Goal: Transaction & Acquisition: Purchase product/service

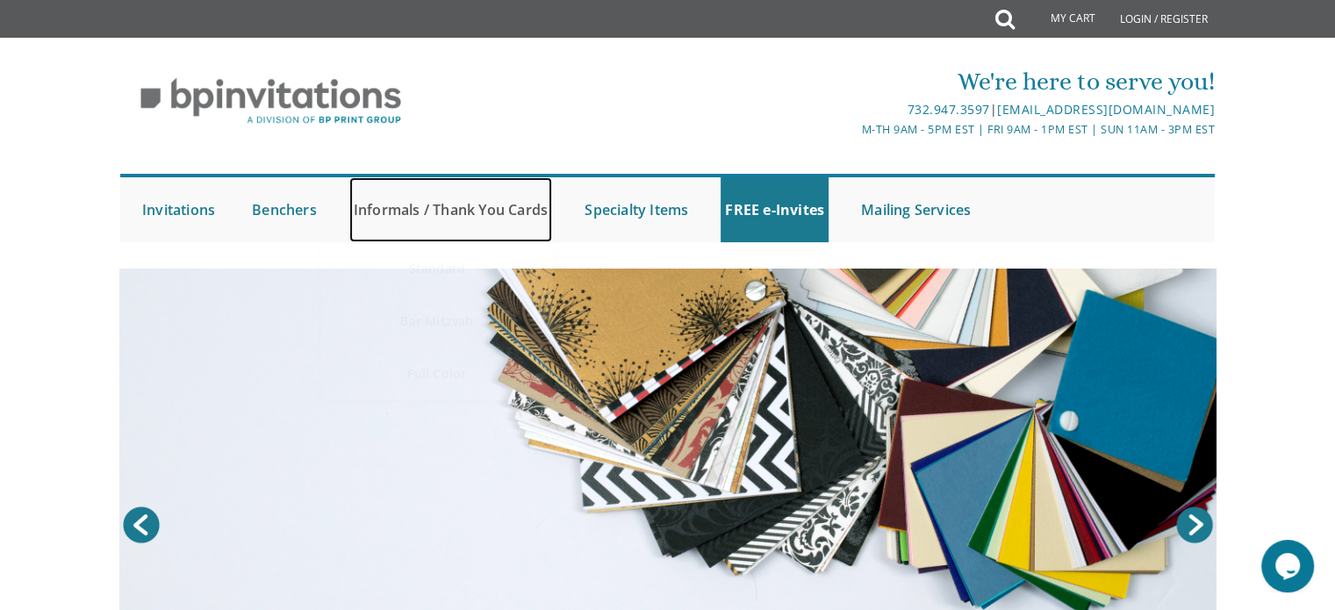
click at [518, 205] on link "Informals / Thank You Cards" at bounding box center [450, 209] width 203 height 65
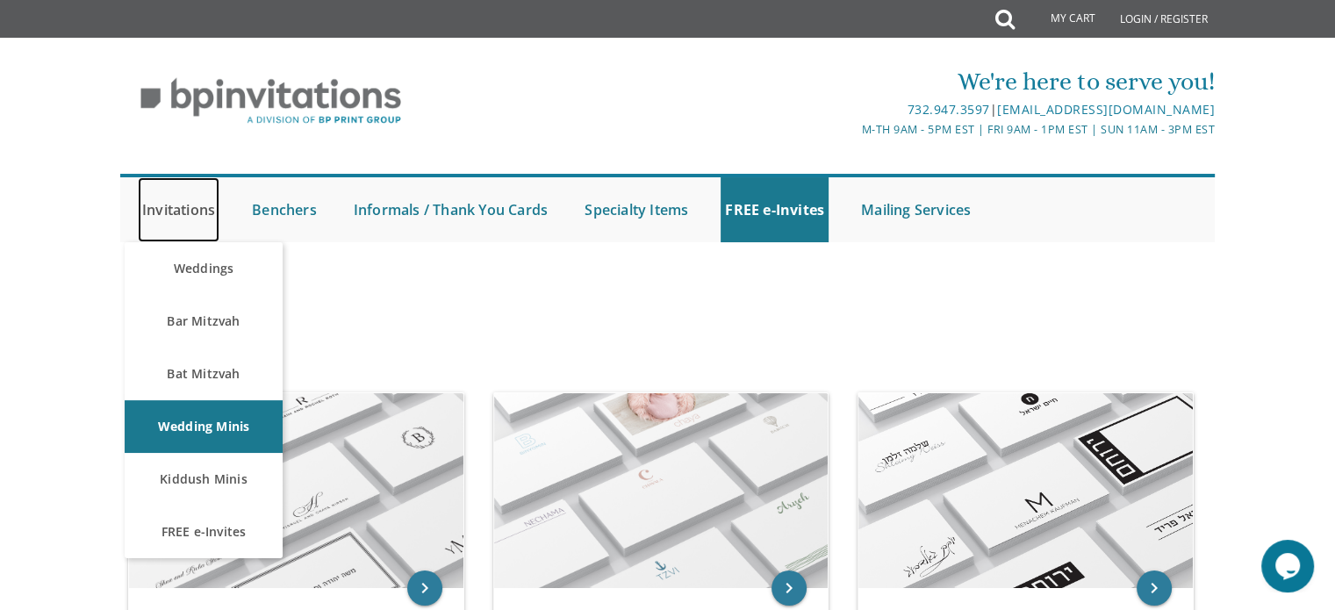
click at [197, 199] on link "Invitations" at bounding box center [179, 209] width 82 height 65
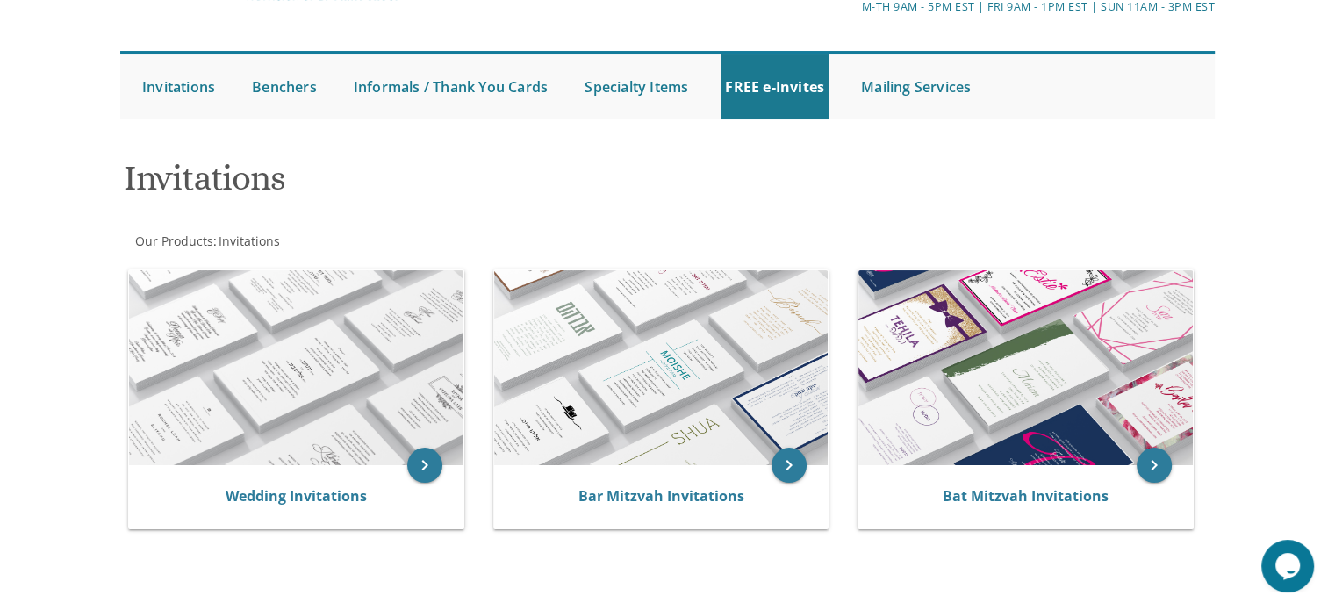
scroll to position [152, 0]
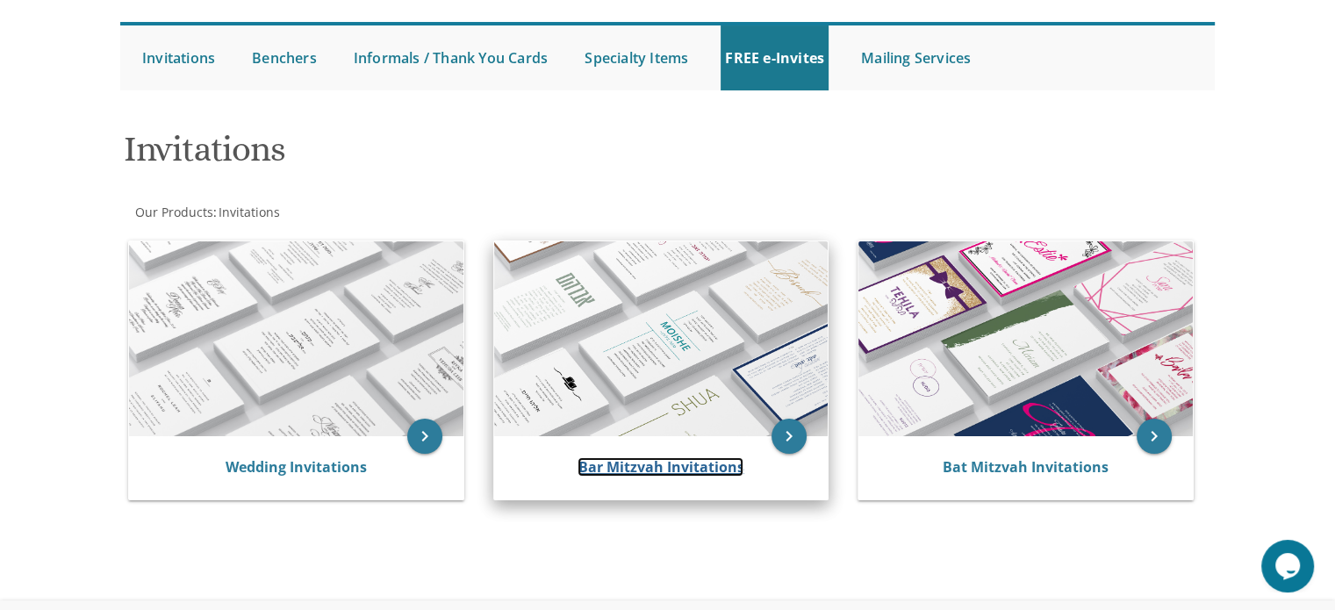
click at [720, 464] on link "Bar Mitzvah Invitations" at bounding box center [661, 466] width 166 height 19
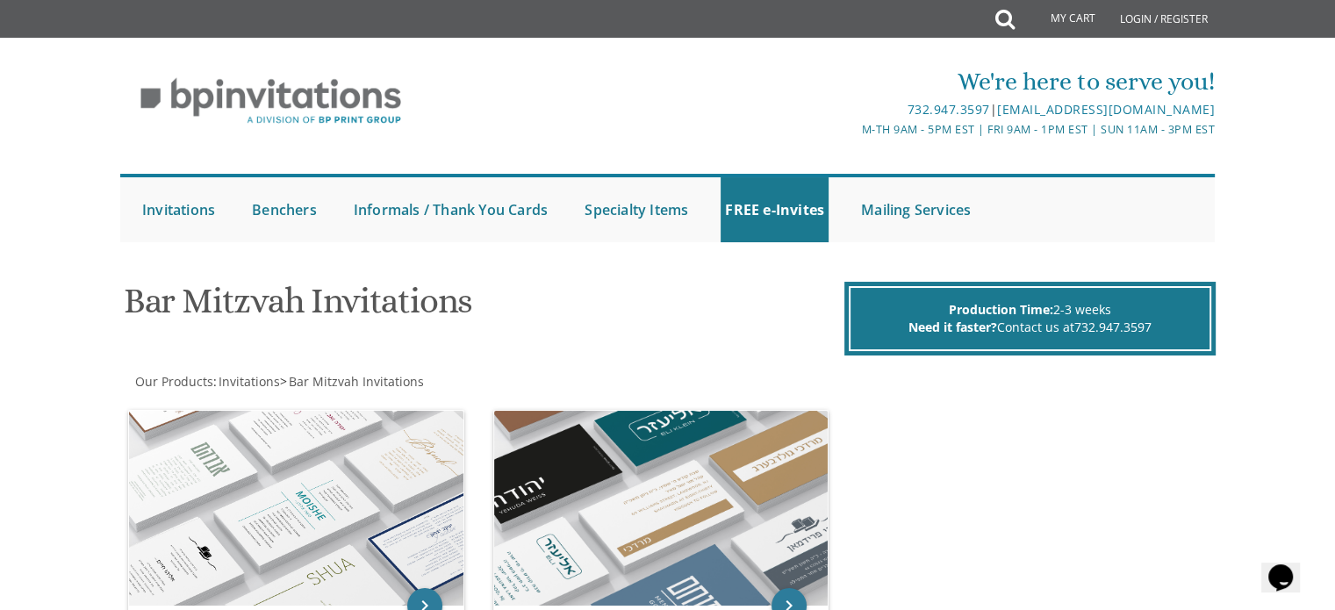
click at [819, 354] on div "Bar Mitzvah Invitations Production Time: 2-3 weeks Need it faster? Contact us a…" at bounding box center [668, 312] width 1115 height 87
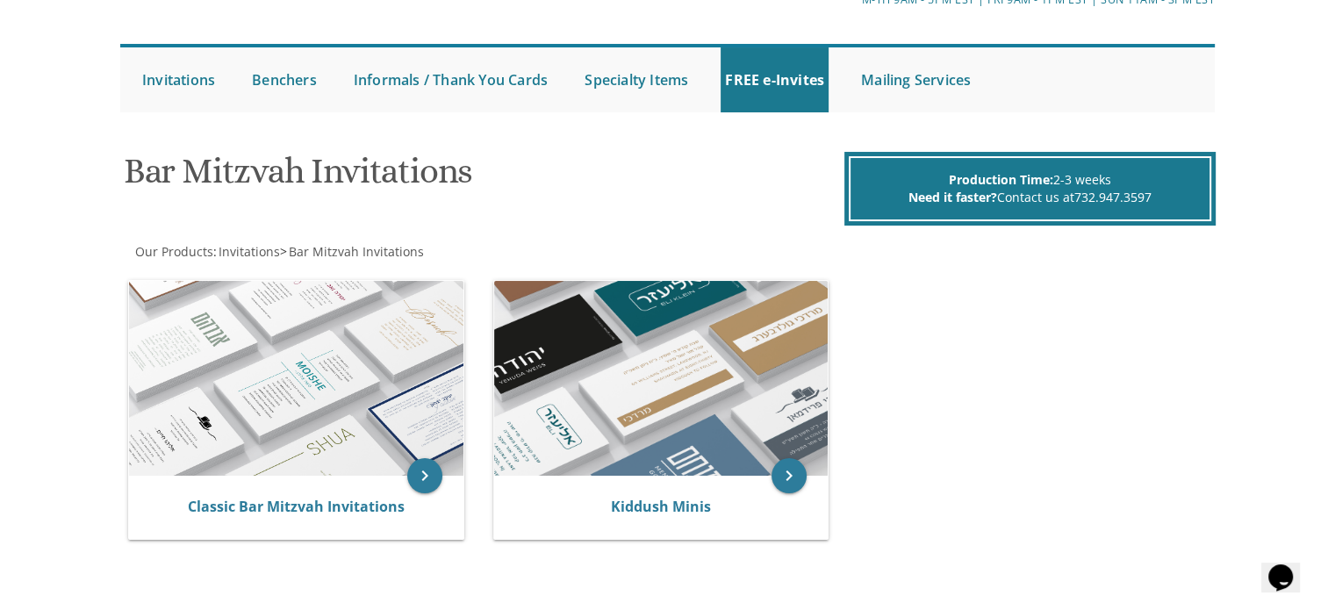
scroll to position [144, 0]
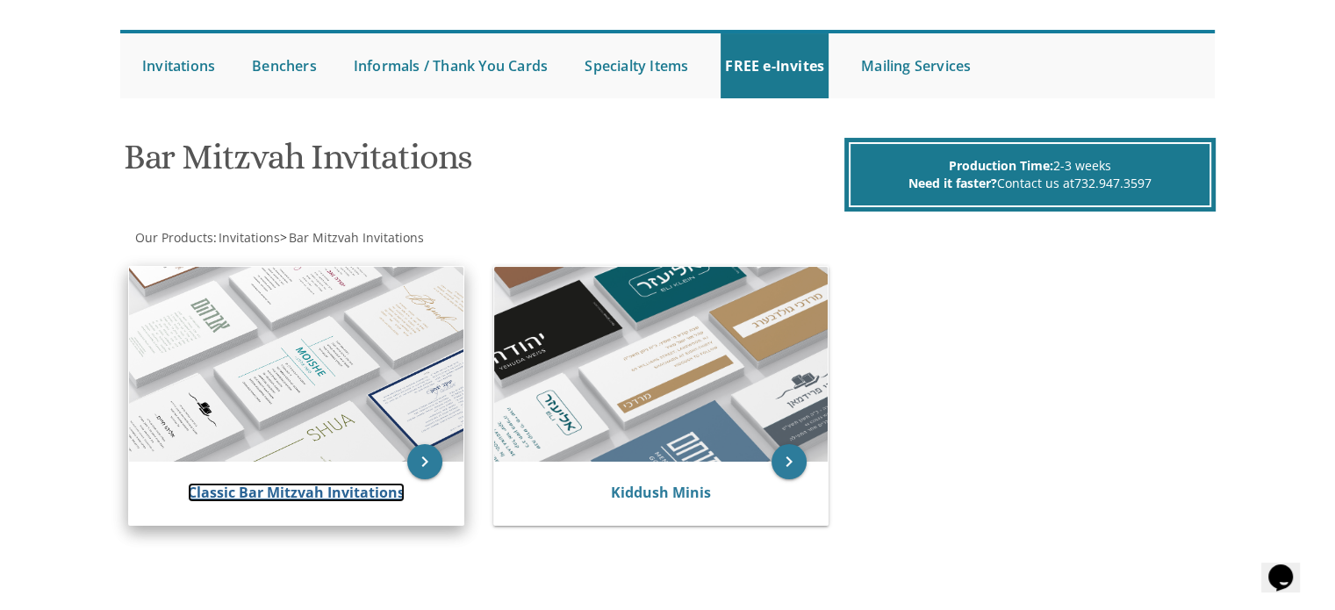
click at [364, 493] on link "Classic Bar Mitzvah Invitations" at bounding box center [296, 492] width 217 height 19
click at [337, 483] on link "Classic Bar Mitzvah Invitations" at bounding box center [296, 492] width 217 height 19
click at [398, 492] on link "Classic Bar Mitzvah Invitations" at bounding box center [296, 492] width 217 height 19
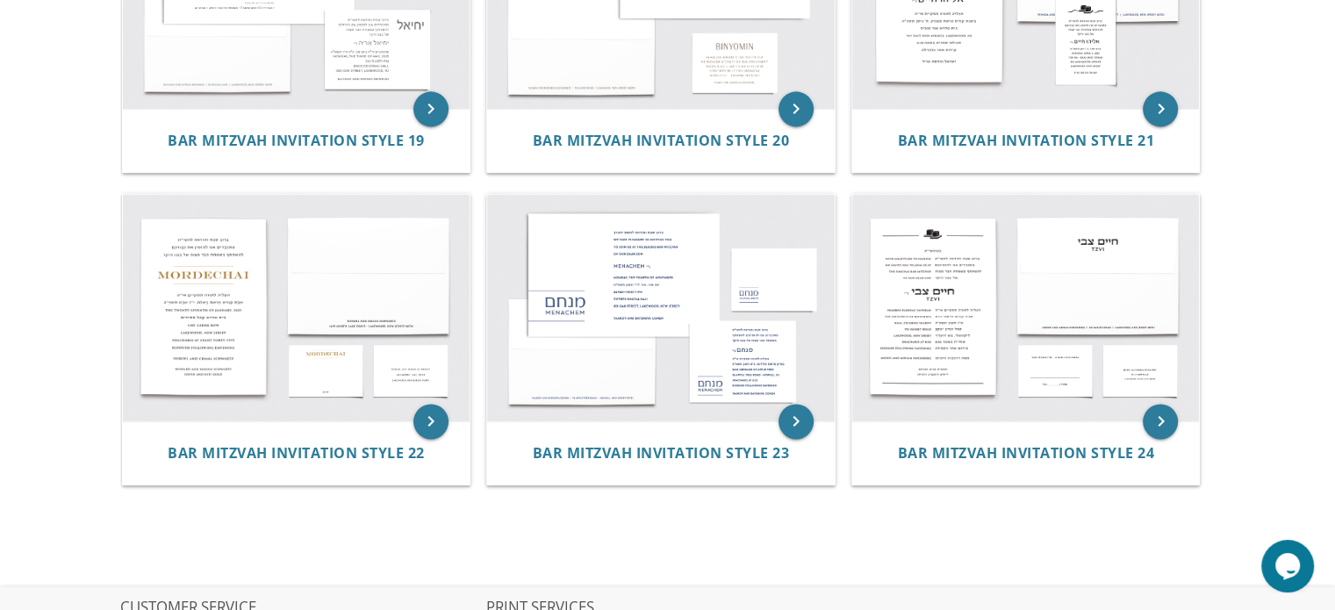
scroll to position [2376, 0]
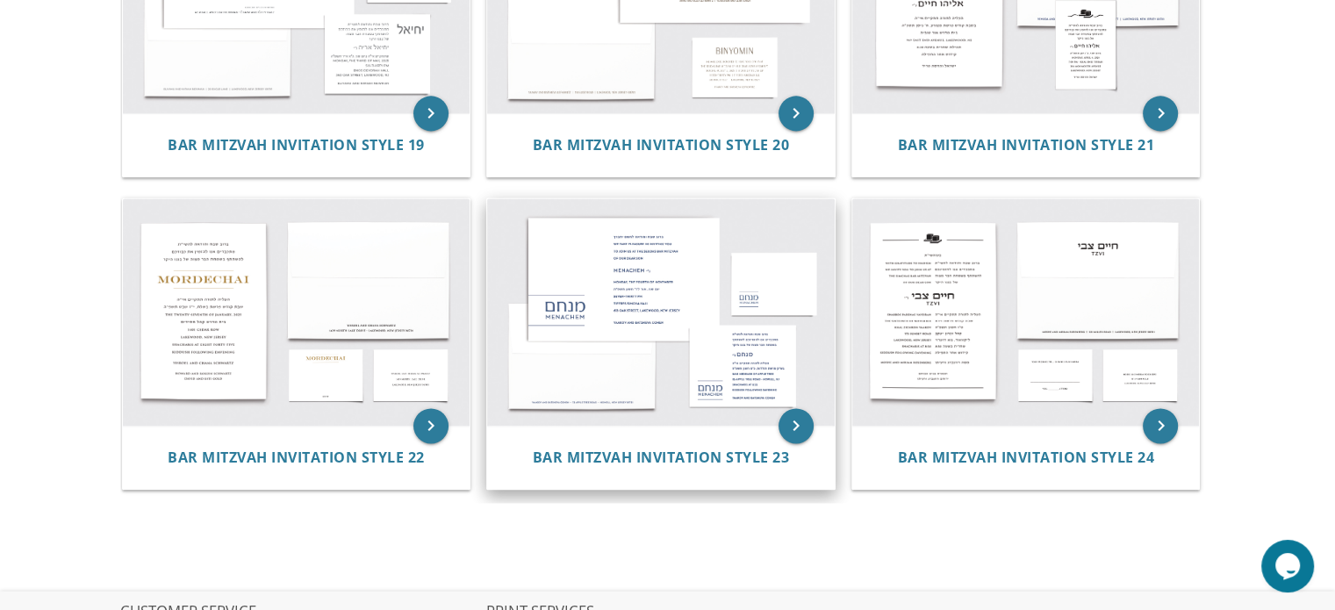
click at [634, 343] on img at bounding box center [661, 312] width 348 height 228
click at [677, 463] on span "Bar Mitzvah Invitation Style 23" at bounding box center [661, 457] width 257 height 19
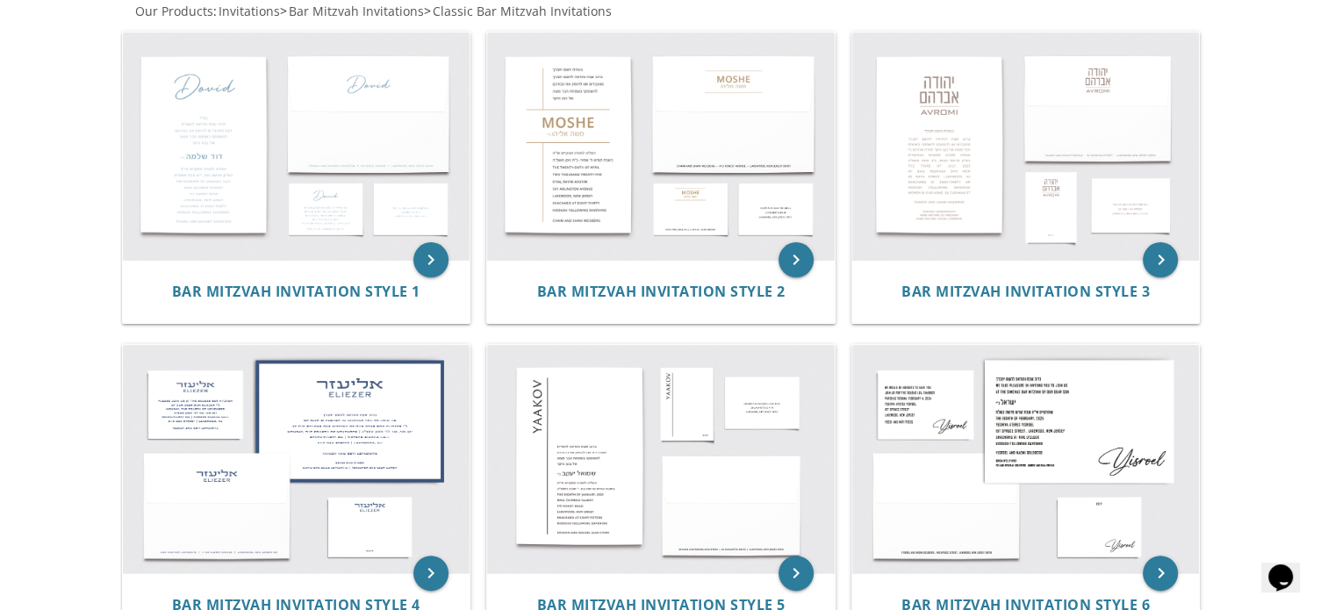
scroll to position [310, 0]
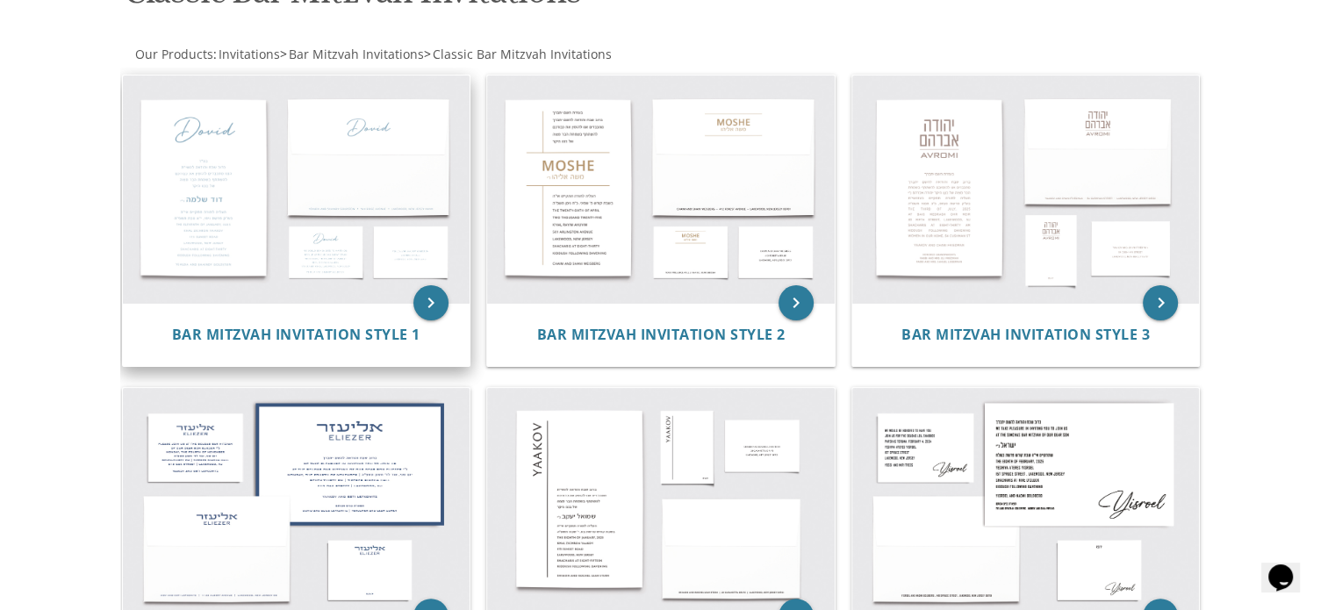
click at [228, 118] on img at bounding box center [297, 189] width 348 height 228
click at [372, 338] on span "Bar Mitzvah Invitation Style 1" at bounding box center [296, 334] width 248 height 19
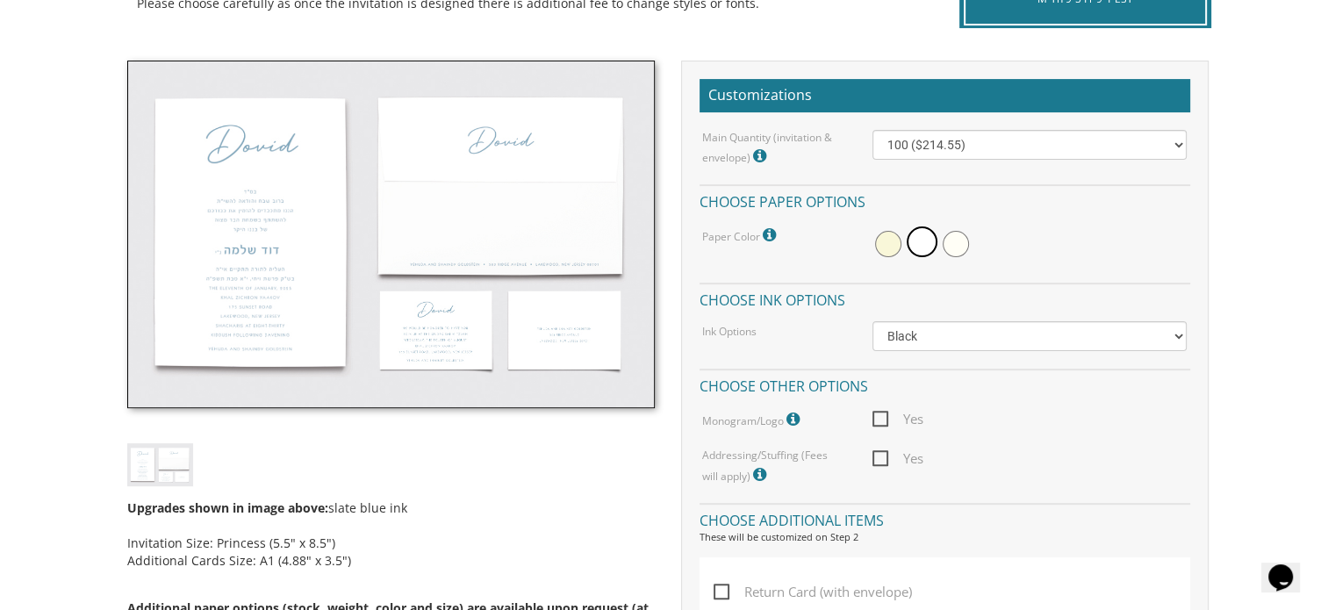
scroll to position [500, 0]
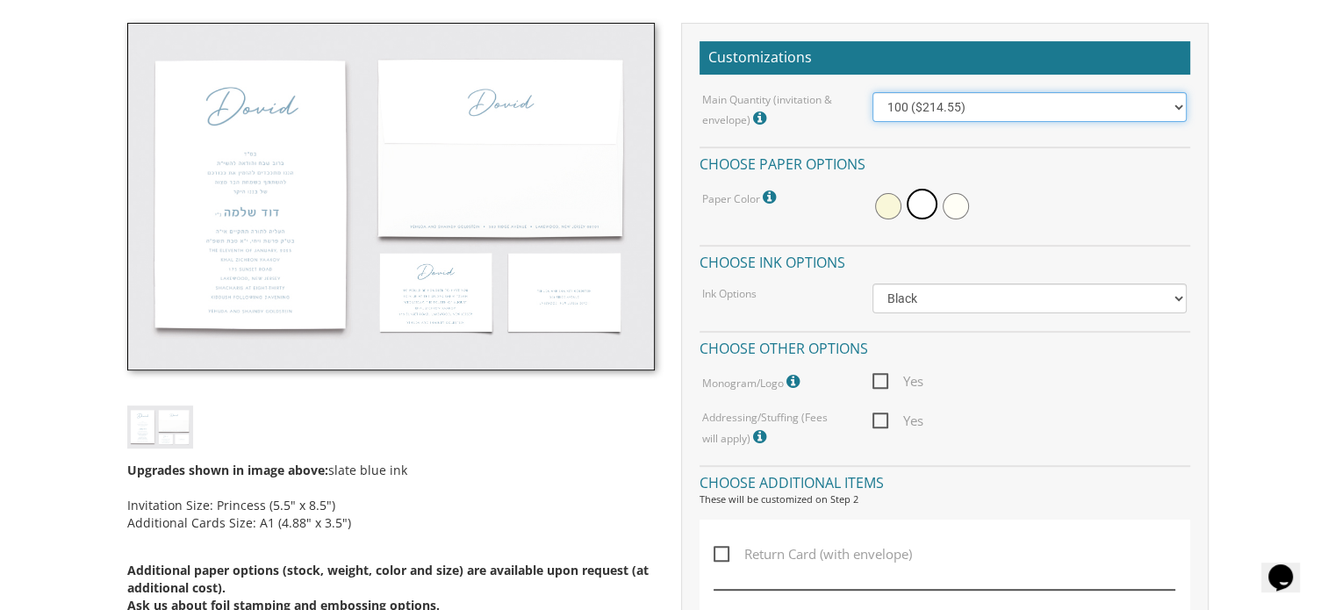
click at [1002, 113] on select "100 ($214.55) 200 ($254.60) 300 ($294.25) 400 ($333.55) 500 ($373.90) 600 ($413…" at bounding box center [1029, 107] width 314 height 30
select select "300"
click at [872, 92] on select "100 ($214.55) 200 ($254.60) 300 ($294.25) 400 ($333.55) 500 ($373.90) 600 ($413…" at bounding box center [1029, 107] width 314 height 30
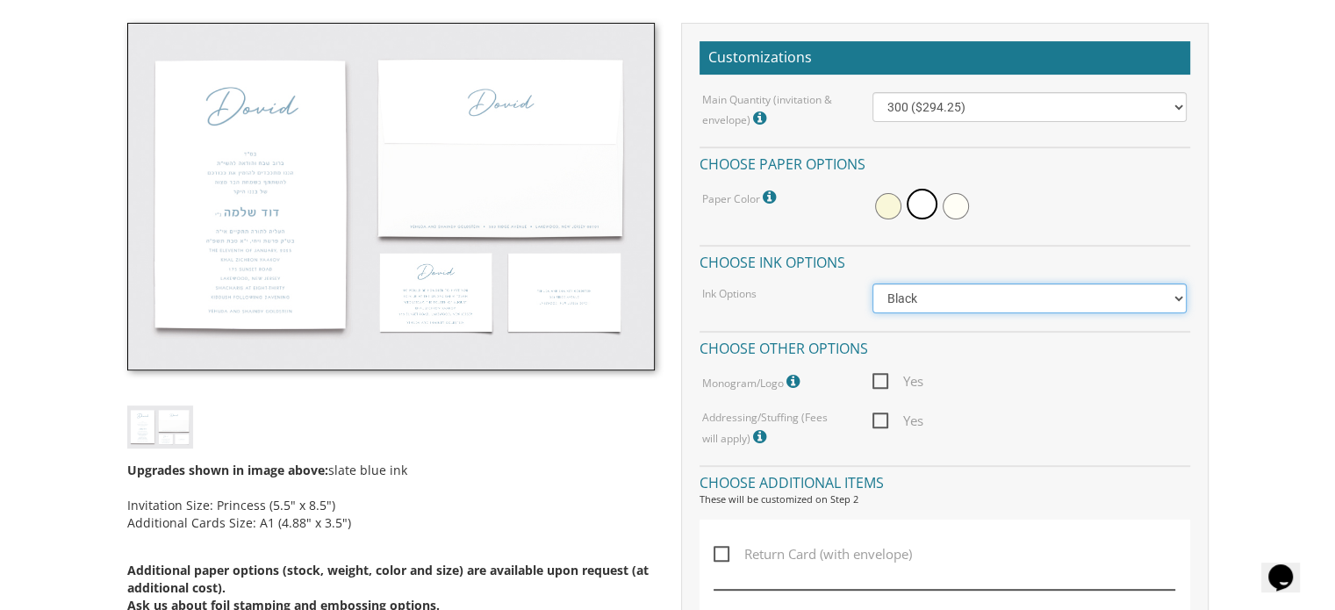
click at [987, 304] on select "Black Colored Ink ($65.00) Black + One Color ($100.00) Two Colors ($165.00)" at bounding box center [1029, 298] width 314 height 30
select select "Standard"
click at [872, 283] on select "Black Colored Ink ($65.00) Black + One Color ($100.00) Two Colors ($165.00)" at bounding box center [1029, 298] width 314 height 30
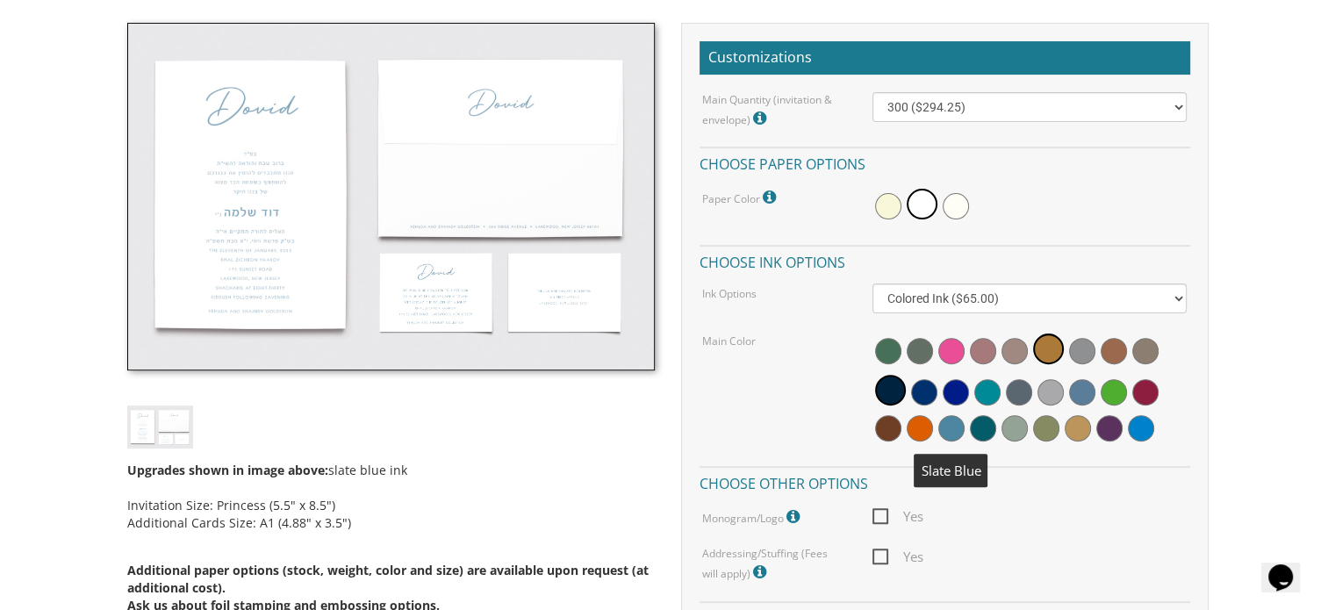
click at [950, 433] on span at bounding box center [951, 428] width 26 height 26
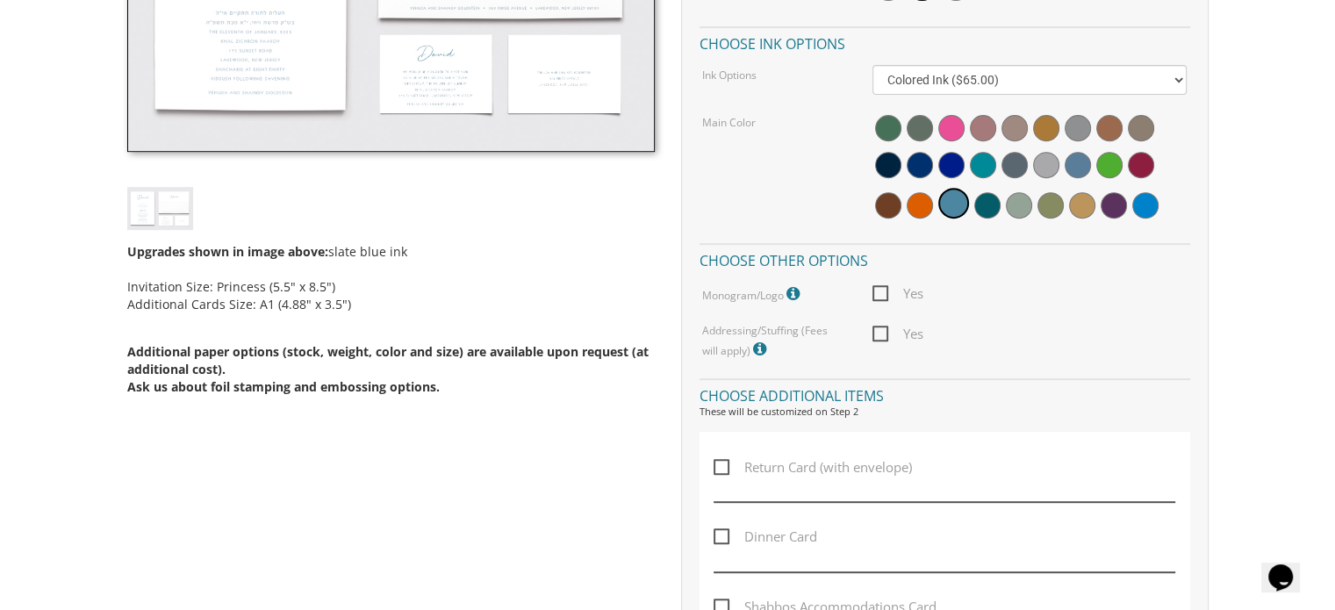
scroll to position [737, 0]
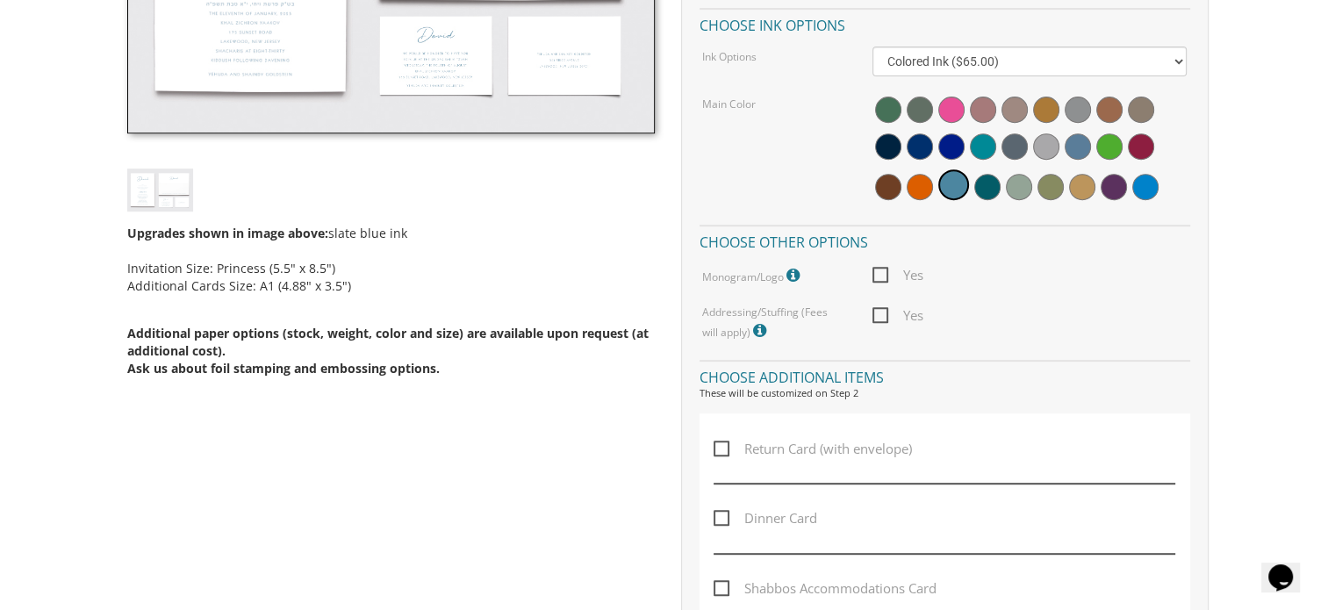
click at [883, 317] on span "Yes" at bounding box center [897, 316] width 51 height 22
click at [883, 317] on input "Yes" at bounding box center [877, 313] width 11 height 11
checkbox input "true"
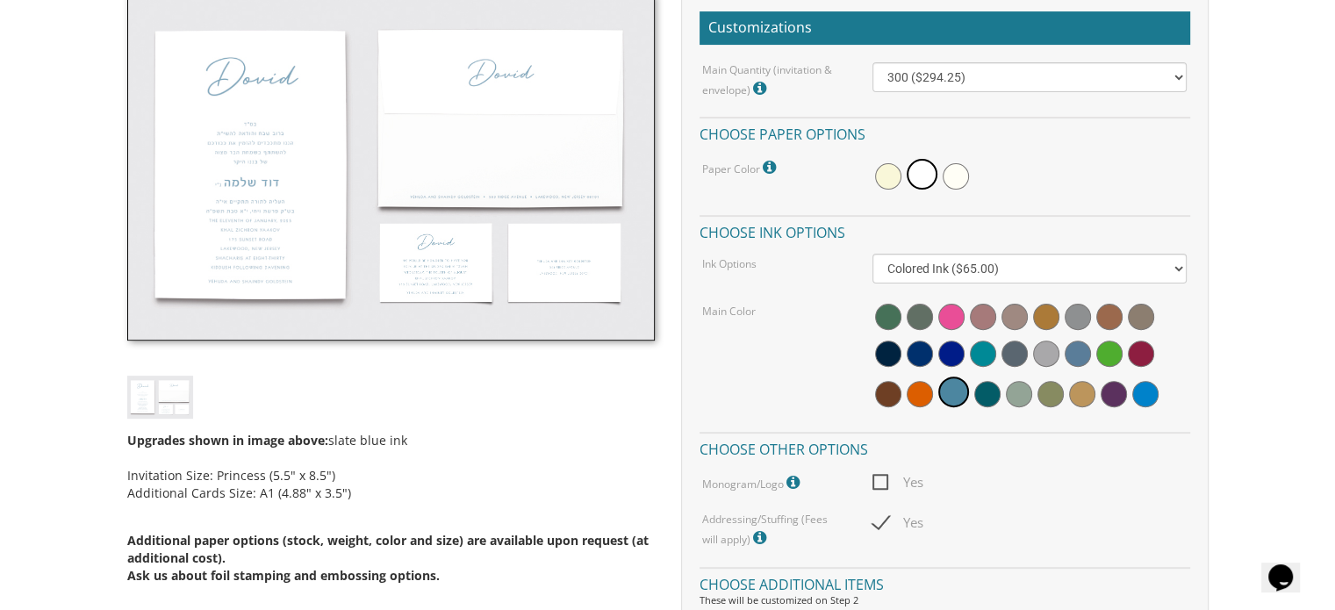
scroll to position [523, 0]
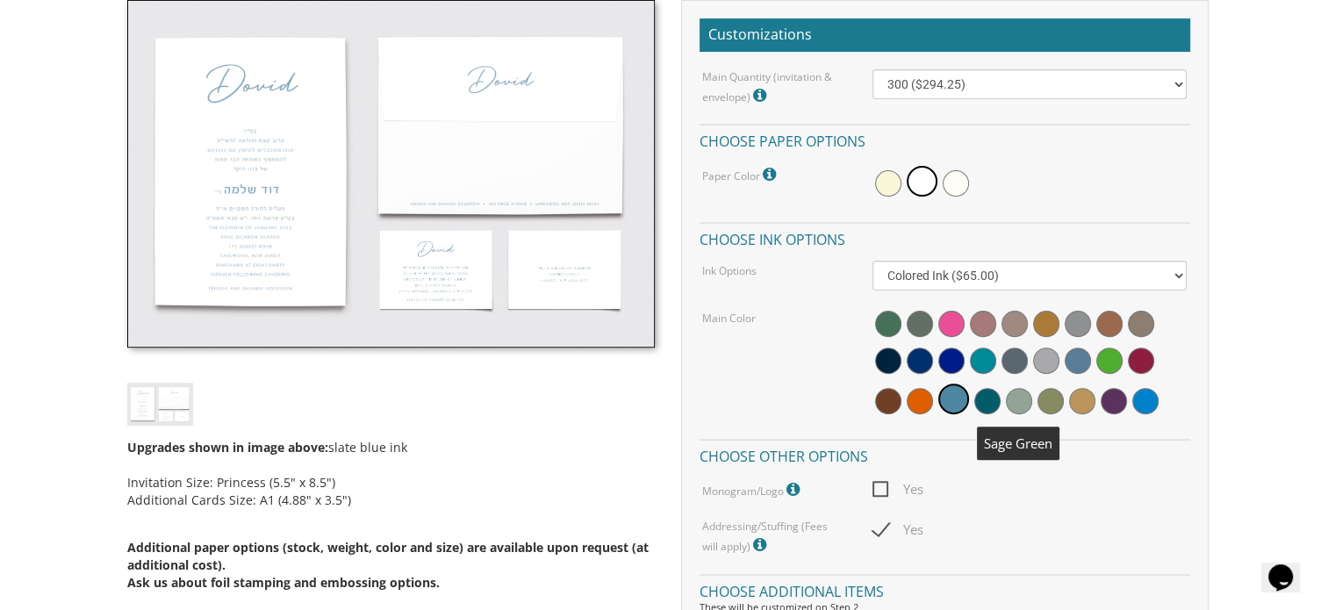
click at [1015, 399] on span at bounding box center [1019, 401] width 26 height 26
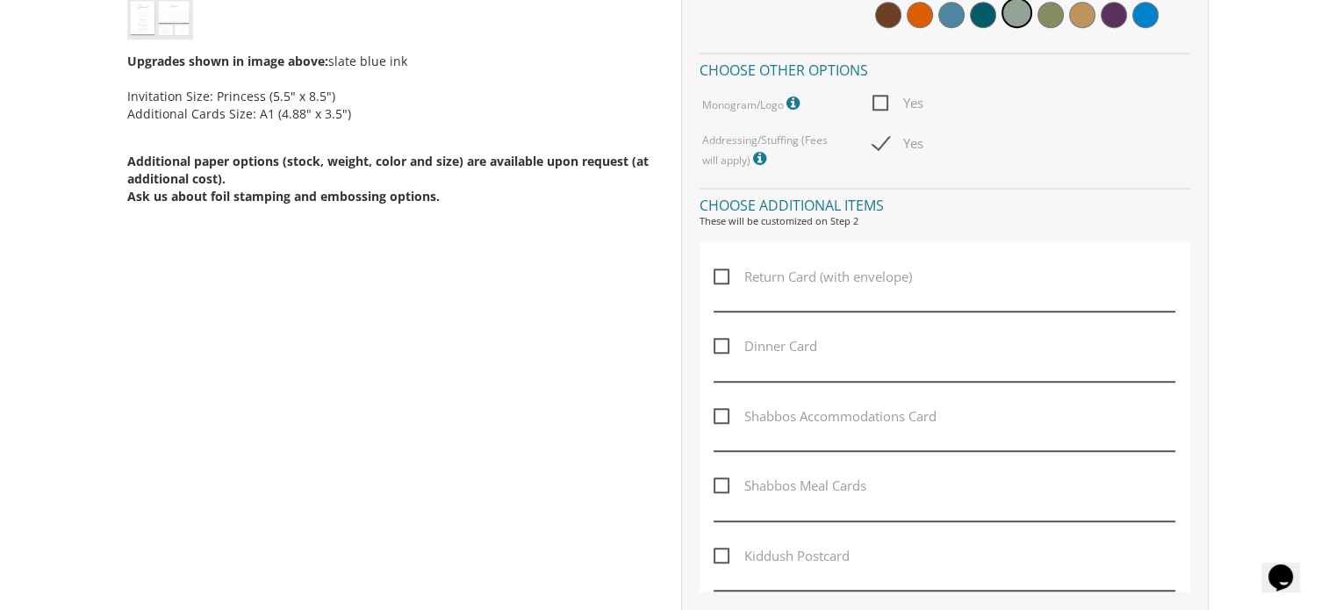
scroll to position [1078, 0]
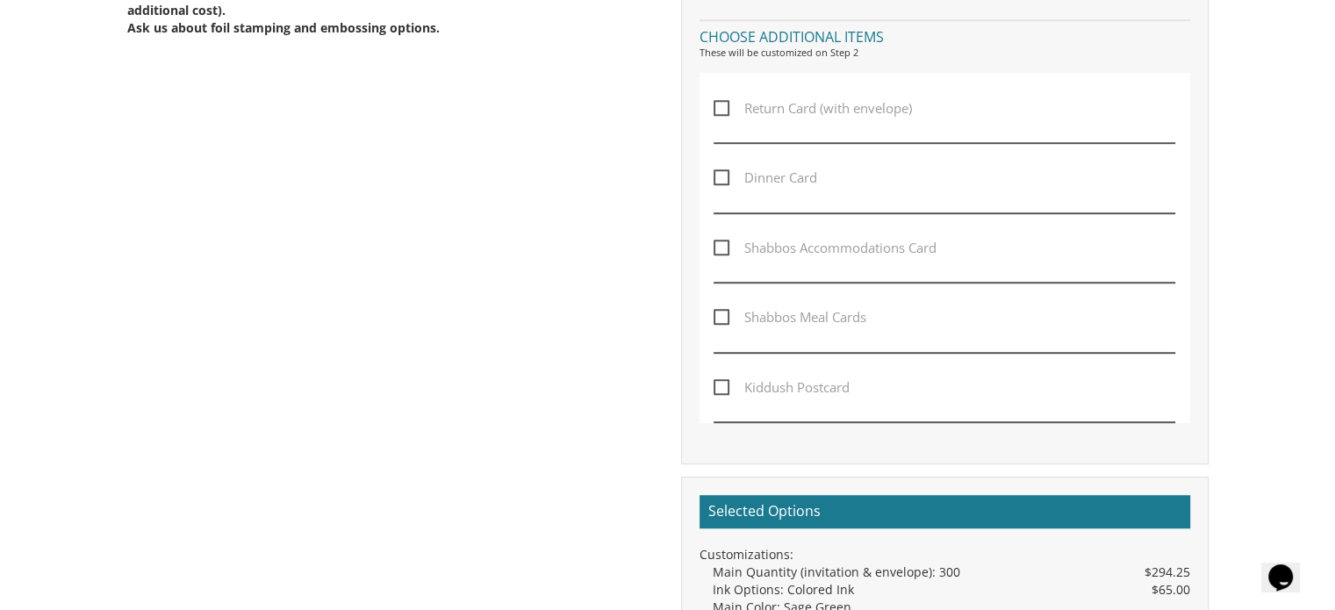
click at [724, 100] on span "Return Card (with envelope)" at bounding box center [813, 108] width 198 height 22
click at [724, 101] on input "Return Card (with envelope)" at bounding box center [719, 106] width 11 height 11
checkbox input "true"
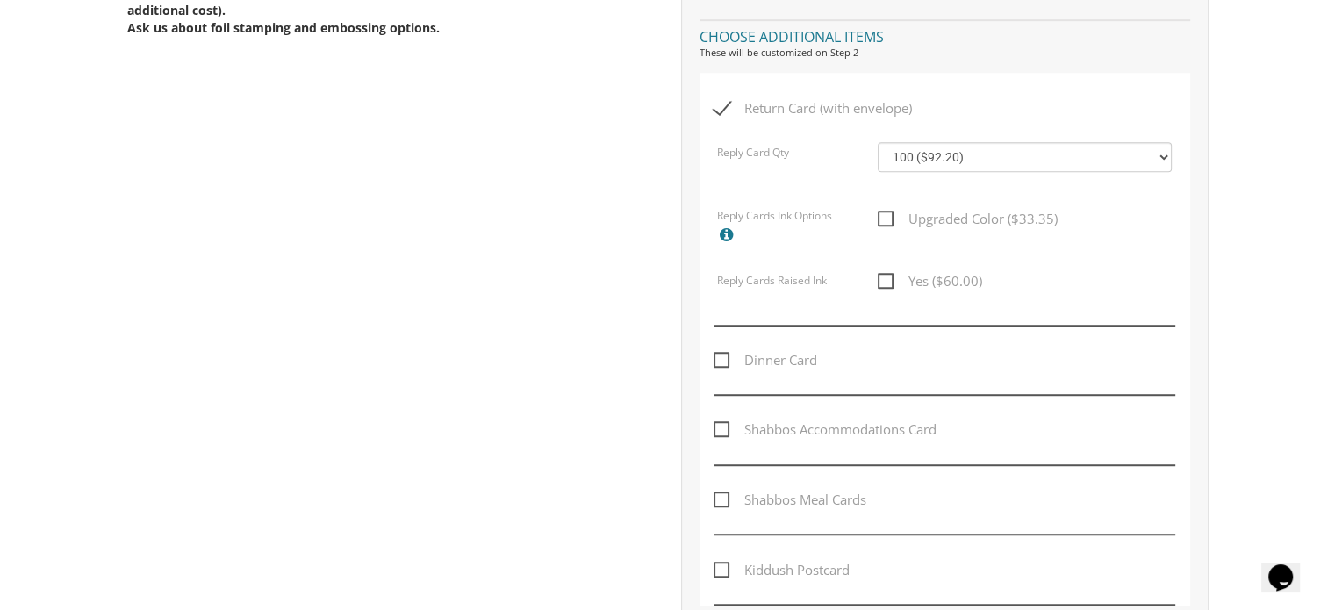
click at [719, 350] on span "Dinner Card" at bounding box center [766, 360] width 104 height 22
click at [719, 353] on input "Dinner Card" at bounding box center [719, 358] width 11 height 11
checkbox input "true"
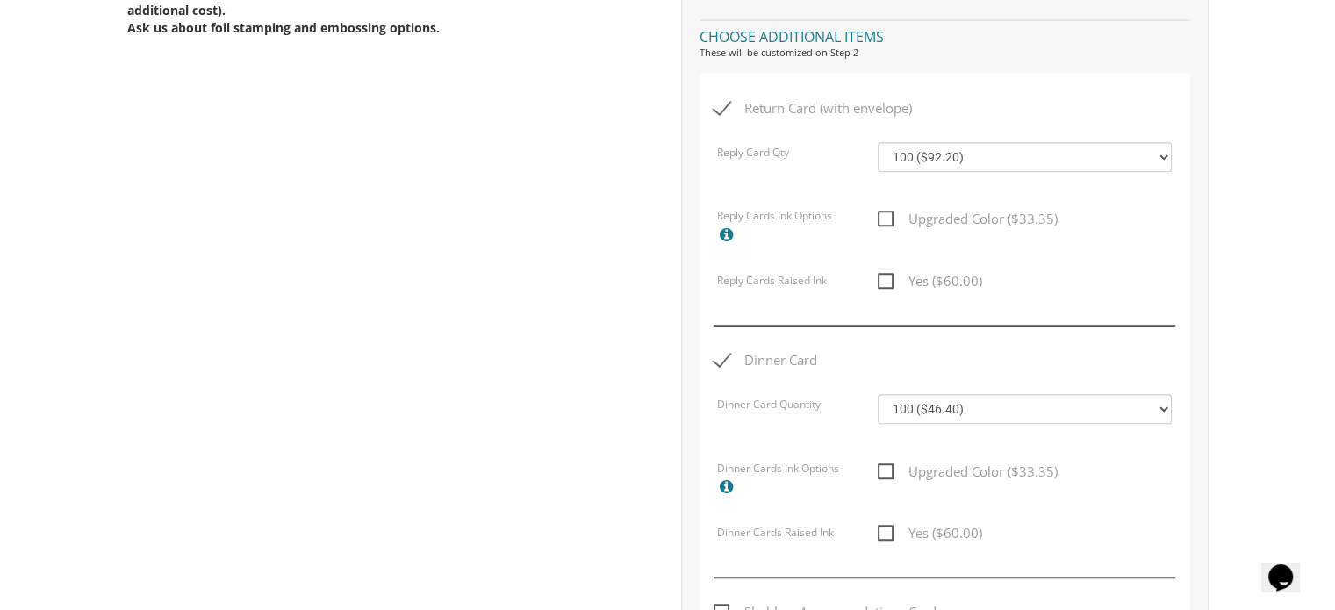
drag, startPoint x: 1339, startPoint y: 281, endPoint x: 1333, endPoint y: 387, distance: 106.4
click at [1333, 387] on body "My Cart {{shoppingcart.totalQuantityDisplay}} Total: {{shoppingcart.subtotal}} …" at bounding box center [667, 403] width 1335 height 2962
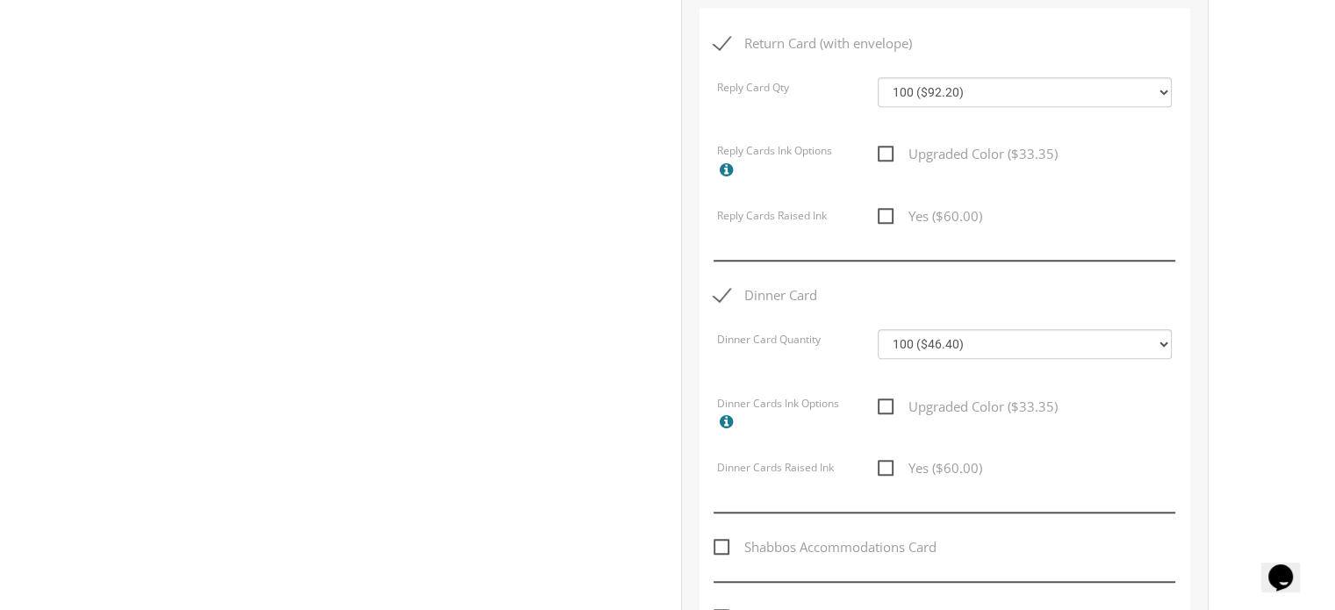
scroll to position [1139, 0]
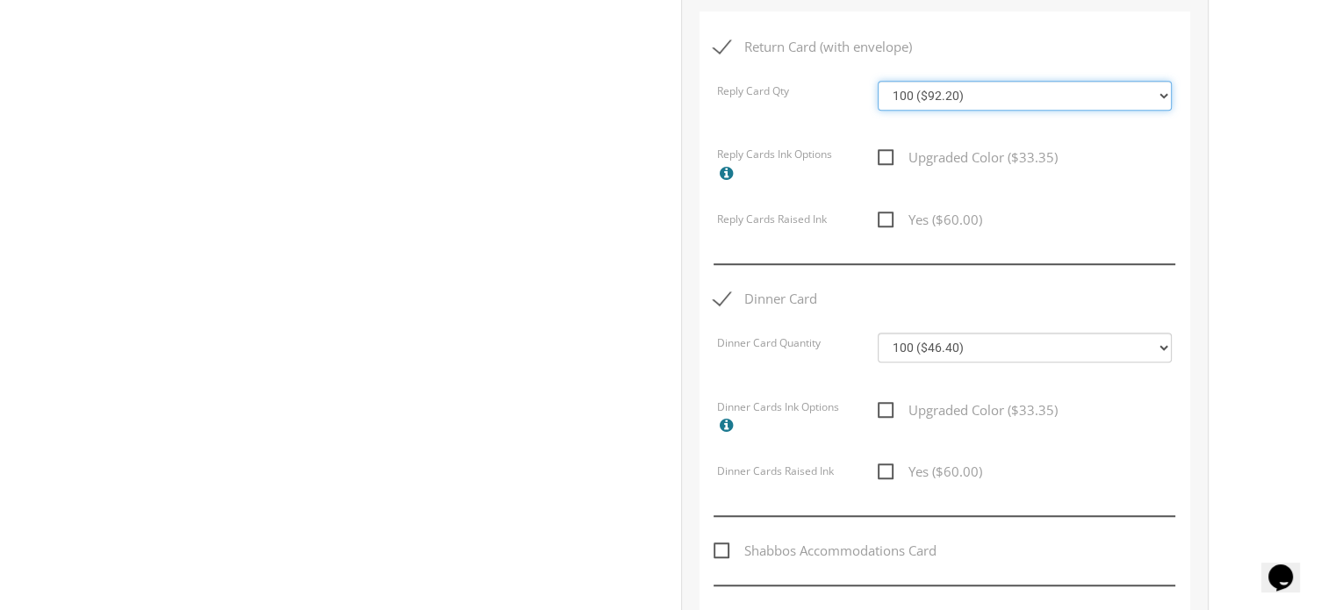
drag, startPoint x: 963, startPoint y: 97, endPoint x: 923, endPoint y: 97, distance: 39.5
click at [923, 97] on select "100 ($92.20) 200 ($119.30) 300 ($141.90) 400 ($168.75) 500 ($191.00) 600 ($217.…" at bounding box center [1025, 96] width 294 height 30
click at [878, 81] on select "100 ($92.20) 200 ($119.30) 300 ($141.90) 400 ($168.75) 500 ($191.00) 600 ($217.…" at bounding box center [1025, 96] width 294 height 30
click at [937, 97] on select "100 ($92.20) 200 ($119.30) 300 ($141.90) 400 ($168.75) 500 ($191.00) 600 ($217.…" at bounding box center [1025, 96] width 294 height 30
click at [878, 81] on select "100 ($92.20) 200 ($119.30) 300 ($141.90) 400 ($168.75) 500 ($191.00) 600 ($217.…" at bounding box center [1025, 96] width 294 height 30
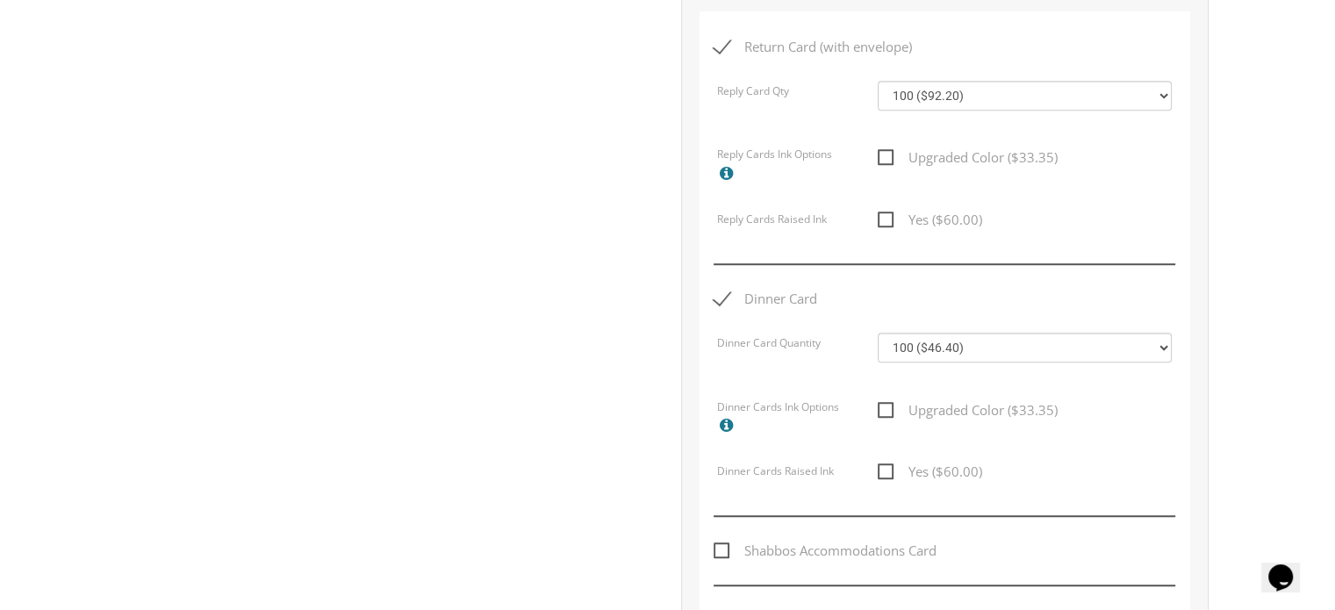
drag, startPoint x: 1335, startPoint y: 273, endPoint x: 1324, endPoint y: 380, distance: 107.6
click at [1324, 380] on body "My Cart {{shoppingcart.totalQuantityDisplay}} Total: {{shoppingcart.subtotal}} …" at bounding box center [667, 342] width 1335 height 2962
drag, startPoint x: 1340, startPoint y: 348, endPoint x: 1252, endPoint y: 492, distance: 168.6
click at [1252, 492] on body "My Cart {{shoppingcart.totalQuantityDisplay}} Total: {{shoppingcart.subtotal}} …" at bounding box center [667, 342] width 1335 height 2962
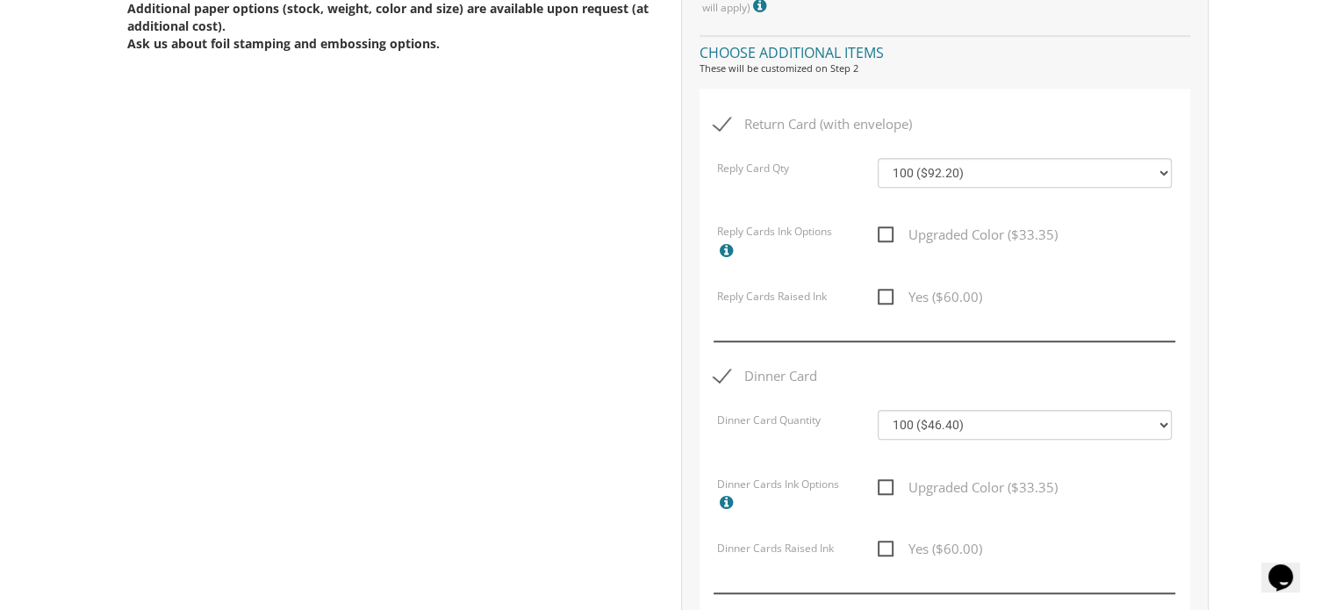
scroll to position [1069, 0]
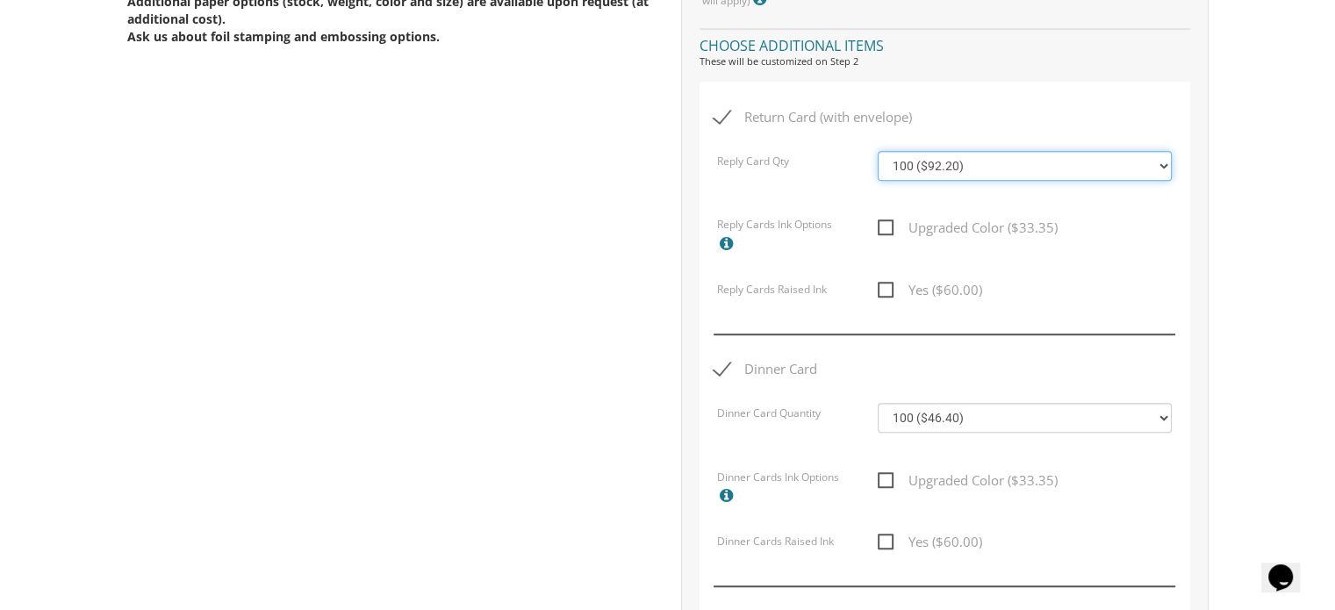
click at [933, 161] on select "100 ($92.20) 200 ($119.30) 300 ($141.90) 400 ($168.75) 500 ($191.00) 600 ($217.…" at bounding box center [1025, 166] width 294 height 30
click at [878, 151] on select "100 ($92.20) 200 ($119.30) 300 ($141.90) 400 ($168.75) 500 ($191.00) 600 ($217.…" at bounding box center [1025, 166] width 294 height 30
click at [950, 159] on select "100 ($92.20) 200 ($119.30) 300 ($141.90) 400 ($168.75) 500 ($191.00) 600 ($217.…" at bounding box center [1025, 166] width 294 height 30
select select "100"
click at [878, 151] on select "100 ($92.20) 200 ($119.30) 300 ($141.90) 400 ($168.75) 500 ($191.00) 600 ($217.…" at bounding box center [1025, 166] width 294 height 30
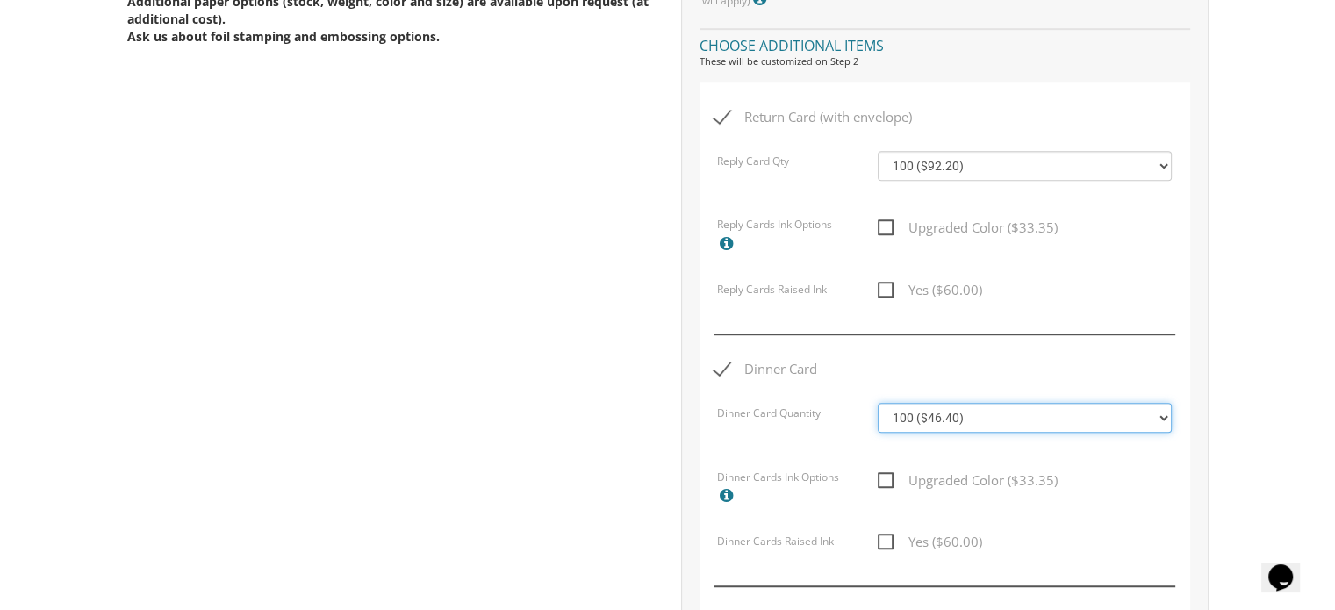
click at [966, 413] on select "100 ($46.40) 200 ($55.20) 300 ($61.85) 400 ($70.60) 500 ($77.20) 600 ($85.95) 7…" at bounding box center [1025, 418] width 294 height 30
select select "200"
click at [878, 403] on select "100 ($46.40) 200 ($55.20) 300 ($61.85) 400 ($70.60) 500 ($77.20) 600 ($85.95) 7…" at bounding box center [1025, 418] width 294 height 30
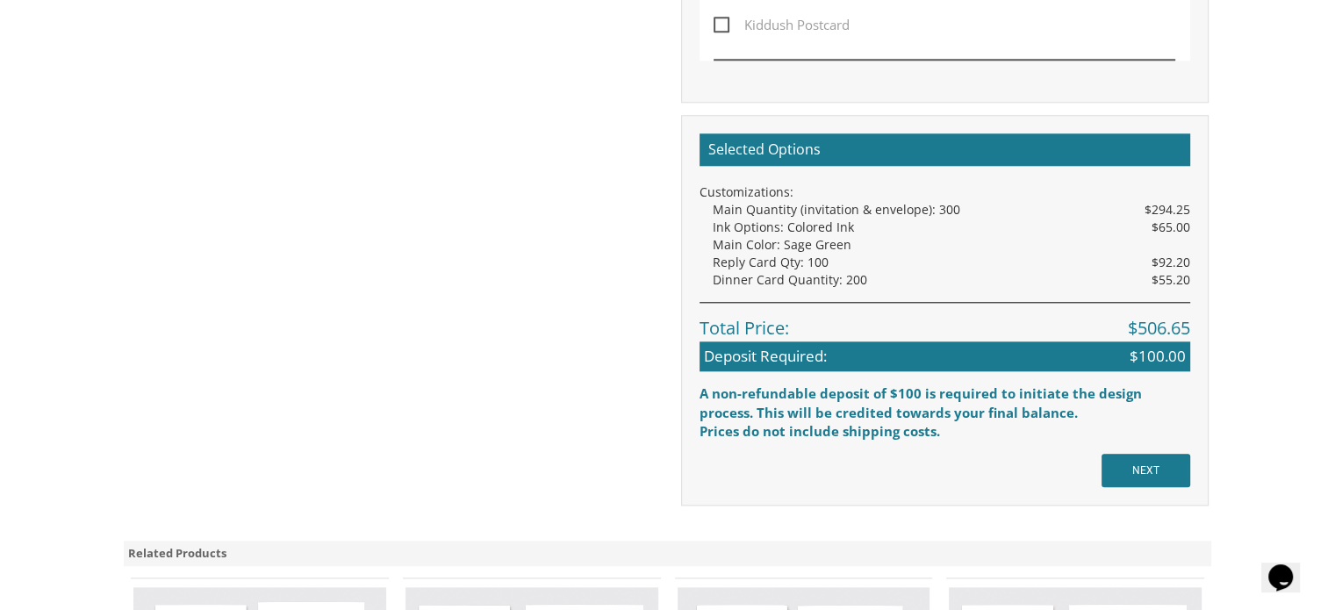
scroll to position [1833, 0]
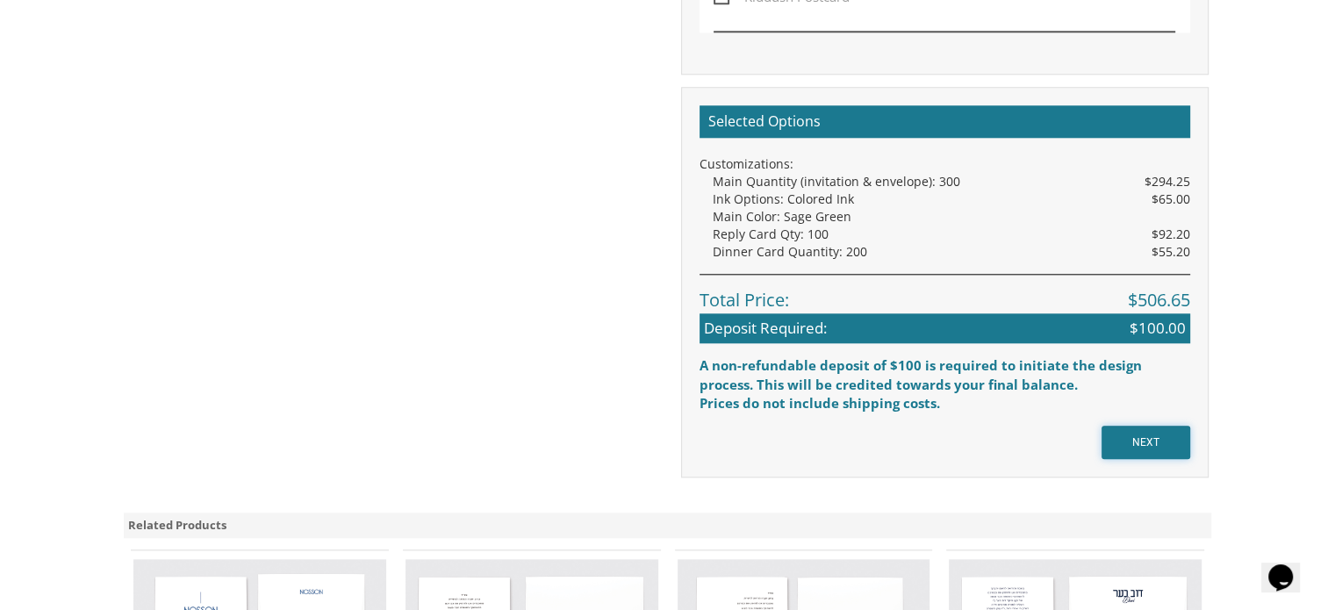
click at [1149, 426] on input "NEXT" at bounding box center [1146, 442] width 89 height 33
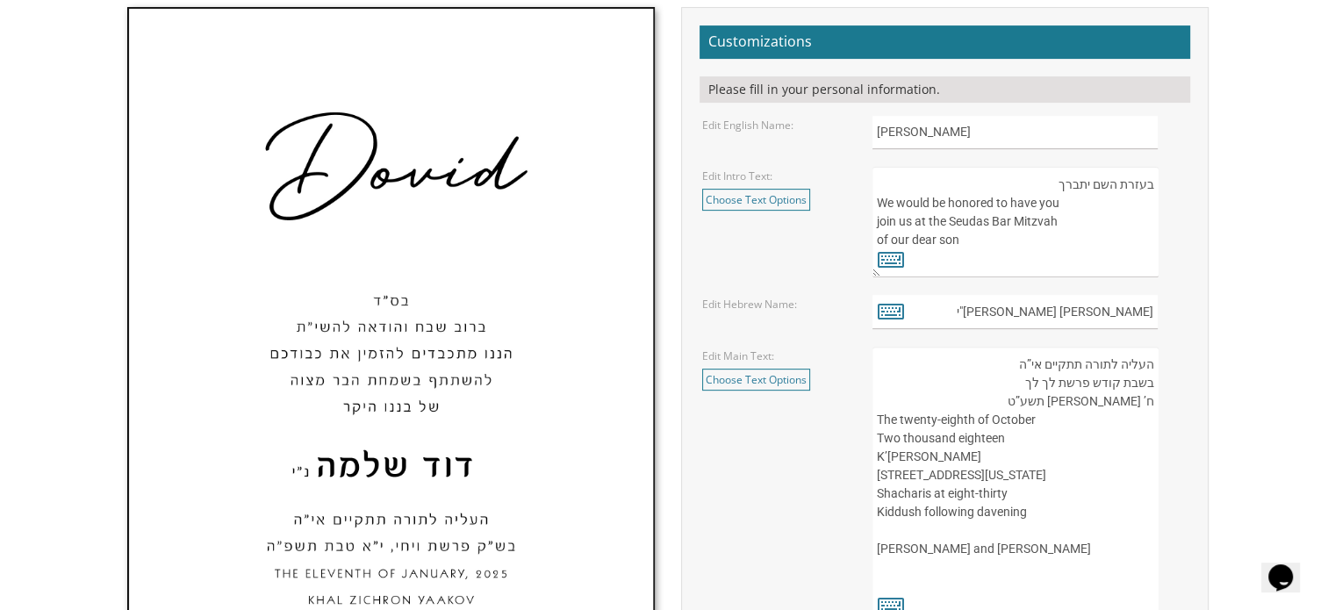
scroll to position [601, 0]
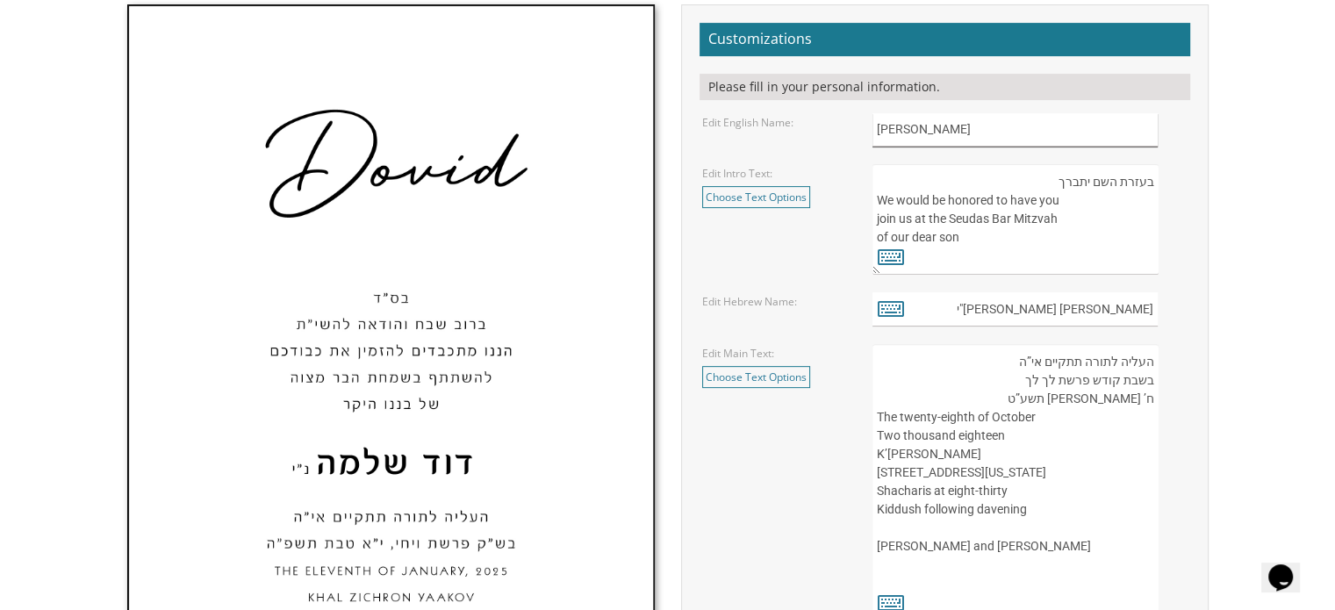
drag, startPoint x: 958, startPoint y: 126, endPoint x: 852, endPoint y: 143, distance: 106.8
click at [852, 143] on div "Edit English Name: Dovid" at bounding box center [944, 130] width 511 height 34
type input "Chaim Yechezkel"
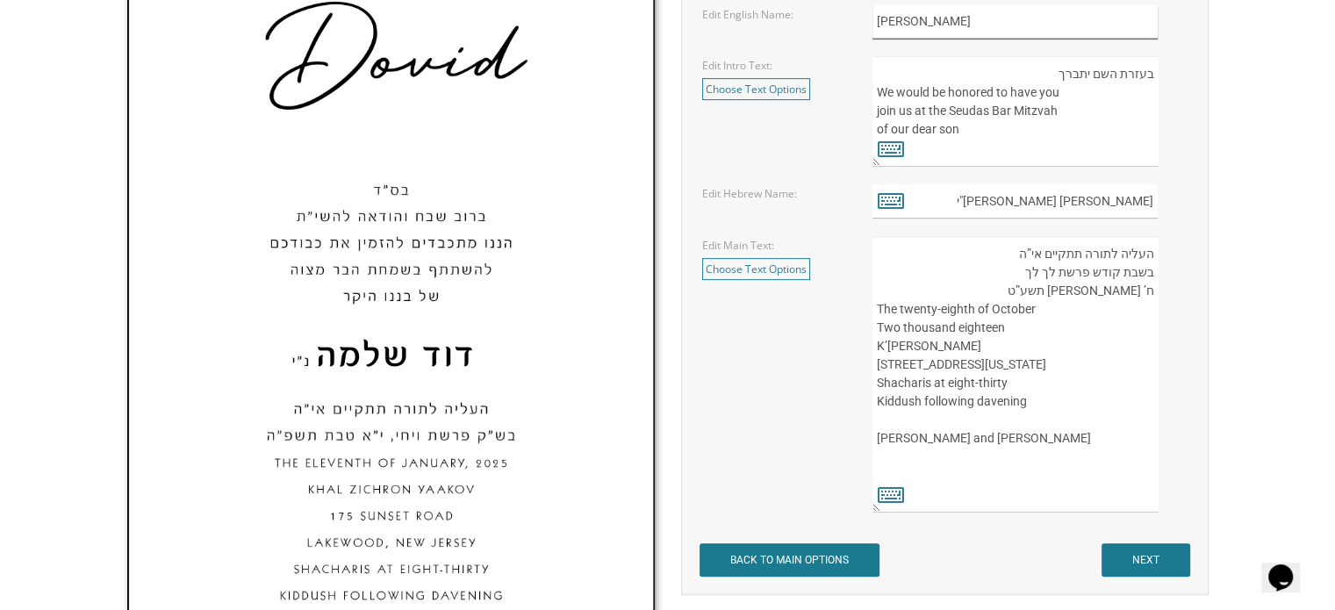
scroll to position [681, 0]
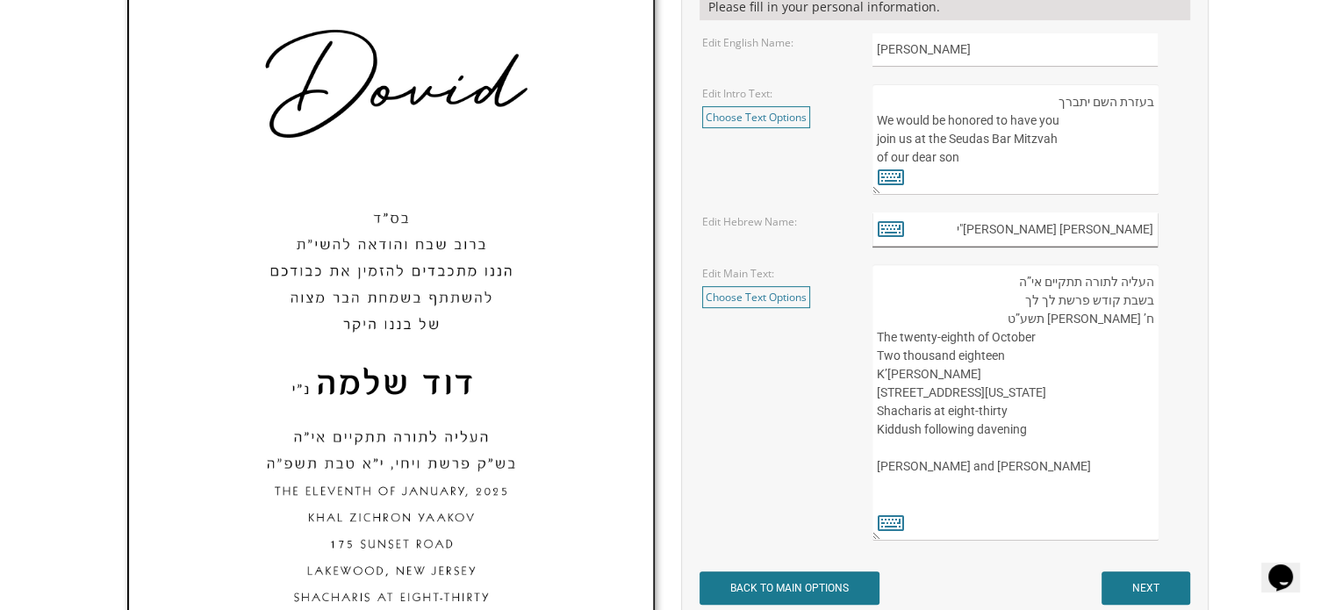
drag, startPoint x: 1152, startPoint y: 226, endPoint x: 1106, endPoint y: 227, distance: 45.7
click at [1106, 227] on input "דוד שלמה נ"י" at bounding box center [1014, 229] width 285 height 34
click at [893, 233] on icon at bounding box center [891, 228] width 26 height 25
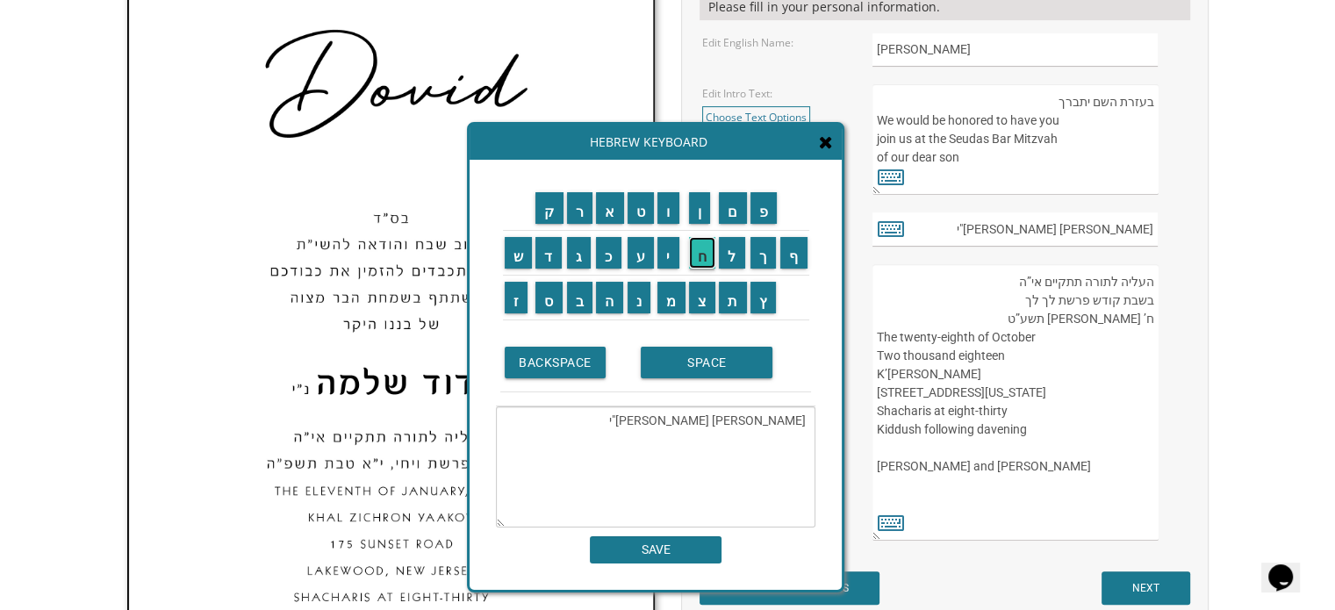
click at [706, 258] on input "ח" at bounding box center [702, 253] width 27 height 32
click at [668, 252] on input "י" at bounding box center [668, 253] width 22 height 32
click at [736, 209] on input "ם" at bounding box center [733, 208] width 28 height 32
click at [716, 367] on input "SPACE" at bounding box center [707, 363] width 132 height 32
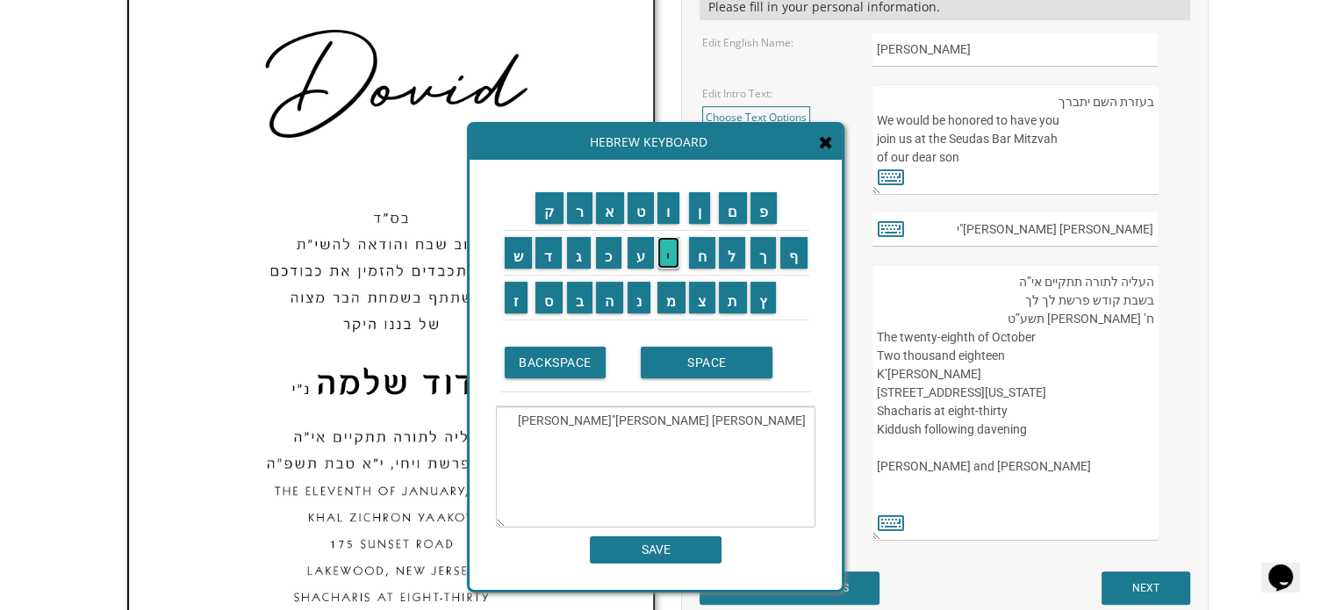
click at [676, 246] on input "י" at bounding box center [668, 253] width 22 height 32
click at [692, 251] on input "ח" at bounding box center [702, 253] width 27 height 32
click at [516, 301] on input "ז" at bounding box center [517, 298] width 24 height 32
click at [556, 206] on input "ק" at bounding box center [549, 208] width 28 height 32
click at [607, 205] on input "א" at bounding box center [610, 208] width 28 height 32
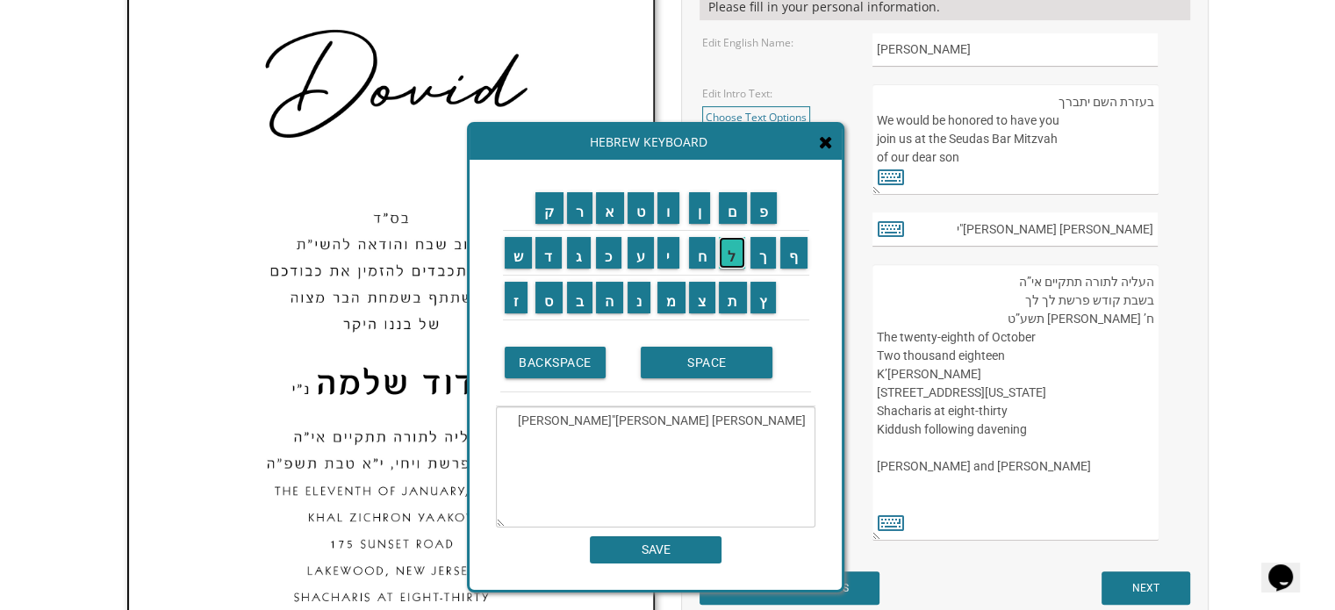
click at [734, 256] on input "ל" at bounding box center [732, 253] width 26 height 32
drag, startPoint x: 805, startPoint y: 421, endPoint x: 755, endPoint y: 419, distance: 50.1
click at [755, 419] on textarea "דוד שלמה נ"יחיים יחזקאל" at bounding box center [655, 466] width 319 height 121
drag, startPoint x: 800, startPoint y: 420, endPoint x: 784, endPoint y: 420, distance: 16.7
click at [784, 420] on textarea "נ"יחיים יחזקאל" at bounding box center [655, 466] width 319 height 121
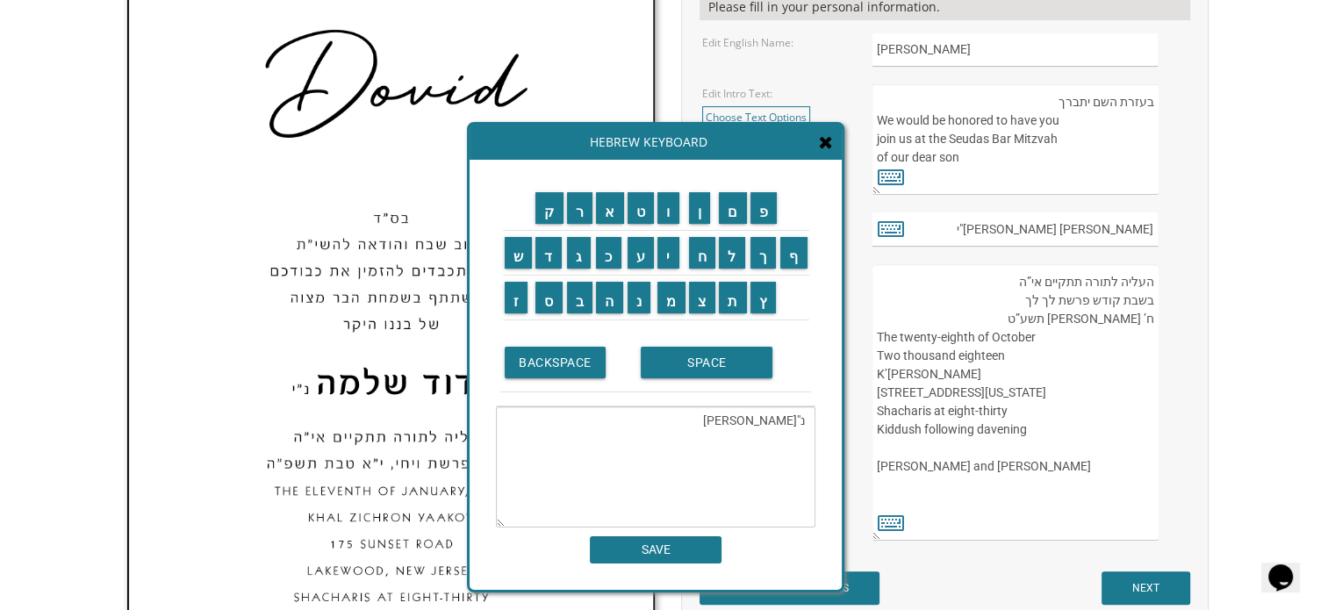
click at [807, 421] on textarea "נ"יחיים יחזקאל" at bounding box center [655, 466] width 319 height 121
drag, startPoint x: 802, startPoint y: 416, endPoint x: 790, endPoint y: 416, distance: 12.3
click at [790, 416] on textarea "נ"יחיים יחזקאל" at bounding box center [655, 466] width 319 height 121
click at [736, 421] on textarea "חיים יחזקאל" at bounding box center [655, 466] width 319 height 121
click at [737, 369] on input "SPACE" at bounding box center [707, 363] width 132 height 32
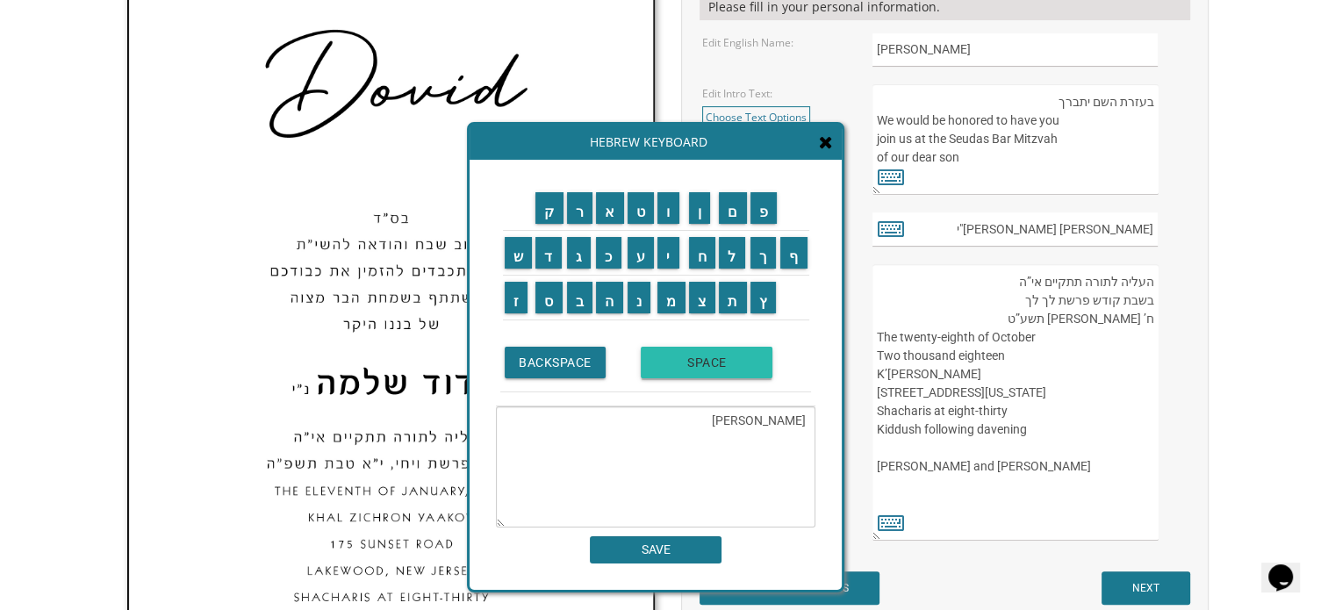
paste textarea "נ"י"
click at [759, 417] on textarea "חיים יחזקאל נ"י" at bounding box center [655, 466] width 319 height 121
type textarea "חיים יחזקאל נ"י"
click at [686, 549] on input "SAVE" at bounding box center [656, 549] width 132 height 27
type input "חיים יחזקאל נ"י"
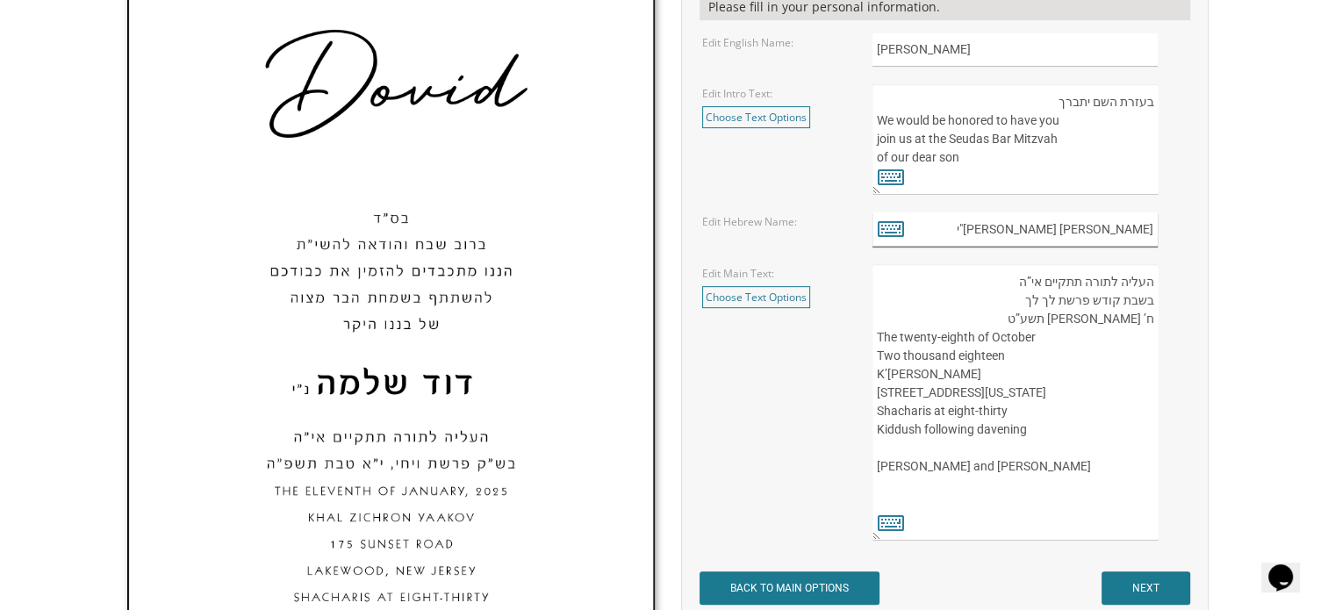
click at [1088, 227] on input "חיים יחזקאל נ"י" at bounding box center [1014, 229] width 285 height 34
click at [1043, 164] on textarea "בעזרת השם יתברך We would be honored to have you join us at the Seudas Bar Mitzv…" at bounding box center [1014, 139] width 285 height 111
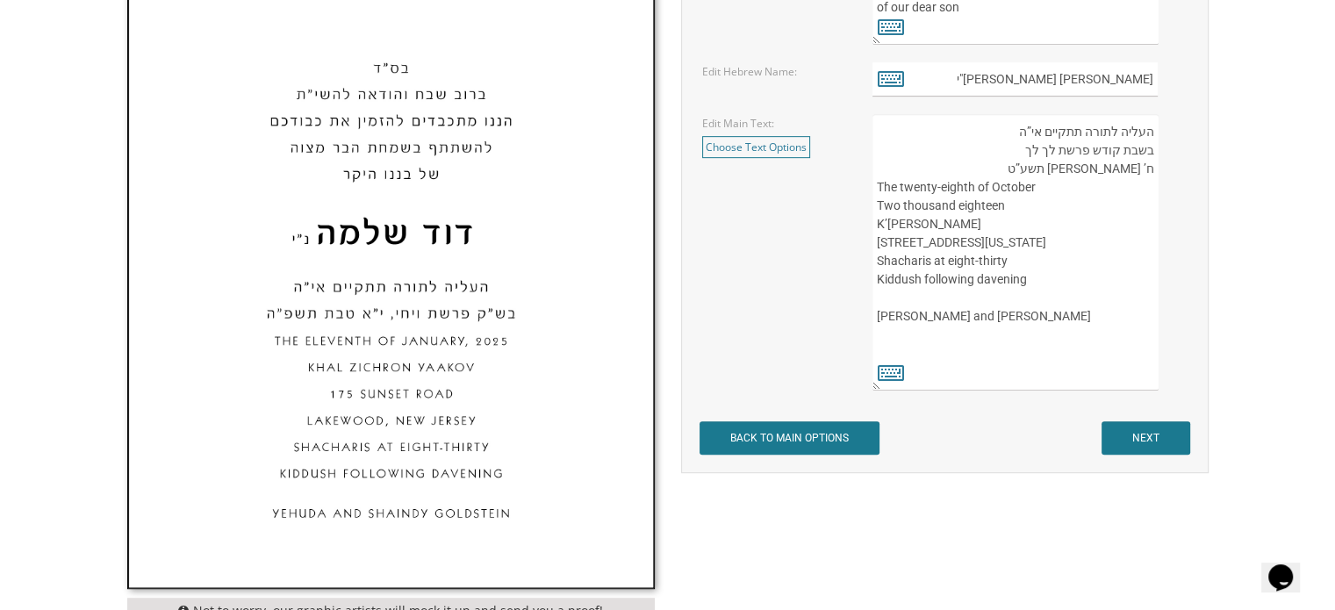
scroll to position [823, 0]
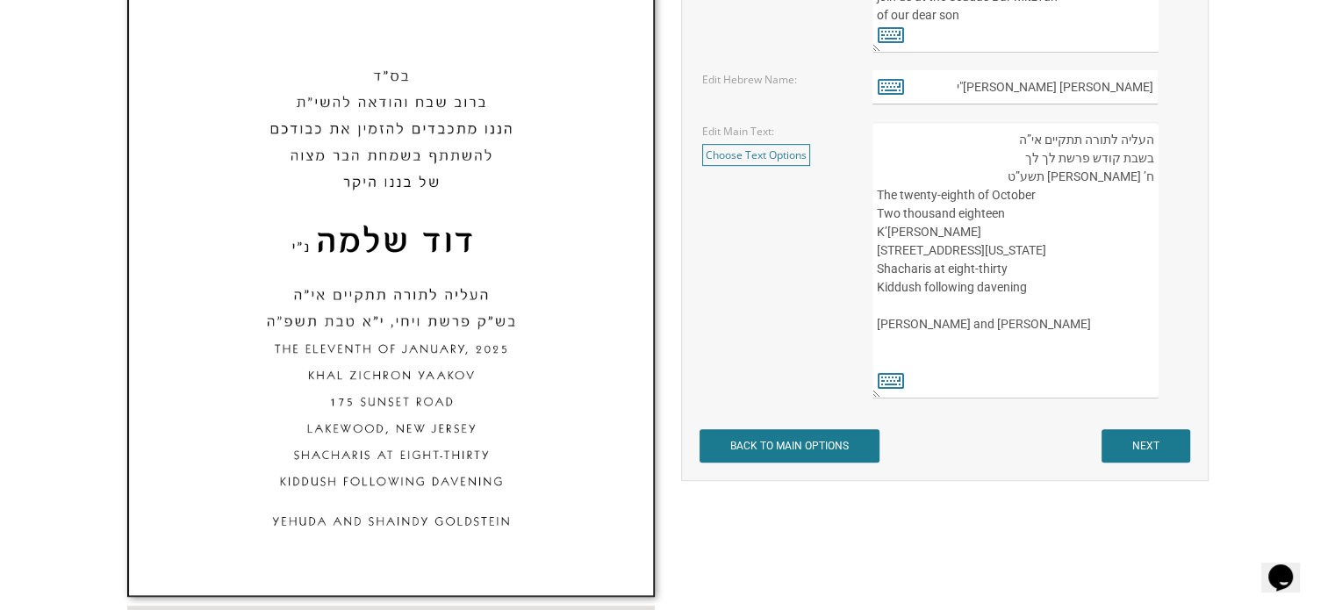
drag, startPoint x: 1000, startPoint y: 337, endPoint x: 901, endPoint y: 325, distance: 99.9
click at [901, 325] on textarea "העליה לתורה תתקיים אי”ה בשבת קודש פרשת לך לך ח’ חשון תשע”ט The twenty-eighth of…" at bounding box center [1014, 260] width 285 height 276
click at [1004, 338] on textarea "העליה לתורה תתקיים אי”ה בשבת קודש פרשת לך לך ח’ חשון תשע”ט The twenty-eighth of…" at bounding box center [1014, 260] width 285 height 276
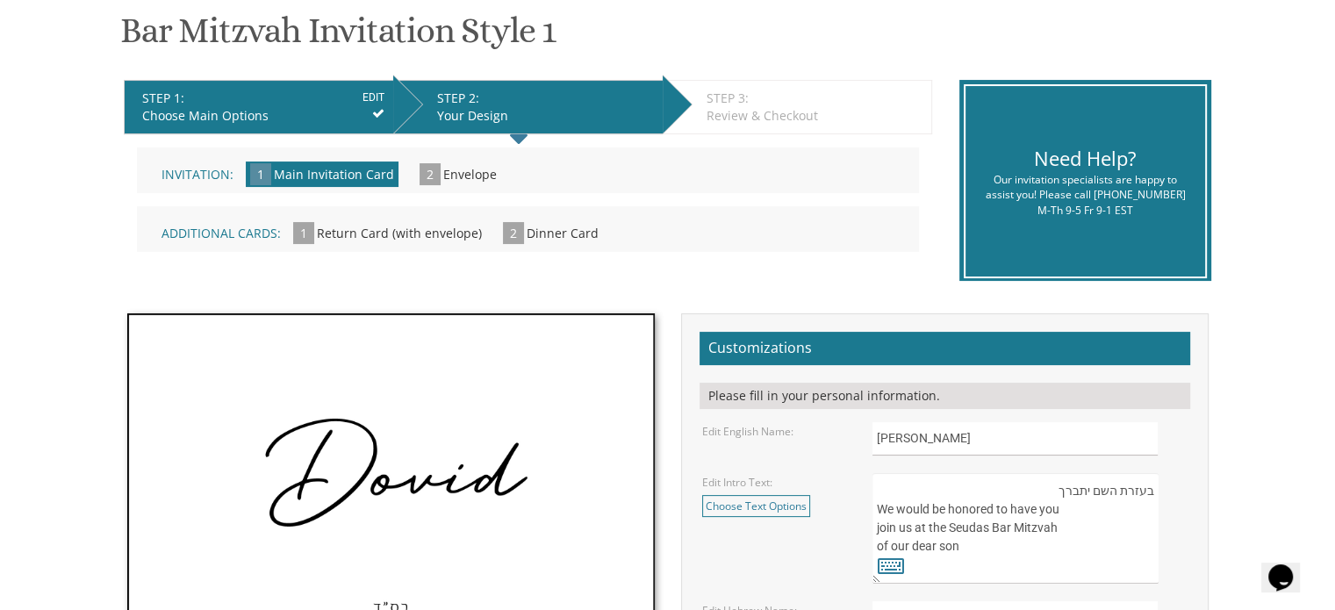
scroll to position [264, 0]
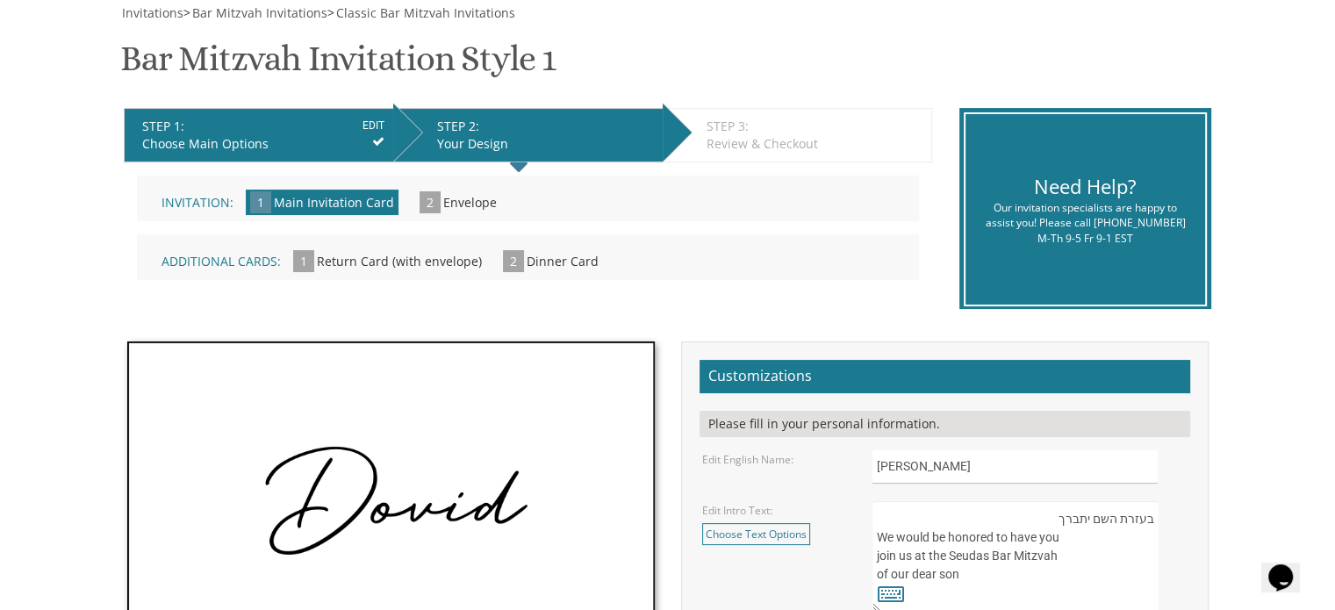
drag, startPoint x: 1044, startPoint y: 520, endPoint x: 1131, endPoint y: 556, distance: 94.9
click at [1131, 556] on textarea "בעזרת השם יתברך We would be honored to have you join us at the Seudas Bar Mitzv…" at bounding box center [1014, 556] width 285 height 111
drag, startPoint x: 1020, startPoint y: 580, endPoint x: 867, endPoint y: 535, distance: 159.1
click at [867, 535] on div "בעזרת השם יתברך We would be honored to have you join us at the Seudas Bar Mitzv…" at bounding box center [1029, 556] width 341 height 111
paste textarea "ברוב שבח והודאה להשי&quot;ת מתכבדים אנו להזמין את כבודכם להשתתף בשמחת הבר מצוה …"
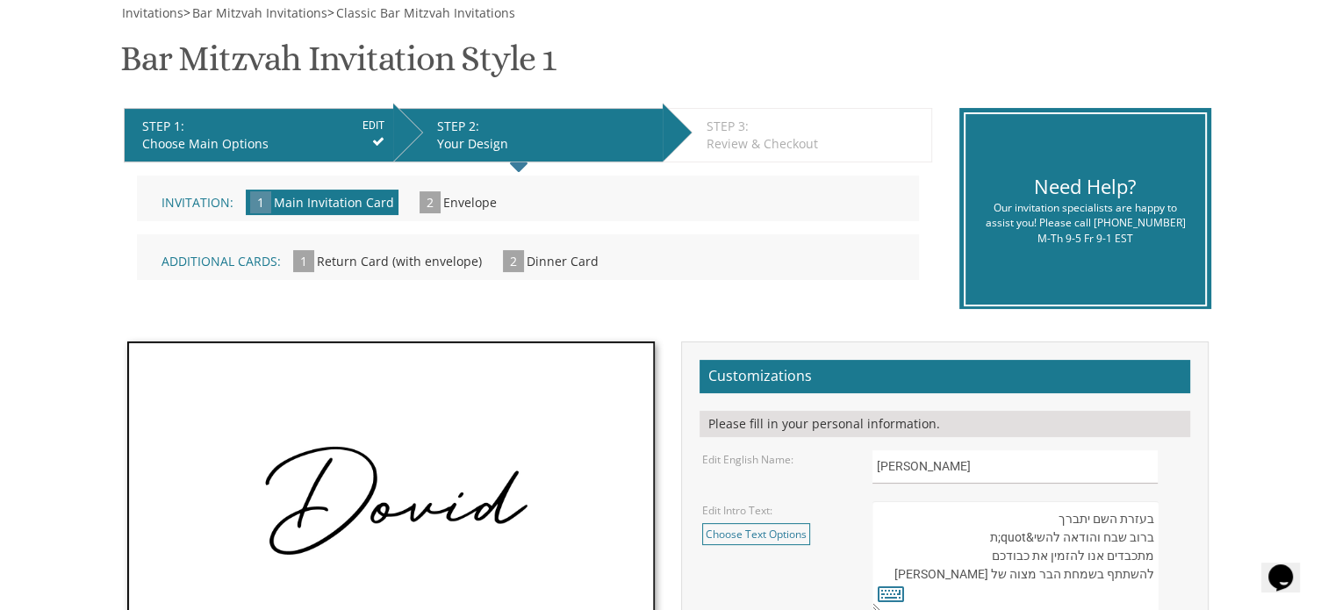
click at [1030, 535] on textarea "בעזרת השם יתברך We would be honored to have you join us at the Seudas Bar Mitzv…" at bounding box center [1014, 556] width 285 height 111
type textarea "בעזרת השם יתברך ברוב שבח והודא&quot;ת מתכבדים אנו להזמין את כבודכם להשתתף בשמחת…"
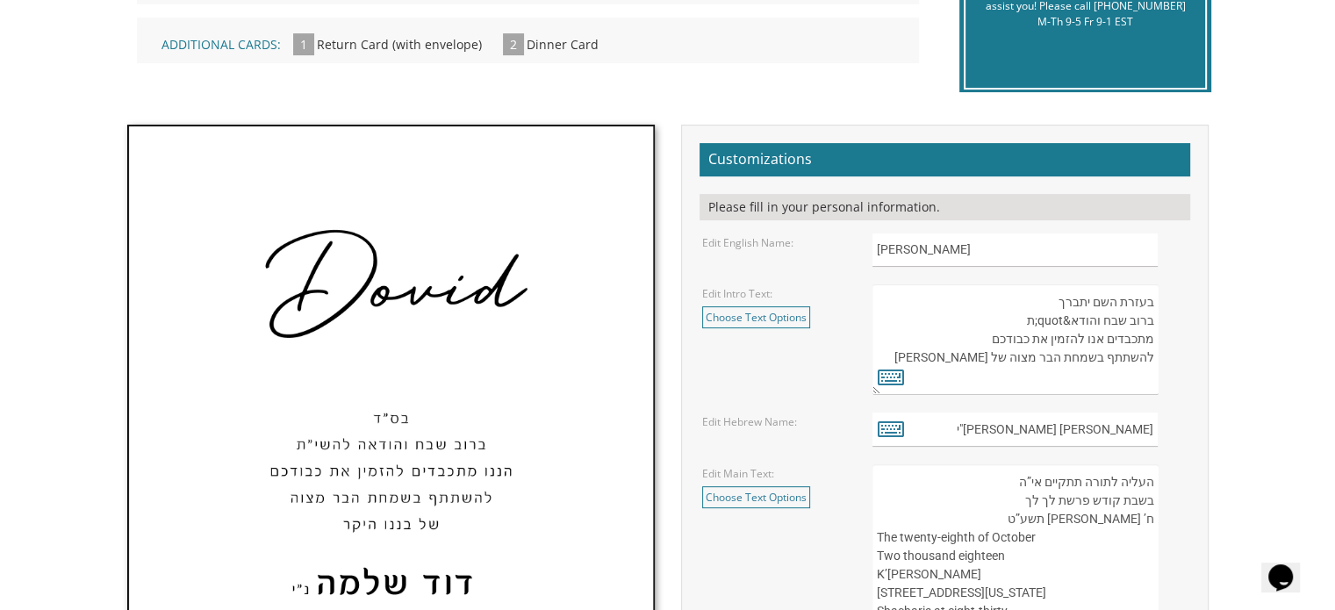
scroll to position [488, 0]
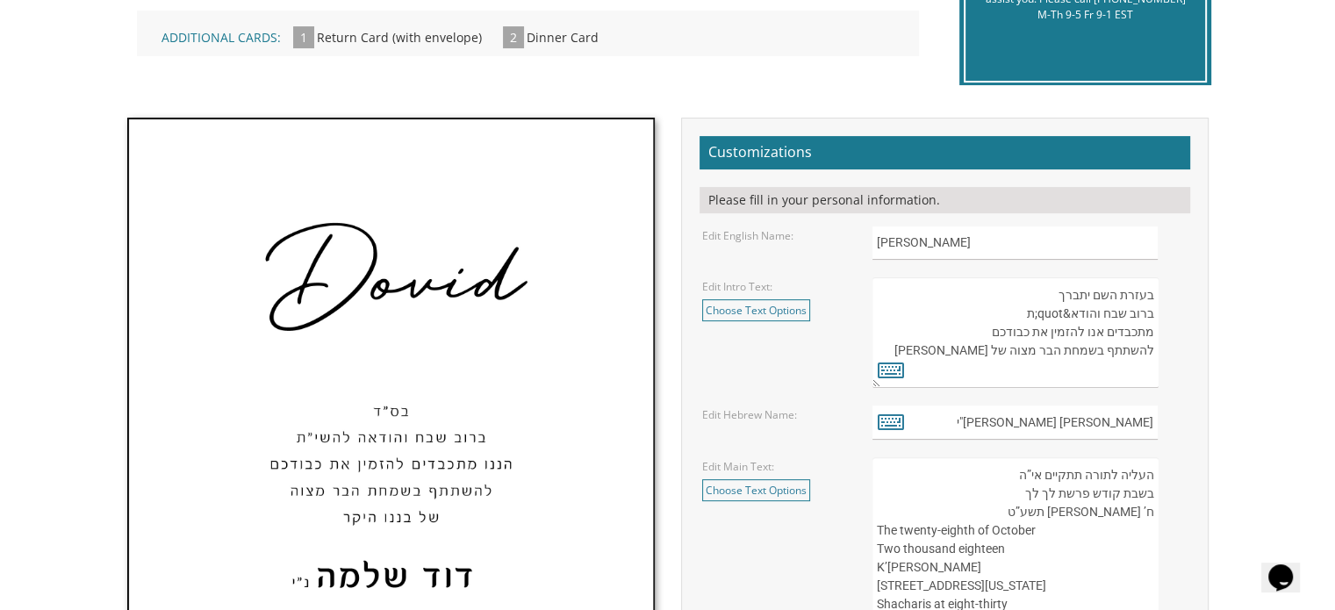
drag, startPoint x: 927, startPoint y: 352, endPoint x: 1252, endPoint y: 247, distance: 342.2
click at [1252, 247] on body "My Cart {{shoppingcart.totalQuantityDisplay}} Total: {{shoppingcart.subtotal}} …" at bounding box center [667, 569] width 1335 height 2115
click at [1138, 282] on textarea "בעזרת השם יתברך We would be honored to have you join us at the Seudas Bar Mitzv…" at bounding box center [1014, 332] width 285 height 111
paste textarea "ברוב שבח והודאה להשי&quot;ת מתכבדים אנו להזמין את כבודכם להשתתף בשמחת הבר מצוה …"
click at [1025, 293] on textarea "בעזרת השם יתברך We would be honored to have you join us at the Seudas Bar Mitzv…" at bounding box center [1014, 332] width 285 height 111
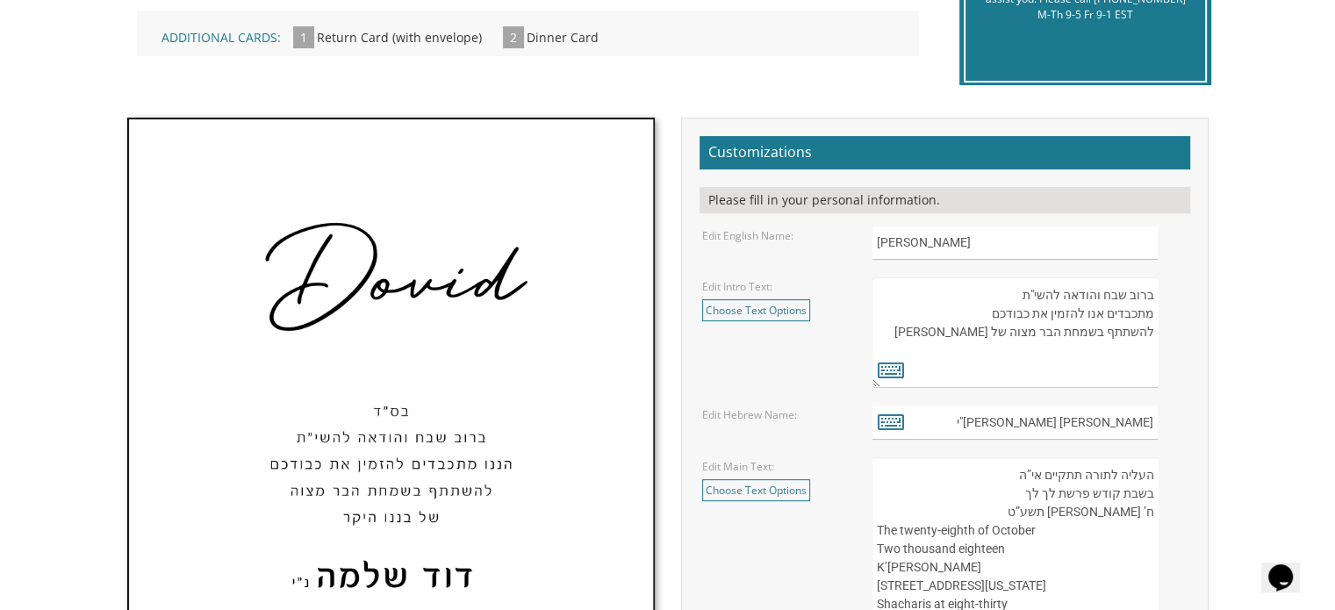
type textarea "ברוב שבח והודאה להשי"ת מתכבדים אנו להזמין את כבודכם להשתתף בשמחת הבר מצוה של בנ…"
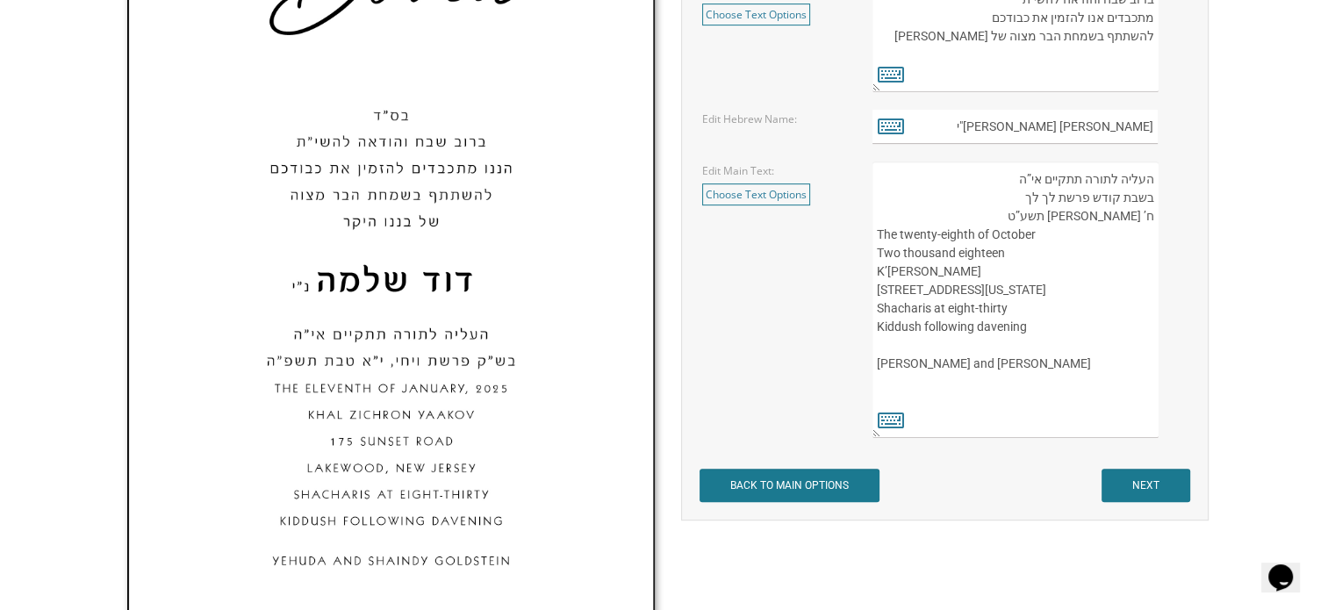
scroll to position [554, 0]
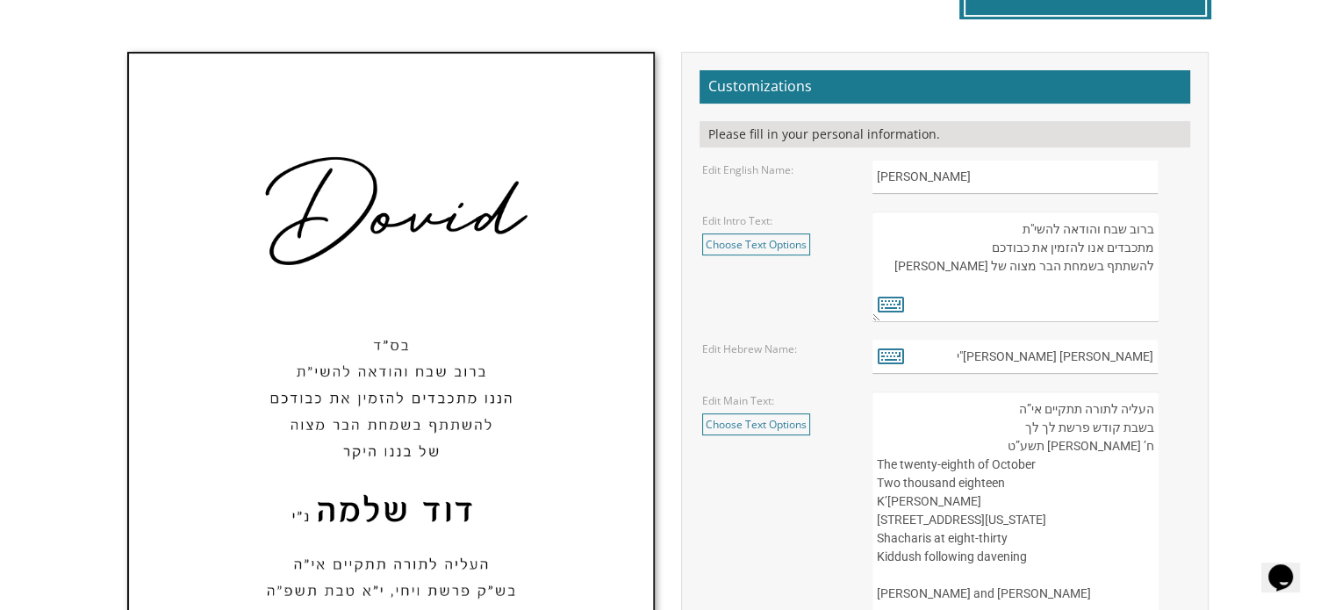
drag, startPoint x: 1005, startPoint y: 401, endPoint x: 1025, endPoint y: 406, distance: 20.9
click at [1025, 406] on textarea "העליה לתורה תתקיים אי”ה בשבת קודש פרשת לך לך ח’ חשון תשע”ט The twenty-eighth of…" at bounding box center [1014, 529] width 285 height 276
click at [1004, 406] on textarea "העליה לתורה תתקיים אי”ה בשבת קודש פרשת לך לך ח’ חשון תשע”ט The twenty-eighth of…" at bounding box center [1014, 529] width 285 height 276
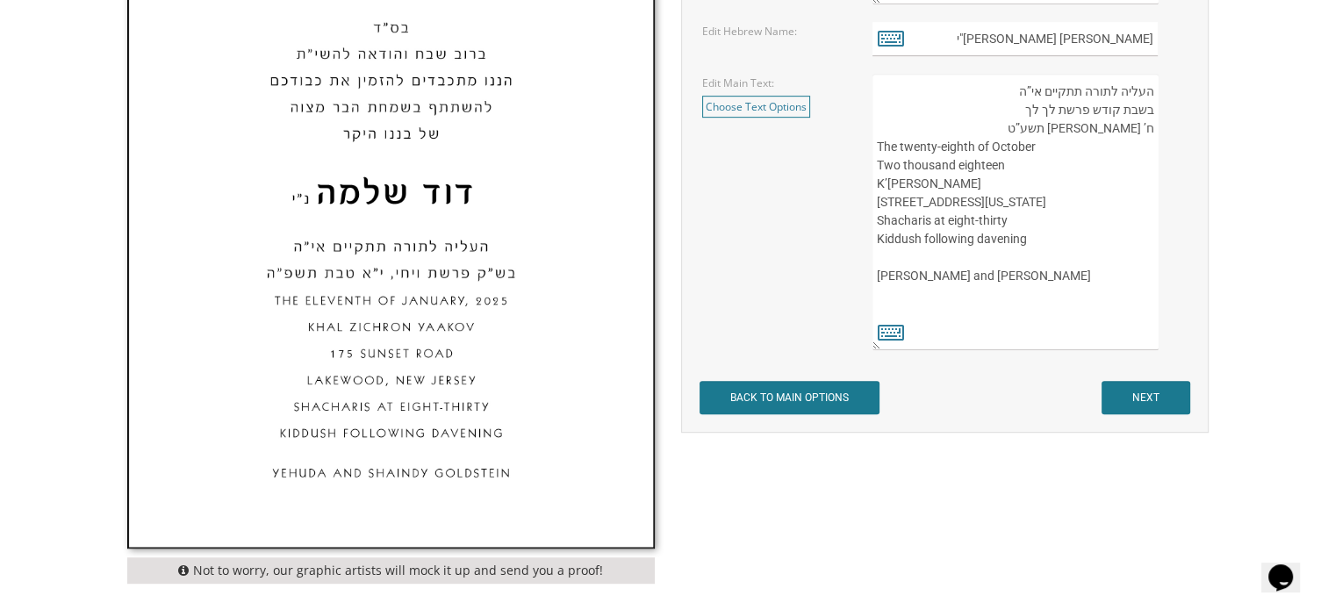
scroll to position [1004, 0]
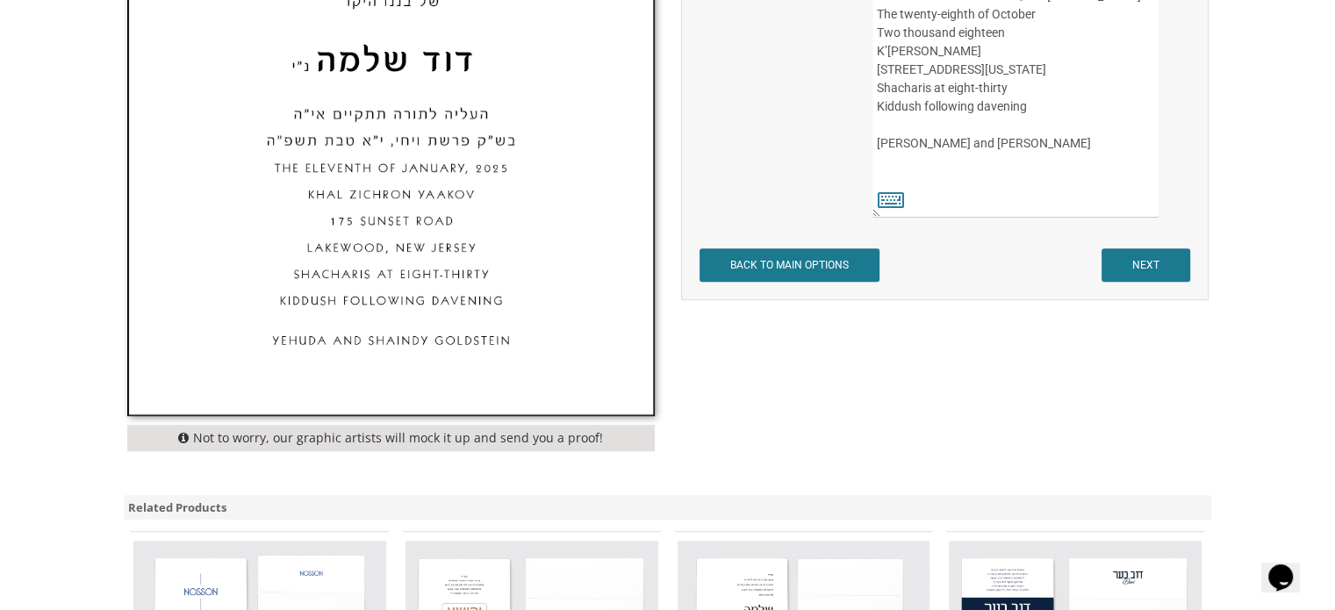
drag, startPoint x: 1004, startPoint y: 406, endPoint x: 1106, endPoint y: 154, distance: 270.9
click at [1106, 154] on textarea "העליה לתורה תתקיים אי”ה בשבת קודש פרשת לך לך ח’ חשון תשע”ט The twenty-eighth of…" at bounding box center [1014, 79] width 285 height 276
type textarea "העליה לתורה תתקיים אי”ה"
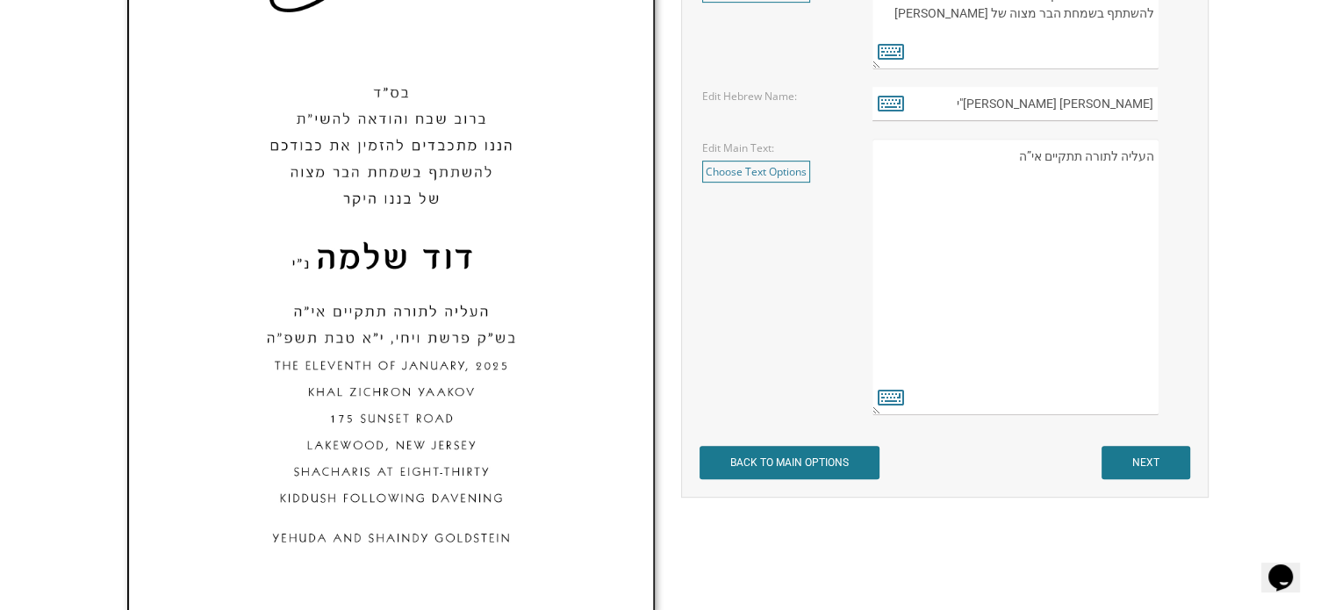
scroll to position [799, 0]
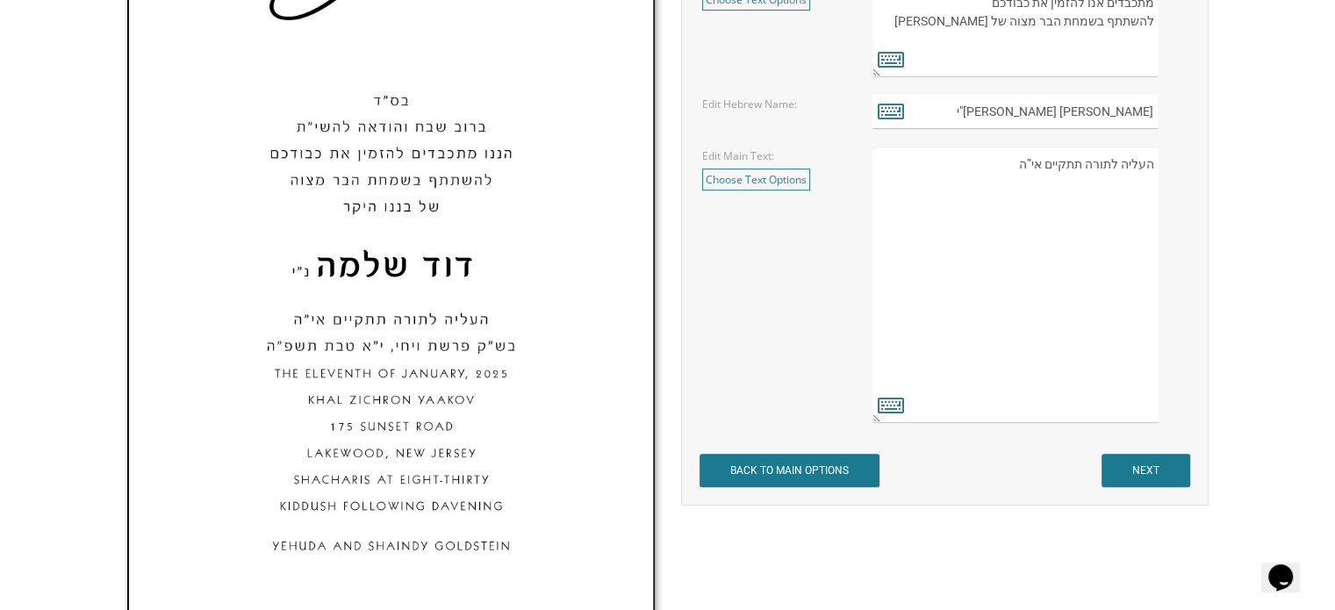
drag, startPoint x: 1008, startPoint y: 11, endPoint x: 1224, endPoint y: 25, distance: 216.4
click at [1224, 25] on div "Not to worry, our graphic artists will mock it up and send you a proof! Customi…" at bounding box center [668, 245] width 1115 height 876
paste textarea "שתתקיים בעזהשי&quot;ת יום חמישי לפרשת אתם נצבים, אור לכ&quot;ו אלול תשפ&quot;ה …"
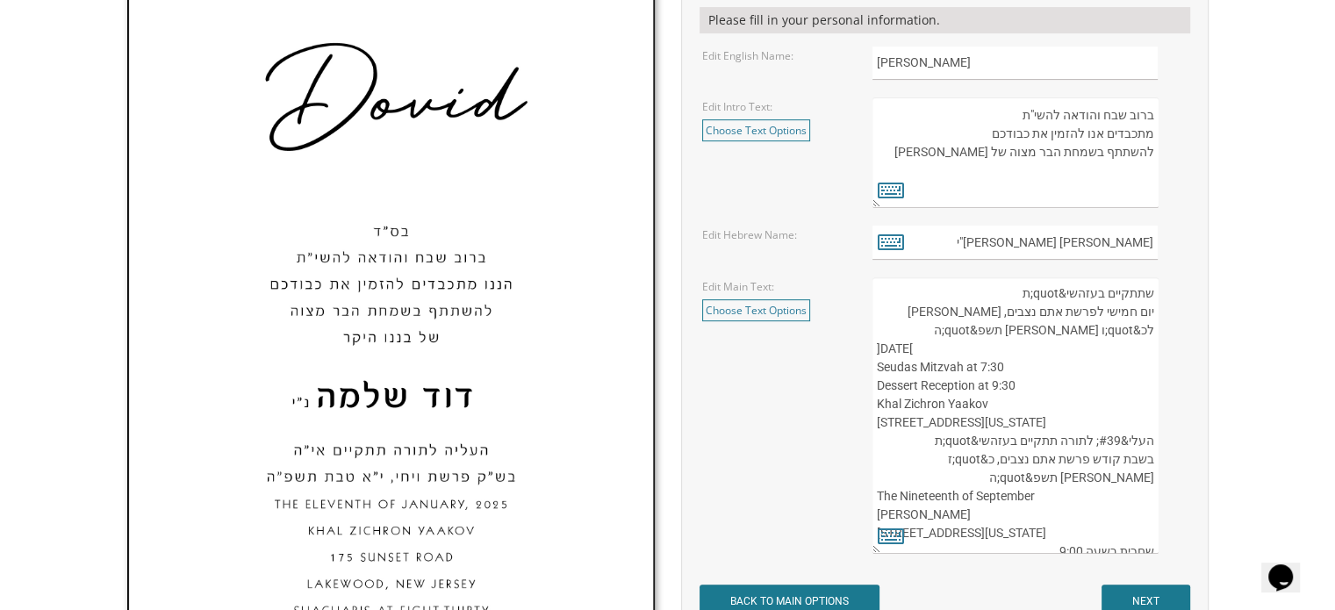
scroll to position [0, 0]
click at [1059, 294] on textarea "העליה לתורה תתקיים אי”ה בשבת קודש פרשת לך לך ח’ חשון תשע”ט The twenty-eighth of…" at bounding box center [1014, 415] width 285 height 276
drag, startPoint x: 1099, startPoint y: 294, endPoint x: 1036, endPoint y: 304, distance: 63.9
drag, startPoint x: 1036, startPoint y: 304, endPoint x: 993, endPoint y: 331, distance: 50.9
click at [993, 331] on textarea "העליה לתורה תתקיים אי”ה בשבת קודש פרשת לך לך ח’ חשון תשע”ט The twenty-eighth of…" at bounding box center [1014, 415] width 285 height 276
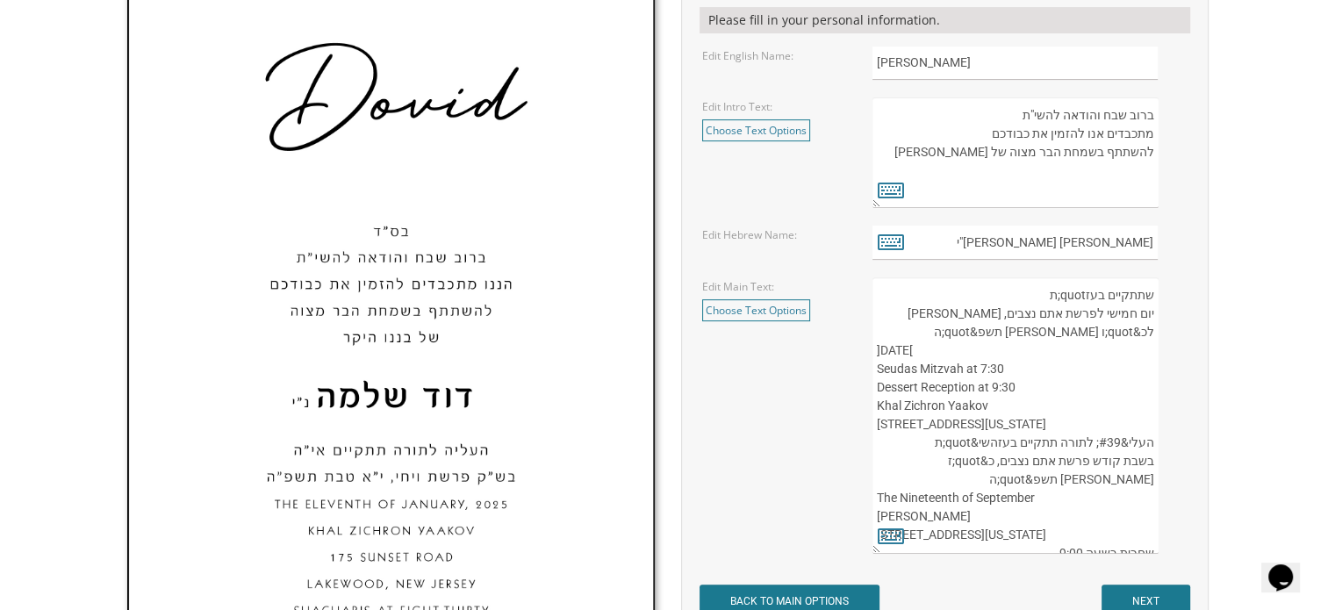
click at [1042, 298] on textarea "העליה לתורה תתקיים אי”ה בשבת קודש פרשת לך לך ח’ חשון תשע”ט The twenty-eighth of…" at bounding box center [1014, 415] width 285 height 276
type textarea "שתתקיים בעז יום חמישי לפרשת אתם נצבים, אור לכ&quot;ו אלול תשפ&quot;ה Thursday, …"
click at [886, 532] on icon at bounding box center [891, 535] width 26 height 25
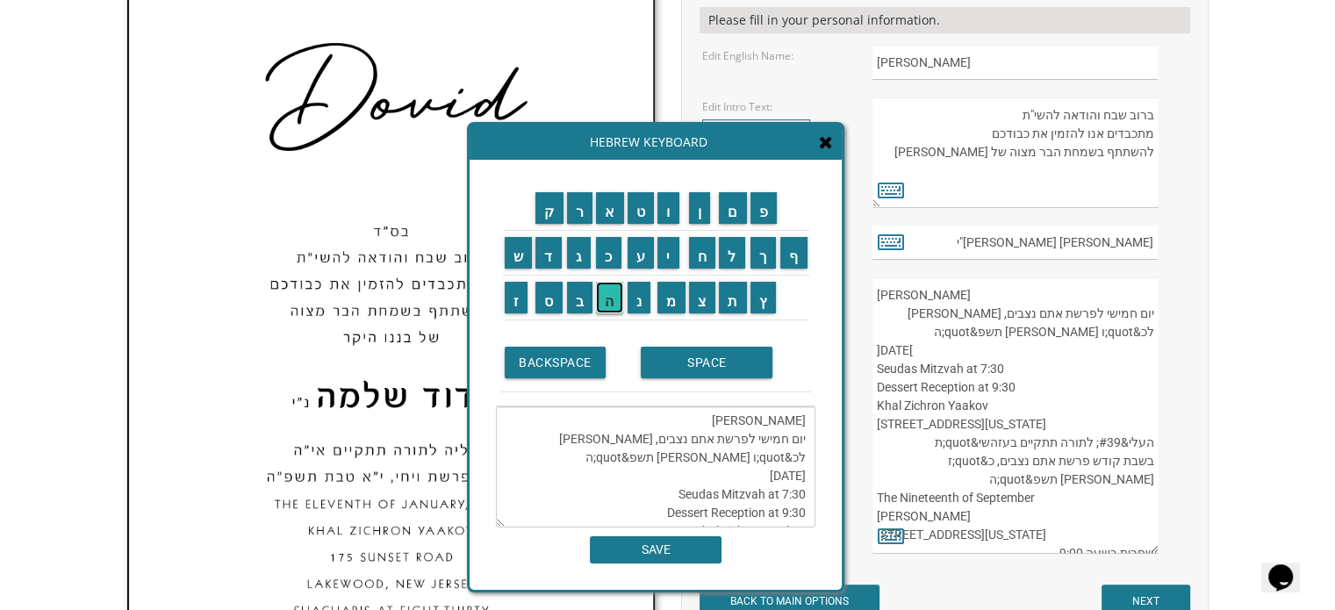
click at [617, 298] on input "ה" at bounding box center [609, 298] width 27 height 32
click at [732, 419] on textarea "שתתקיים בעז יום חמישי לפרשת אתם נצבים, אור לכ&quot;ו אלול תשפ&quot;ה Thursday, …" at bounding box center [655, 466] width 319 height 121
click at [610, 308] on input "ה" at bounding box center [609, 298] width 27 height 32
click at [731, 418] on textarea "שתתקיים בעז"ה יום חמישי לפרשת אתם נצבים, אור לכ&quot;ו אלול תשפ&quot;ה Thursday…" at bounding box center [655, 466] width 319 height 121
click at [513, 255] on input "ש" at bounding box center [519, 253] width 28 height 32
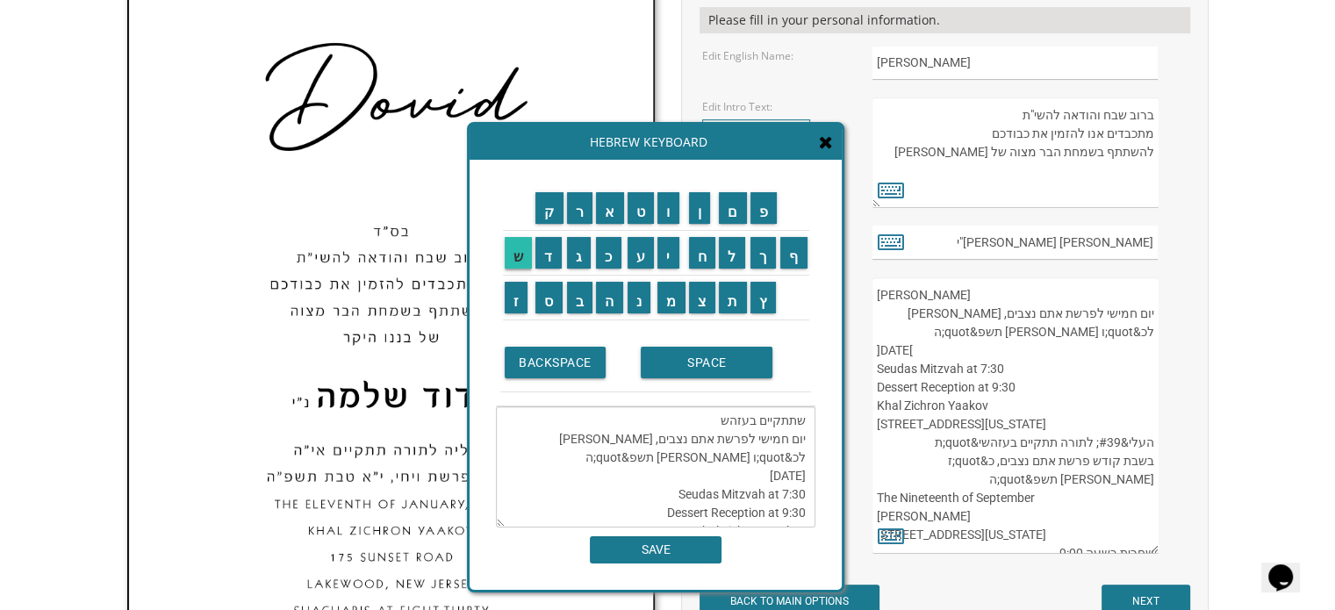
scroll to position [258, 0]
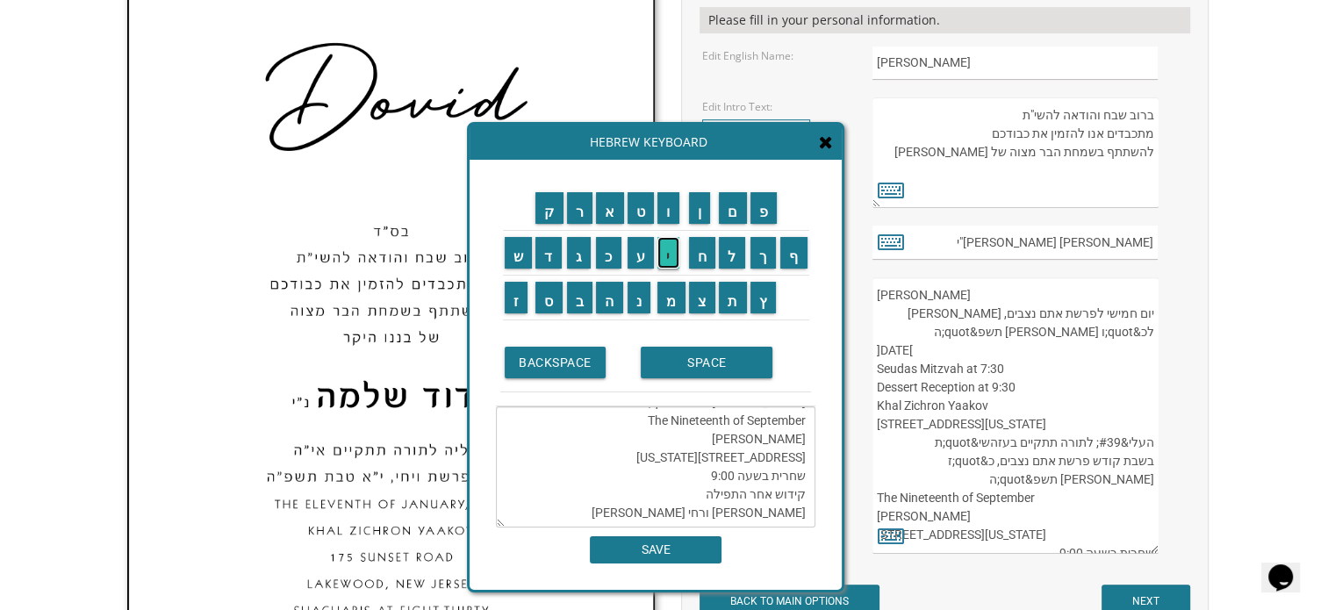
click at [674, 261] on input "י" at bounding box center [668, 253] width 22 height 32
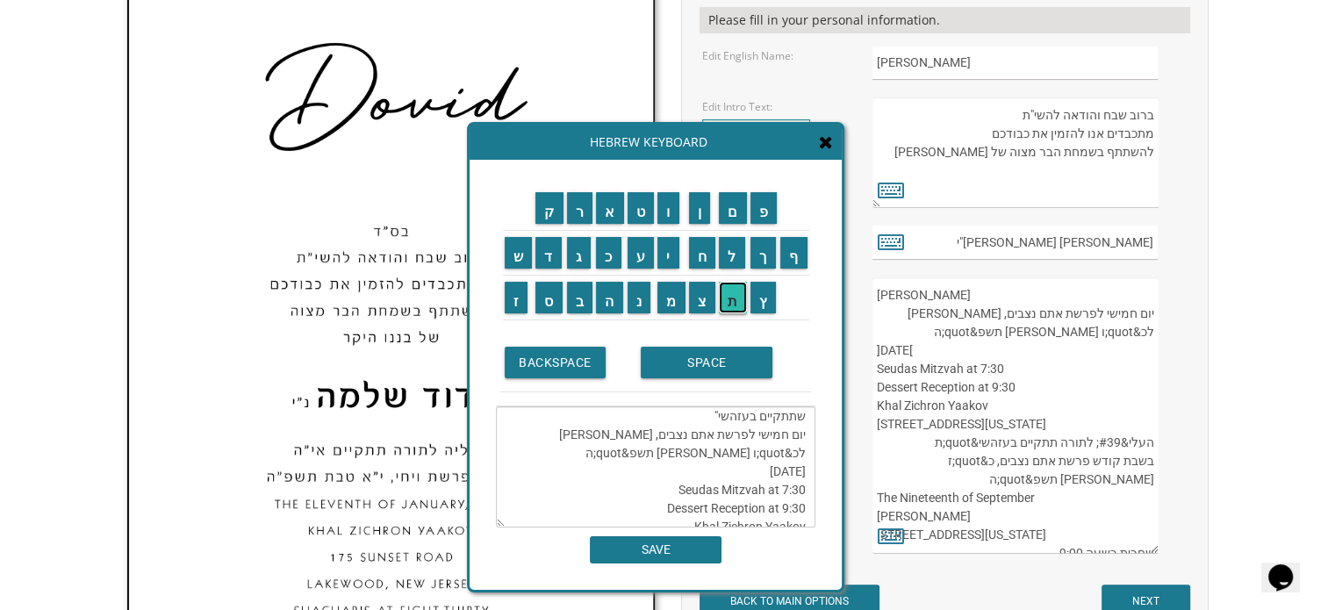
click at [744, 306] on input "ת" at bounding box center [733, 298] width 28 height 32
click at [693, 415] on textarea "שתתקיים בעזהשי"ת יום חמישי לפרשת אתם נצבים, אור לכ&quot;ו אלול תשפ&quot;ה Thurs…" at bounding box center [655, 466] width 319 height 121
click at [571, 438] on textarea "שתתקיים בעזהשי"ת יום חמישי לפרשת אתם נצבים, אור לכ&quot;ו אלול תשפ&quot;ה Thurs…" at bounding box center [655, 466] width 319 height 121
click at [742, 459] on textarea "שתתקיים בעזהשי"ת יום חמישי לפרשת אתם נצבים, אור לכ"ו אלול תשפ&quot;ה Thursday, …" at bounding box center [655, 466] width 319 height 121
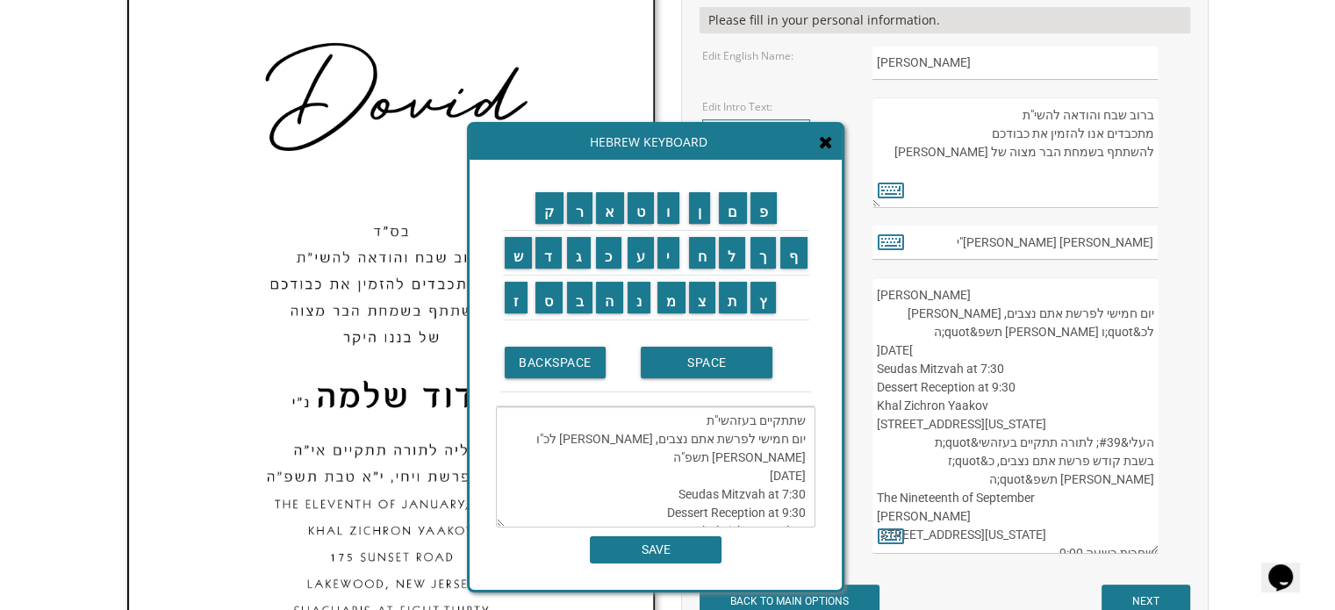
click at [689, 452] on textarea "שתתקיים בעזהשי"ת יום חמישי לפרשת אתם נצבים, אור לכ"ו אלול תשפ"ה Thursday, the 1…" at bounding box center [655, 466] width 319 height 121
click at [747, 471] on textarea "שתתקיים בעזהשי"ת יום חמישי לפרשת אתם נצבים, אור לכ"ו אלול תשפ"ה Thursday, the 1…" at bounding box center [655, 466] width 319 height 121
click at [614, 470] on textarea "שתתקיים בעזהשי"ת יום חמישי לפרשת אתם נצבים, אור לכ"ו אלול תשפ"ה Thursday, the 1…" at bounding box center [655, 466] width 319 height 121
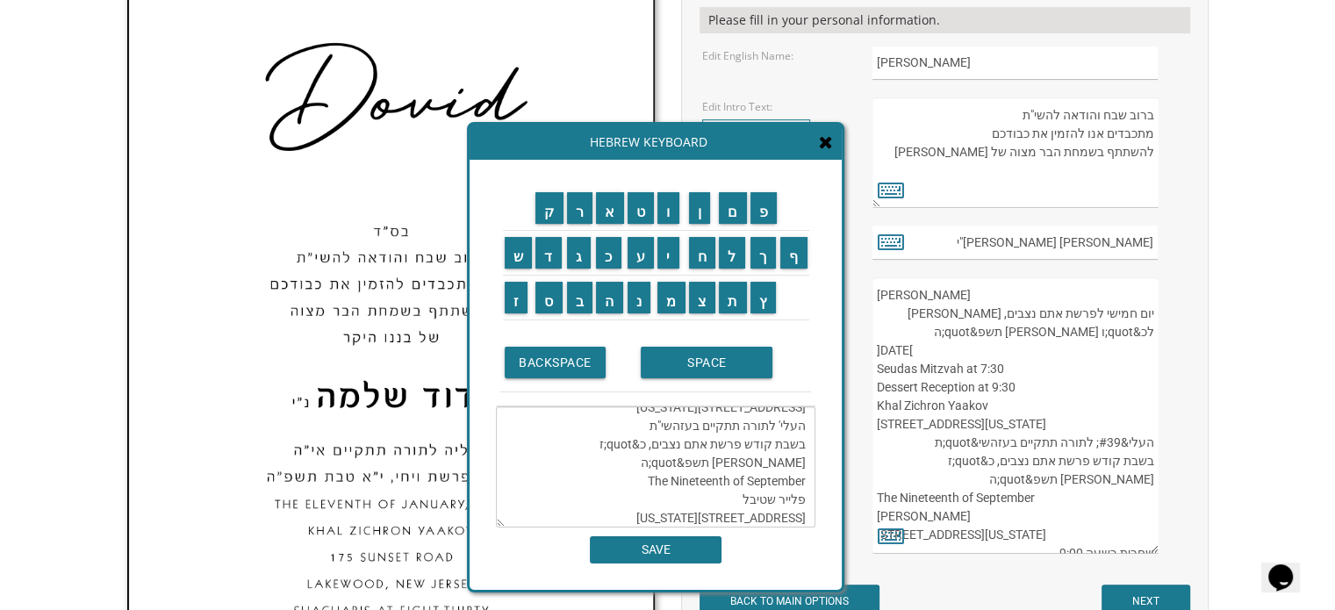
scroll to position [151, 0]
click at [594, 433] on textarea "שתתקיים בעזהשי"ת יום חמישי לפרשת אתם נצבים, אור לכ"ו אלול תשפ"ה Thursday, the 1…" at bounding box center [655, 466] width 319 height 121
click at [527, 434] on textarea "שתתקיים בעזהשי"ת יום חמישי לפרשת אתם נצבים, אור לכ"ו אלול תשפ"ה Thursday, the 1…" at bounding box center [655, 466] width 319 height 121
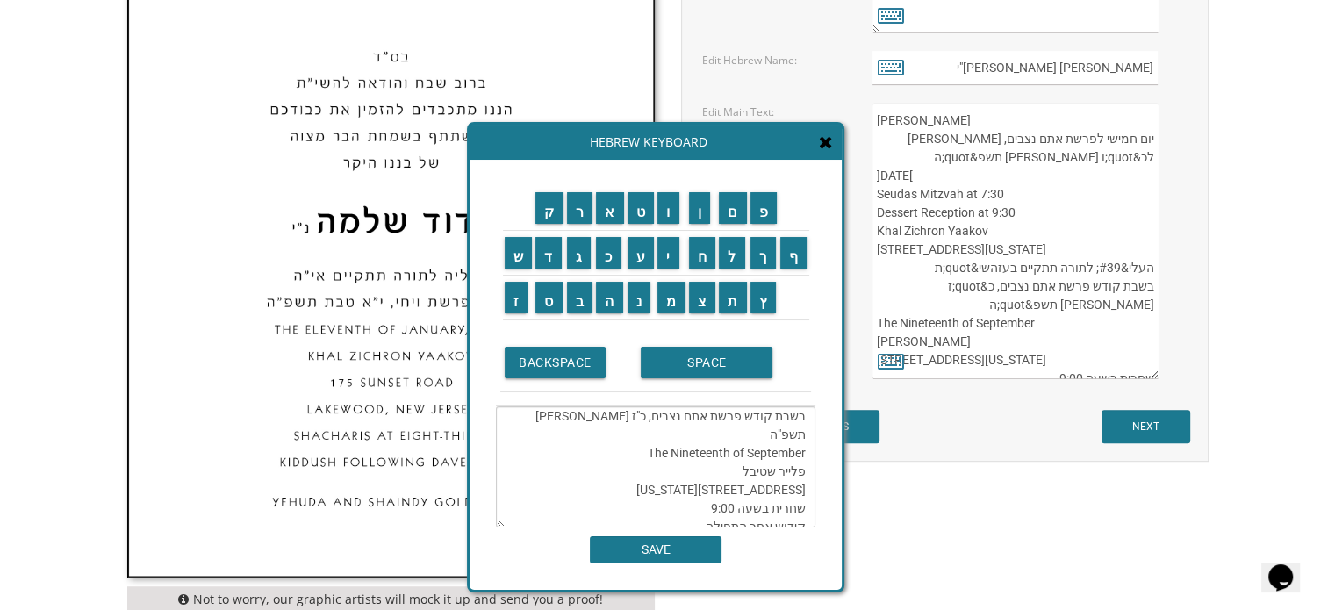
scroll to position [221, 0]
click at [775, 477] on textarea "שתתקיים בעזהשי"ת יום חמישי לפרשת אתם נצבים, אור לכ"ו אלול תשפ"ה Thursday, the 1…" at bounding box center [655, 466] width 319 height 121
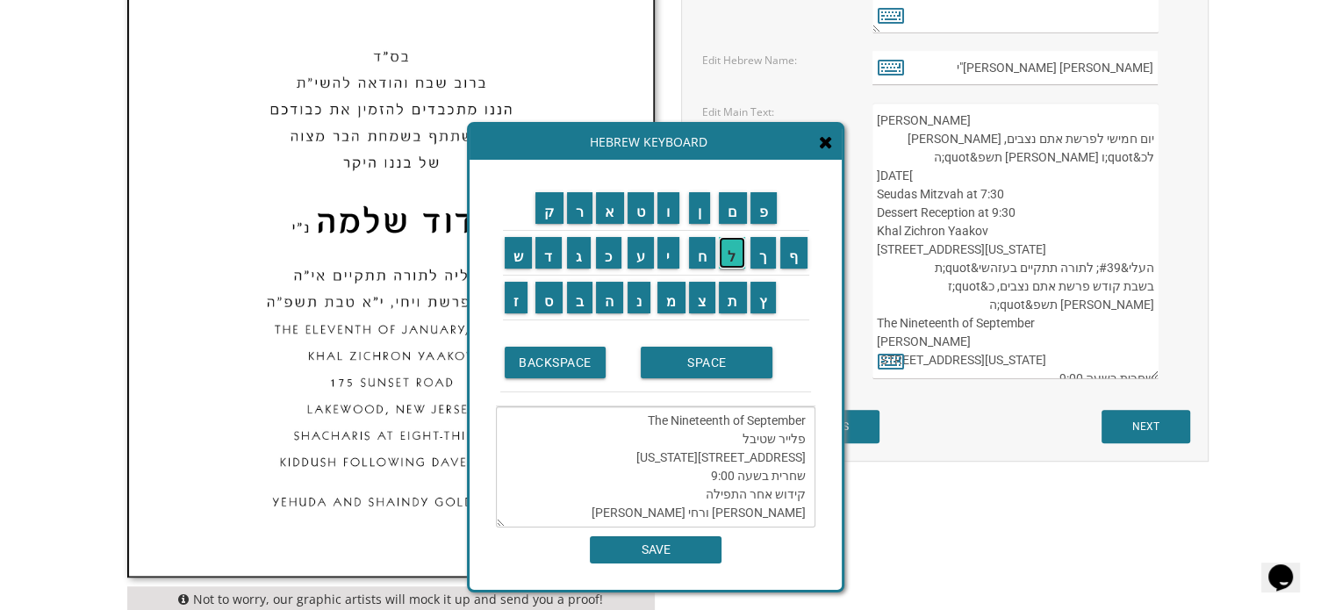
click at [735, 262] on input "ל" at bounding box center [732, 253] width 26 height 32
click at [591, 250] on td "ג" at bounding box center [580, 253] width 30 height 45
click at [580, 258] on input "ג" at bounding box center [579, 253] width 25 height 32
click at [732, 259] on input "ל" at bounding box center [732, 253] width 26 height 32
click at [585, 253] on input "ג" at bounding box center [579, 253] width 25 height 32
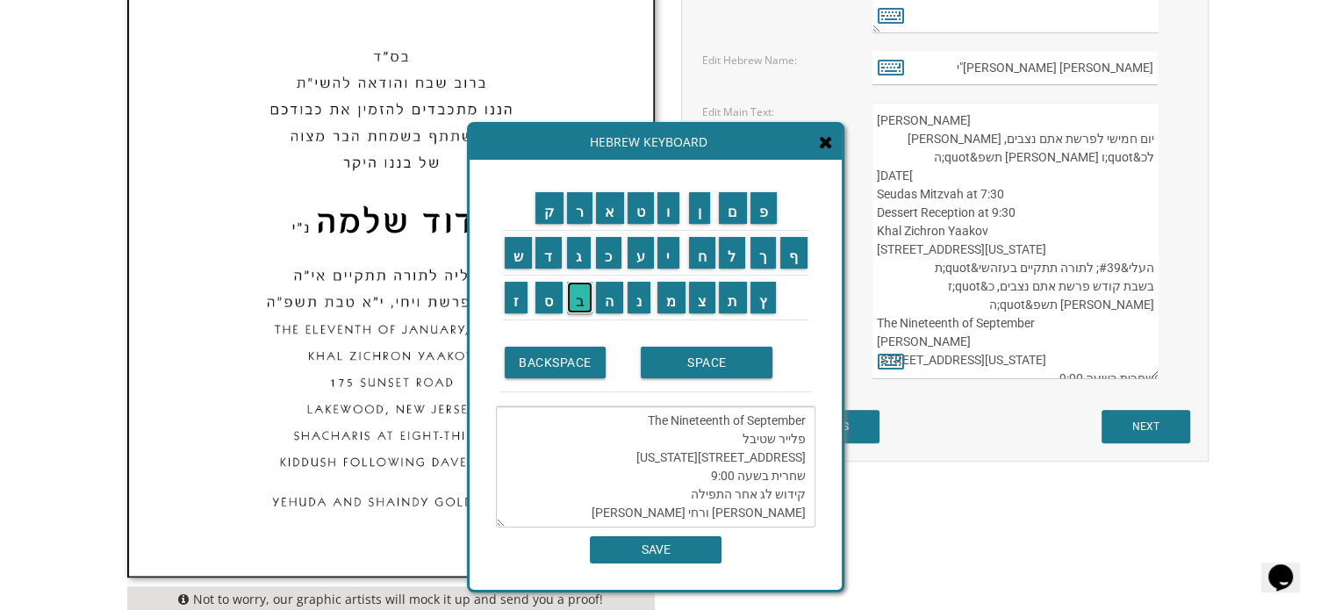
click at [585, 291] on input "ב" at bounding box center [580, 298] width 26 height 32
click at [585, 219] on input "ר" at bounding box center [580, 208] width 26 height 32
click at [664, 255] on input "י" at bounding box center [668, 253] width 22 height 32
click at [743, 216] on input "ם" at bounding box center [733, 208] width 28 height 32
click at [664, 476] on textarea "שתתקיים בעזהשי"ת יום חמישי לפרשת אתם נצבים, אור לכ"ו אלול תשפ"ה Thursday, the 1…" at bounding box center [655, 466] width 319 height 121
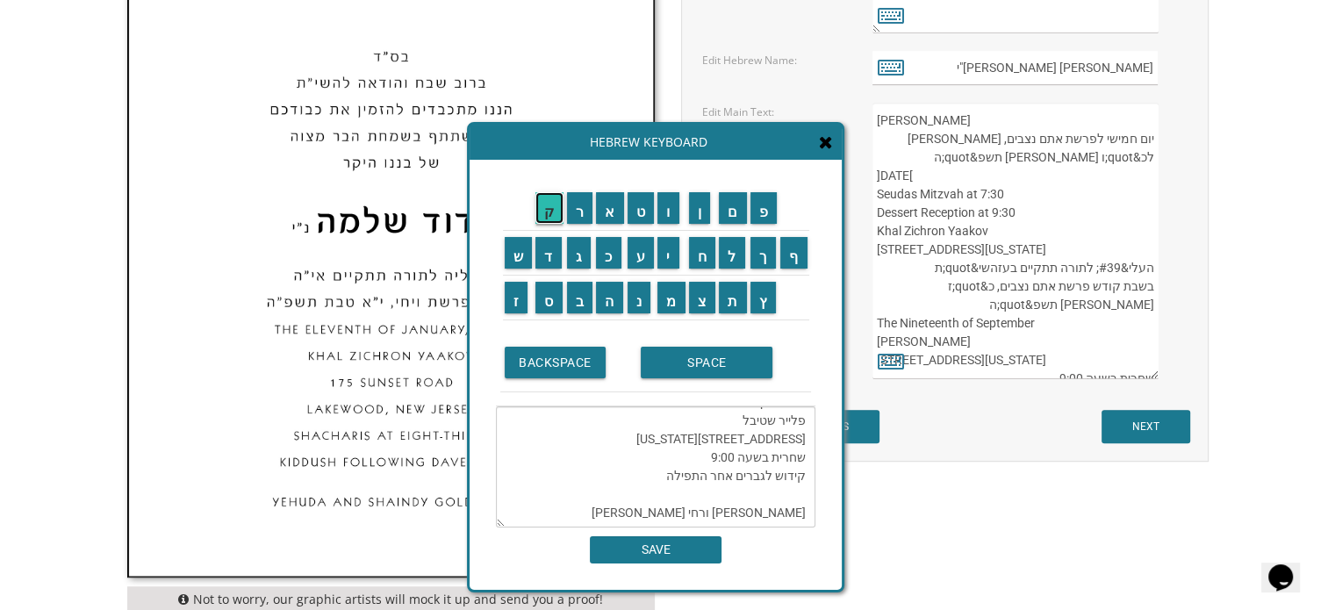
click at [553, 198] on input "ק" at bounding box center [549, 208] width 28 height 32
click at [671, 255] on input "י" at bounding box center [668, 253] width 22 height 32
click at [549, 249] on input "ד" at bounding box center [548, 253] width 26 height 32
click at [660, 218] on input "ו" at bounding box center [668, 208] width 22 height 32
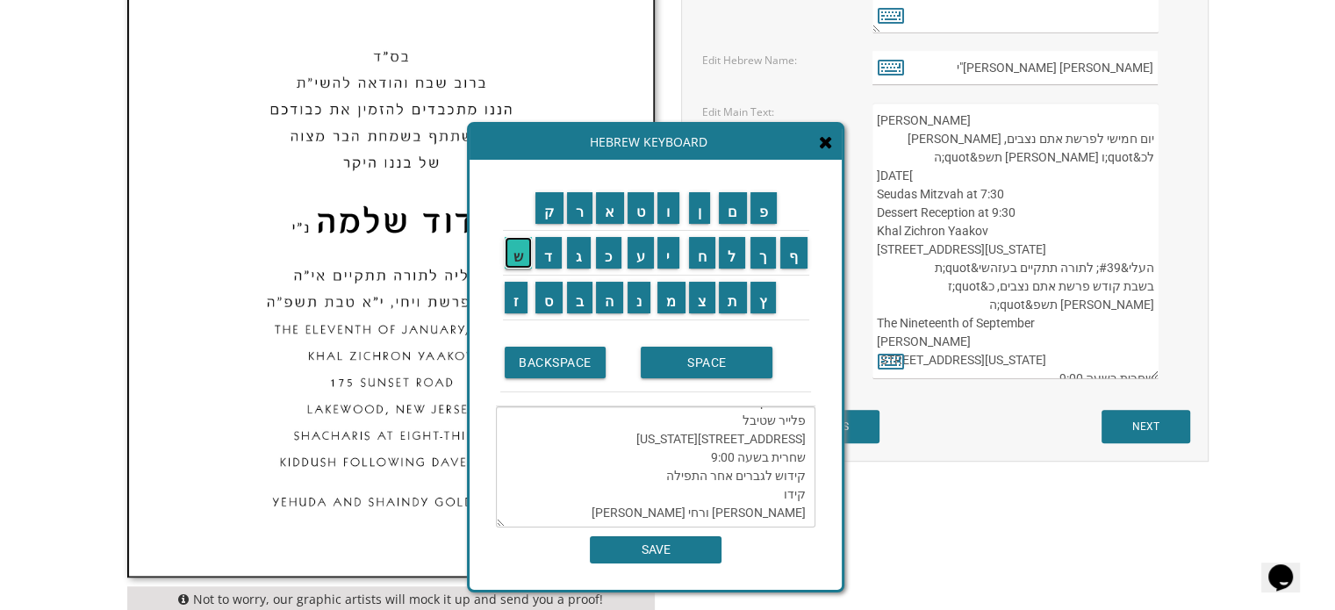
click at [520, 247] on input "ש" at bounding box center [519, 253] width 28 height 32
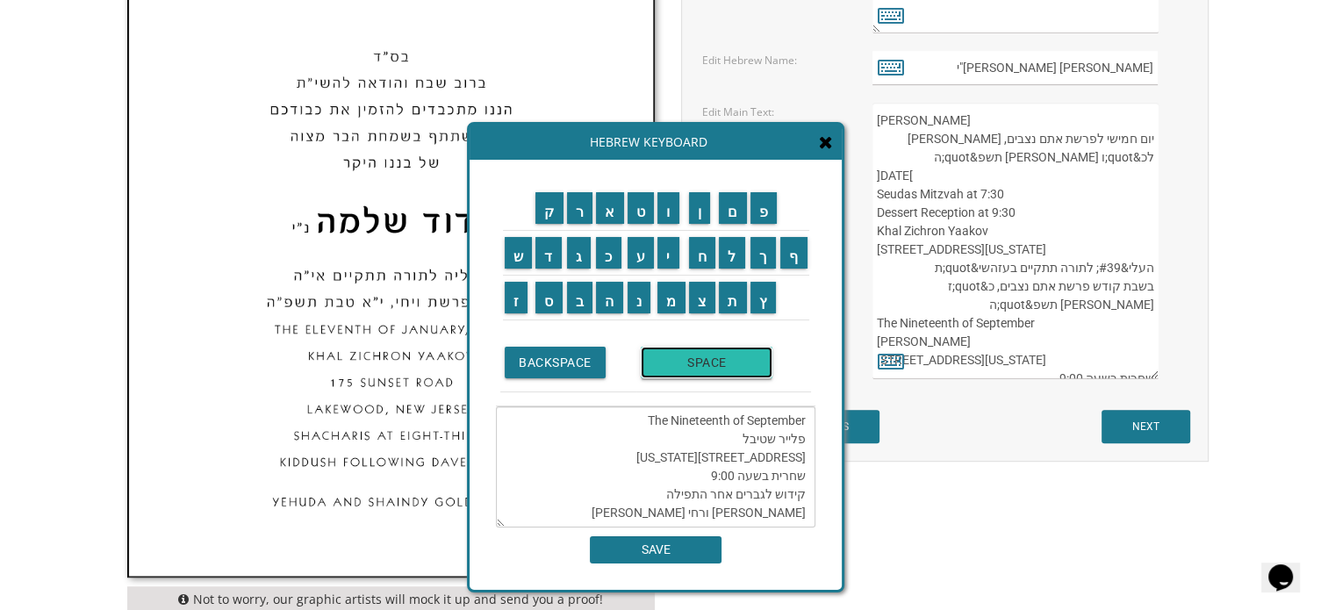
click at [678, 368] on input "SPACE" at bounding box center [707, 363] width 132 height 32
click at [730, 255] on input "ל" at bounding box center [732, 253] width 26 height 32
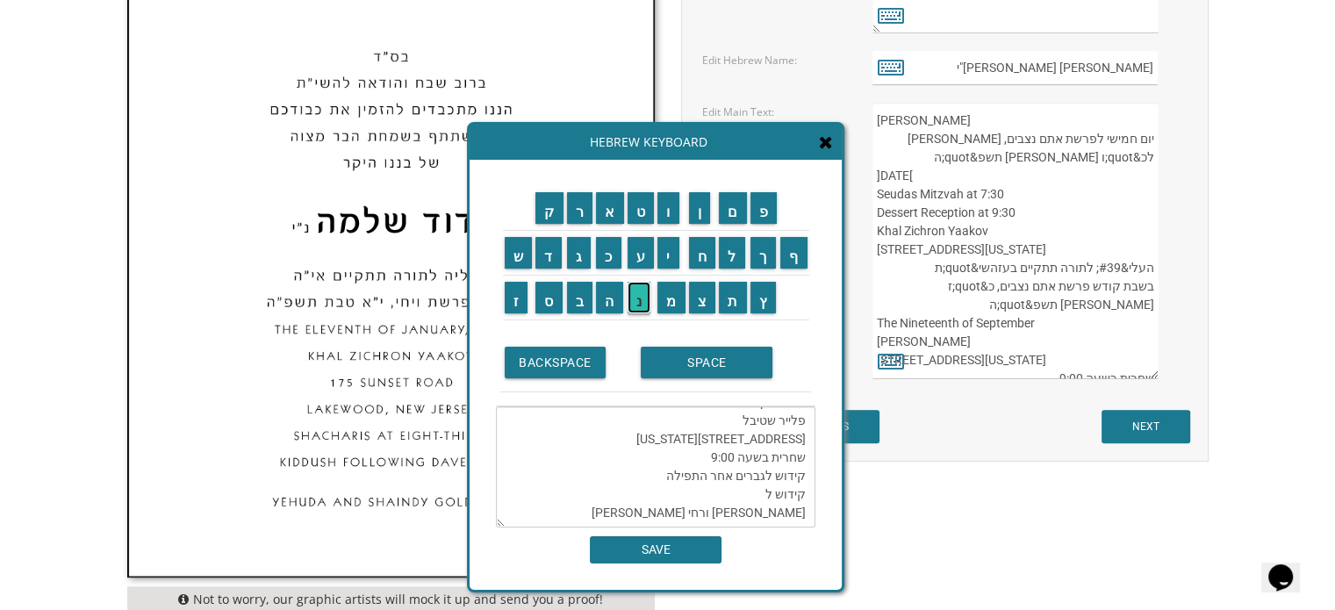
click at [650, 294] on input "נ" at bounding box center [640, 298] width 24 height 32
click at [523, 245] on input "ש" at bounding box center [519, 253] width 28 height 32
click at [659, 251] on input "י" at bounding box center [668, 253] width 22 height 32
click at [734, 211] on input "ם" at bounding box center [733, 208] width 28 height 32
click at [692, 364] on input "SPACE" at bounding box center [707, 363] width 132 height 32
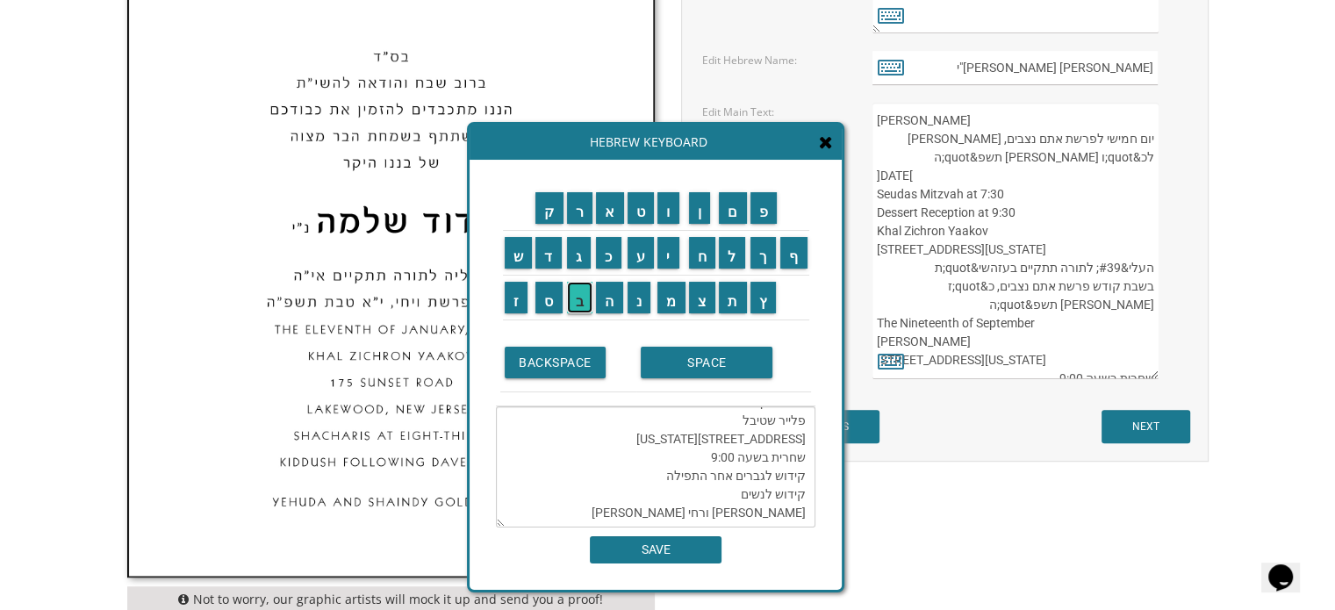
click at [571, 292] on input "ב" at bounding box center [580, 298] width 26 height 32
click at [664, 255] on input "י" at bounding box center [668, 253] width 22 height 32
click at [724, 300] on input "ת" at bounding box center [733, 298] width 28 height 32
click at [674, 257] on input "י" at bounding box center [668, 253] width 22 height 32
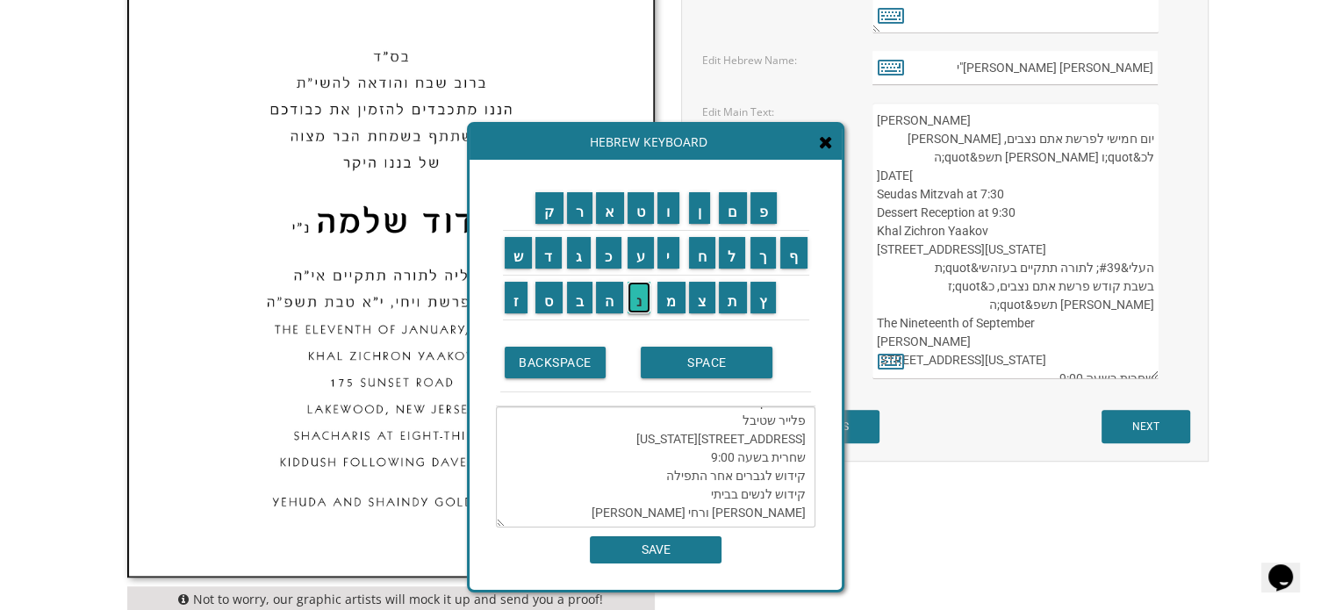
click at [639, 291] on input "נ" at bounding box center [640, 298] width 24 height 32
click at [671, 217] on input "ו" at bounding box center [668, 208] width 22 height 32
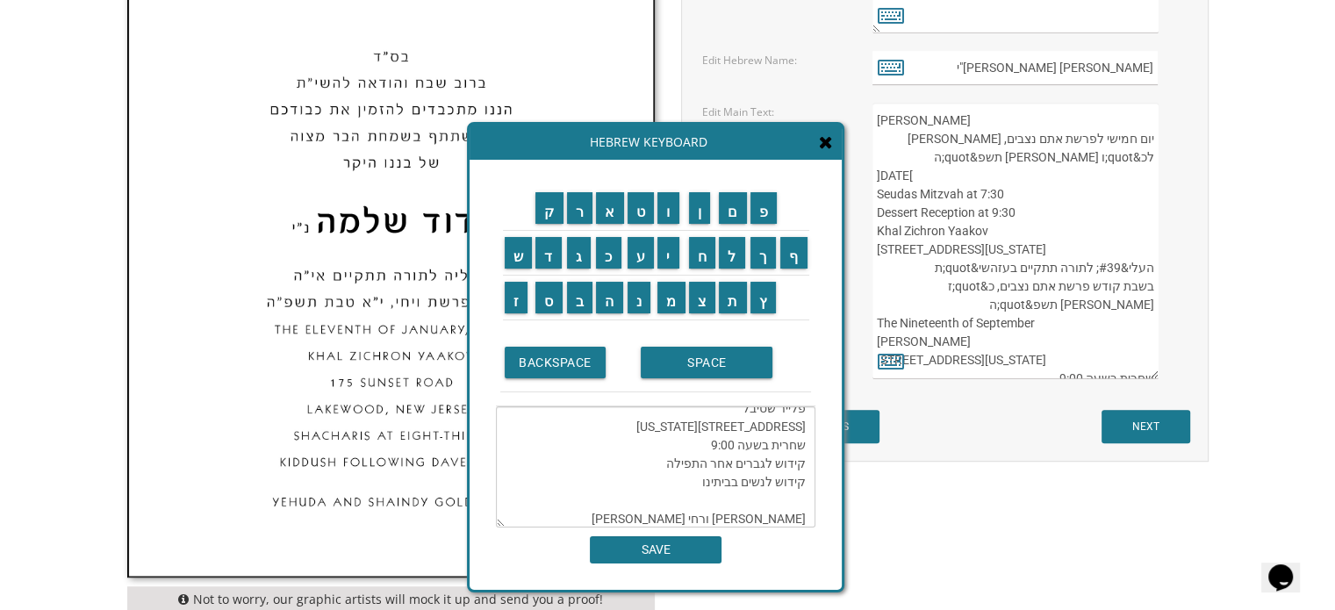
type textarea "שתתקיים בעזהשי"ת יום חמישי לפרשת אתם נצבים, אור לכ"ו אלול תשפ"ה Thursday, the 1…"
click at [828, 154] on div "Hebrew Keyboard" at bounding box center [656, 142] width 372 height 35
click at [828, 149] on icon at bounding box center [826, 142] width 14 height 18
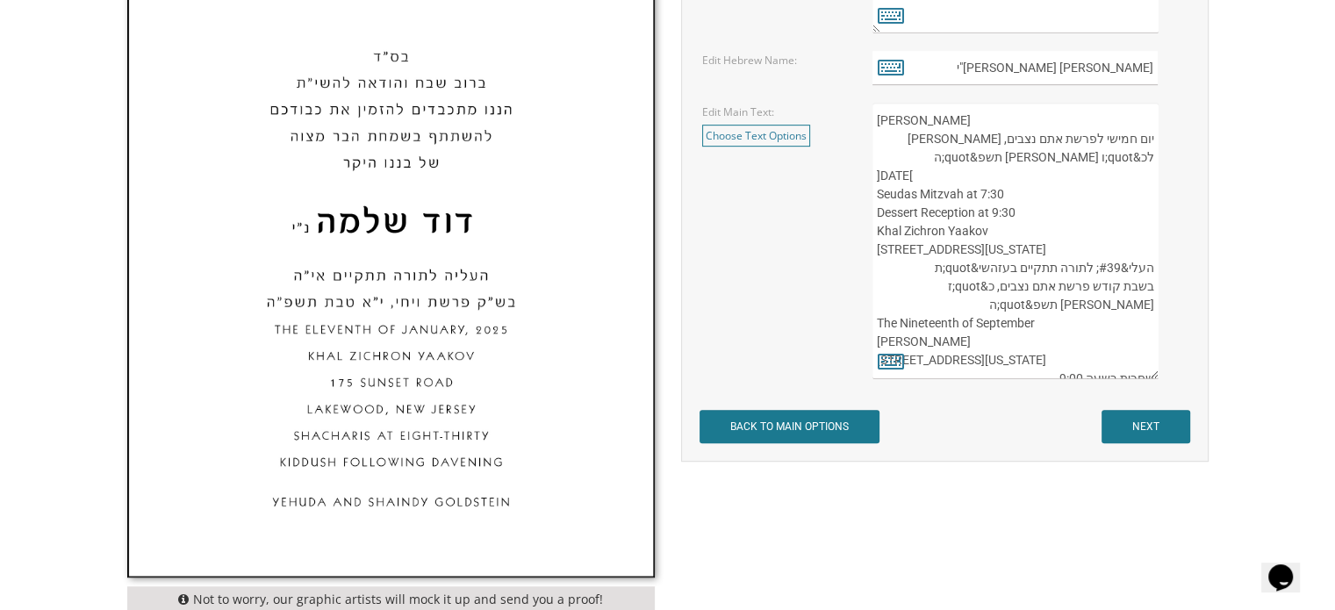
click at [918, 140] on textarea "העליה לתורה תתקיים אי”ה בשבת קודש פרשת לך לך ח’ חשון תשע”ט The twenty-eighth of…" at bounding box center [1014, 241] width 285 height 276
click at [1081, 118] on textarea "העליה לתורה תתקיים אי”ה בשבת קודש פרשת לך לך ח’ חשון תשע”ט The twenty-eighth of…" at bounding box center [1014, 241] width 285 height 276
click at [1091, 157] on textarea "העליה לתורה תתקיים אי”ה בשבת קודש פרשת לך לך ח’ חשון תשע”ט The twenty-eighth of…" at bounding box center [1014, 241] width 285 height 276
click at [983, 177] on textarea "העליה לתורה תתקיים אי”ה בשבת קודש פרשת לך לך ח’ חשון תשע”ט The twenty-eighth of…" at bounding box center [1014, 241] width 285 height 276
click at [1073, 144] on textarea "העליה לתורה תתקיים אי”ה בשבת קודש פרשת לך לך ח’ חשון תשע”ט The twenty-eighth of…" at bounding box center [1014, 241] width 285 height 276
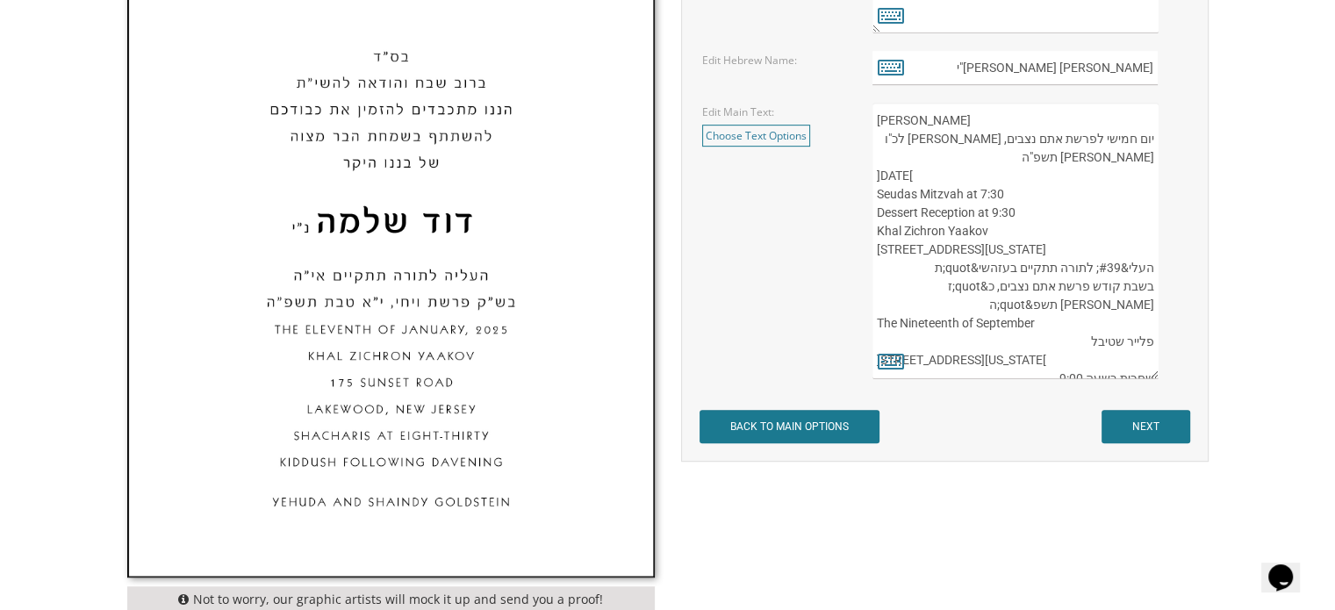
click at [930, 287] on textarea "העליה לתורה תתקיים אי”ה בשבת קודש פרשת לך לך ח’ חשון תשע”ט The twenty-eighth of…" at bounding box center [1014, 241] width 285 height 276
click at [938, 305] on textarea "העליה לתורה תתקיים אי”ה בשבת קודש פרשת לך לך ח’ חשון תשע”ט The twenty-eighth of…" at bounding box center [1014, 241] width 285 height 276
click at [1092, 319] on textarea "העליה לתורה תתקיים אי”ה בשבת קודש פרשת לך לך ח’ חשון תשע”ט The twenty-eighth of…" at bounding box center [1014, 241] width 285 height 276
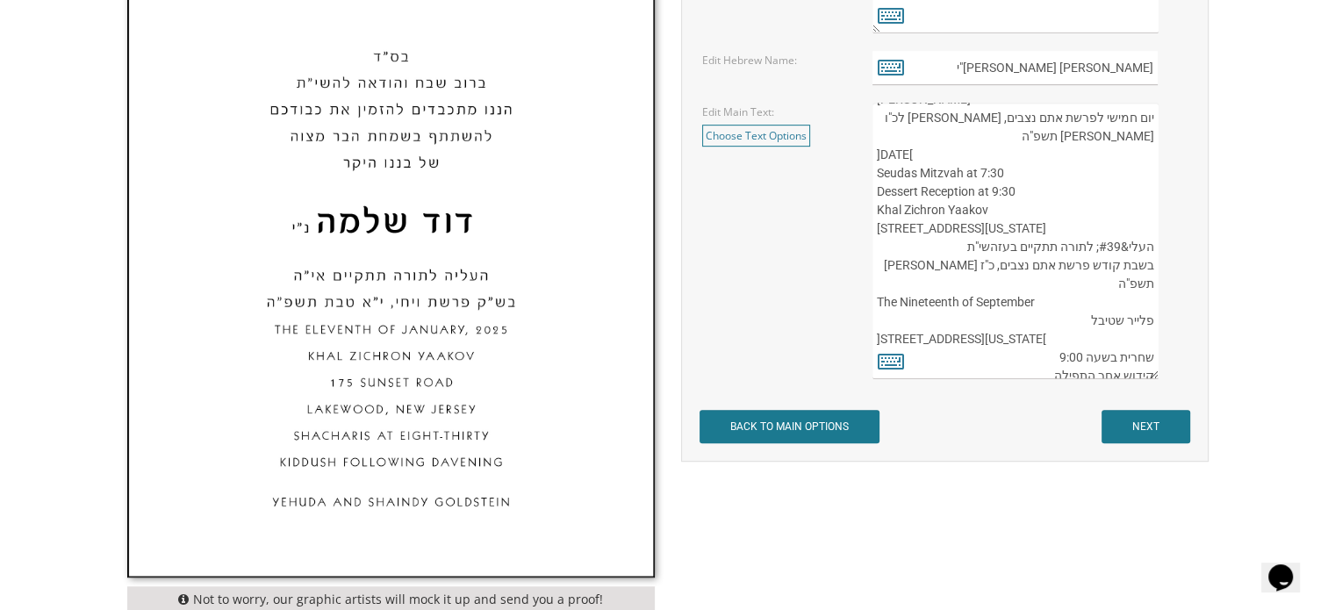
scroll to position [27, 0]
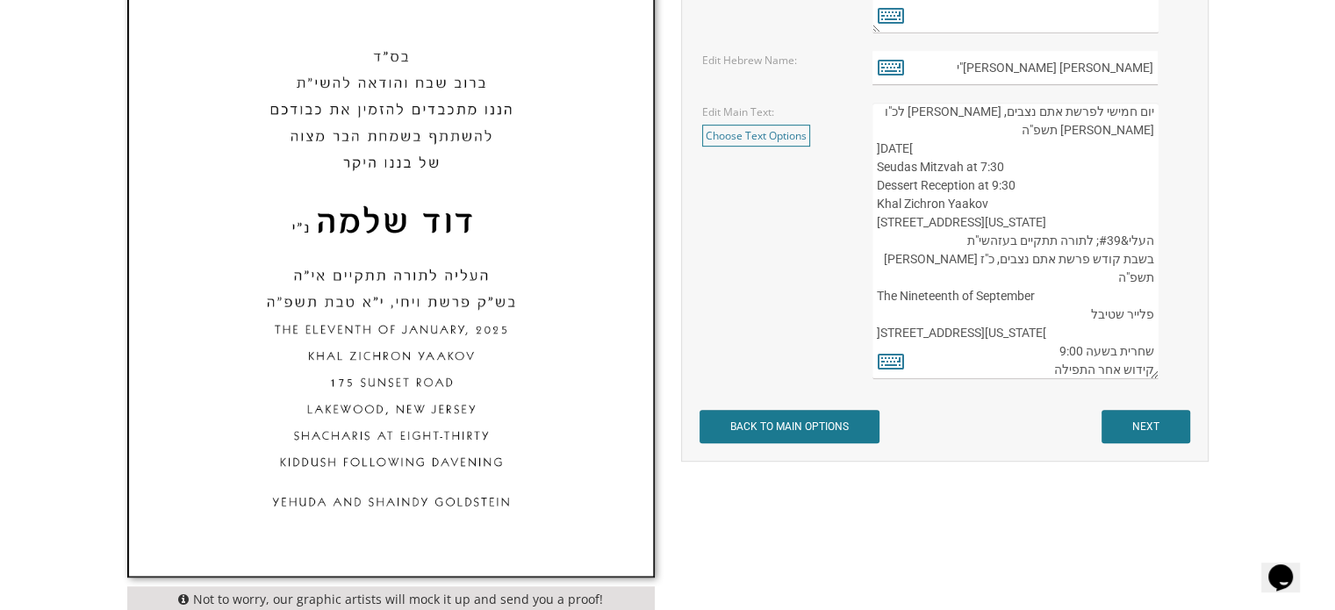
click at [1095, 255] on textarea "העליה לתורה תתקיים אי”ה בשבת קודש פרשת לך לך ח’ חשון תשע”ט The twenty-eighth of…" at bounding box center [1014, 241] width 285 height 276
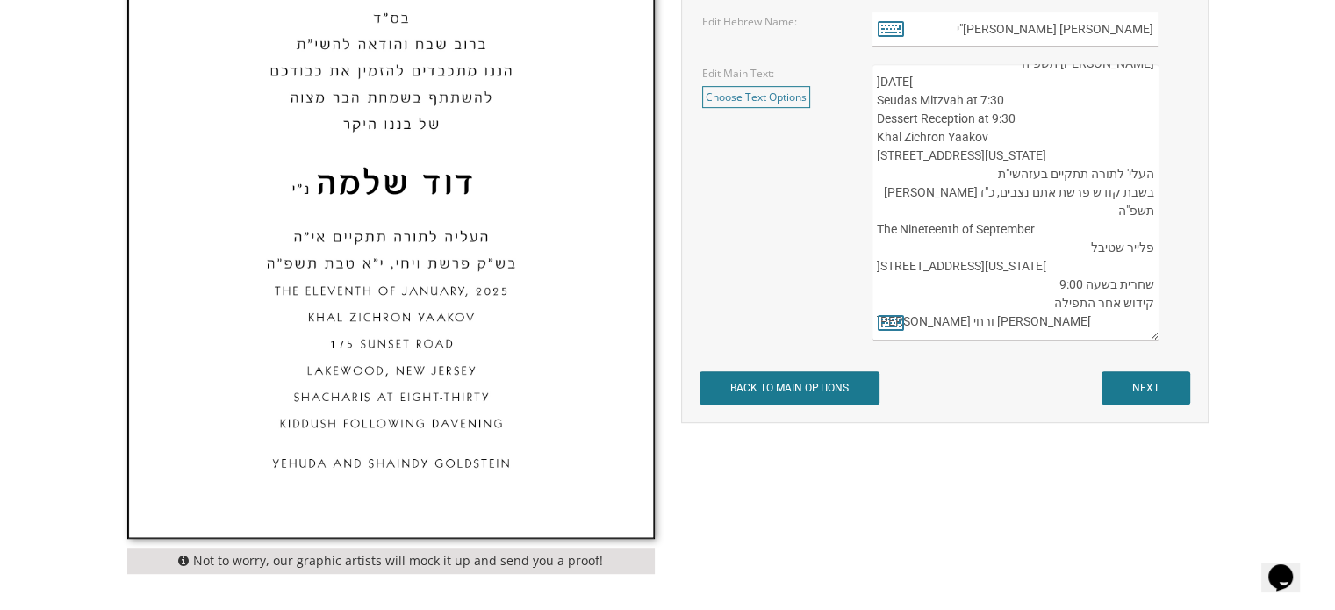
scroll to position [84, 0]
click at [1116, 296] on textarea "העליה לתורה תתקיים אי”ה בשבת קודש פרשת לך לך ח’ חשון תשע”ט The twenty-eighth of…" at bounding box center [1014, 202] width 285 height 276
type textarea "שתתקיים בעז יום חמישי לפרשת אתם נצבים, אור לכ"ו אלול תשפ"ה Thursday, the 18th o…"
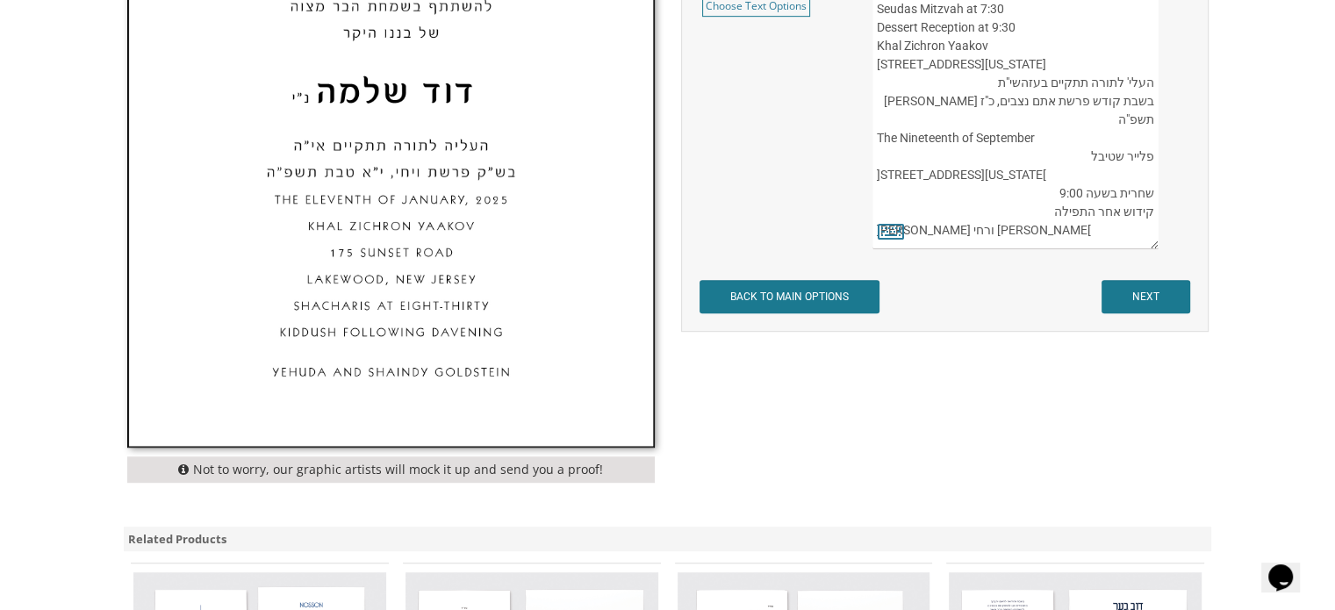
scroll to position [977, 0]
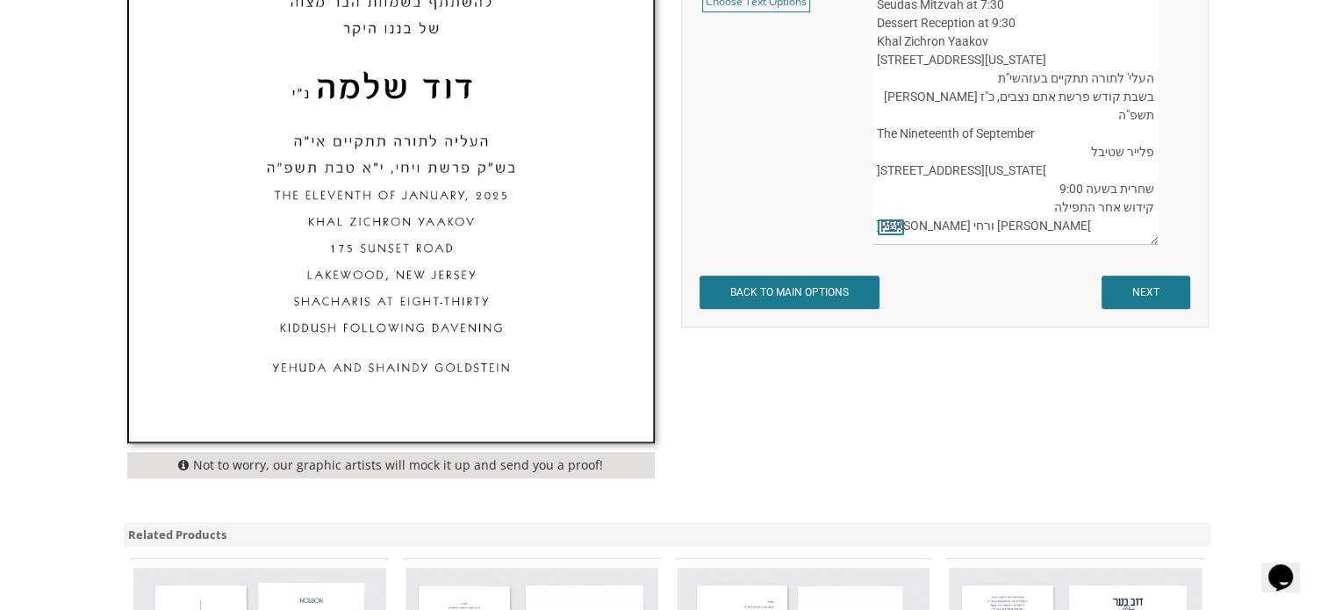
click at [418, 228] on img at bounding box center [391, 36] width 526 height 813
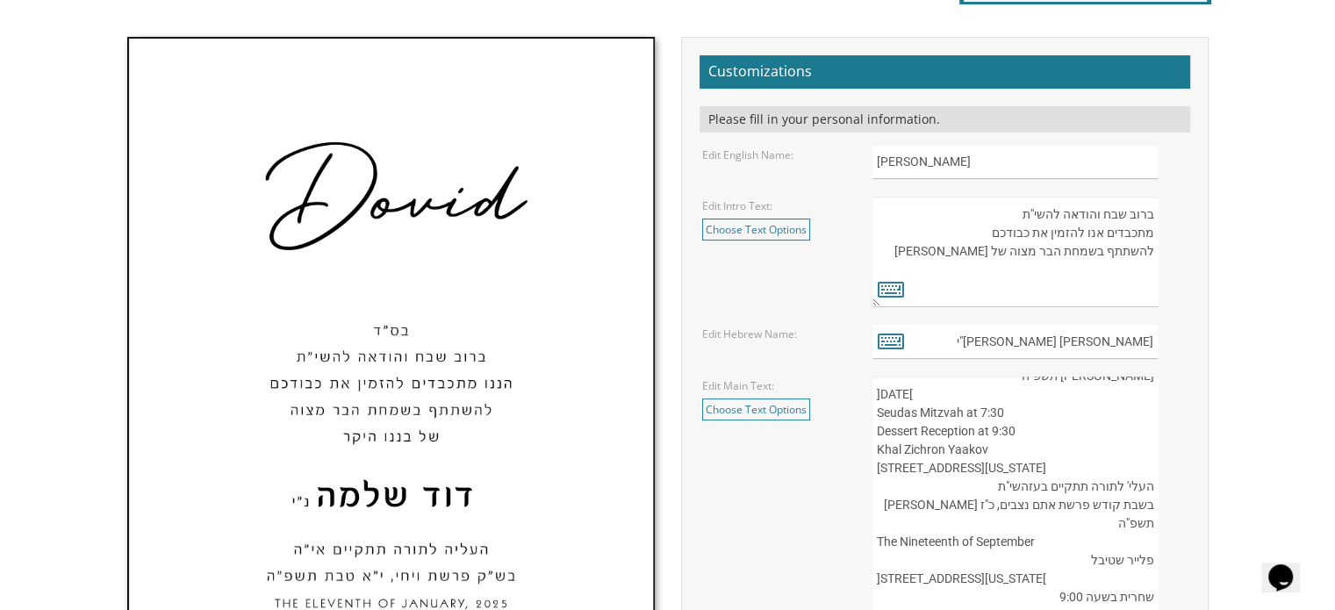
scroll to position [544, 0]
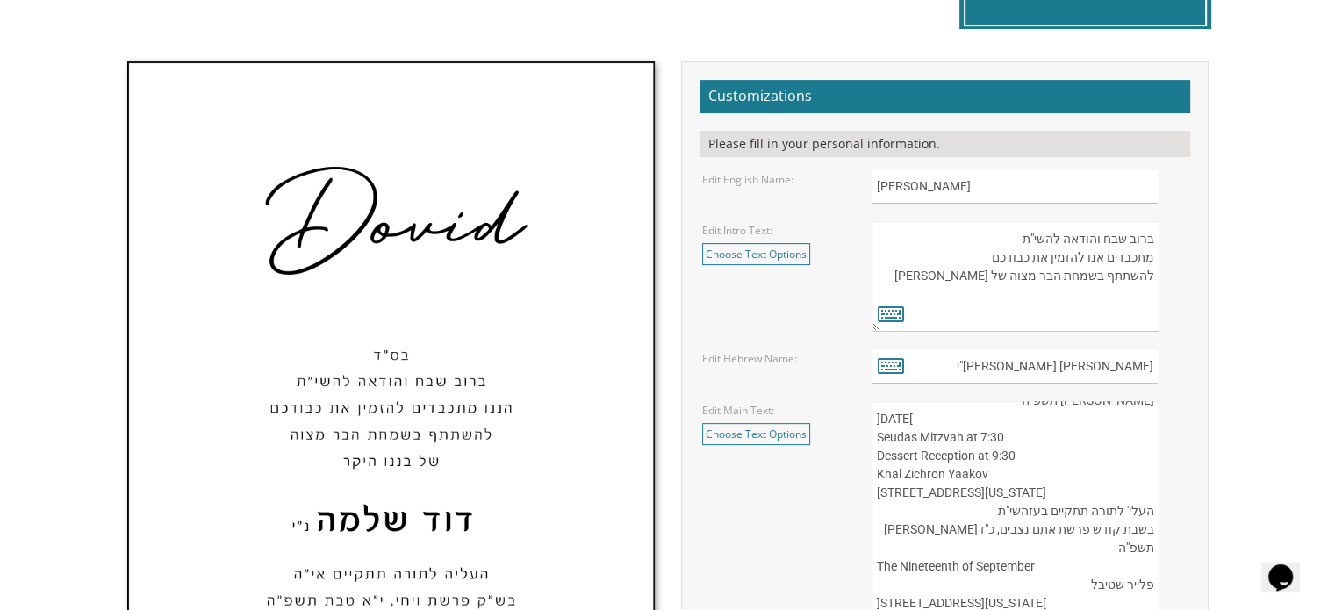
click at [386, 321] on img at bounding box center [391, 468] width 526 height 813
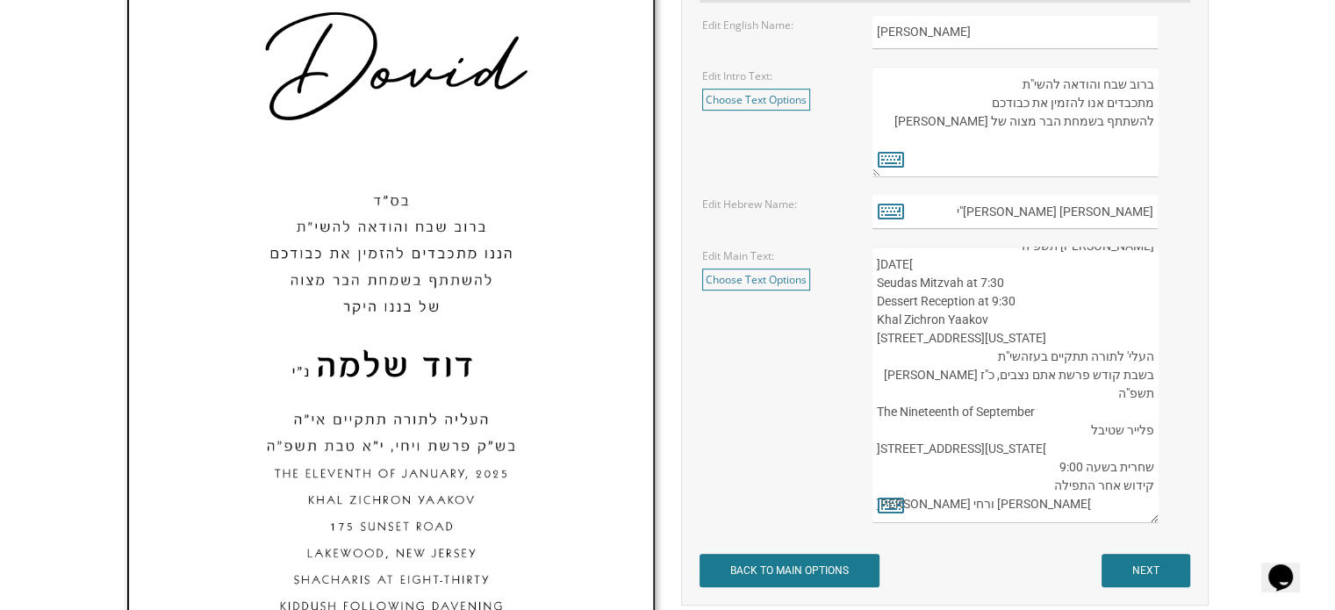
scroll to position [706, 0]
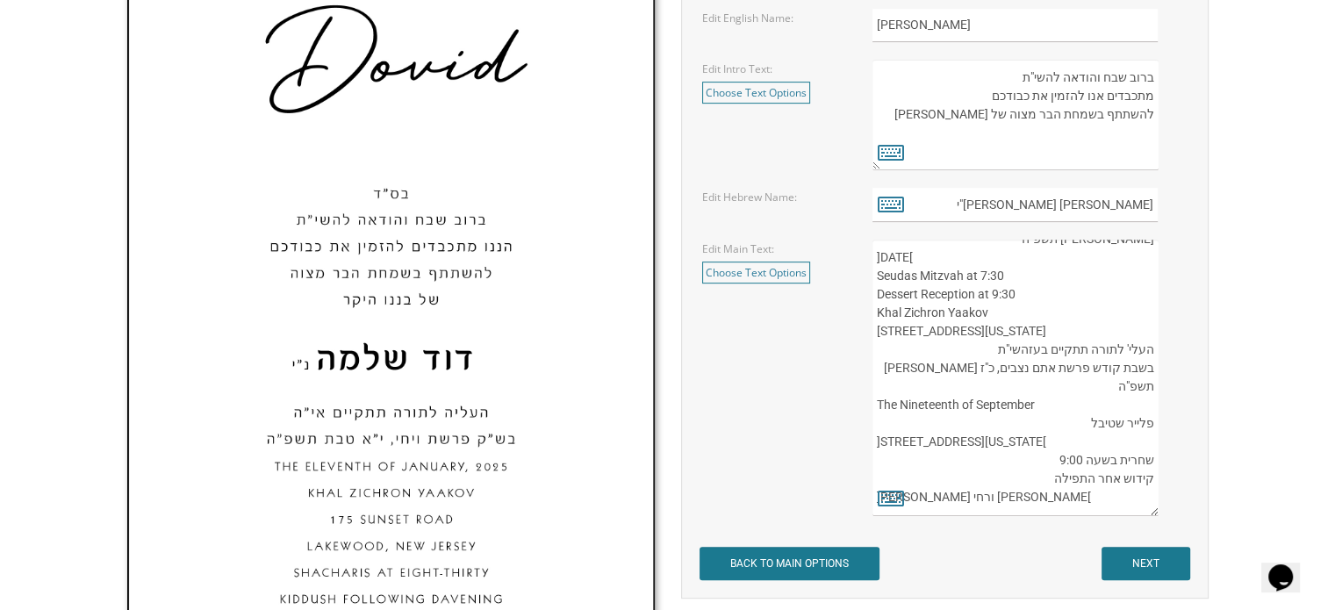
click at [954, 399] on textarea "העליה לתורה תתקיים אי”ה בשבת קודש פרשת לך לך ח’ חשון תשע”ט The twenty-eighth of…" at bounding box center [1014, 378] width 285 height 276
click at [979, 470] on textarea "העליה לתורה תתקיים אי”ה בשבת קודש פרשת לך לך ח’ חשון תשע”ט The twenty-eighth of…" at bounding box center [1014, 378] width 285 height 276
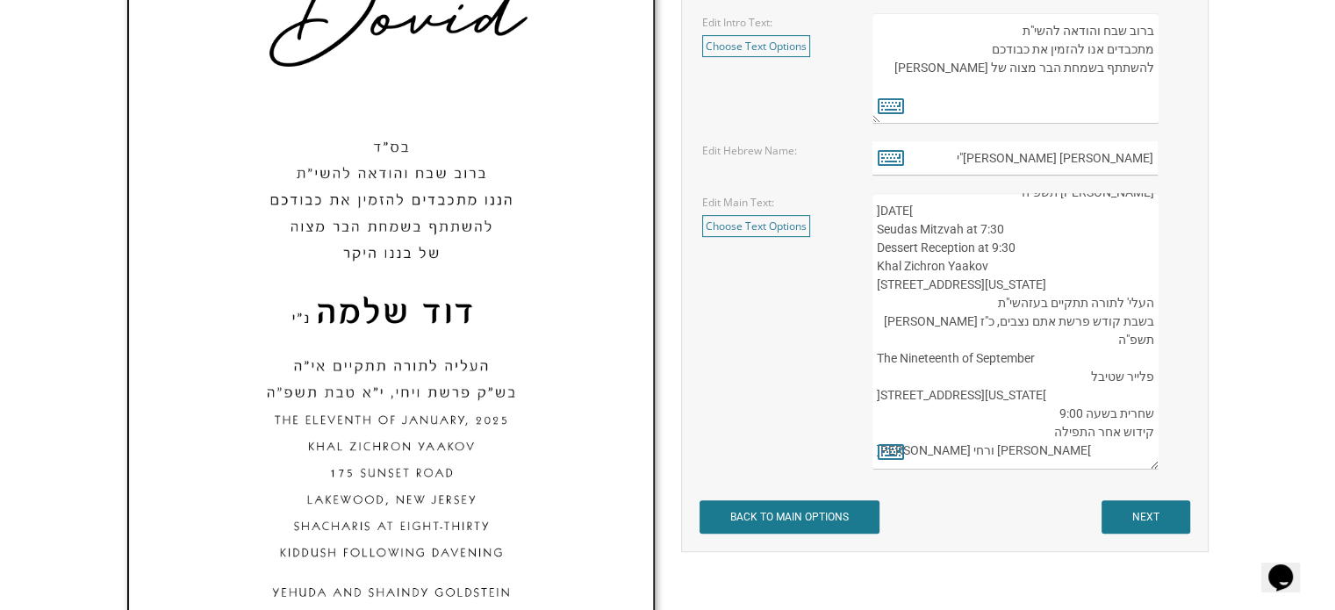
scroll to position [758, 0]
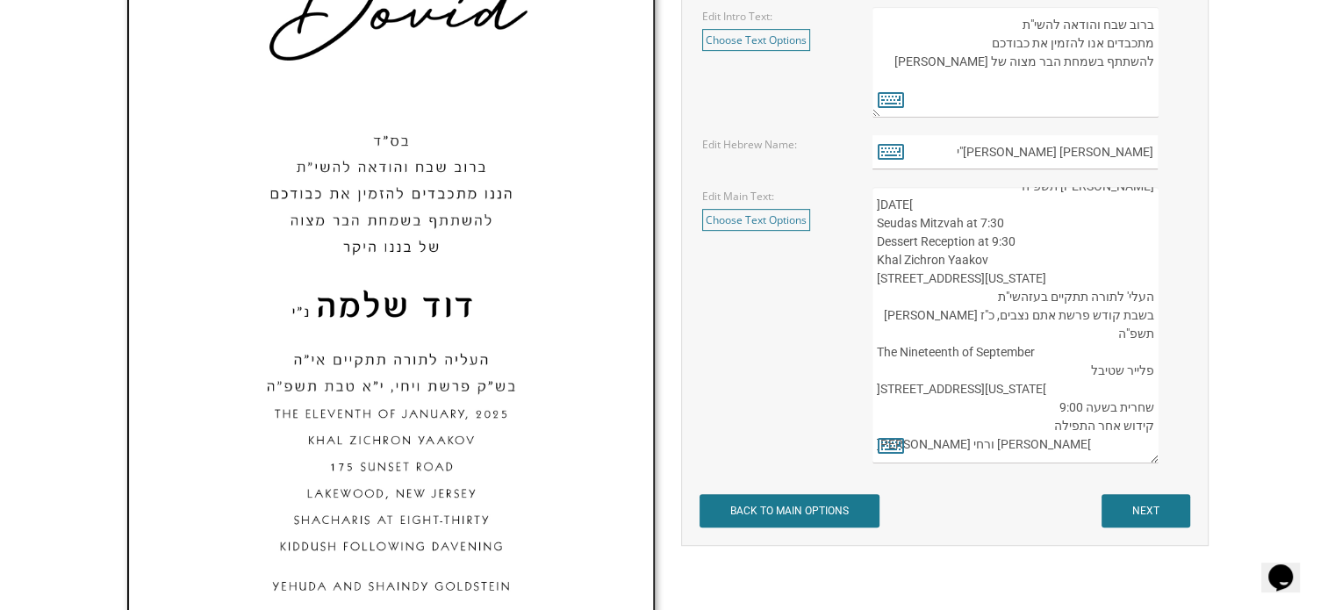
click at [1116, 413] on textarea "העליה לתורה תתקיים אי”ה בשבת קודש פרשת לך לך ח’ חשון תשע”ט The twenty-eighth of…" at bounding box center [1014, 325] width 285 height 276
click at [888, 441] on icon at bounding box center [891, 445] width 26 height 25
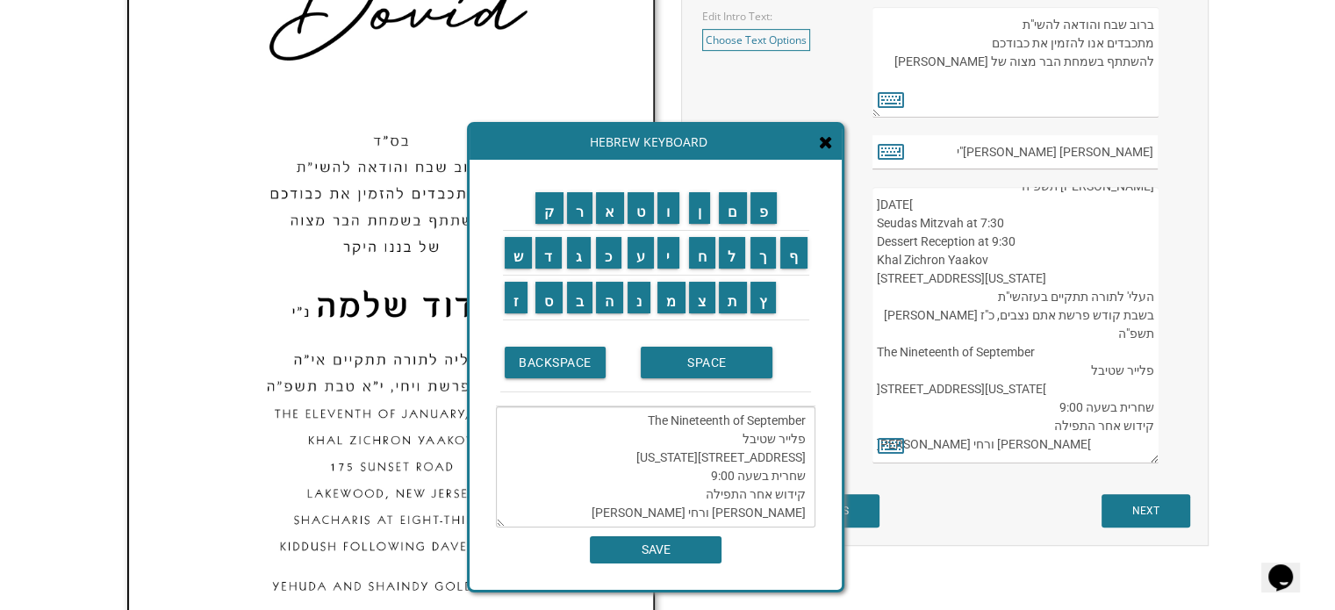
click at [772, 479] on textarea "שתתקיים בעז יום חמישי לפרשת אתם נצבים, אור לכ"ו אלול תשפ"ה Thursday, the 18th o…" at bounding box center [655, 466] width 319 height 121
click at [725, 260] on input "ל" at bounding box center [732, 253] width 26 height 32
click at [582, 266] on input "ג" at bounding box center [579, 253] width 25 height 32
click at [578, 284] on input "ב" at bounding box center [580, 298] width 26 height 32
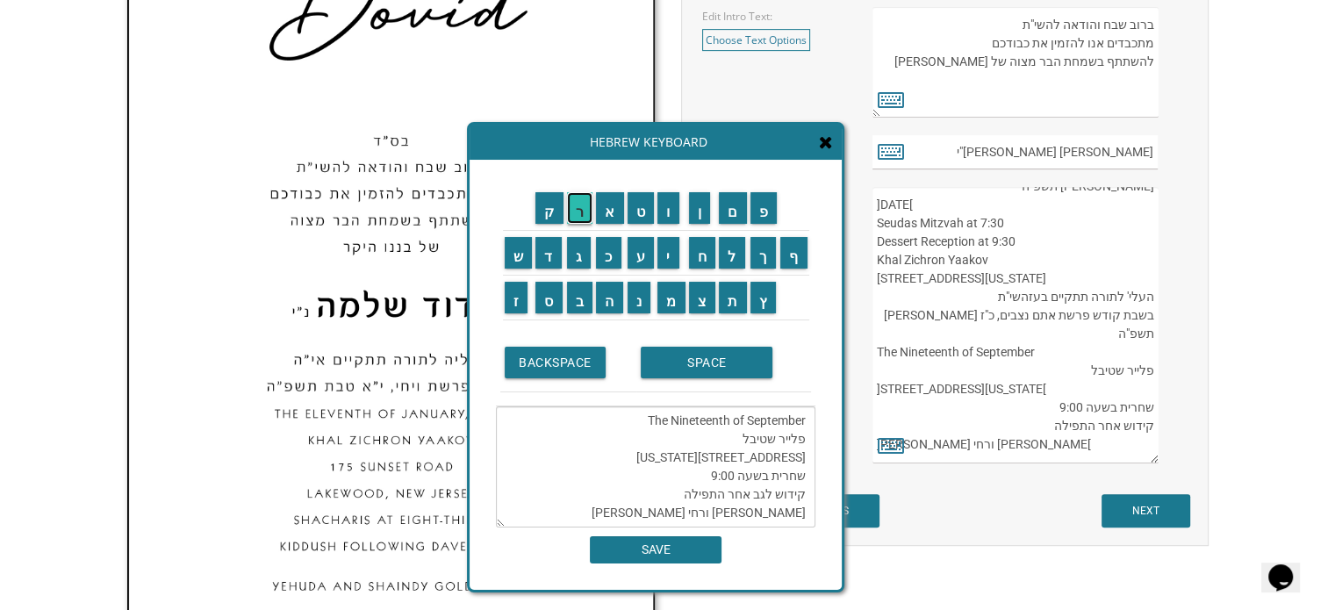
click at [578, 217] on input "ר" at bounding box center [580, 208] width 26 height 32
click at [664, 255] on input "י" at bounding box center [668, 253] width 22 height 32
click at [734, 223] on input "ם" at bounding box center [733, 208] width 28 height 32
click at [657, 478] on textarea "שתתקיים בעז יום חמישי לפרשת אתם נצבים, אור לכ"ו אלול תשפ"ה Thursday, the 18th o…" at bounding box center [655, 466] width 319 height 121
click at [671, 209] on input "ו" at bounding box center [668, 208] width 22 height 32
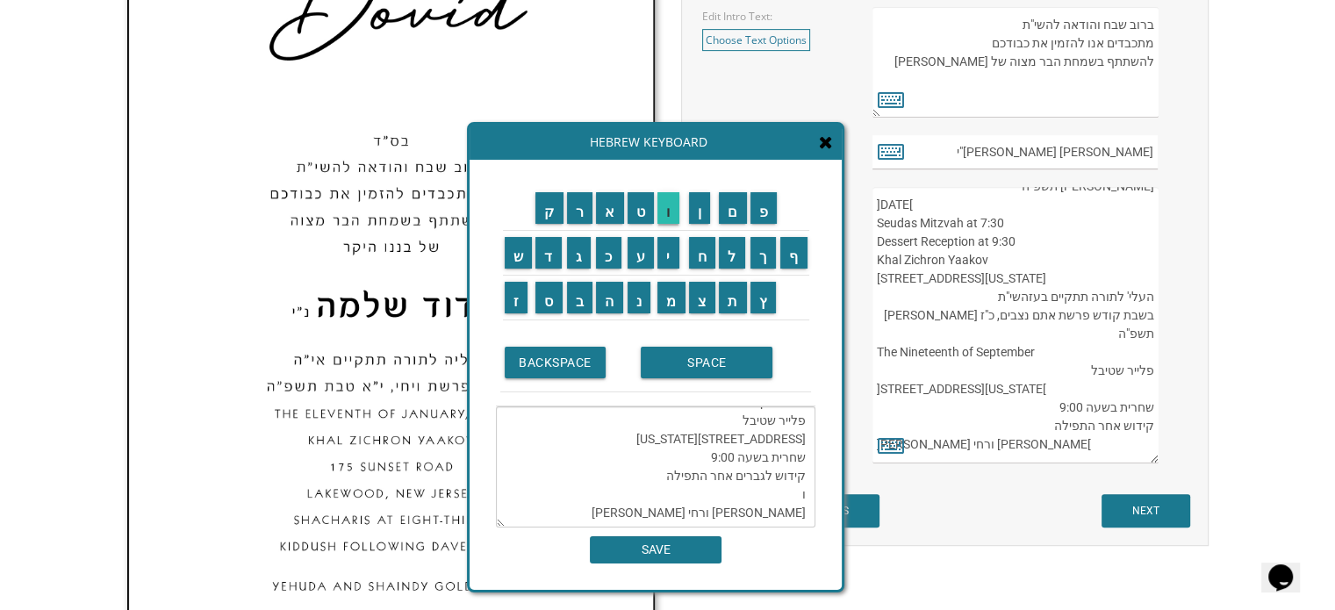
scroll to position [233, 0]
click at [734, 257] on input "ל" at bounding box center [732, 253] width 26 height 32
click at [642, 294] on input "נ" at bounding box center [640, 298] width 24 height 32
click at [518, 249] on input "ש" at bounding box center [519, 253] width 28 height 32
click at [666, 245] on input "י" at bounding box center [668, 253] width 22 height 32
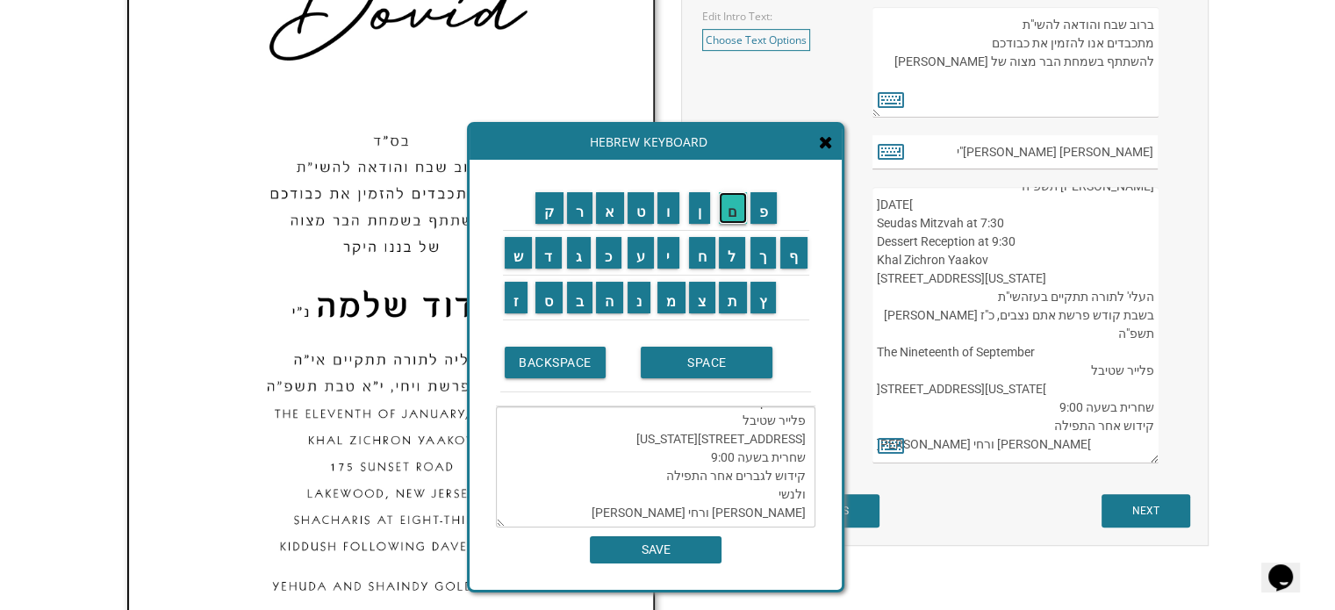
click at [736, 213] on input "ם" at bounding box center [733, 208] width 28 height 32
click at [688, 370] on input "SPACE" at bounding box center [707, 363] width 132 height 32
click at [586, 306] on input "ב" at bounding box center [580, 298] width 26 height 32
click at [675, 255] on input "י" at bounding box center [668, 253] width 22 height 32
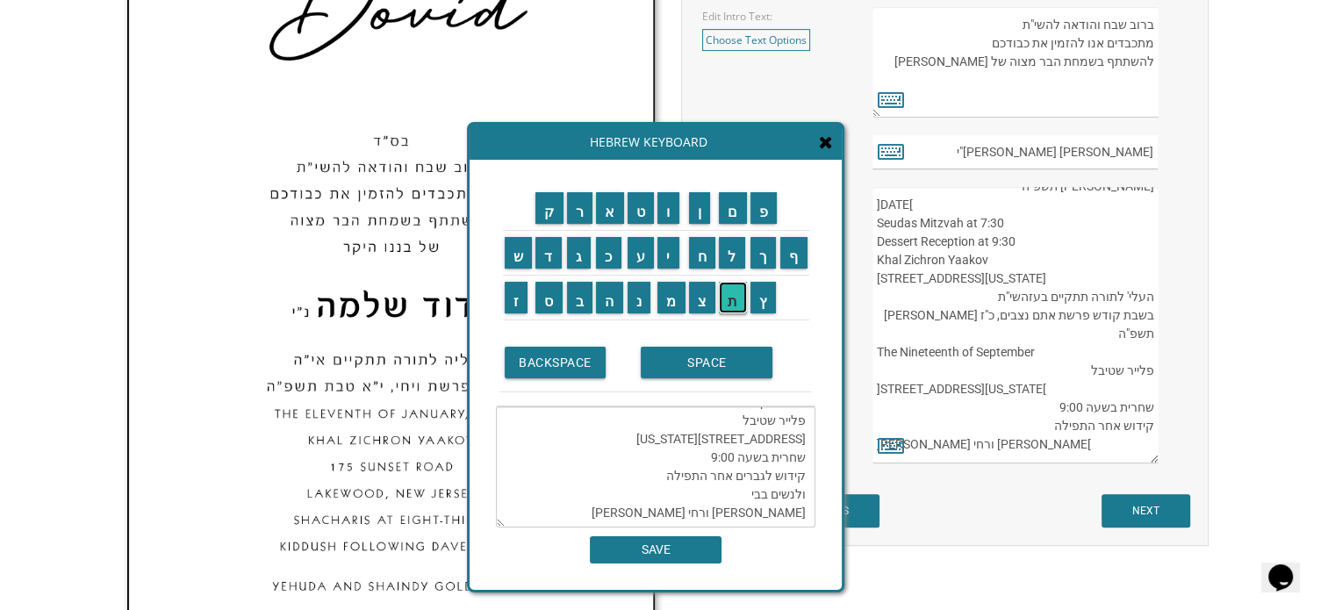
click at [727, 298] on input "ת" at bounding box center [733, 298] width 28 height 32
click at [679, 255] on input "י" at bounding box center [668, 253] width 22 height 32
click at [638, 288] on input "נ" at bounding box center [640, 298] width 24 height 32
click at [671, 198] on input "ו" at bounding box center [668, 208] width 22 height 32
click at [675, 456] on textarea "שתתקיים בעז יום חמישי לפרשת אתם נצבים, אור לכ"ו אלול תשפ"ה Thursday, the 18th o…" at bounding box center [655, 466] width 319 height 121
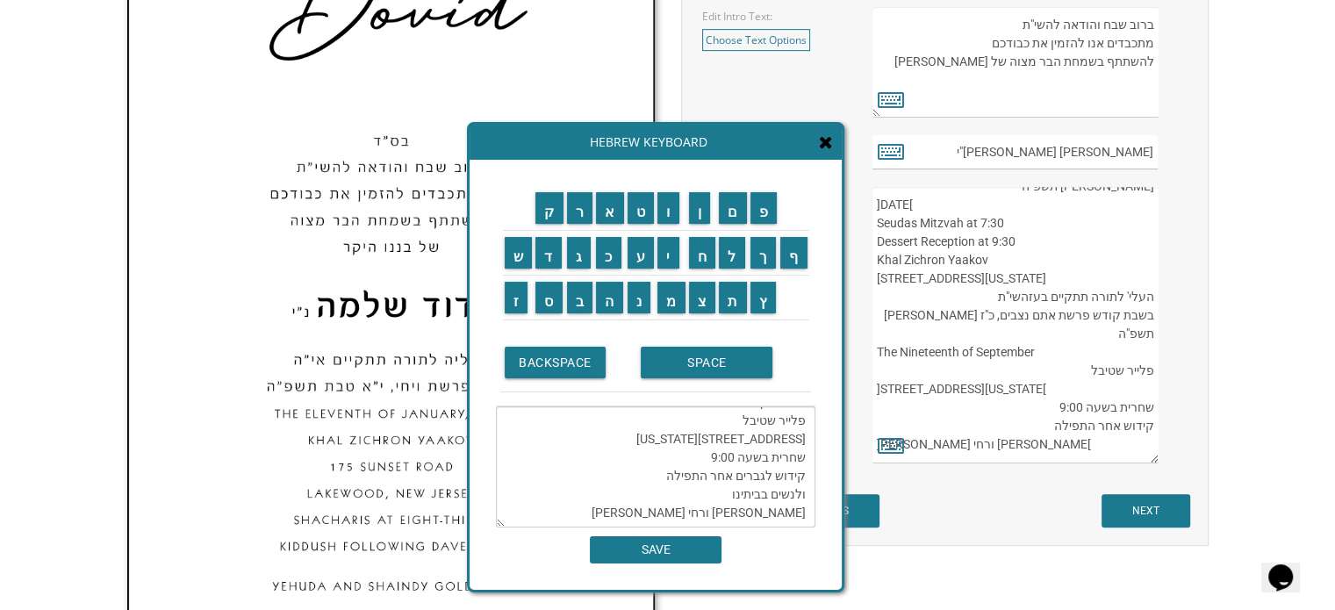
click at [727, 485] on textarea "שתתקיים בעז יום חמישי לפרשת אתם נצבים, אור לכ"ו אלול תשפ"ה Thursday, the 18th o…" at bounding box center [655, 466] width 319 height 121
type textarea "שתתקיים בעז יום חמישי לפרשת אתם נצבים, אור לכ"ו אלול תשפ"ה Thursday, the 18th o…"
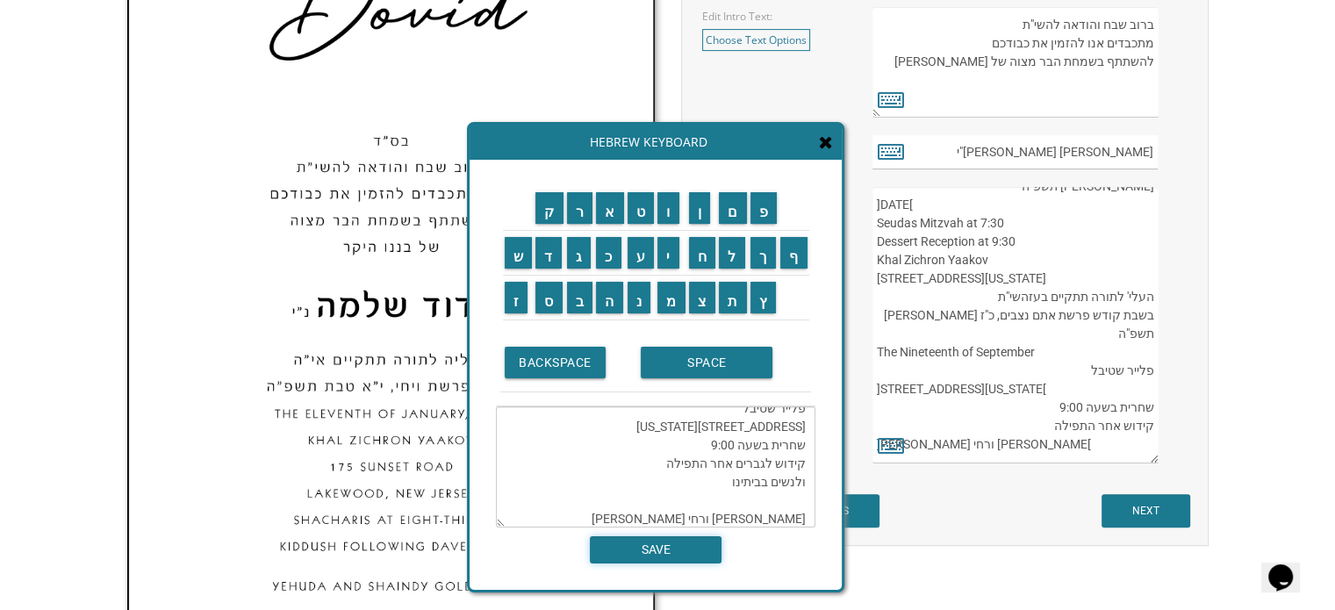
click at [673, 549] on input "SAVE" at bounding box center [656, 549] width 132 height 27
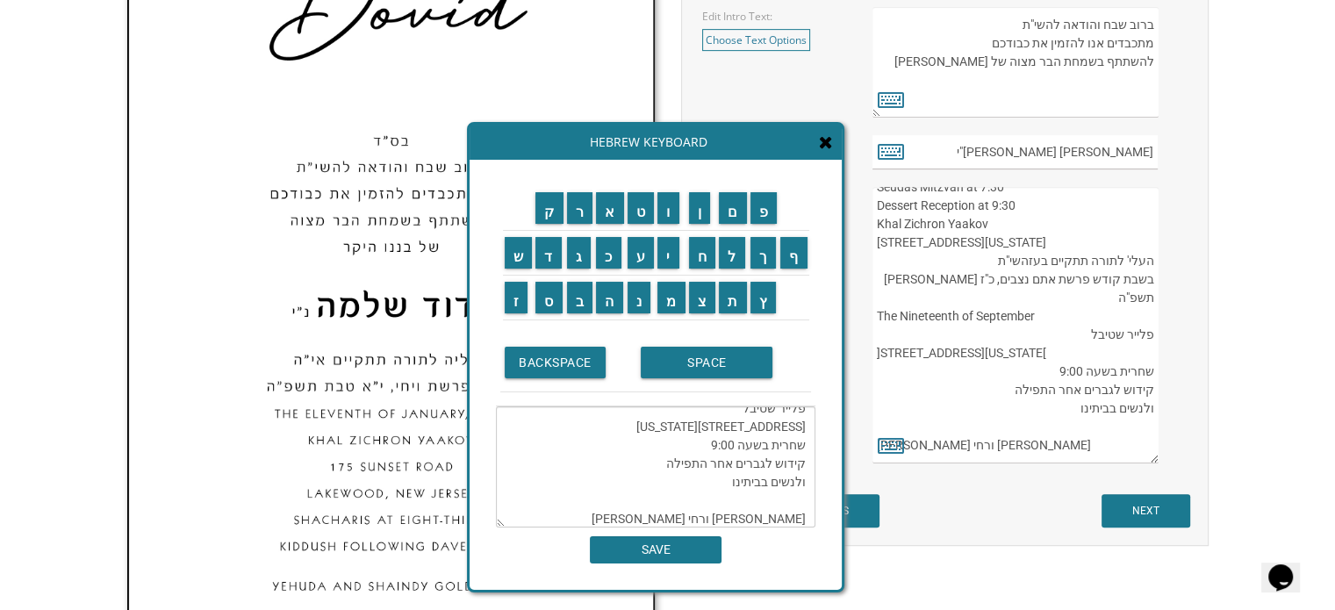
scroll to position [128, 0]
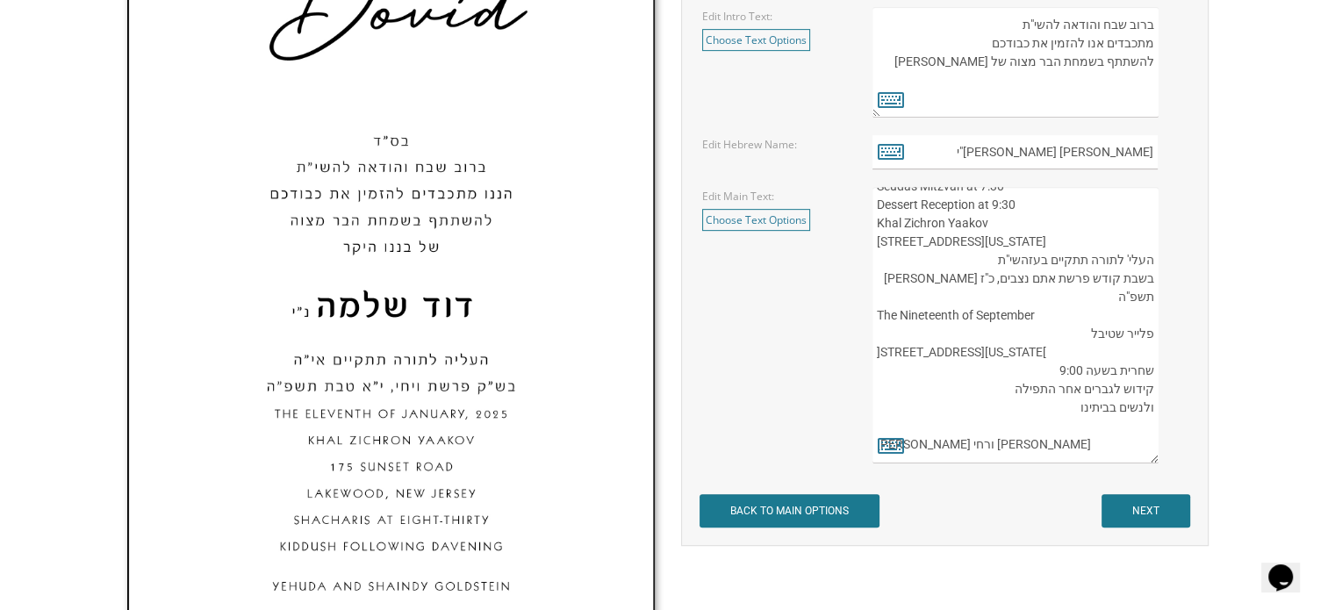
click at [1102, 408] on textarea "העליה לתורה תתקיים אי”ה בשבת קודש פרשת לך לך ח’ חשון תשע”ט The twenty-eighth of…" at bounding box center [1014, 325] width 285 height 276
click at [1051, 428] on textarea "העליה לתורה תתקיים אי”ה בשבת קודש פרשת לך לך ח’ חשון תשע”ט The twenty-eighth of…" at bounding box center [1014, 325] width 285 height 276
click at [1044, 399] on textarea "העליה לתורה תתקיים אי”ה בשבת קודש פרשת לך לך ח’ חשון תשע”ט The twenty-eighth of…" at bounding box center [1014, 325] width 285 height 276
click at [1113, 440] on textarea "העליה לתורה תתקיים אי”ה בשבת קודש פרשת לך לך ח’ חשון תשע”ט The twenty-eighth of…" at bounding box center [1014, 325] width 285 height 276
click at [1058, 423] on textarea "העליה לתורה תתקיים אי”ה בשבת קודש פרשת לך לך ח’ חשון תשע”ט The twenty-eighth of…" at bounding box center [1014, 325] width 285 height 276
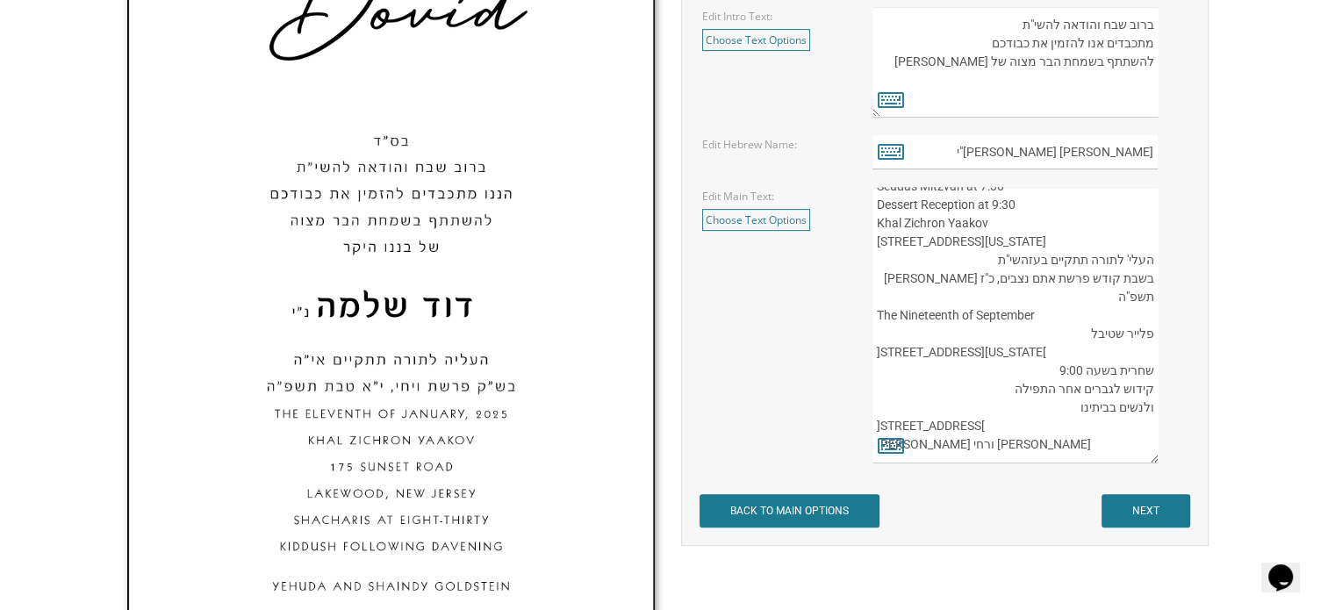
type textarea "שתתקיים בעז יום חמישי לפרשת אתם נצבים, אור לכ"ו אלול תשפ"ה Thursday, the 18th o…"
click at [1071, 445] on textarea "העליה לתורה תתקיים אי”ה בשבת קודש פרשת לך לך ח’ חשון תשע”ט The twenty-eighth of…" at bounding box center [1014, 325] width 285 height 276
click at [885, 449] on icon at bounding box center [891, 445] width 26 height 25
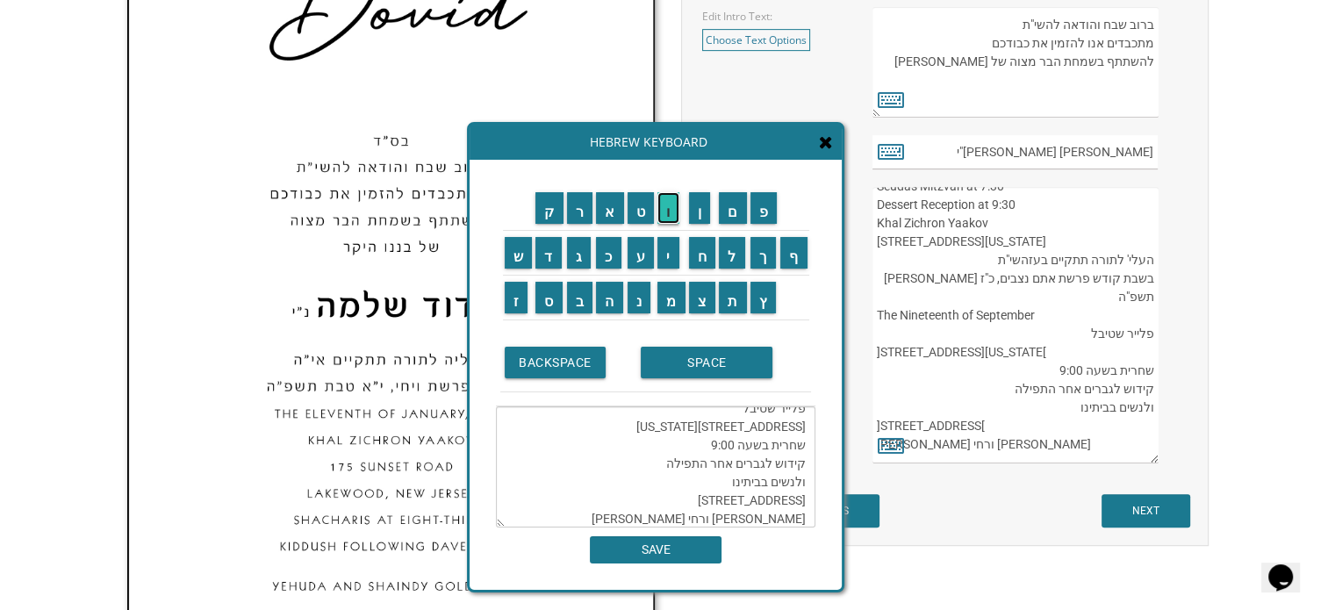
click at [666, 213] on input "ו" at bounding box center [668, 208] width 22 height 32
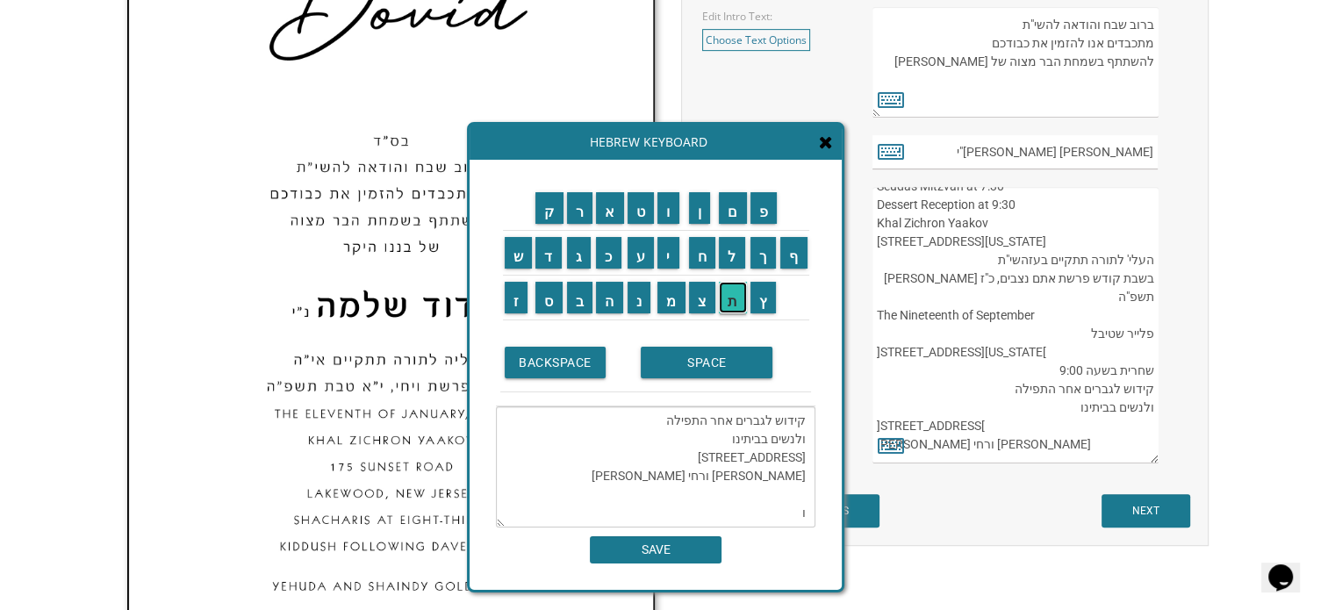
click at [735, 295] on input "ת" at bounding box center [733, 298] width 28 height 32
click at [763, 224] on td "פ" at bounding box center [764, 208] width 31 height 45
click at [762, 205] on input "פ" at bounding box center [763, 208] width 27 height 32
click at [614, 213] on input "א" at bounding box center [610, 208] width 28 height 32
click at [572, 210] on input "ר" at bounding box center [580, 208] width 26 height 32
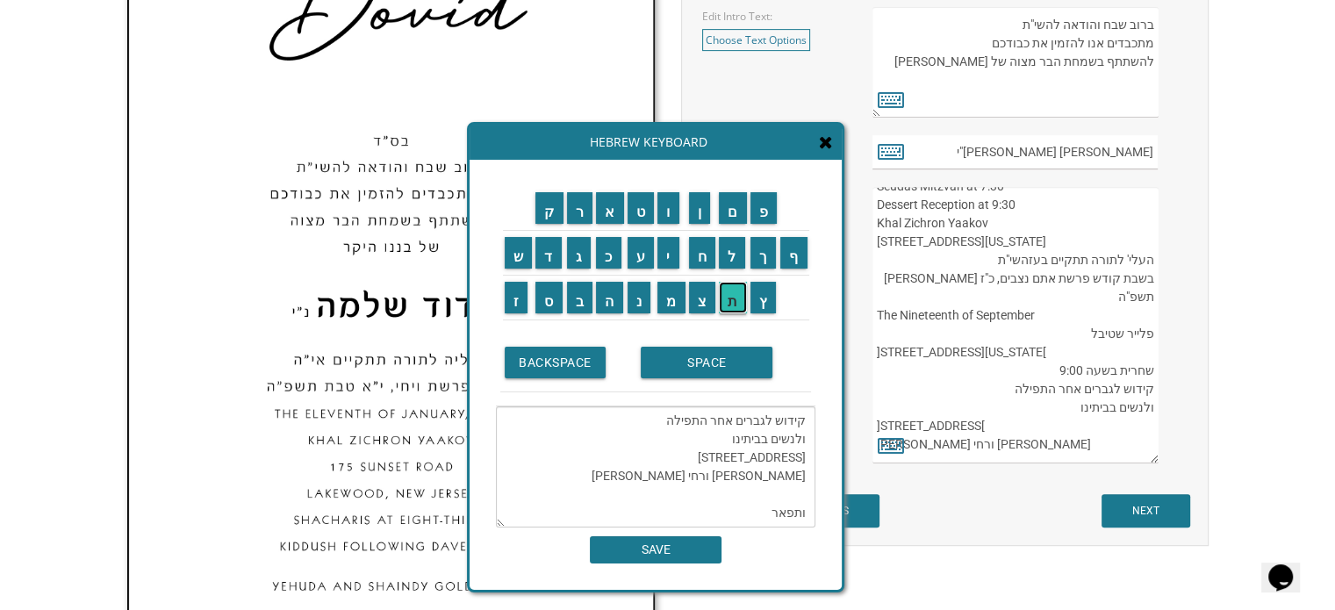
click at [737, 298] on input "ת" at bounding box center [733, 298] width 28 height 32
click at [715, 355] on input "SPACE" at bounding box center [707, 363] width 132 height 32
click at [577, 296] on input "ב" at bounding box center [580, 298] width 26 height 32
click at [631, 296] on input "נ" at bounding box center [640, 298] width 24 height 32
click at [668, 255] on input "י" at bounding box center [668, 253] width 22 height 32
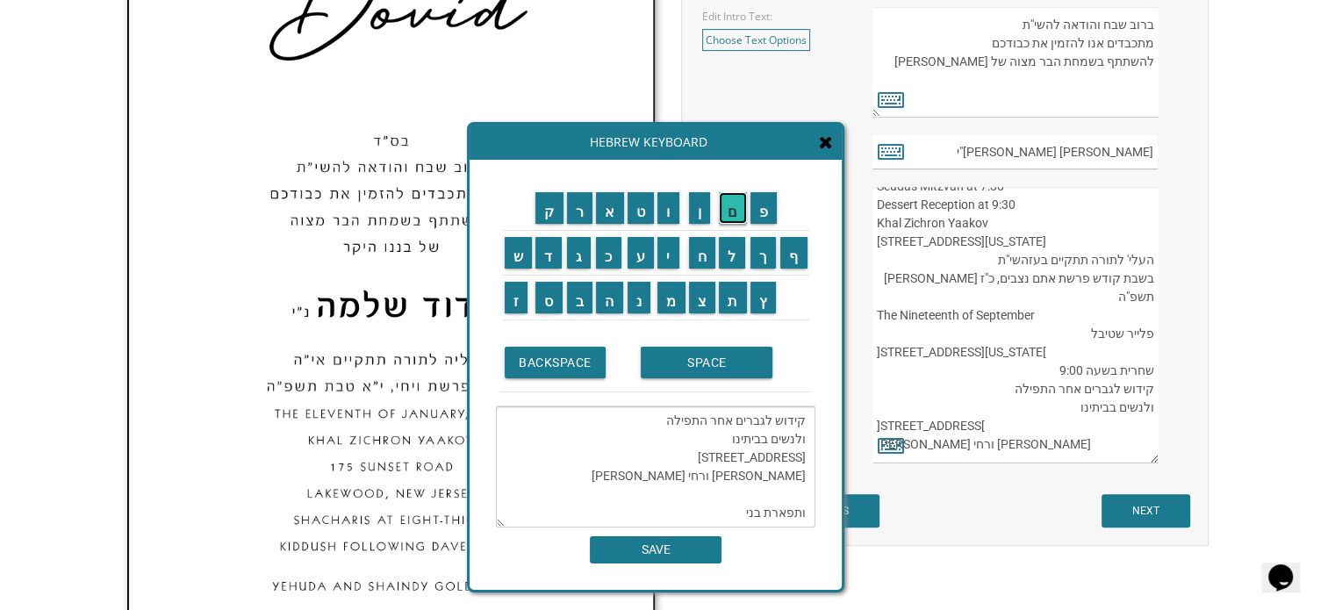
click at [736, 206] on input "ם" at bounding box center [733, 208] width 28 height 32
click at [678, 361] on input "SPACE" at bounding box center [707, 363] width 132 height 32
click at [603, 219] on input "א" at bounding box center [610, 208] width 28 height 32
click at [583, 299] on input "ב" at bounding box center [580, 298] width 26 height 32
click at [668, 215] on input "ו" at bounding box center [668, 208] width 22 height 32
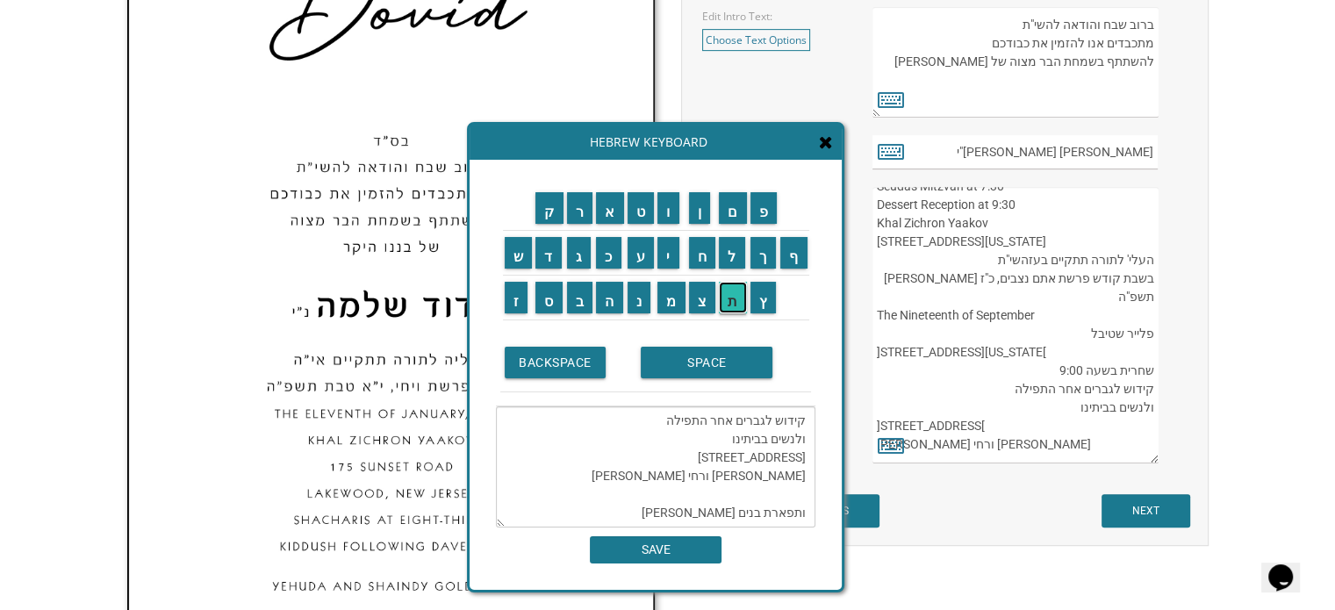
click at [734, 291] on input "ת" at bounding box center [733, 298] width 28 height 32
click at [733, 207] on input "ם" at bounding box center [733, 208] width 28 height 32
click at [672, 292] on input "מ" at bounding box center [671, 298] width 28 height 32
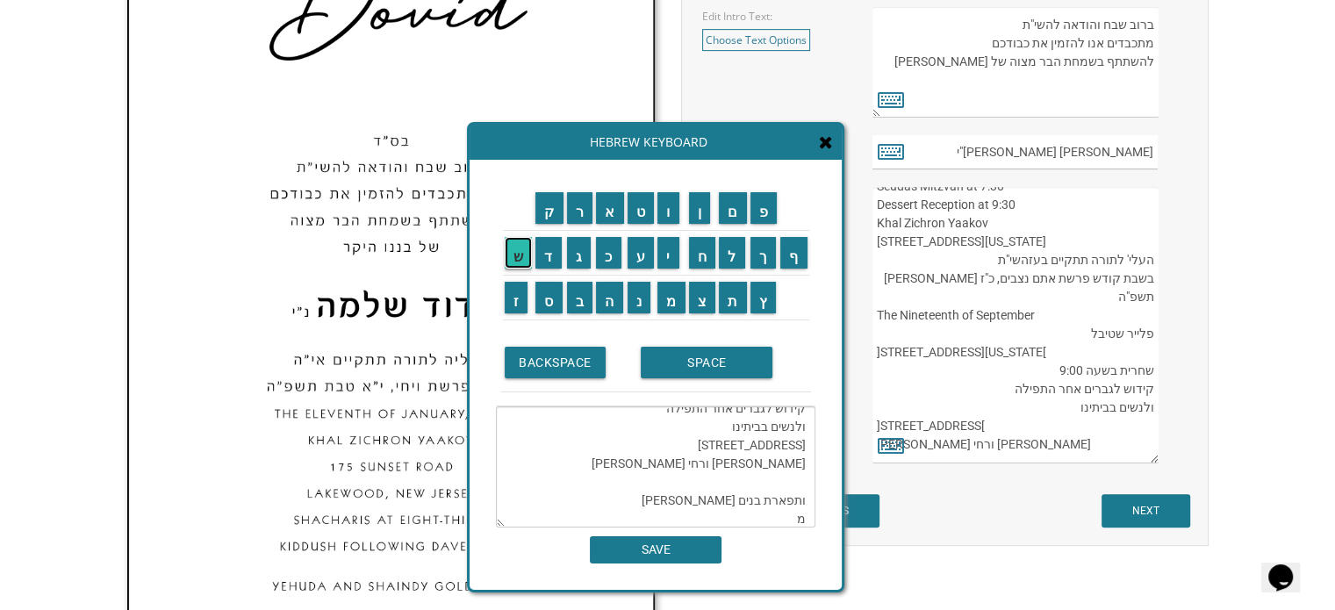
click at [516, 261] on input "ש" at bounding box center [519, 253] width 28 height 32
click at [611, 294] on input "ה" at bounding box center [609, 298] width 27 height 32
click at [657, 356] on input "SPACE" at bounding box center [707, 363] width 132 height 32
click at [513, 301] on input "ז" at bounding box center [517, 298] width 24 height 32
click at [611, 214] on input "א" at bounding box center [610, 208] width 28 height 32
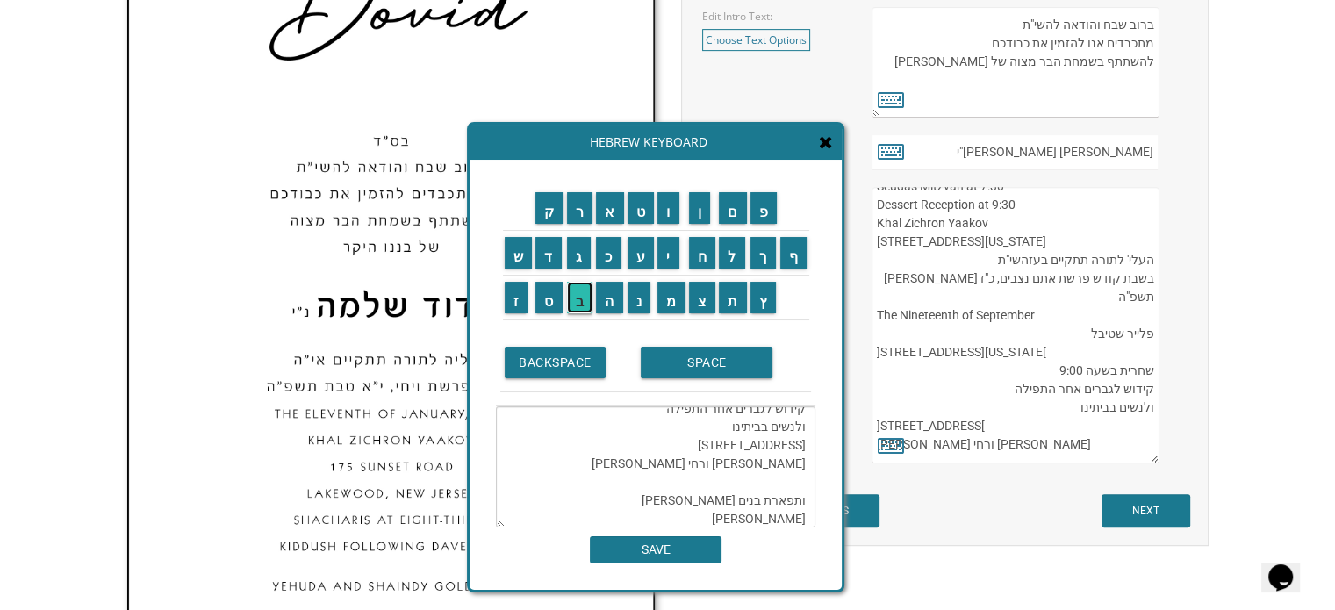
click at [584, 299] on input "ב" at bounding box center [580, 298] width 26 height 32
click at [679, 361] on input "SPACE" at bounding box center [707, 363] width 132 height 32
click at [733, 264] on input "ל" at bounding box center [732, 253] width 26 height 32
click at [667, 252] on input "י" at bounding box center [668, 253] width 22 height 32
click at [580, 294] on input "ב" at bounding box center [580, 298] width 26 height 32
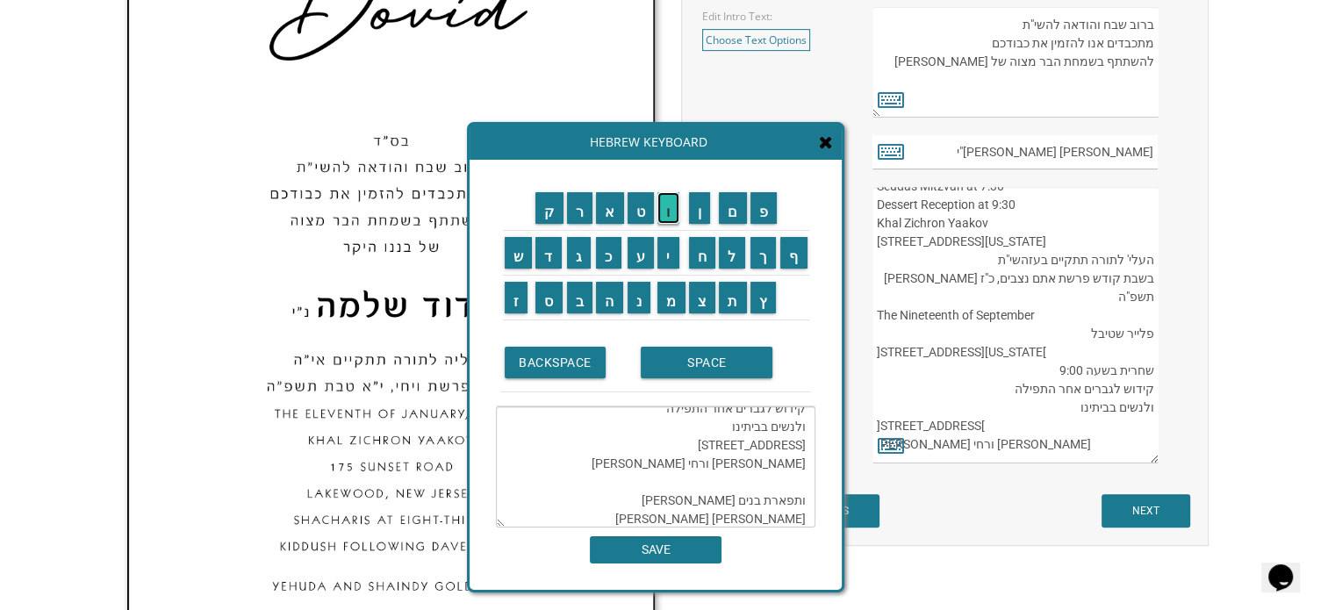
click at [669, 218] on input "ו" at bounding box center [668, 208] width 22 height 32
click at [579, 296] on input "ב" at bounding box center [580, 298] width 26 height 32
click at [671, 249] on input "י" at bounding box center [668, 253] width 22 height 32
click at [762, 298] on input "ץ" at bounding box center [763, 298] width 26 height 32
click at [757, 520] on textarea "שתתקיים בעז יום חמישי לפרשת אתם נצבים, אור לכ"ו אלול תשפ"ה Thursday, the 18th o…" at bounding box center [655, 466] width 319 height 121
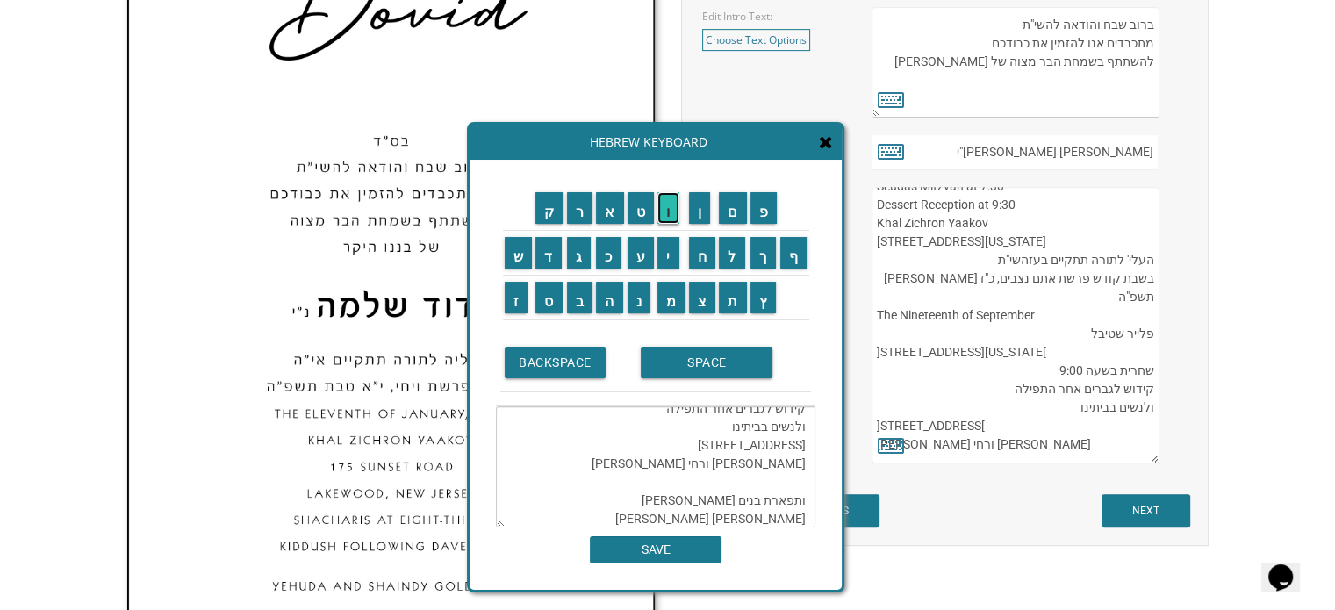
click at [667, 216] on input "ו" at bounding box center [668, 208] width 22 height 32
click at [674, 211] on input "ו" at bounding box center [668, 208] width 22 height 32
click at [697, 294] on input "צ" at bounding box center [702, 298] width 27 height 32
click at [668, 255] on input "י" at bounding box center [668, 253] width 22 height 32
click at [772, 213] on input "פ" at bounding box center [763, 208] width 27 height 32
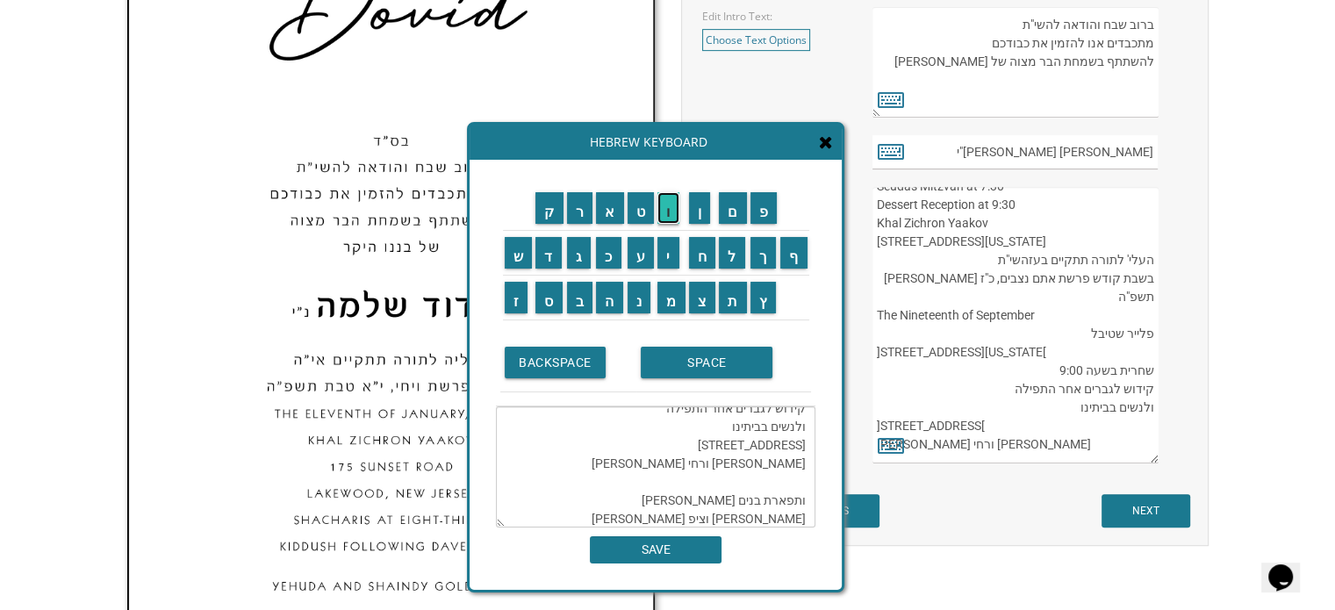
click at [677, 204] on input "ו" at bounding box center [668, 208] width 22 height 32
click at [582, 199] on input "ר" at bounding box center [580, 208] width 26 height 32
click at [606, 306] on input "ה" at bounding box center [609, 298] width 27 height 32
click at [670, 519] on textarea "שתתקיים בעז יום חמישי לפרשת אתם נצבים, אור לכ"ו אלול תשפ"ה Thursday, the 18th o…" at bounding box center [655, 466] width 319 height 121
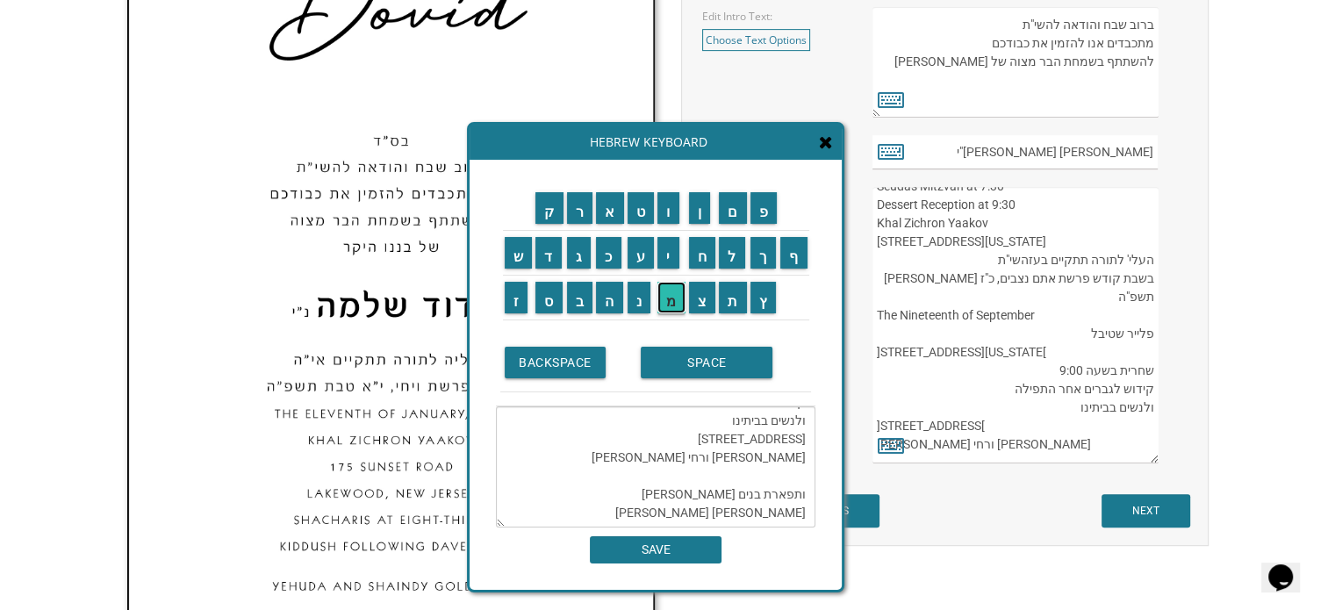
click at [676, 296] on input "מ" at bounding box center [671, 298] width 28 height 32
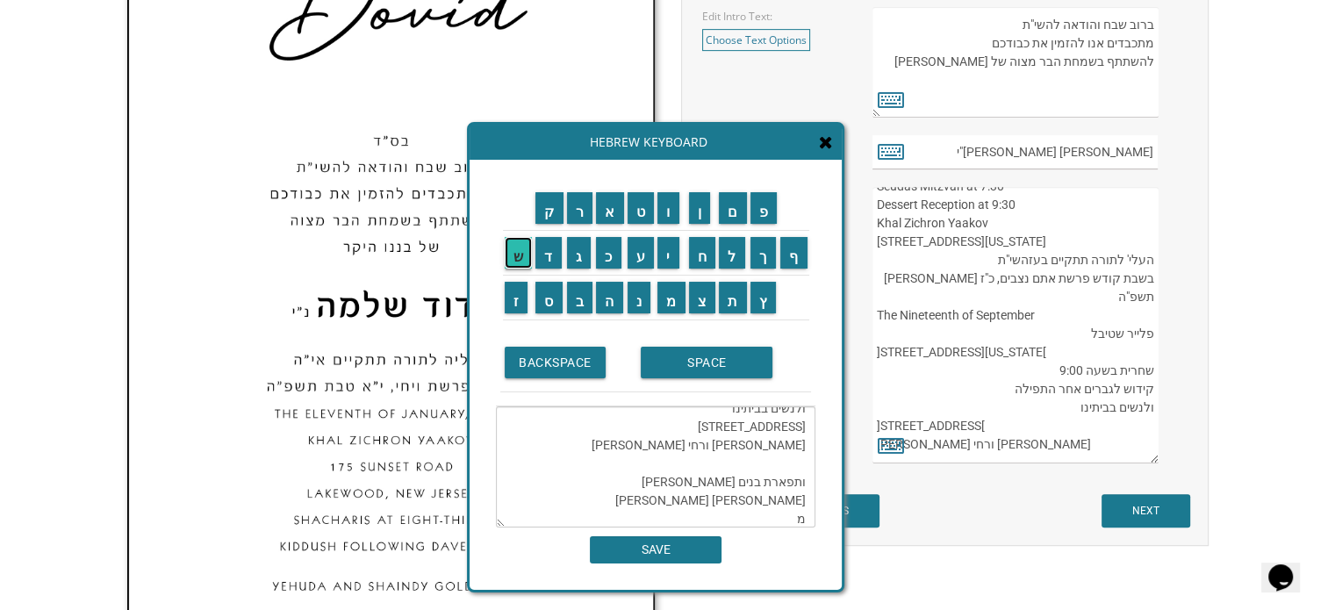
click at [516, 252] on input "ש" at bounding box center [519, 253] width 28 height 32
click at [604, 295] on input "ה" at bounding box center [609, 298] width 27 height 32
click at [687, 362] on input "SPACE" at bounding box center [707, 363] width 132 height 32
click at [668, 254] on input "י" at bounding box center [668, 253] width 22 height 32
click at [665, 217] on input "ו" at bounding box center [668, 208] width 22 height 32
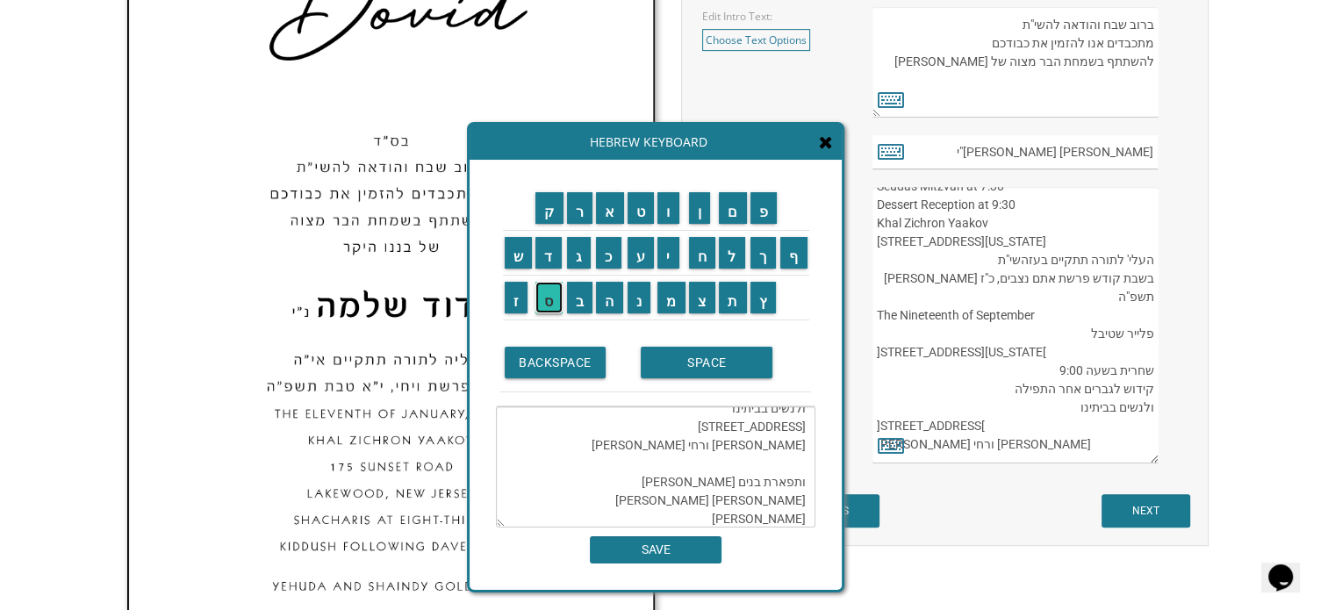
click at [551, 301] on input "ס" at bounding box center [548, 298] width 27 height 32
click at [794, 248] on input "ף" at bounding box center [793, 253] width 27 height 32
click at [692, 354] on input "SPACE" at bounding box center [707, 363] width 132 height 32
click at [666, 204] on input "ו" at bounding box center [668, 208] width 22 height 32
click at [665, 305] on input "מ" at bounding box center [671, 298] width 28 height 32
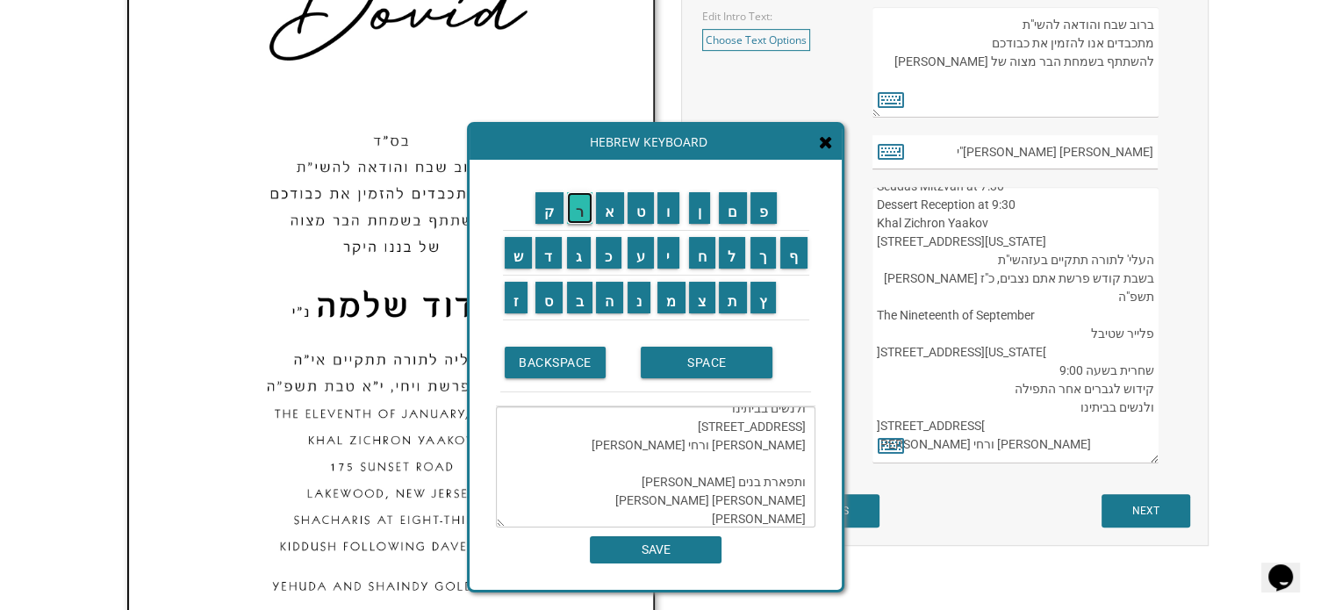
click at [578, 207] on input "ר" at bounding box center [580, 208] width 26 height 32
click at [661, 252] on input "י" at bounding box center [668, 253] width 22 height 32
click at [727, 213] on input "ם" at bounding box center [733, 208] width 28 height 32
click at [668, 361] on input "SPACE" at bounding box center [707, 363] width 132 height 32
click at [665, 213] on input "ו" at bounding box center [668, 208] width 22 height 32
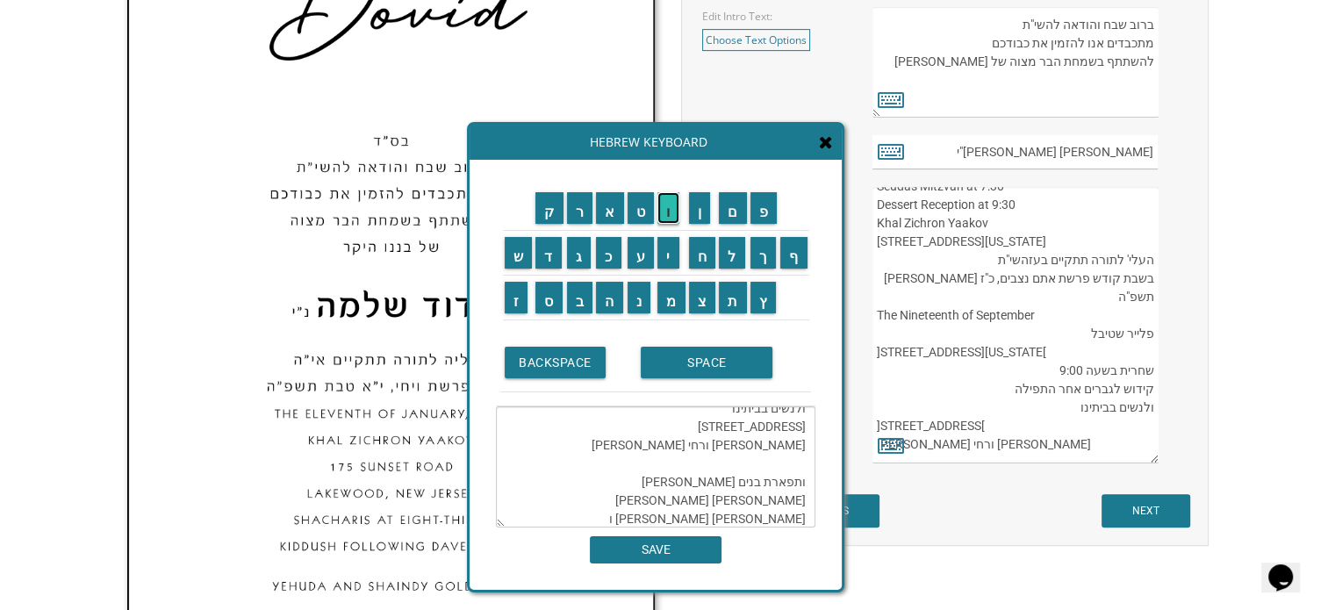
click at [665, 213] on input "ו" at bounding box center [668, 208] width 22 height 32
click at [667, 241] on input "י" at bounding box center [668, 253] width 22 height 32
click at [730, 252] on input "ל" at bounding box center [732, 253] width 26 height 32
click at [677, 247] on input "י" at bounding box center [668, 253] width 22 height 32
click at [578, 255] on input "ג" at bounding box center [579, 253] width 25 height 32
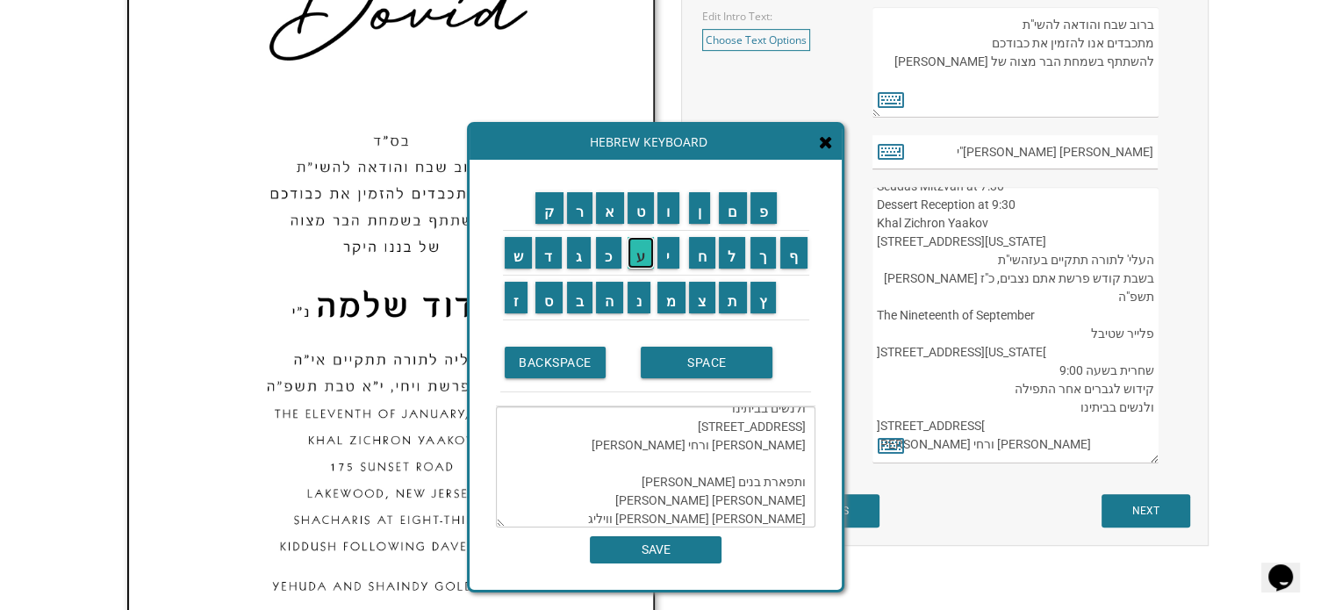
click at [639, 258] on input "ע" at bounding box center [641, 253] width 27 height 32
click at [583, 205] on input "ר" at bounding box center [580, 208] width 26 height 32
click at [570, 371] on input "BACKSPACE" at bounding box center [555, 363] width 101 height 32
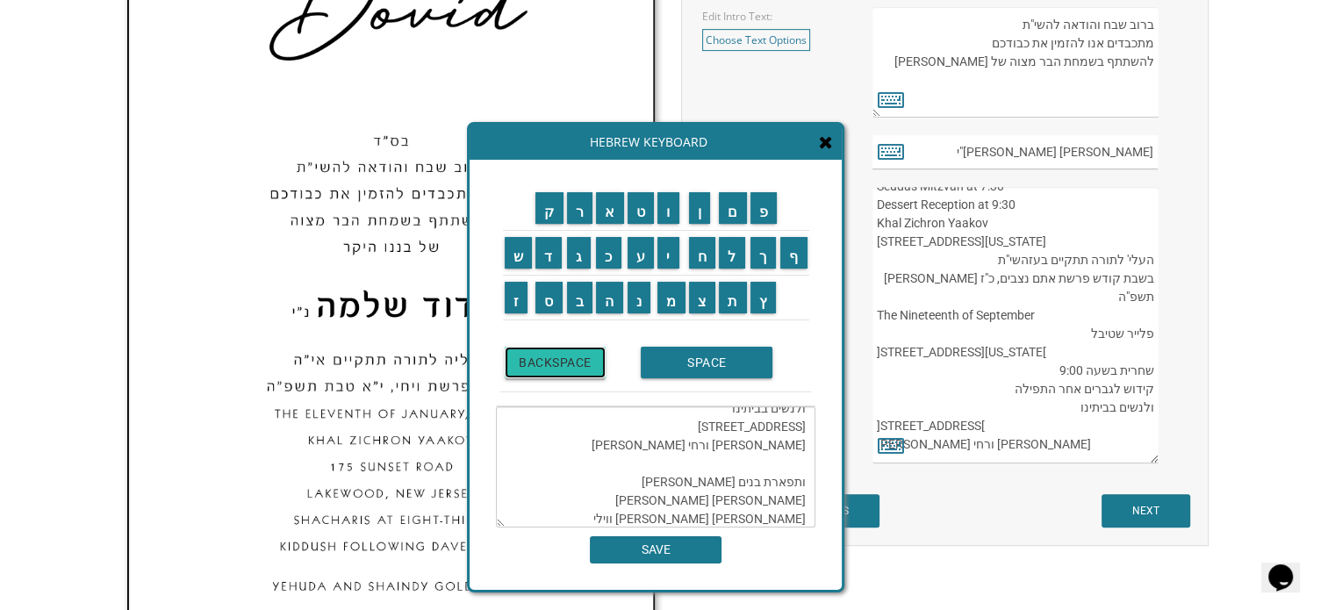
click at [570, 371] on input "BACKSPACE" at bounding box center [555, 363] width 101 height 32
click at [728, 252] on input "ל" at bounding box center [732, 253] width 26 height 32
click at [671, 250] on input "י" at bounding box center [668, 253] width 22 height 32
click at [583, 252] on input "ג" at bounding box center [579, 253] width 25 height 32
click at [639, 254] on input "ע" at bounding box center [641, 253] width 27 height 32
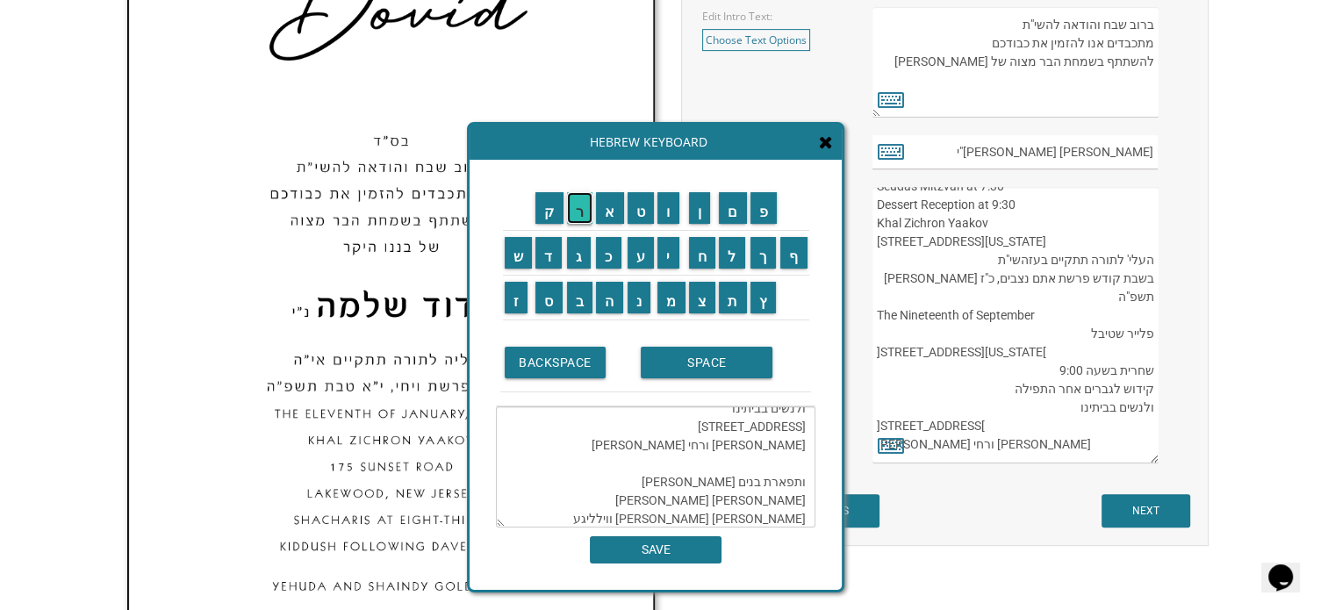
click at [584, 208] on input "ר" at bounding box center [580, 208] width 26 height 32
click at [610, 291] on input "ה" at bounding box center [609, 298] width 27 height 32
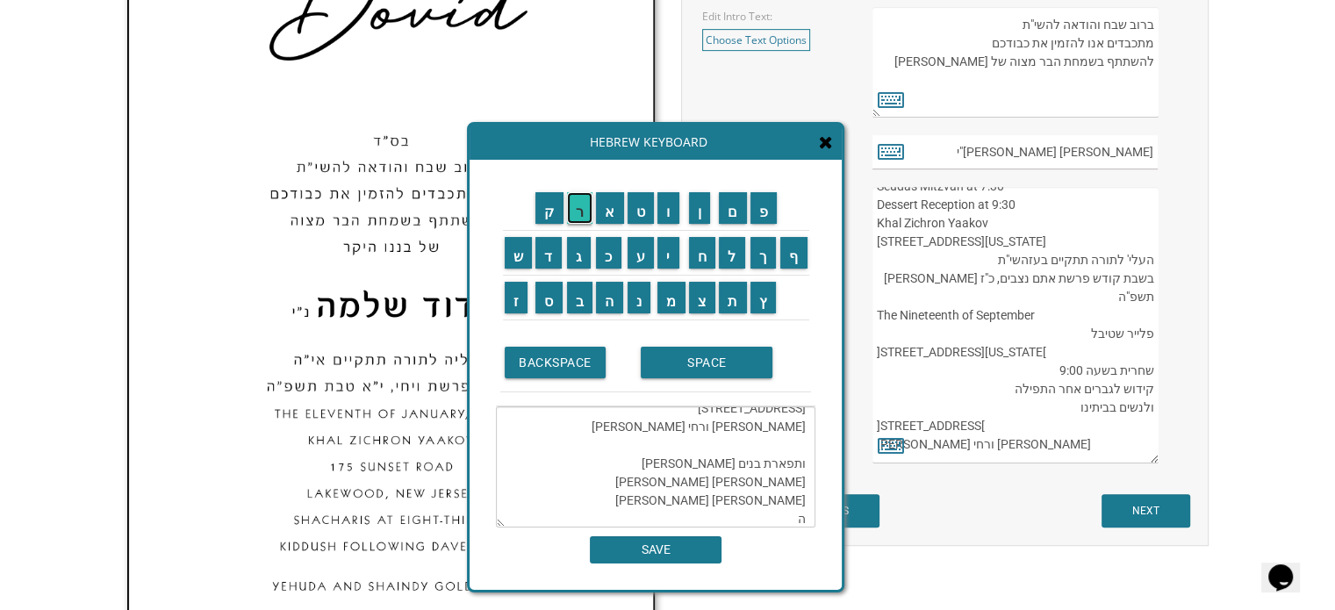
click at [576, 198] on input "ר" at bounding box center [580, 208] width 26 height 32
click at [577, 309] on input "ב" at bounding box center [580, 298] width 26 height 32
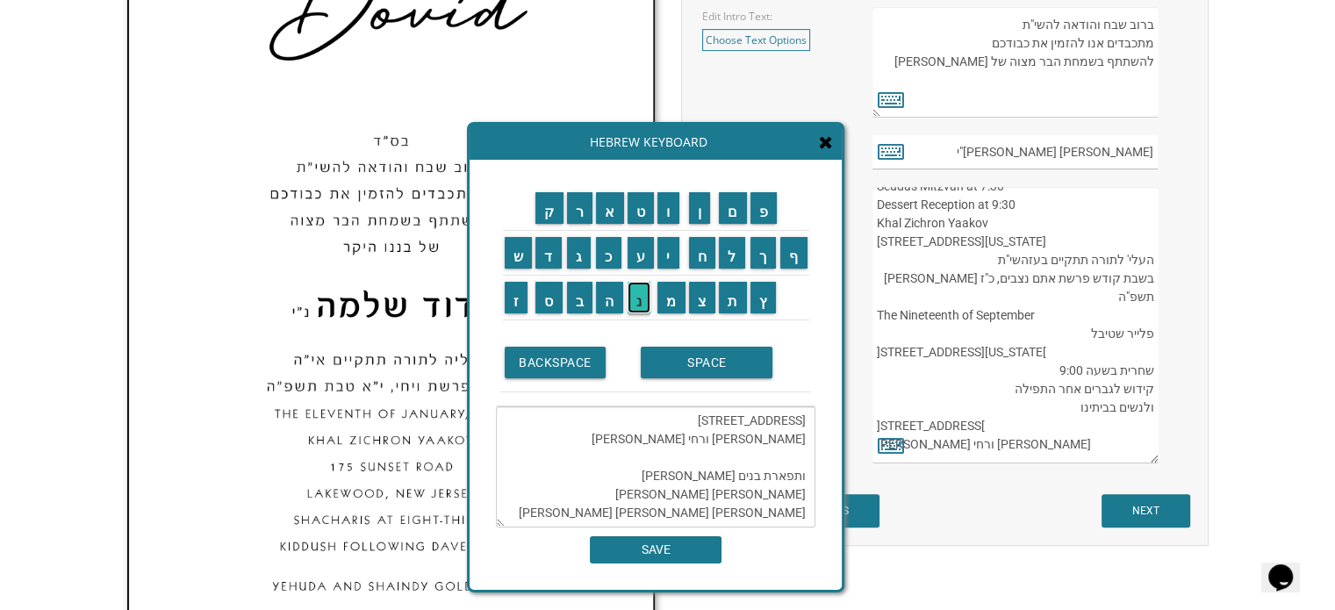
click at [637, 302] on input "נ" at bounding box center [640, 298] width 24 height 32
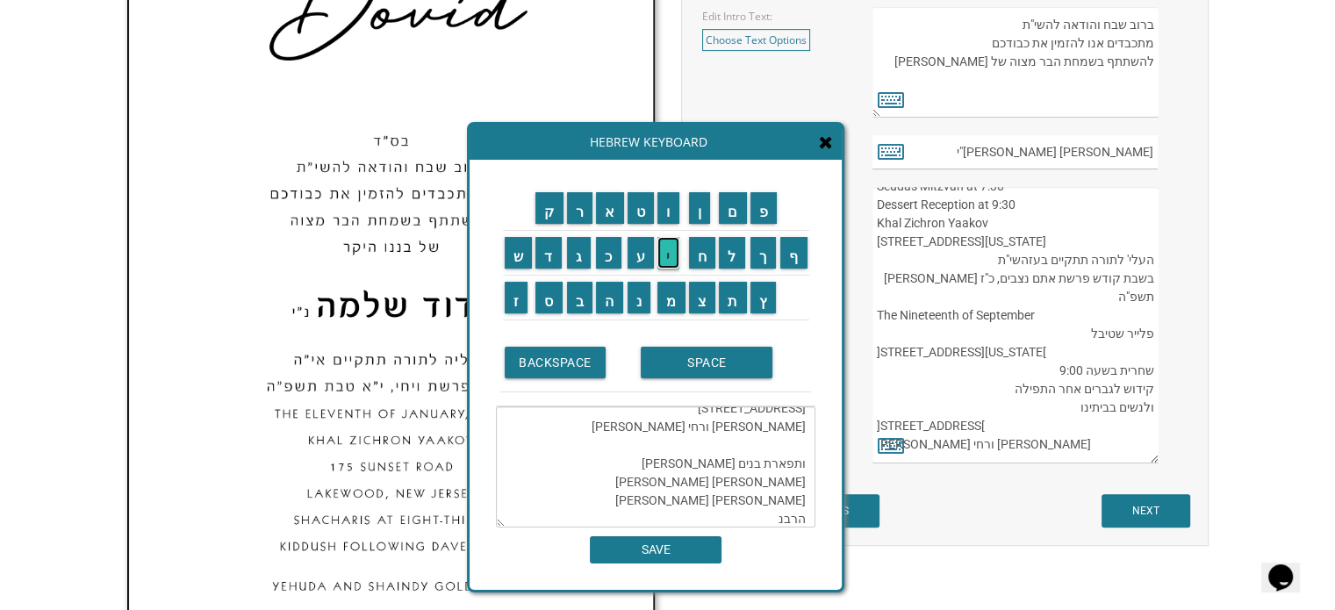
click at [674, 262] on input "י" at bounding box center [668, 253] width 22 height 32
click at [736, 301] on input "ת" at bounding box center [733, 298] width 28 height 32
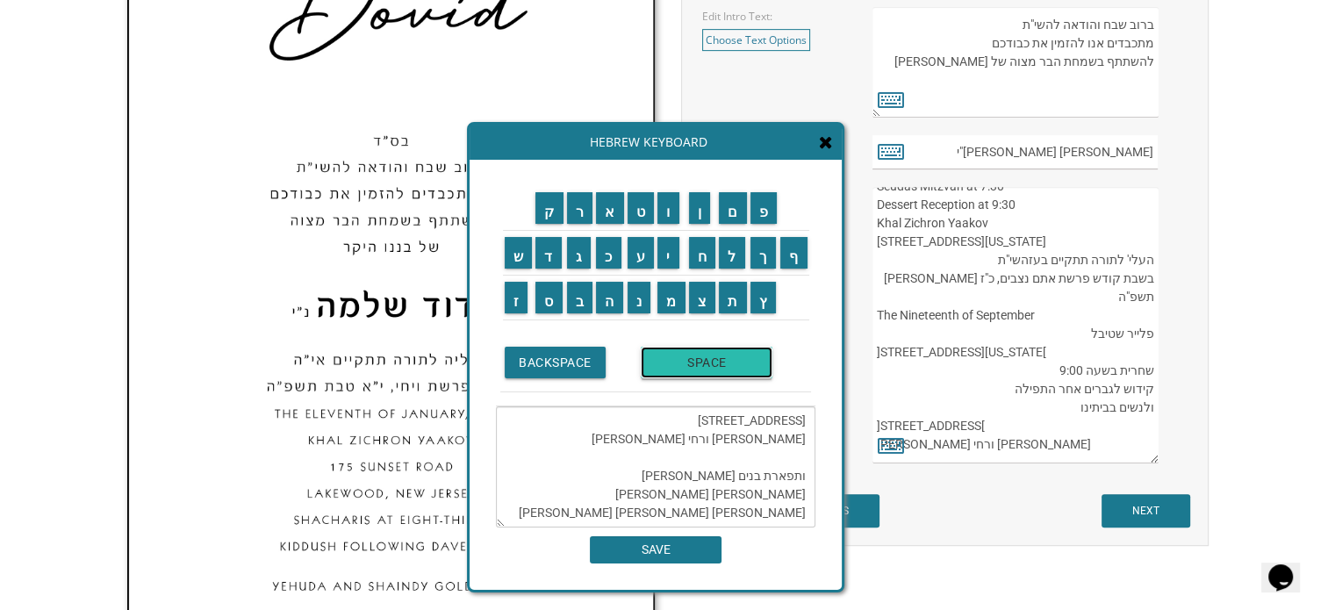
click at [709, 354] on input "SPACE" at bounding box center [707, 363] width 132 height 32
click at [577, 287] on input "ב" at bounding box center [580, 298] width 26 height 32
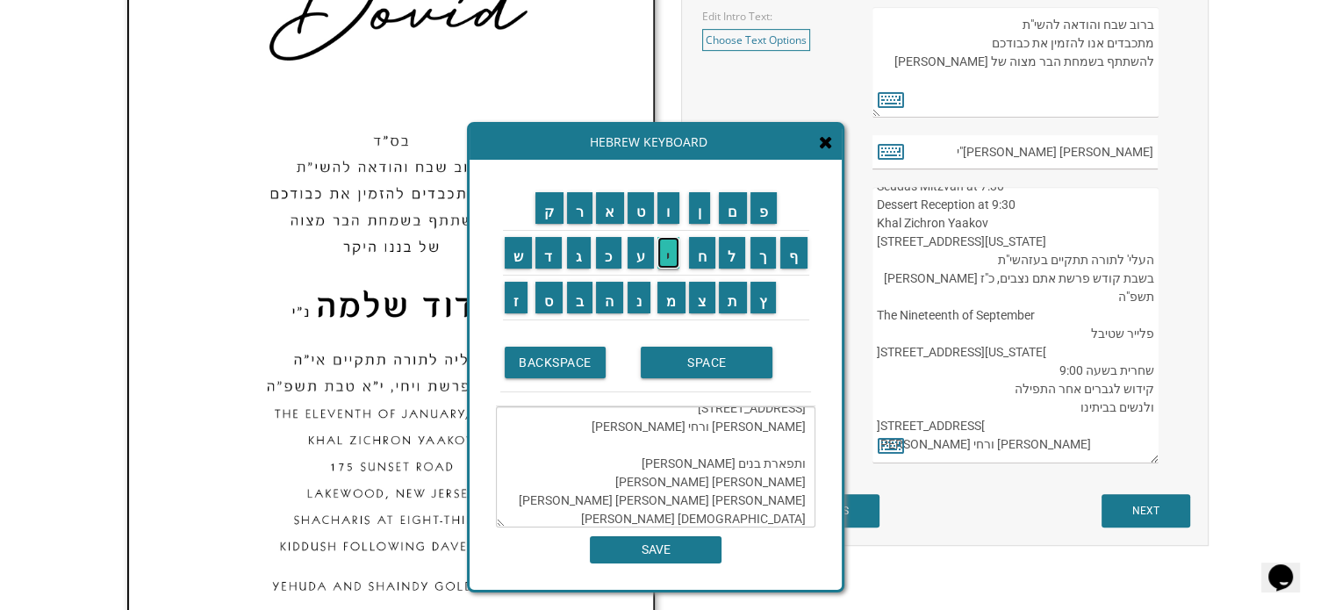
click at [669, 258] on input "י" at bounding box center [668, 253] width 22 height 32
click at [736, 258] on input "ל" at bounding box center [732, 253] width 26 height 32
click at [609, 213] on input "א" at bounding box center [610, 208] width 28 height 32
click at [690, 368] on input "SPACE" at bounding box center [707, 363] width 132 height 32
click at [667, 217] on input "ו" at bounding box center [668, 208] width 22 height 32
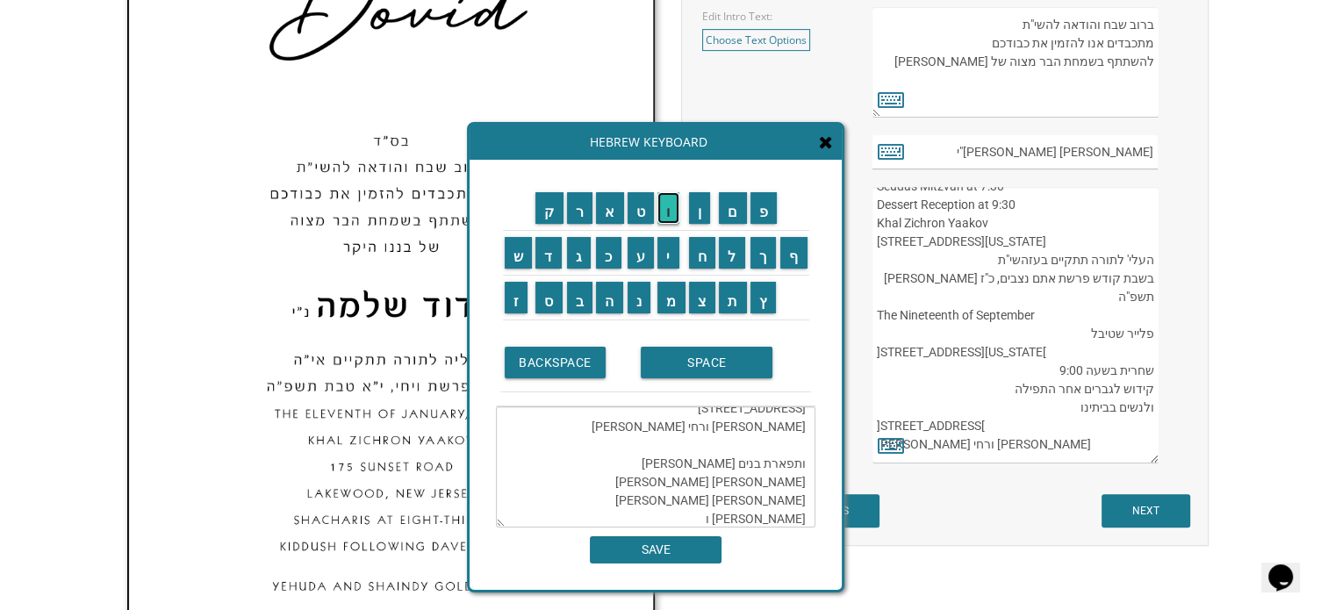
click at [667, 217] on input "ו" at bounding box center [668, 208] width 22 height 32
click at [671, 247] on input "י" at bounding box center [668, 253] width 22 height 32
click at [737, 267] on input "ל" at bounding box center [732, 253] width 26 height 32
click at [678, 251] on input "י" at bounding box center [668, 253] width 22 height 32
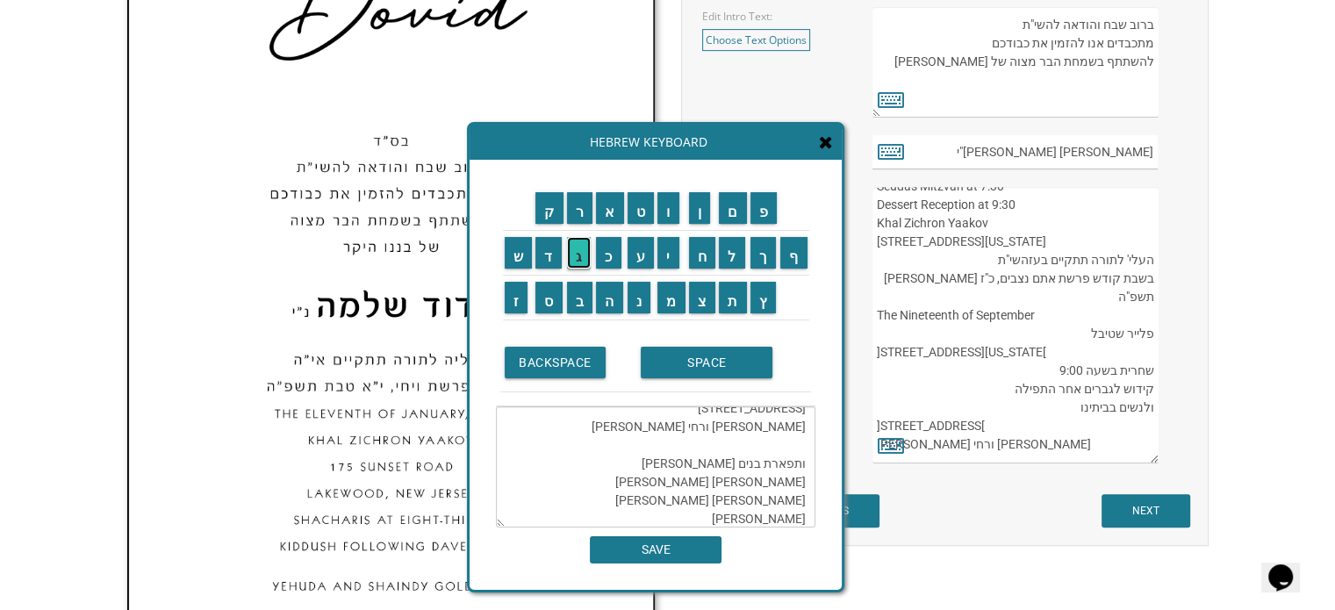
click at [581, 248] on input "ג" at bounding box center [579, 253] width 25 height 32
click at [633, 256] on input "ע" at bounding box center [641, 253] width 27 height 32
click at [583, 206] on input "ר" at bounding box center [580, 208] width 26 height 32
click at [673, 356] on input "SPACE" at bounding box center [707, 363] width 132 height 32
click at [613, 211] on input "א" at bounding box center [610, 208] width 28 height 32
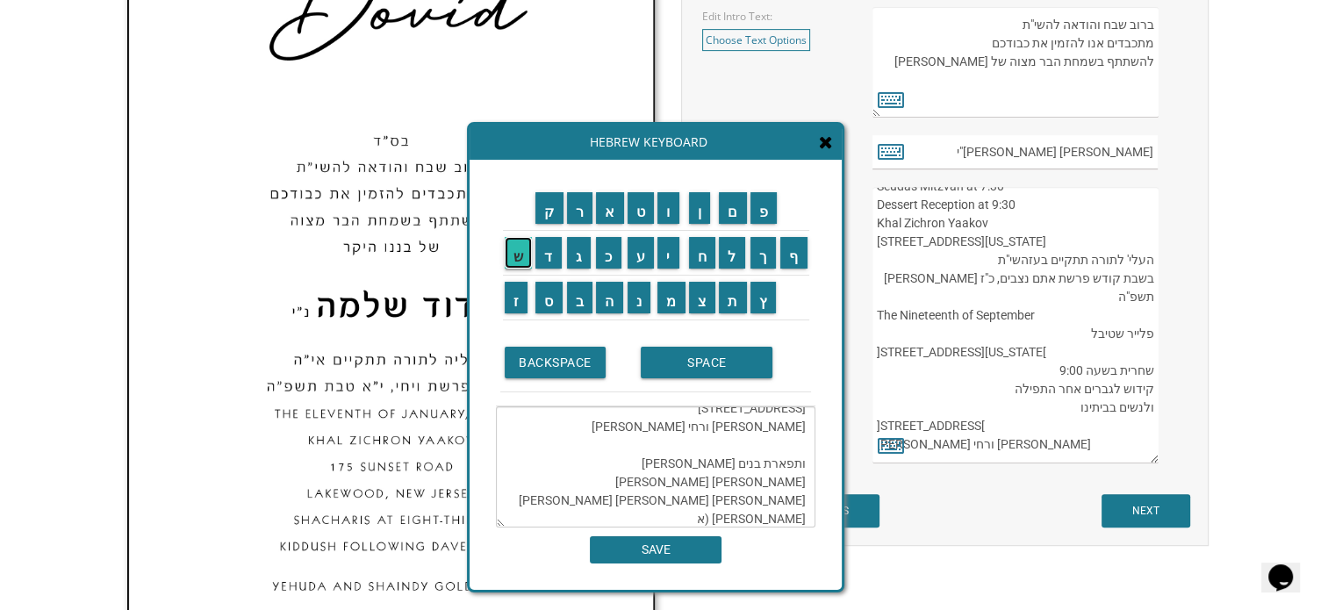
click at [513, 253] on input "ש" at bounding box center [519, 253] width 28 height 32
click at [730, 298] on input "ת" at bounding box center [733, 298] width 28 height 32
click at [700, 355] on input "SPACE" at bounding box center [707, 363] width 132 height 32
click at [614, 285] on input "ה" at bounding box center [609, 298] width 27 height 32
click at [667, 294] on input "מ" at bounding box center [671, 298] width 28 height 32
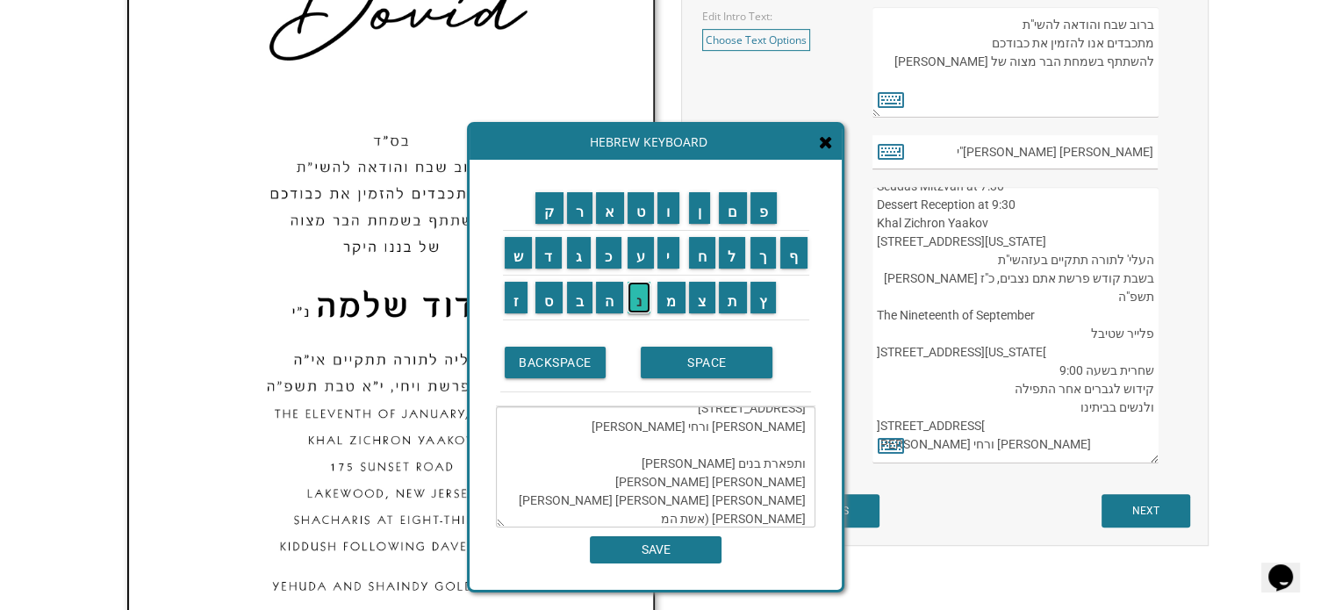
click at [642, 296] on input "נ" at bounding box center [640, 298] width 24 height 32
click at [667, 208] on input "ו" at bounding box center [668, 208] width 22 height 32
click at [709, 248] on input "ח" at bounding box center [702, 253] width 27 height 32
click at [613, 294] on input "ה" at bounding box center [609, 298] width 27 height 32
click at [573, 219] on input "ר" at bounding box center [580, 208] width 26 height 32
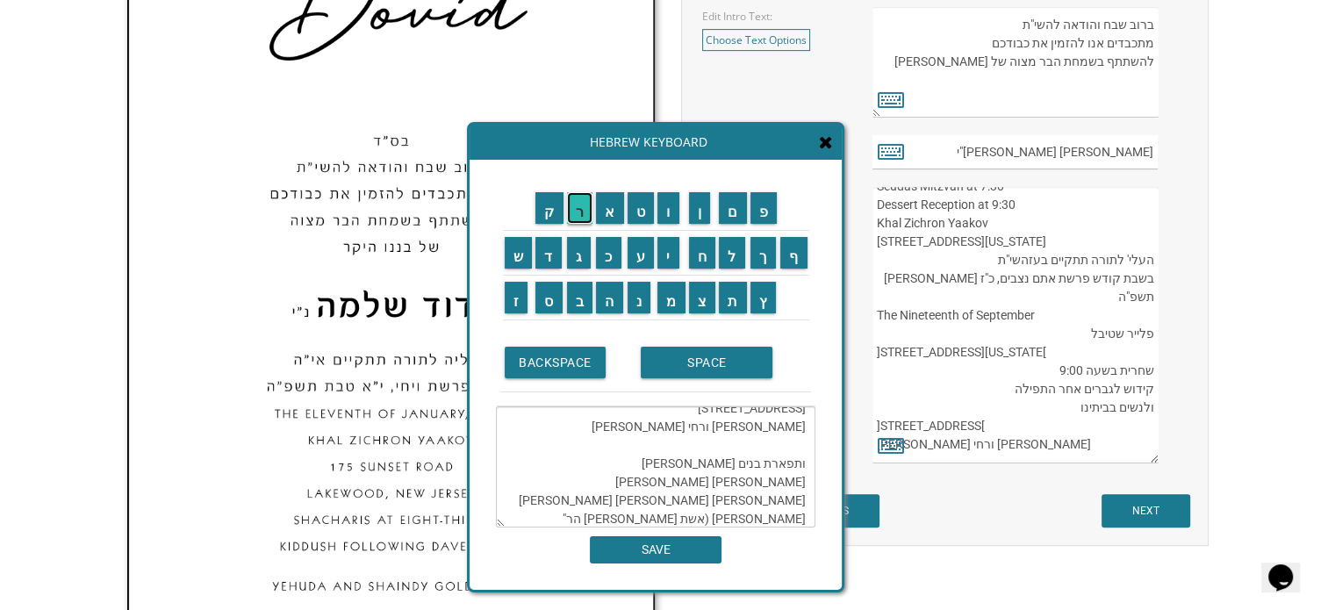
click at [574, 209] on input "ר" at bounding box center [580, 208] width 26 height 32
click at [672, 369] on input "SPACE" at bounding box center [707, 363] width 132 height 32
click at [523, 250] on input "ש" at bounding box center [519, 253] width 28 height 32
click at [737, 258] on input "ל" at bounding box center [732, 253] width 26 height 32
click at [674, 295] on input "מ" at bounding box center [671, 298] width 28 height 32
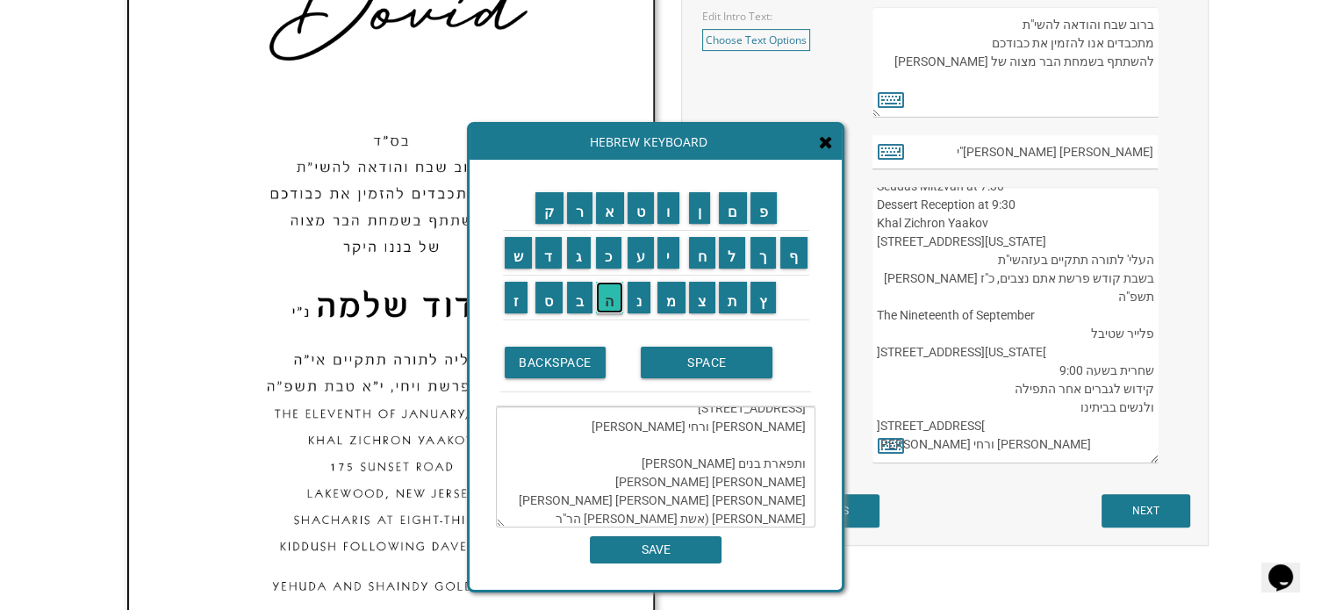
click at [611, 291] on input "ה" at bounding box center [609, 298] width 27 height 32
click at [681, 357] on input "SPACE" at bounding box center [707, 363] width 132 height 32
click at [614, 210] on input "א" at bounding box center [610, 208] width 28 height 32
click at [734, 259] on input "ל" at bounding box center [732, 253] width 26 height 32
click at [646, 258] on input "ע" at bounding box center [641, 253] width 27 height 32
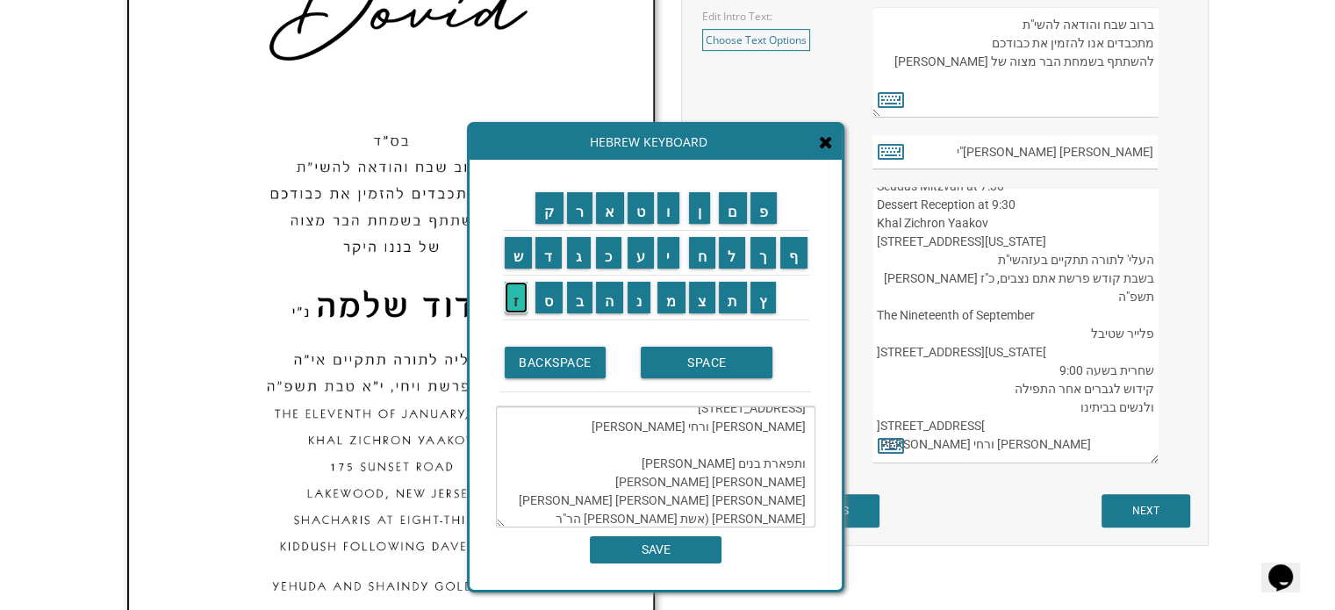
click at [506, 291] on input "ז" at bounding box center [517, 298] width 24 height 32
click at [578, 217] on input "ר" at bounding box center [580, 208] width 26 height 32
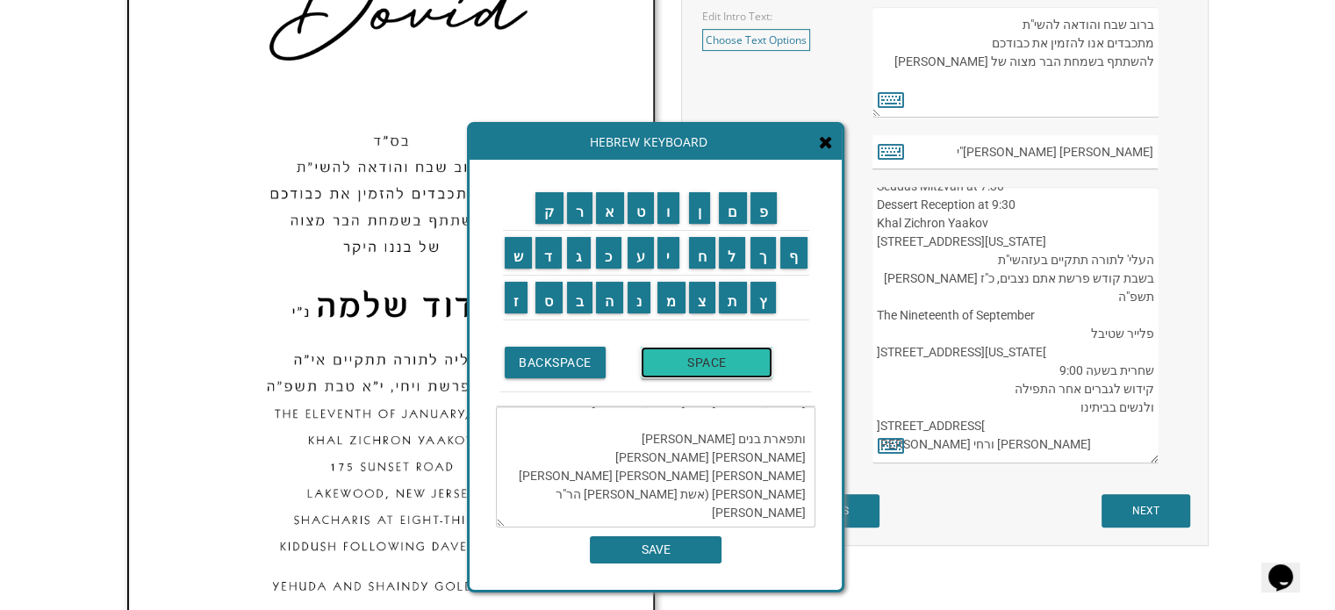
click at [682, 362] on input "SPACE" at bounding box center [707, 363] width 132 height 32
click at [666, 213] on input "ו" at bounding box center [668, 208] width 22 height 32
click at [669, 243] on input "י" at bounding box center [668, 253] width 22 height 32
click at [734, 261] on input "ל" at bounding box center [732, 253] width 26 height 32
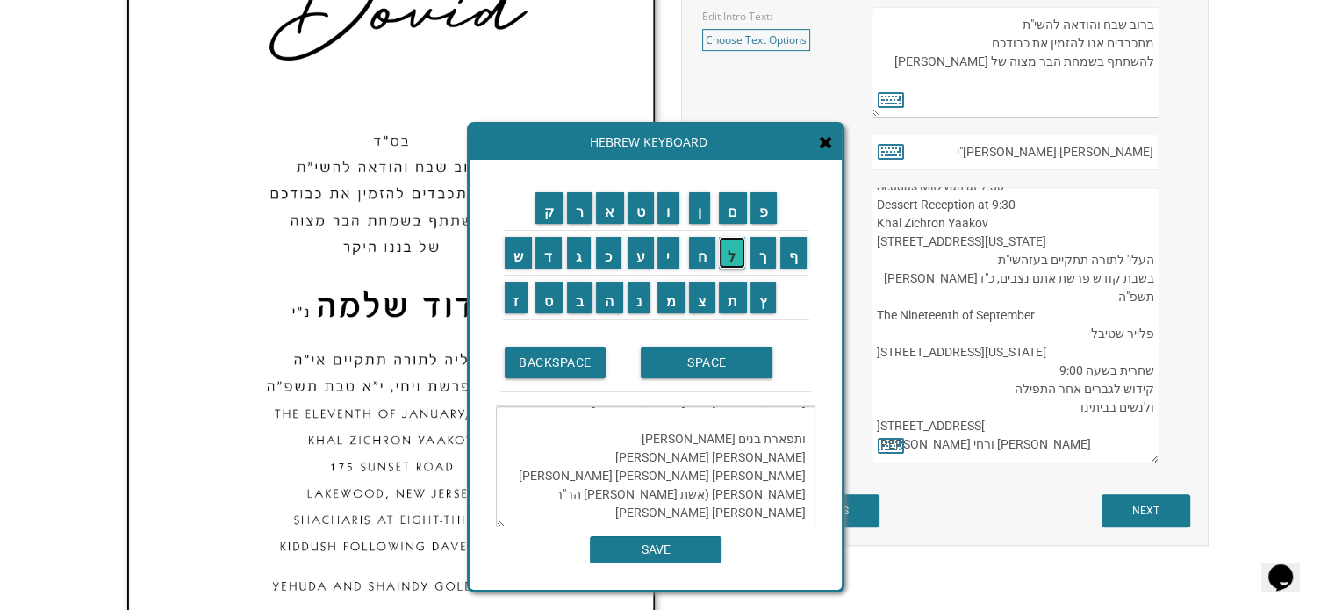
click at [734, 261] on input "ל" at bounding box center [732, 253] width 26 height 32
click at [676, 252] on input "י" at bounding box center [668, 253] width 22 height 32
click at [581, 243] on input "ג" at bounding box center [579, 253] width 25 height 32
click at [636, 250] on input "ע" at bounding box center [641, 253] width 27 height 32
click at [581, 211] on input "ר" at bounding box center [580, 208] width 26 height 32
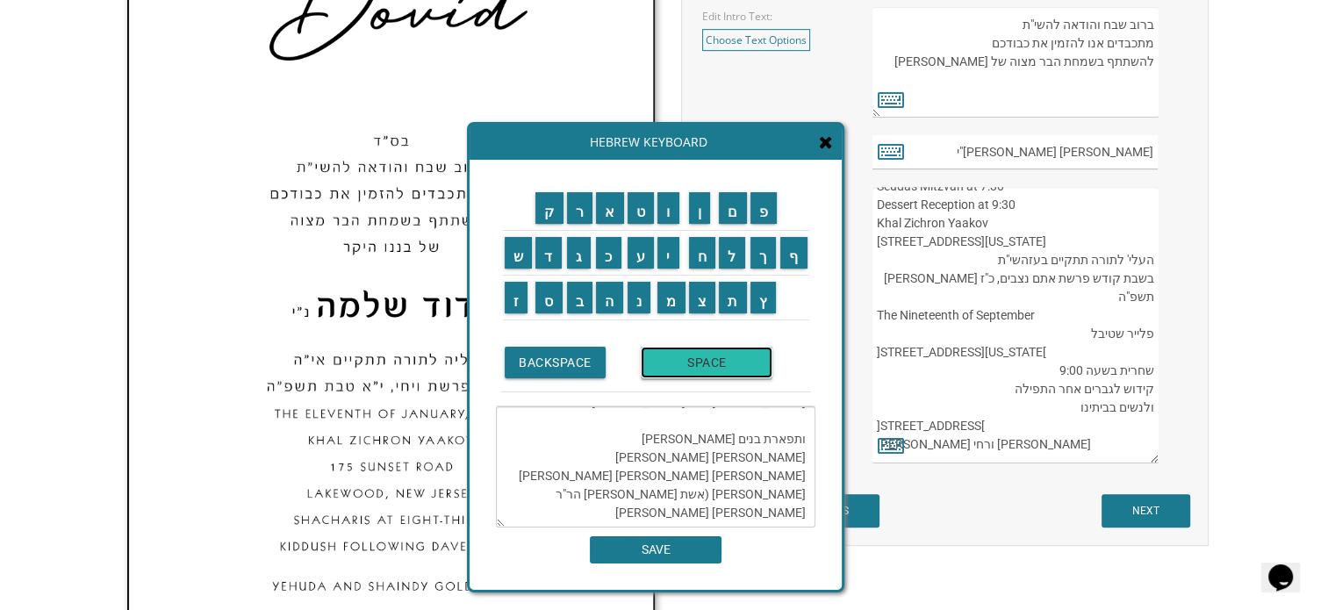
click at [680, 370] on input "SPACE" at bounding box center [707, 363] width 132 height 32
click at [509, 285] on input "ז" at bounding box center [517, 298] width 24 height 32
click at [694, 293] on input "צ" at bounding box center [702, 298] width 27 height 32
click at [732, 249] on input "ל" at bounding box center [732, 253] width 26 height 32
type textarea "שתתקיים בעז יום חמישי לפרשת אתם נצבים, אור לכ"ו אלול תשפ"ה Thursday, the 18th o…"
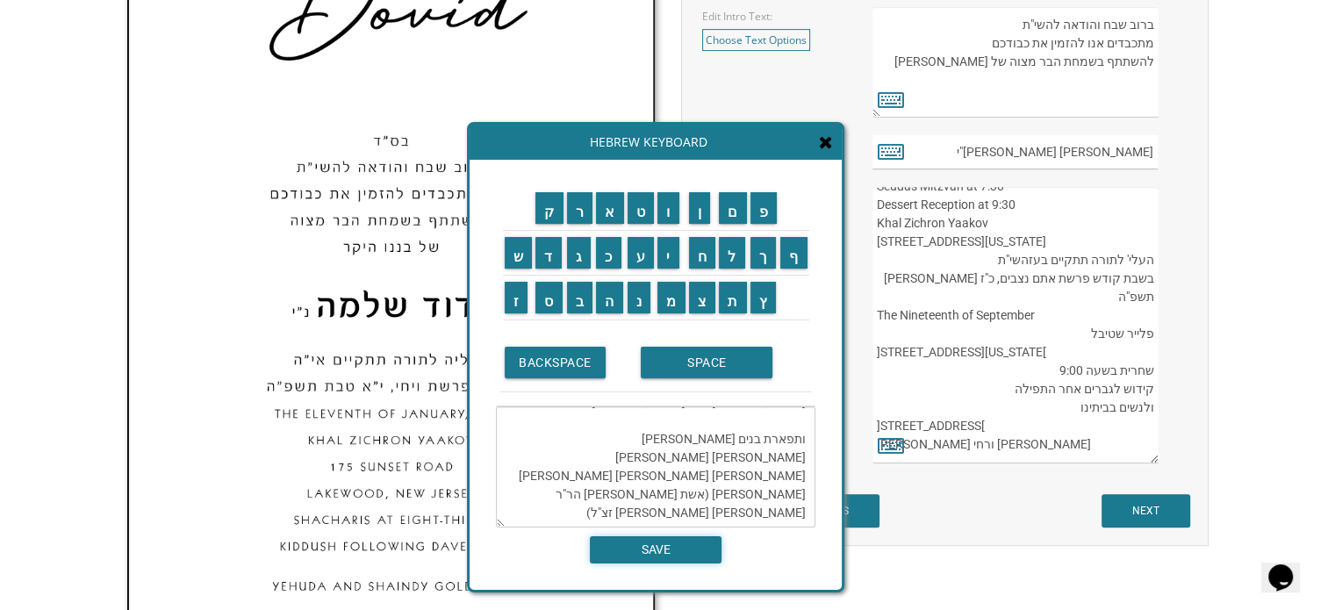
click at [656, 554] on input "SAVE" at bounding box center [656, 549] width 132 height 27
type textarea "שתתקיים בעז יום חמישי לפרשת אתם נצבים, אור לכ"ו אלול תשפ"ה Thursday, the 18th o…"
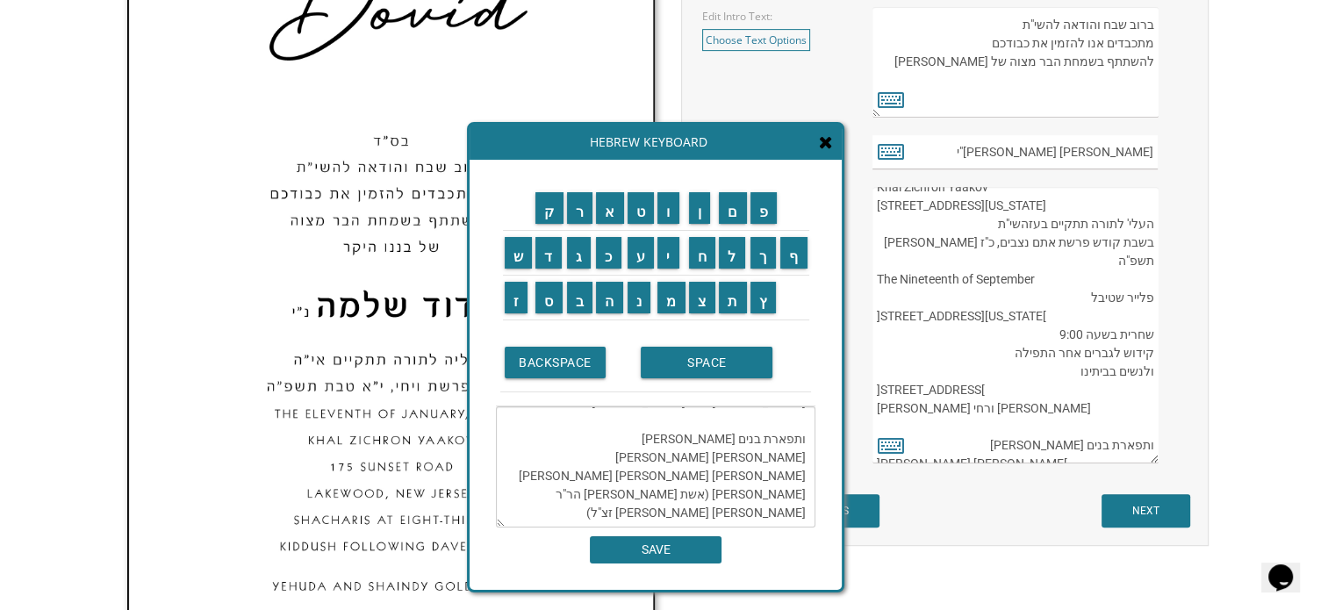
scroll to position [221, 0]
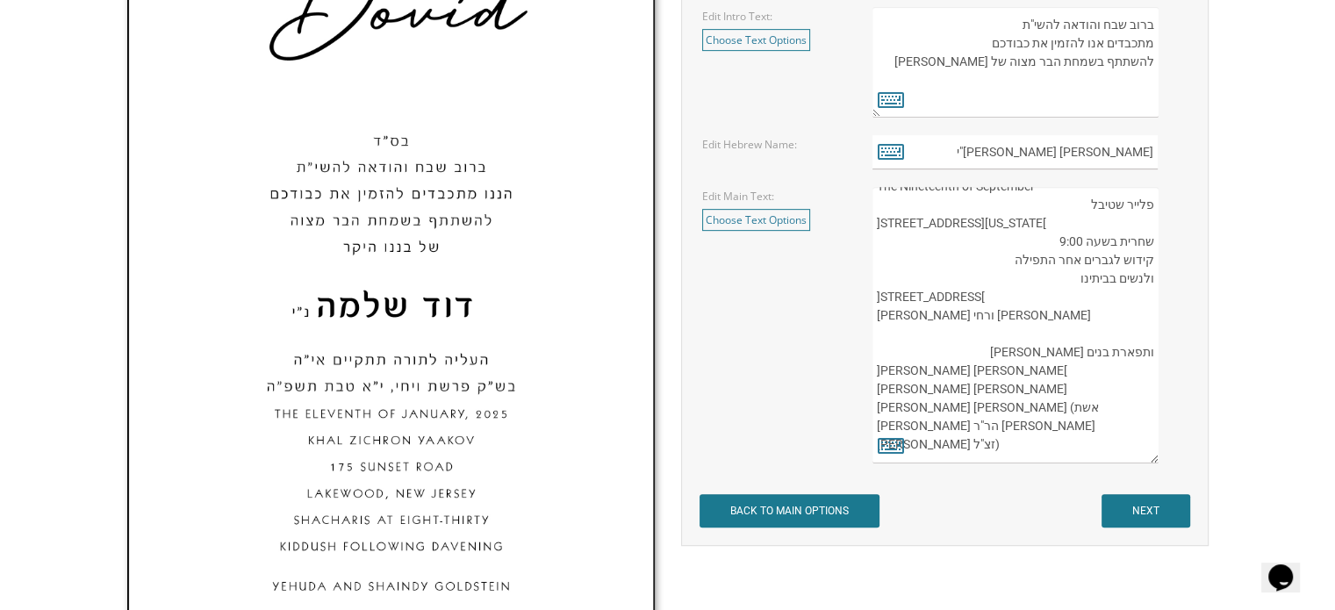
click at [1331, 307] on body "My Cart {{shoppingcart.totalQuantityDisplay}} Total: {{shoppingcart.subtotal}} …" at bounding box center [667, 299] width 1335 height 2115
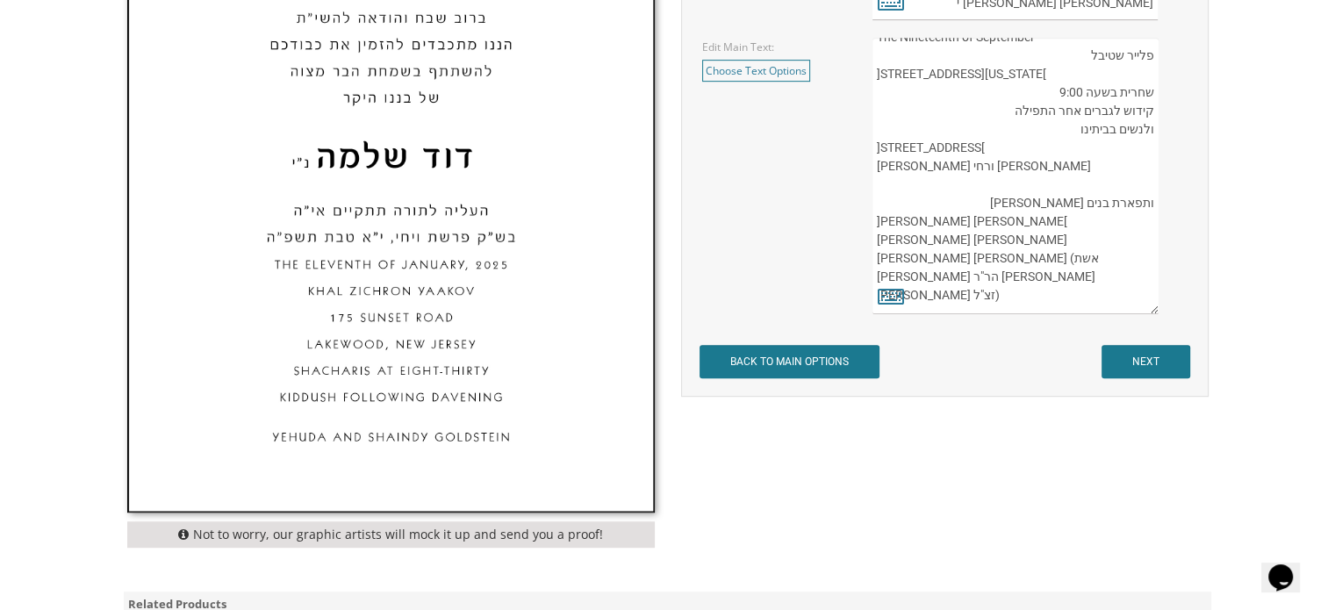
scroll to position [946, 0]
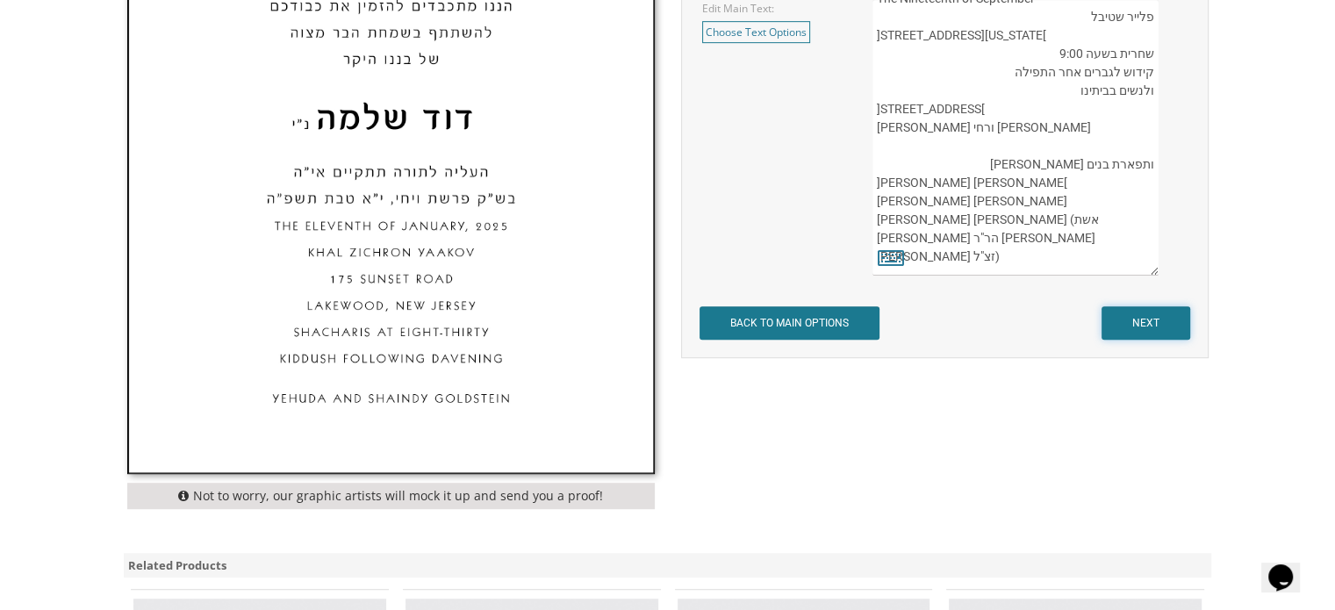
click at [1155, 334] on input "NEXT" at bounding box center [1146, 322] width 89 height 33
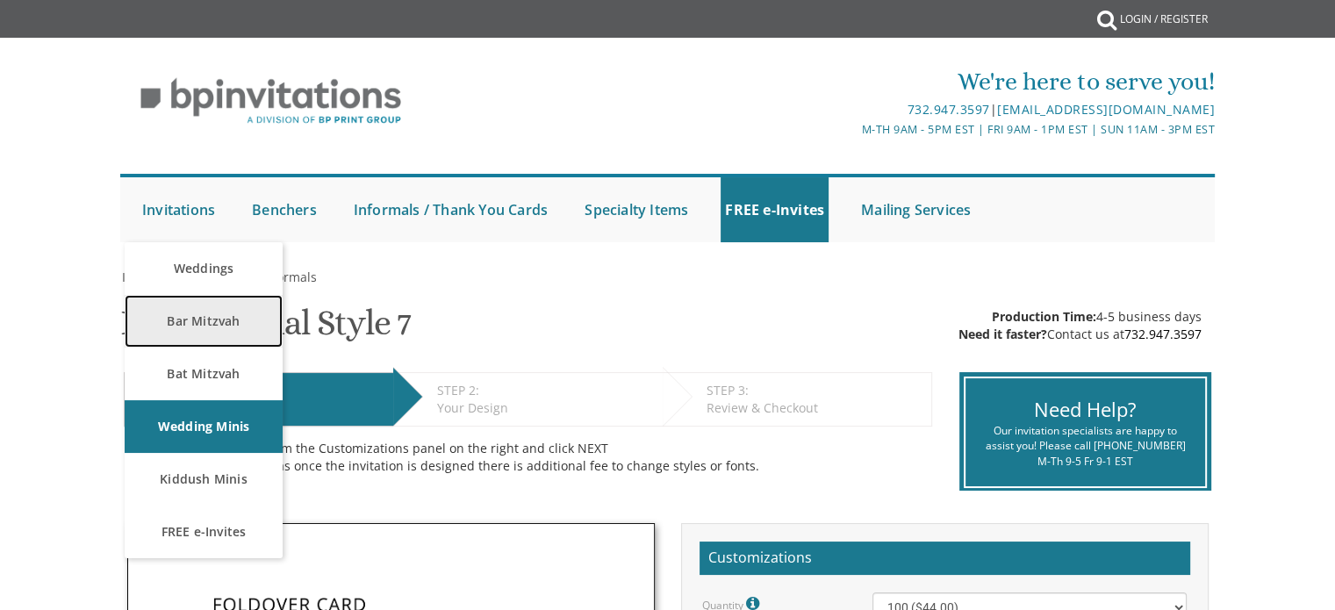
click at [207, 326] on link "Bar Mitzvah" at bounding box center [204, 321] width 158 height 53
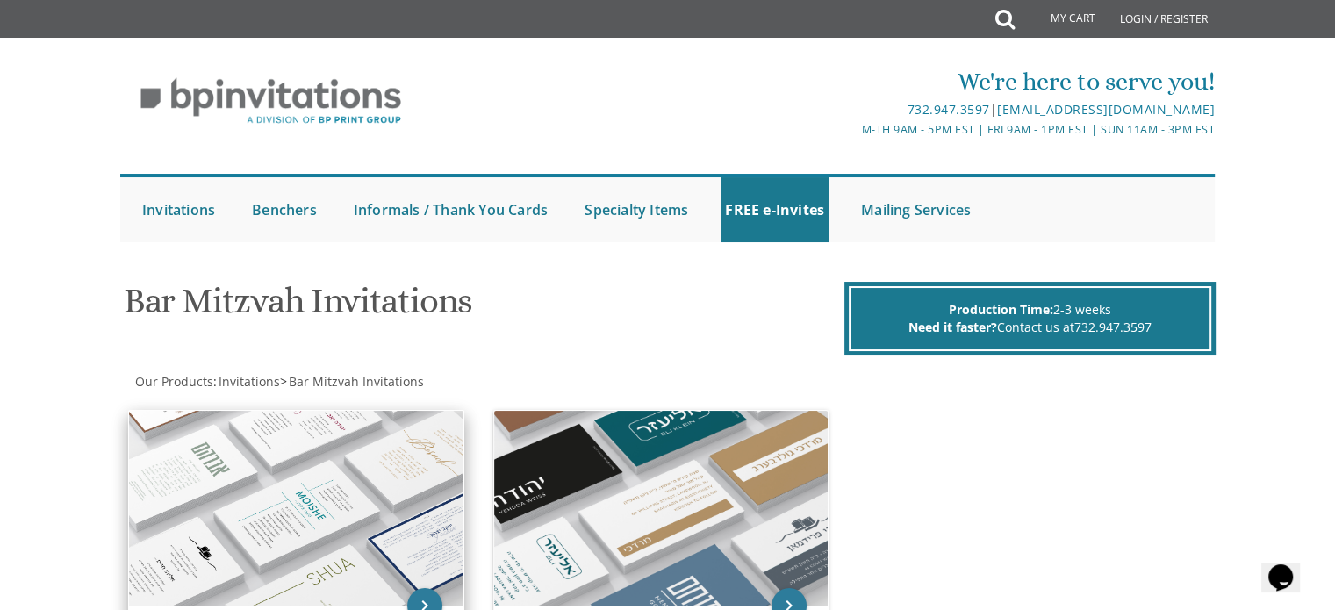
click at [392, 486] on img at bounding box center [296, 508] width 334 height 195
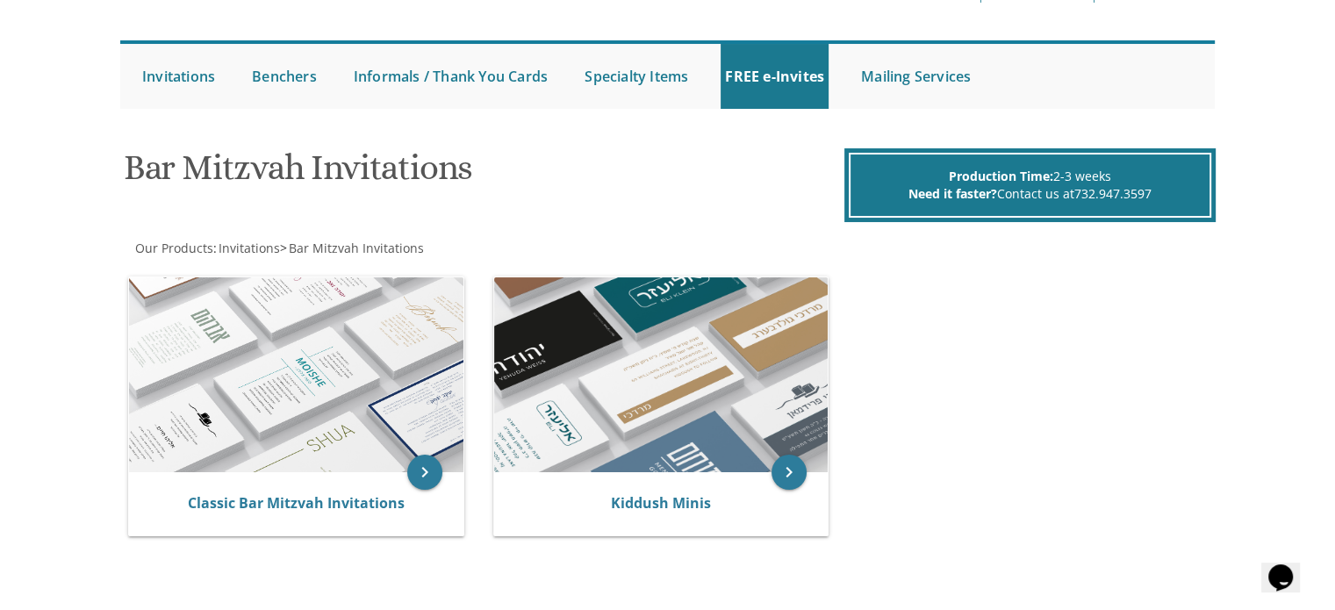
scroll to position [157, 0]
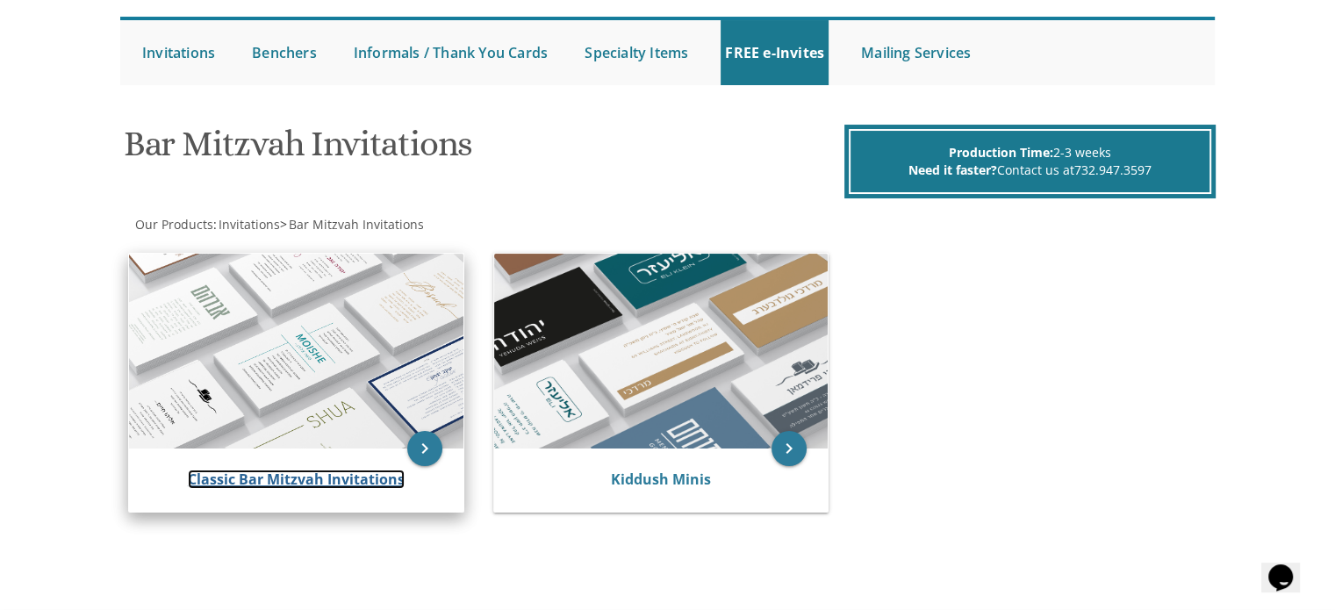
click at [375, 486] on link "Classic Bar Mitzvah Invitations" at bounding box center [296, 479] width 217 height 19
click at [370, 478] on link "Classic Bar Mitzvah Invitations" at bounding box center [296, 479] width 217 height 19
click at [428, 441] on icon "keyboard_arrow_right" at bounding box center [424, 448] width 35 height 35
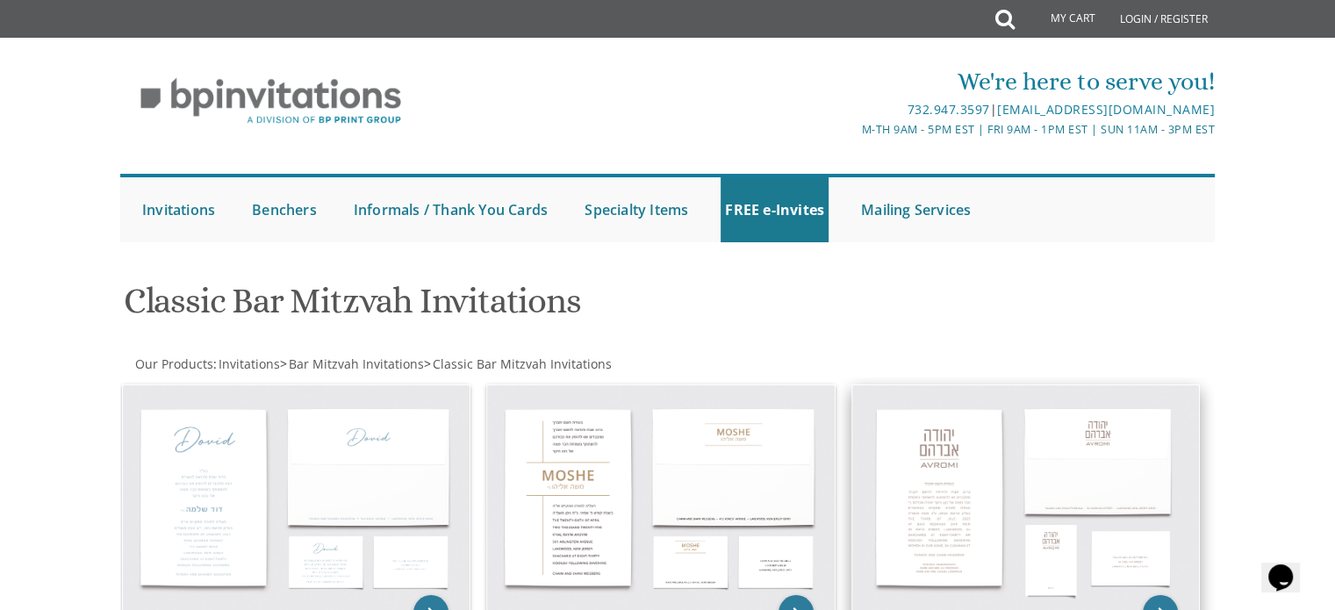
click at [978, 427] on img at bounding box center [1026, 499] width 348 height 228
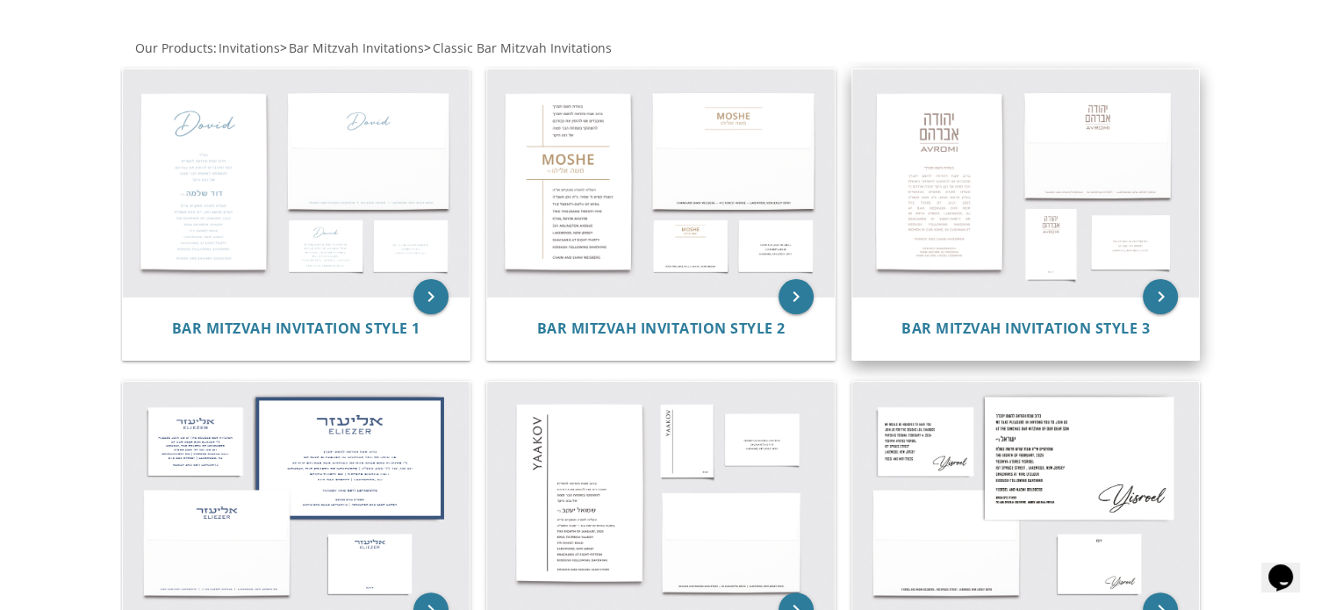
scroll to position [527, 0]
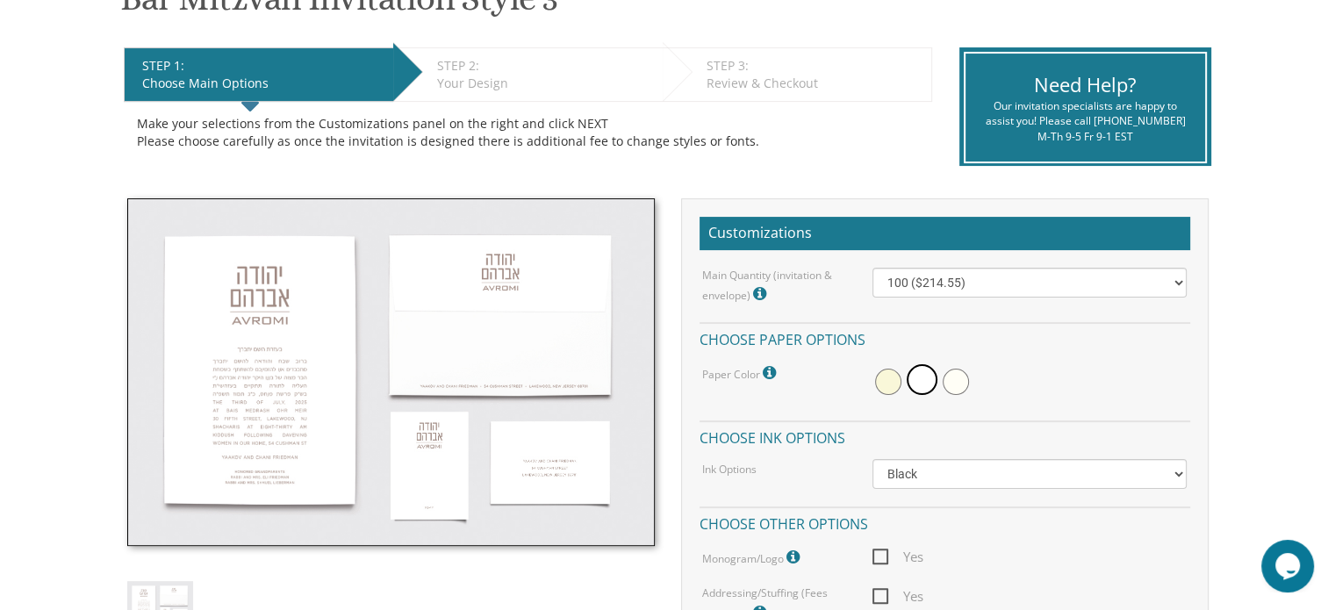
scroll to position [327, 0]
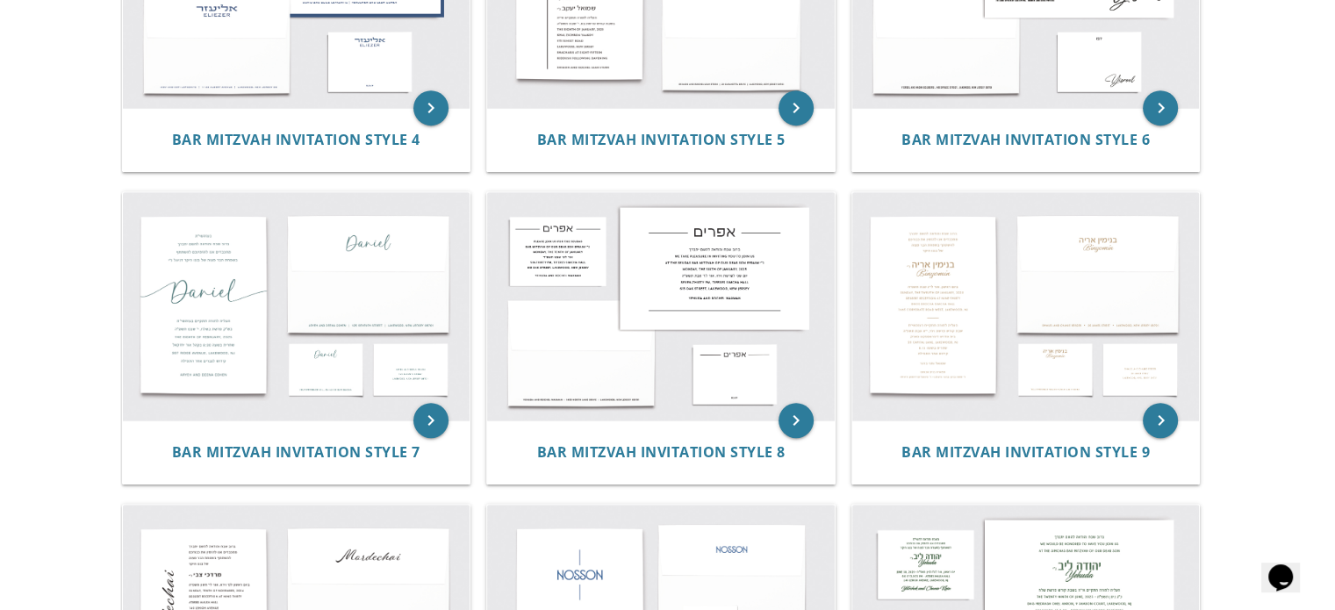
scroll to position [822, 0]
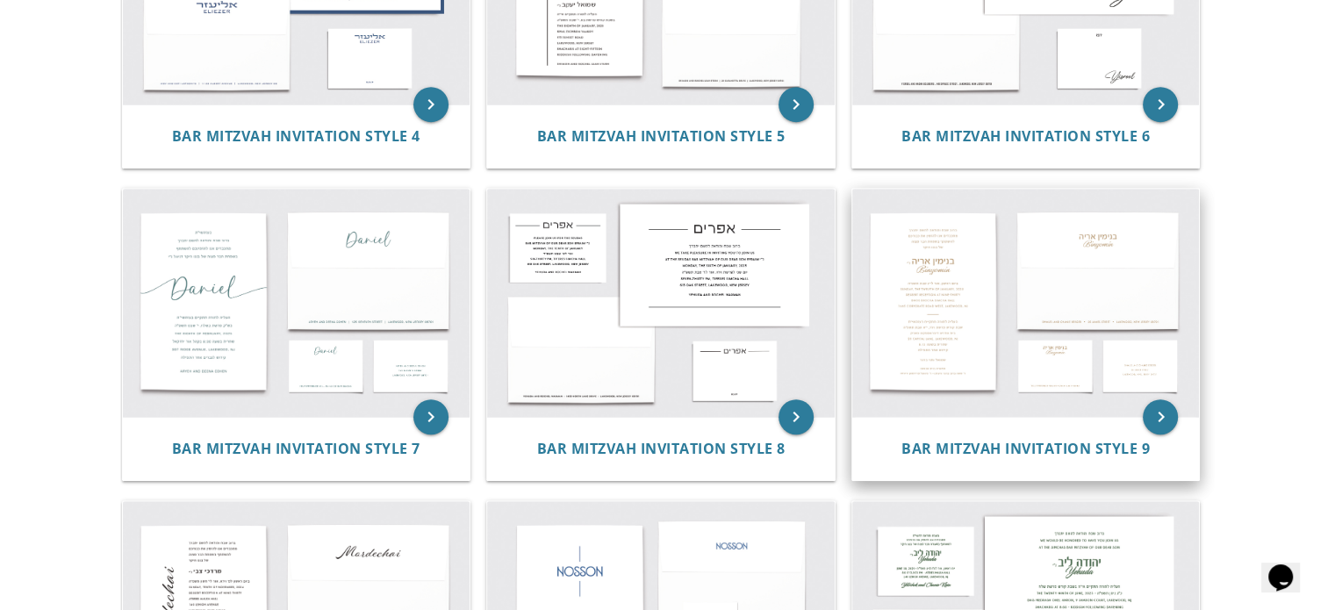
click at [982, 319] on img at bounding box center [1026, 303] width 348 height 228
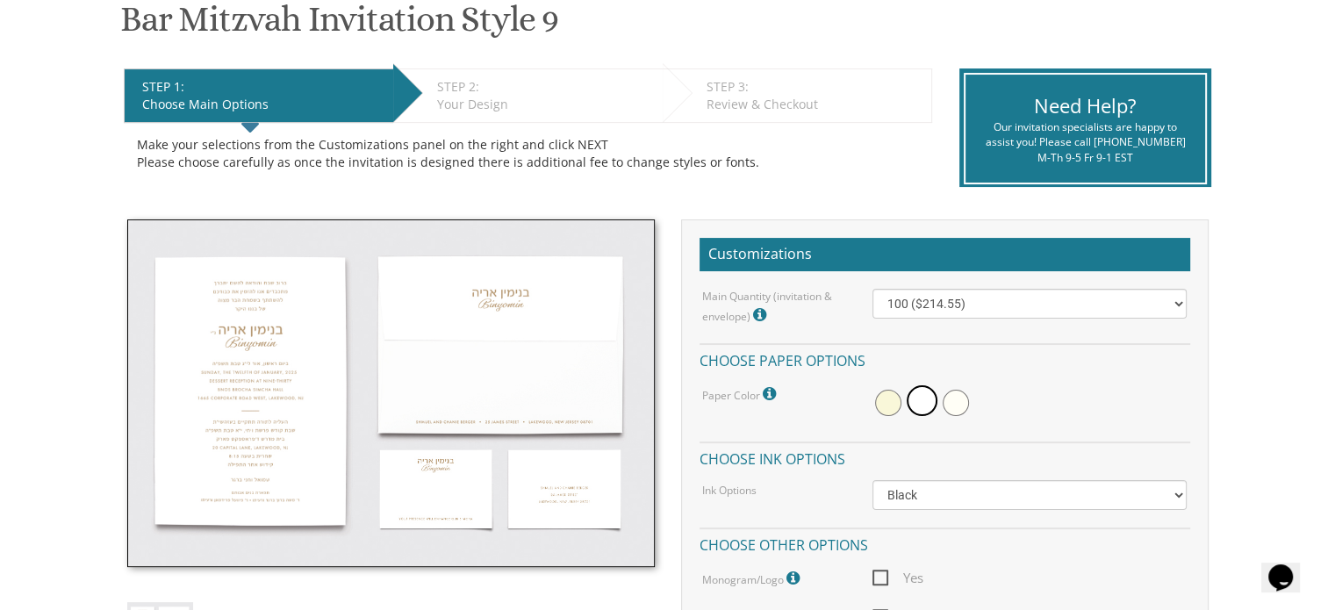
scroll to position [305, 0]
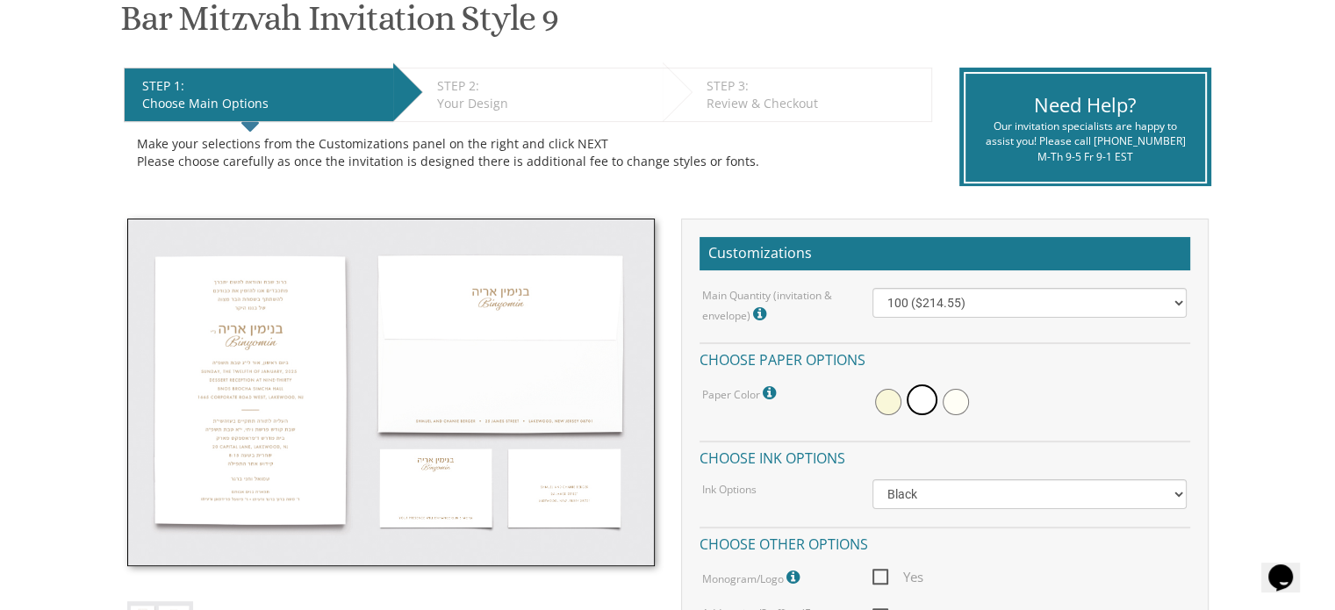
click at [301, 404] on img at bounding box center [391, 393] width 528 height 348
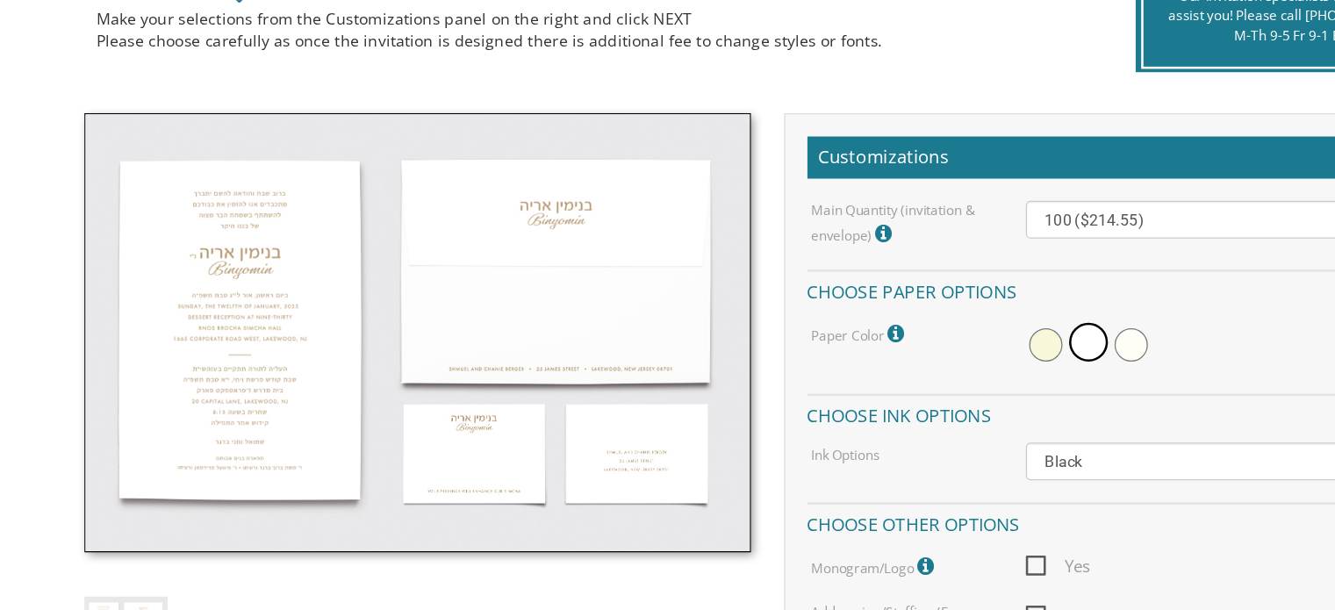
scroll to position [372, 0]
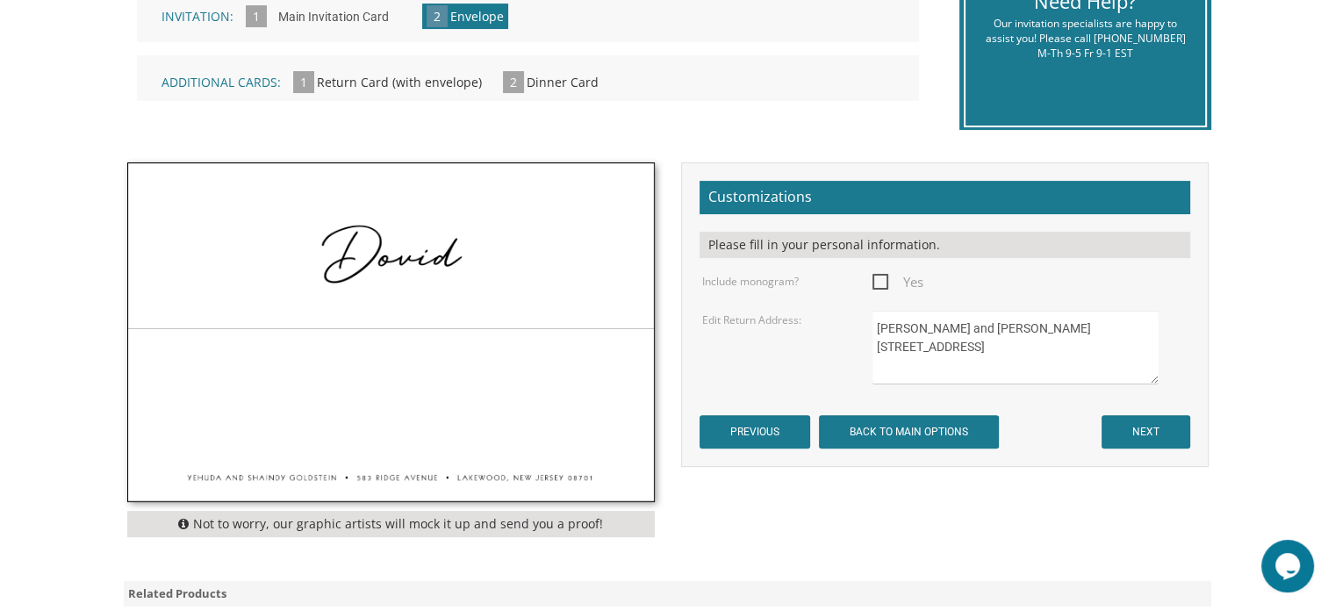
drag, startPoint x: 1048, startPoint y: 326, endPoint x: 864, endPoint y: 315, distance: 184.6
click at [864, 315] on div "[PERSON_NAME] and [PERSON_NAME] [STREET_ADDRESS]" at bounding box center [1029, 348] width 341 height 74
drag, startPoint x: 987, startPoint y: 362, endPoint x: 872, endPoint y: 341, distance: 115.9
click at [872, 341] on textarea "Yehuda and Shaindy Goldstein 583 Ridge Avenue Lakewood, NJ 08701" at bounding box center [1014, 348] width 285 height 74
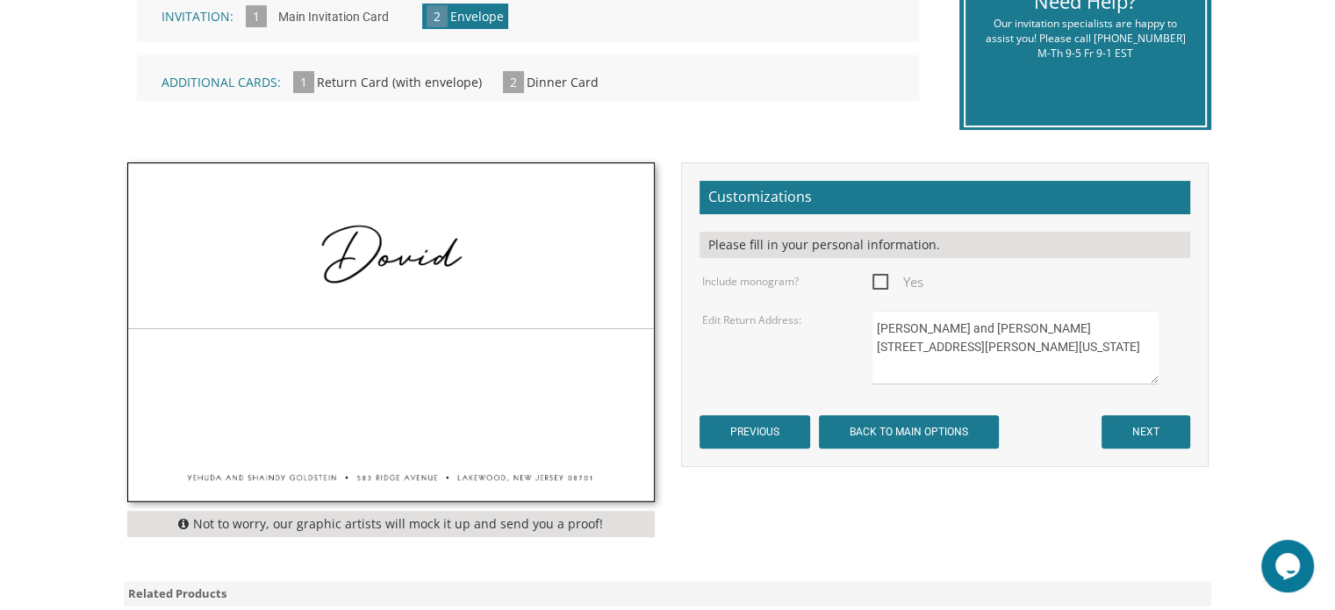
type textarea "Daniel and Rochie Lebovits 28 London Drive Jackson New Jersey 08527"
click at [1164, 441] on input "NEXT" at bounding box center [1146, 431] width 89 height 33
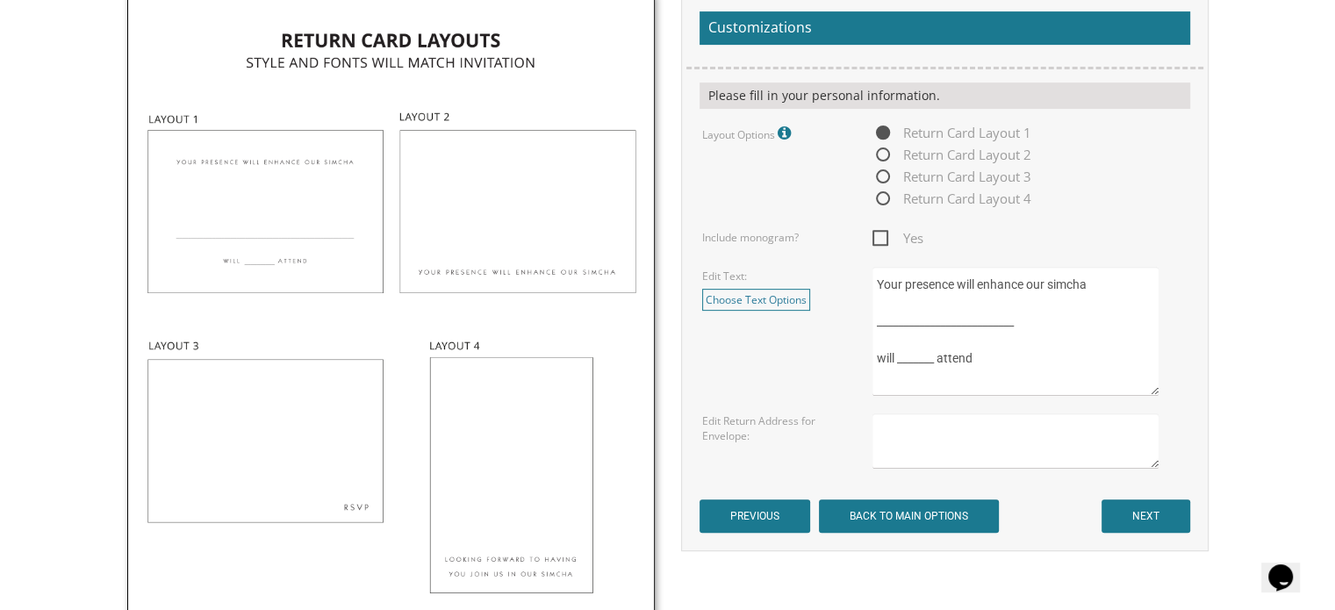
scroll to position [653, 0]
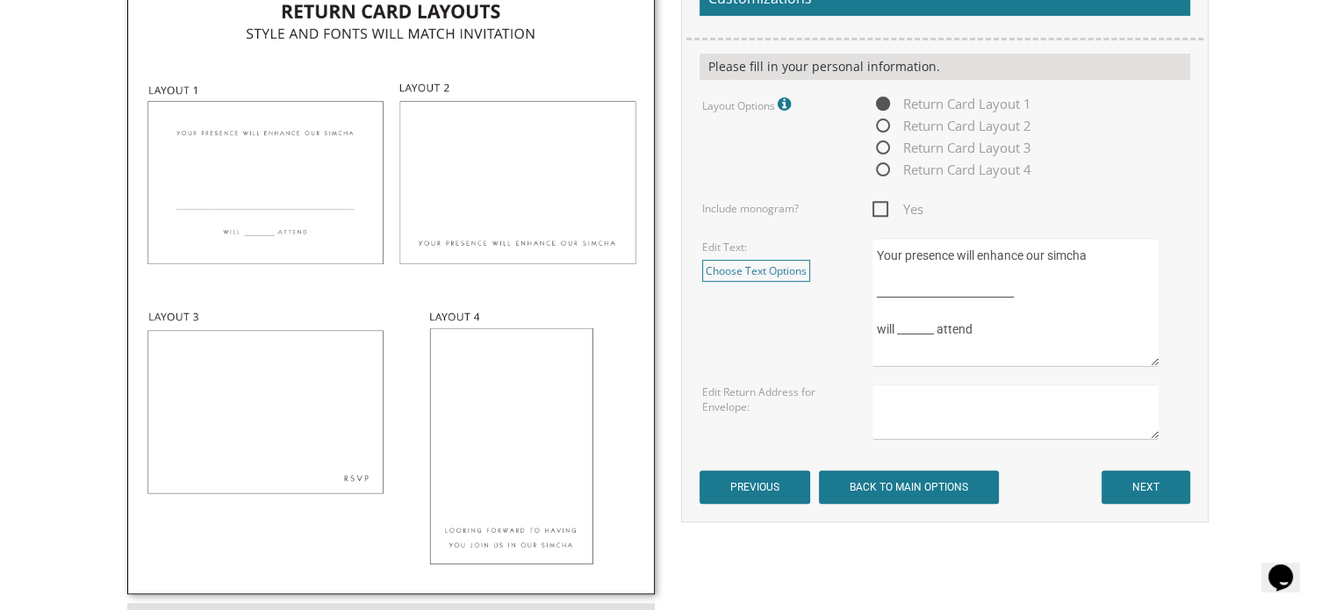
click at [879, 126] on span "Return Card Layout 2" at bounding box center [951, 126] width 159 height 22
click at [879, 126] on input "Return Card Layout 2" at bounding box center [877, 126] width 11 height 11
radio input "true"
click at [886, 137] on span "Return Card Layout 3" at bounding box center [951, 148] width 159 height 22
click at [884, 143] on input "Return Card Layout 3" at bounding box center [877, 148] width 11 height 11
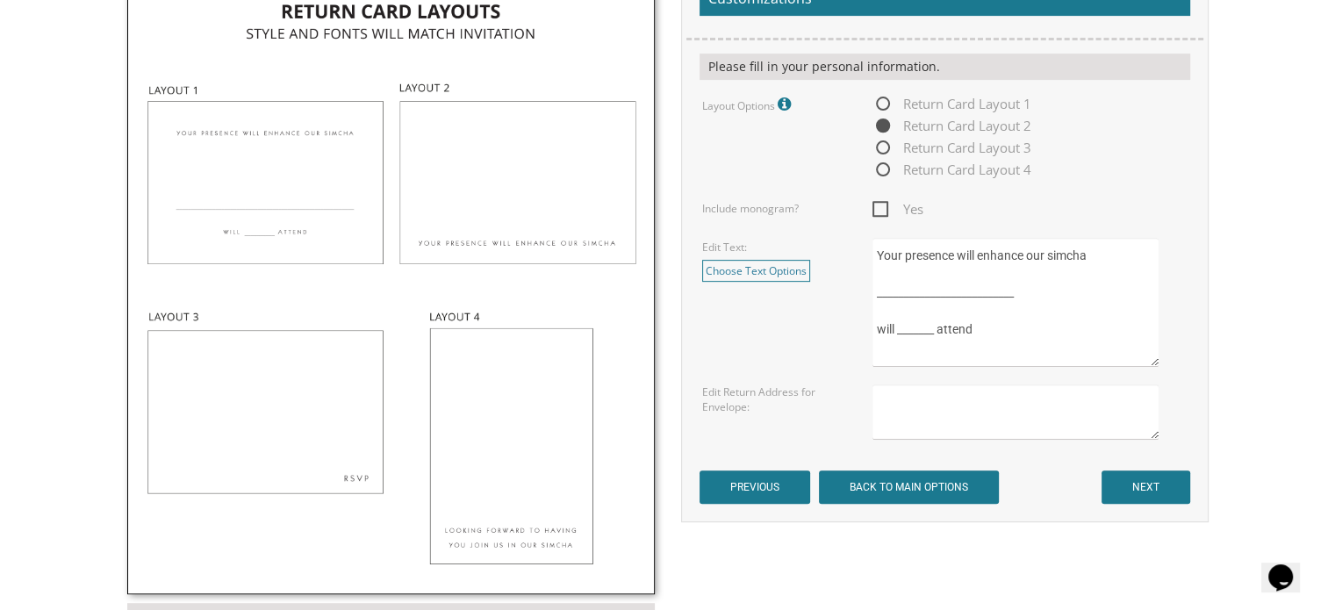
radio input "true"
click at [782, 269] on link "Choose Text Options" at bounding box center [756, 271] width 108 height 22
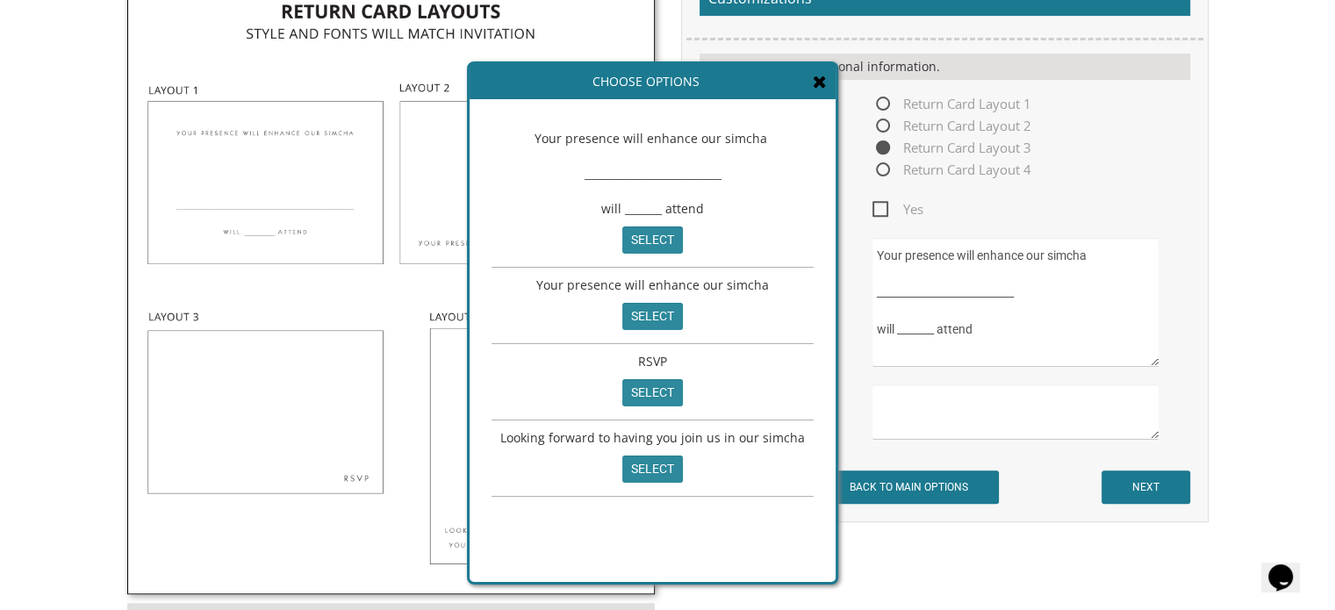
click at [813, 75] on icon at bounding box center [820, 82] width 14 height 18
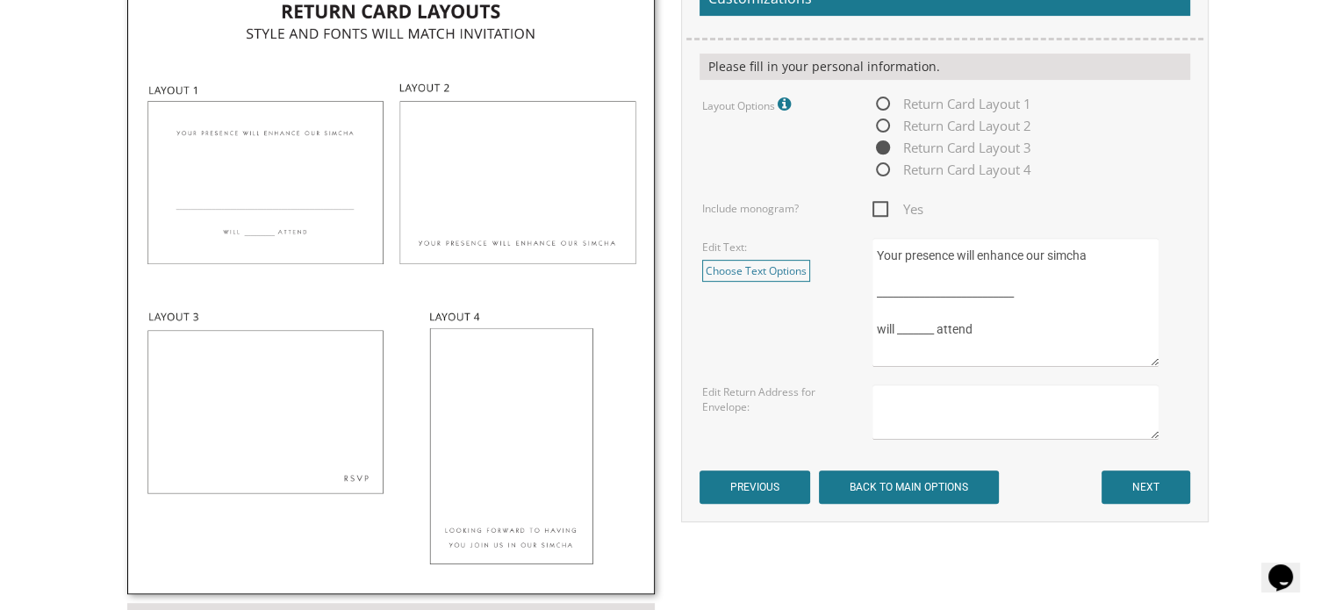
click at [923, 340] on textarea "Your presence will enhance our simcha __________________________ will _______ a…" at bounding box center [1014, 302] width 285 height 129
drag, startPoint x: 987, startPoint y: 341, endPoint x: 876, endPoint y: 245, distance: 146.2
click at [876, 245] on textarea "Your presence will enhance our simcha __________________________ will _______ a…" at bounding box center [1014, 302] width 285 height 129
type textarea "Chaim Yechezkel"
click at [786, 276] on link "Choose Text Options" at bounding box center [756, 271] width 108 height 22
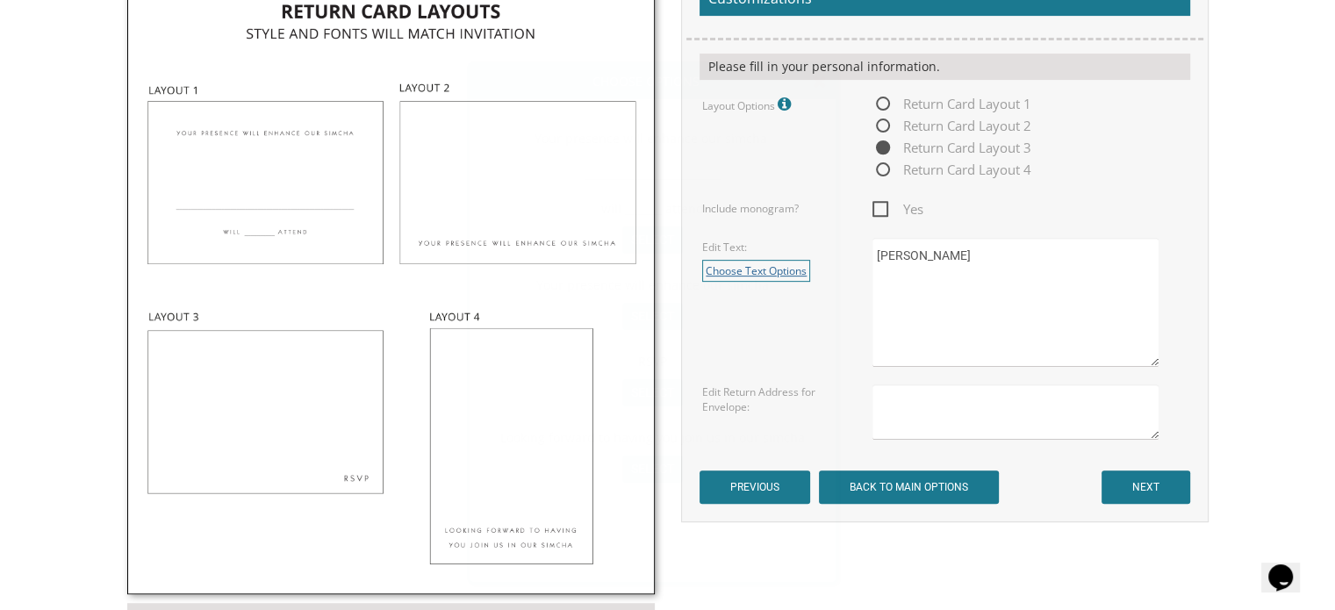
click at [786, 276] on div "Your presence will enhance our simcha select" at bounding box center [653, 306] width 322 height 76
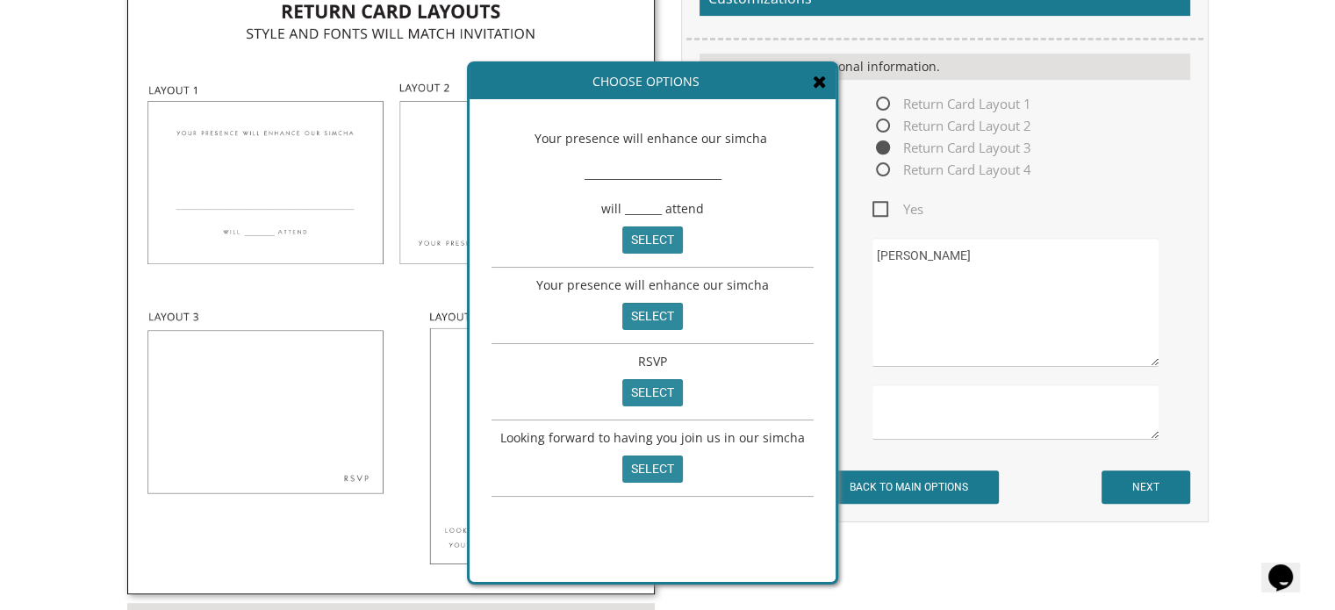
click at [813, 81] on icon at bounding box center [820, 82] width 14 height 18
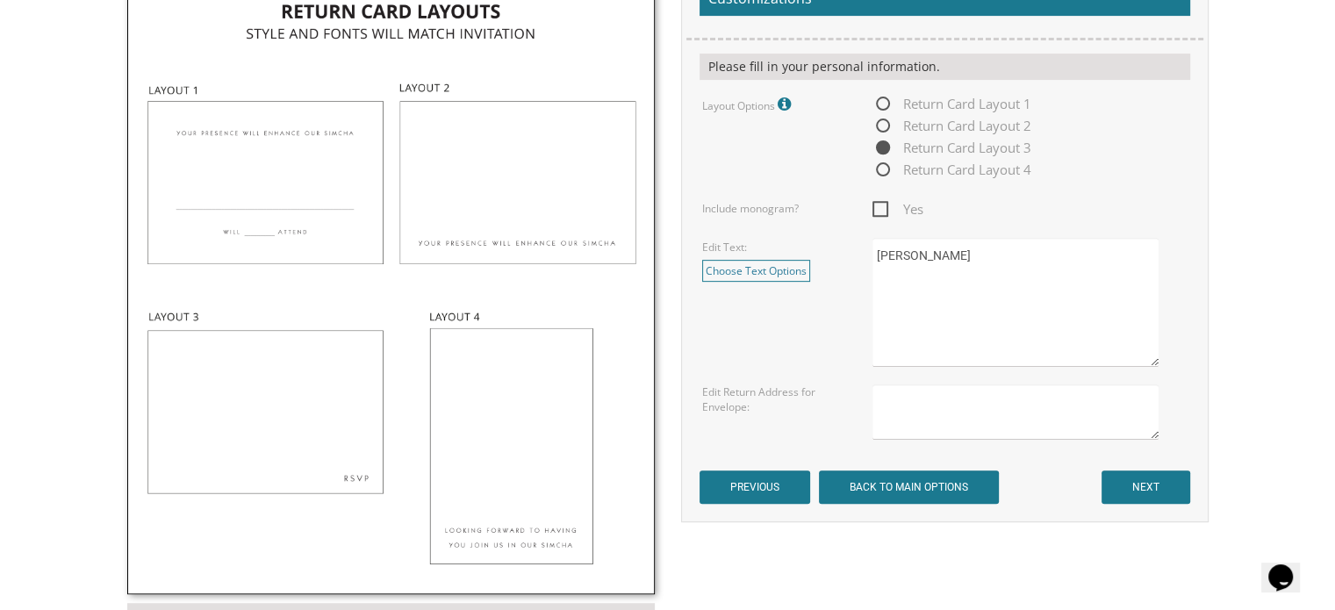
click at [941, 420] on textarea at bounding box center [1014, 411] width 285 height 55
type textarea "2"
type textarea "Daniel and Rochie Lebovits 28 London Drive Jackson NJ 08527"
click at [1131, 477] on input "NEXT" at bounding box center [1146, 486] width 89 height 33
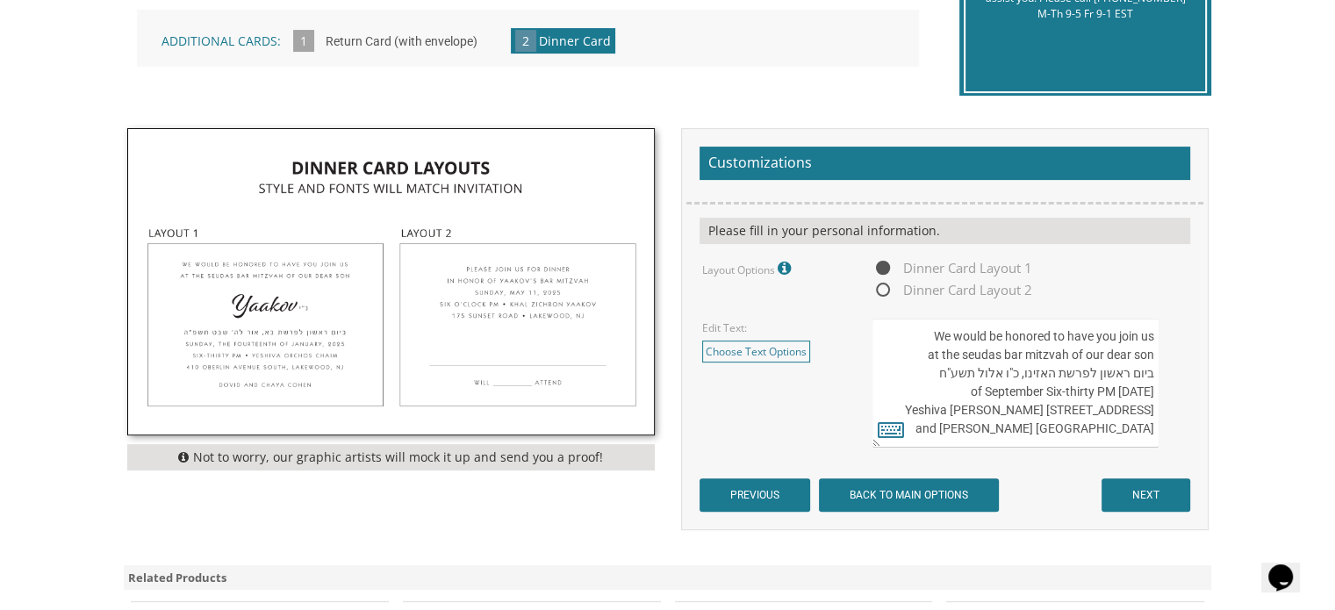
drag, startPoint x: 919, startPoint y: 336, endPoint x: 976, endPoint y: 384, distance: 74.7
click at [976, 384] on textarea "We would be honored to have you join us at the seudas bar mitzvah of our dear s…" at bounding box center [1014, 383] width 285 height 129
click at [1026, 341] on textarea "We would be honored to have you join us at the seudas bar mitzvah of our dear s…" at bounding box center [1014, 383] width 285 height 129
drag, startPoint x: 1072, startPoint y: 350, endPoint x: 1144, endPoint y: 440, distance: 114.9
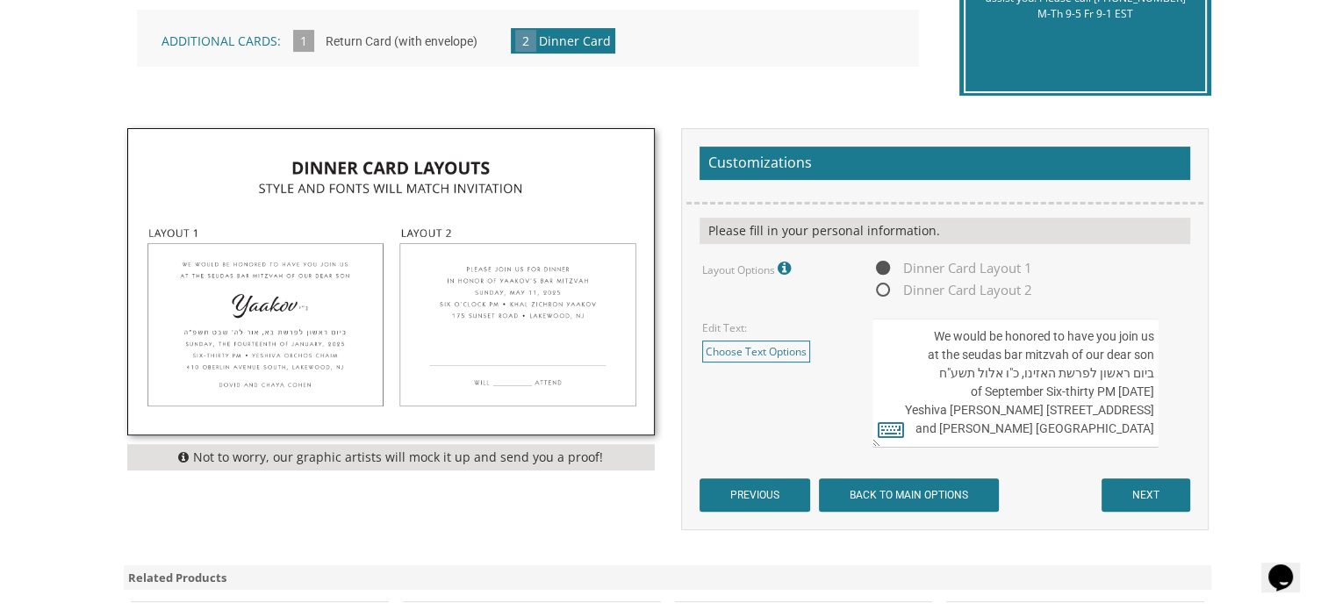
click at [1144, 440] on textarea "We would be honored to have you join us at the seudas bar mitzvah of our dear s…" at bounding box center [1014, 383] width 285 height 129
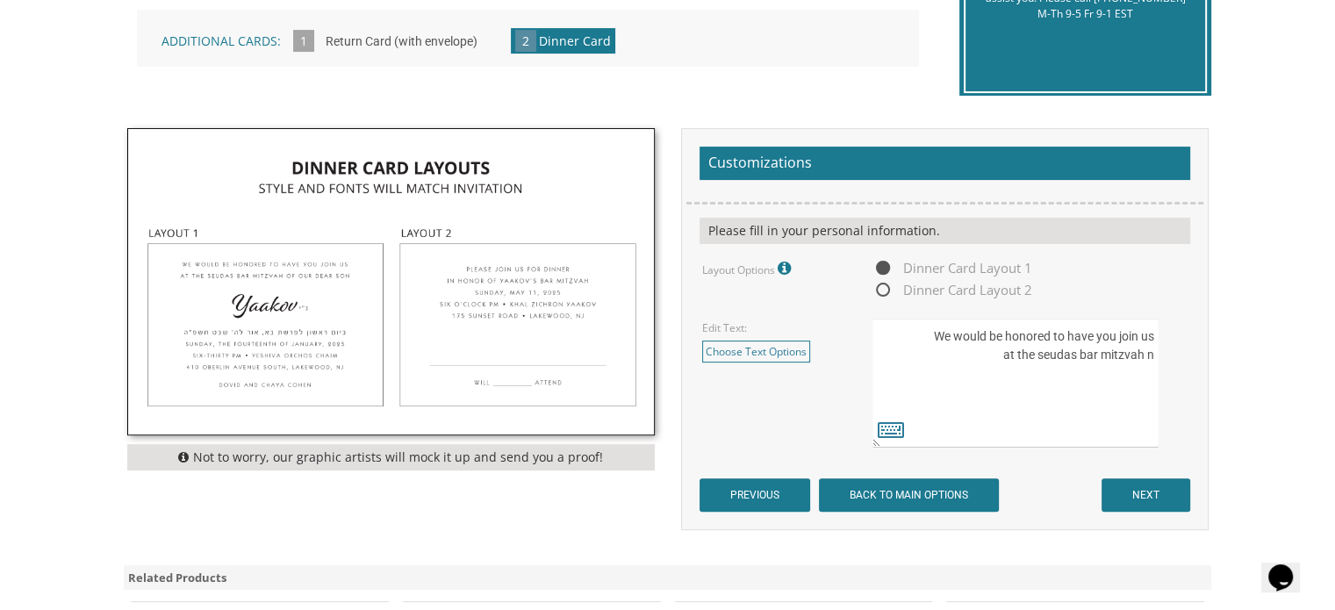
scroll to position [0, 0]
click at [1152, 354] on textarea "We would be honored to have you join us at the seudas bar mitzvah of our dear s…" at bounding box center [1014, 383] width 285 height 129
click at [1066, 370] on textarea "We would be honored to have you join us at the seudas bar mitzvah of our dear s…" at bounding box center [1014, 383] width 285 height 129
click at [1151, 354] on textarea "We would be honored to have you join us at the seudas bar mitzvah of our dear s…" at bounding box center [1014, 383] width 285 height 129
drag, startPoint x: 1150, startPoint y: 355, endPoint x: 1174, endPoint y: 357, distance: 24.7
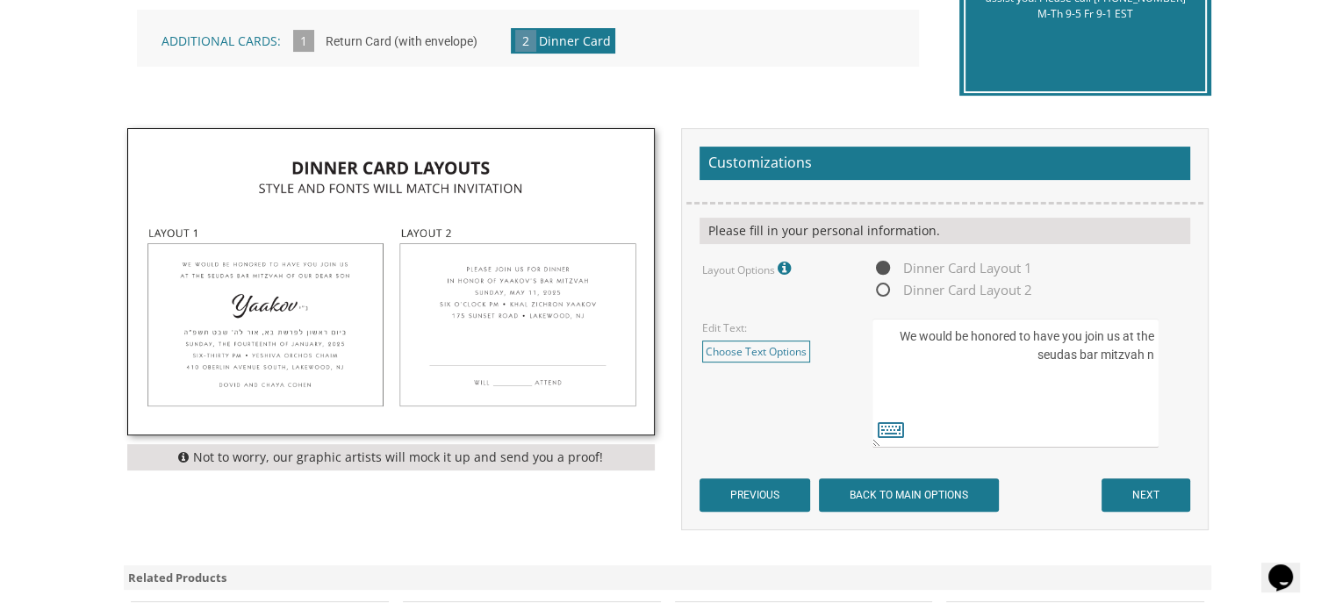
click at [1174, 357] on div "We would be honored to have you join us at the seudas bar mitzvah of our dear s…" at bounding box center [1029, 383] width 314 height 129
click at [1152, 353] on textarea "We would be honored to have you join us at the seudas bar mitzvah of our dear s…" at bounding box center [1014, 383] width 285 height 129
click at [1046, 359] on textarea "We would be honored to have you join us at the seudas bar mitzvah of our dear s…" at bounding box center [1014, 383] width 285 height 129
click at [1154, 352] on textarea "We would be honored to have you join us at the seudas bar mitzvah of our dear s…" at bounding box center [1014, 383] width 285 height 129
click at [1155, 355] on textarea "We would be honored to have you join us at the seudas bar mitzvah of our dear s…" at bounding box center [1014, 383] width 285 height 129
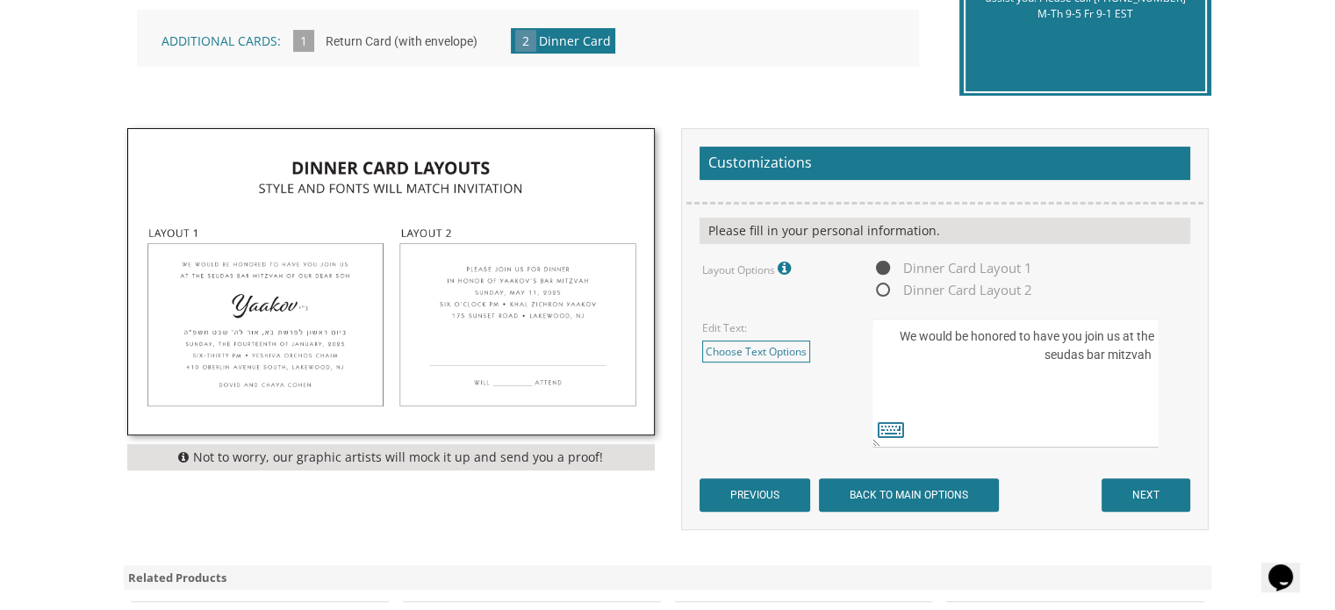
click at [1155, 355] on textarea "We would be honored to have you join us at the seudas bar mitzvah of our dear s…" at bounding box center [1014, 383] width 285 height 129
click at [1133, 396] on textarea "We would be honored to have you join us at the seudas bar mitzvah of our dear s…" at bounding box center [1014, 383] width 285 height 129
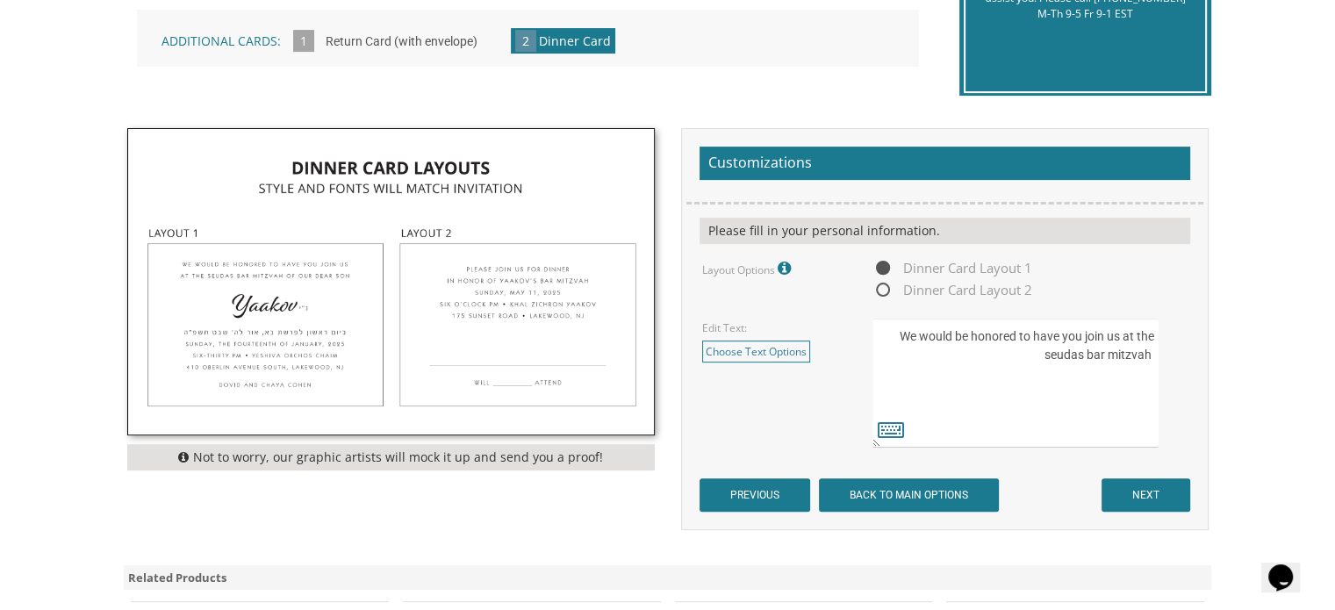
click at [1126, 403] on textarea "We would be honored to have you join us at the seudas bar mitzvah of our dear s…" at bounding box center [1014, 383] width 285 height 129
drag, startPoint x: 1126, startPoint y: 403, endPoint x: 871, endPoint y: 318, distance: 269.2
click at [871, 319] on div "We would be honored to have you join us at the seudas bar mitzvah of our dear s…" at bounding box center [1029, 383] width 341 height 129
type textarea "W"
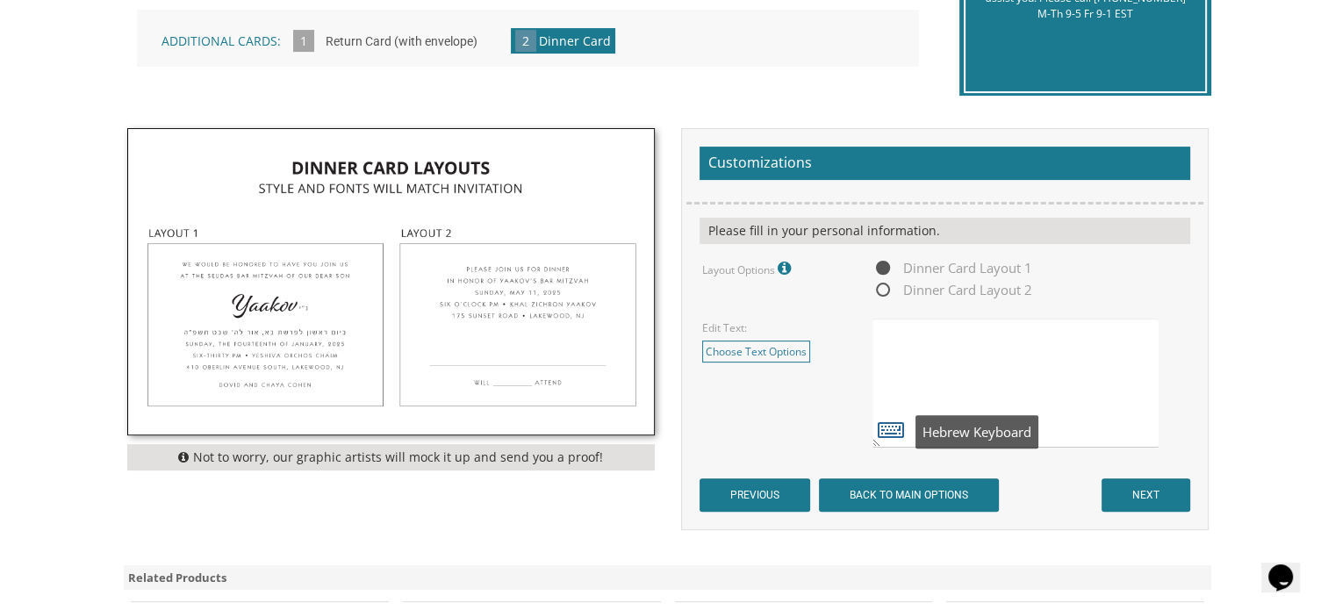
click at [893, 424] on icon at bounding box center [891, 429] width 26 height 25
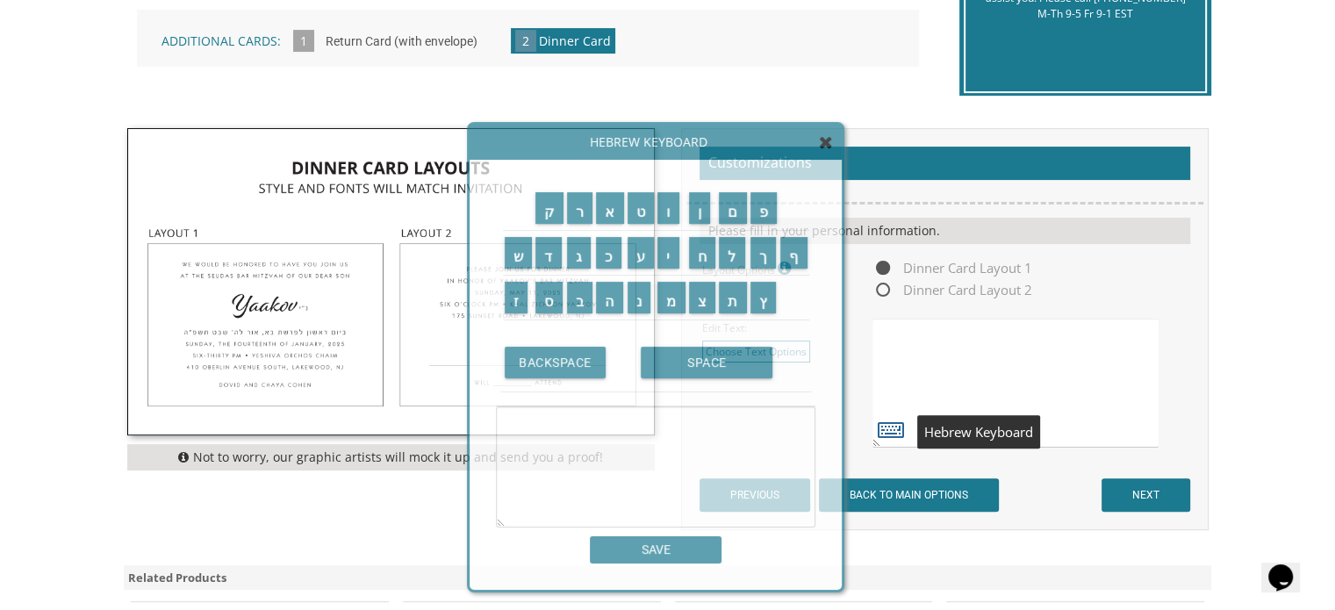
click at [893, 424] on icon at bounding box center [891, 429] width 26 height 25
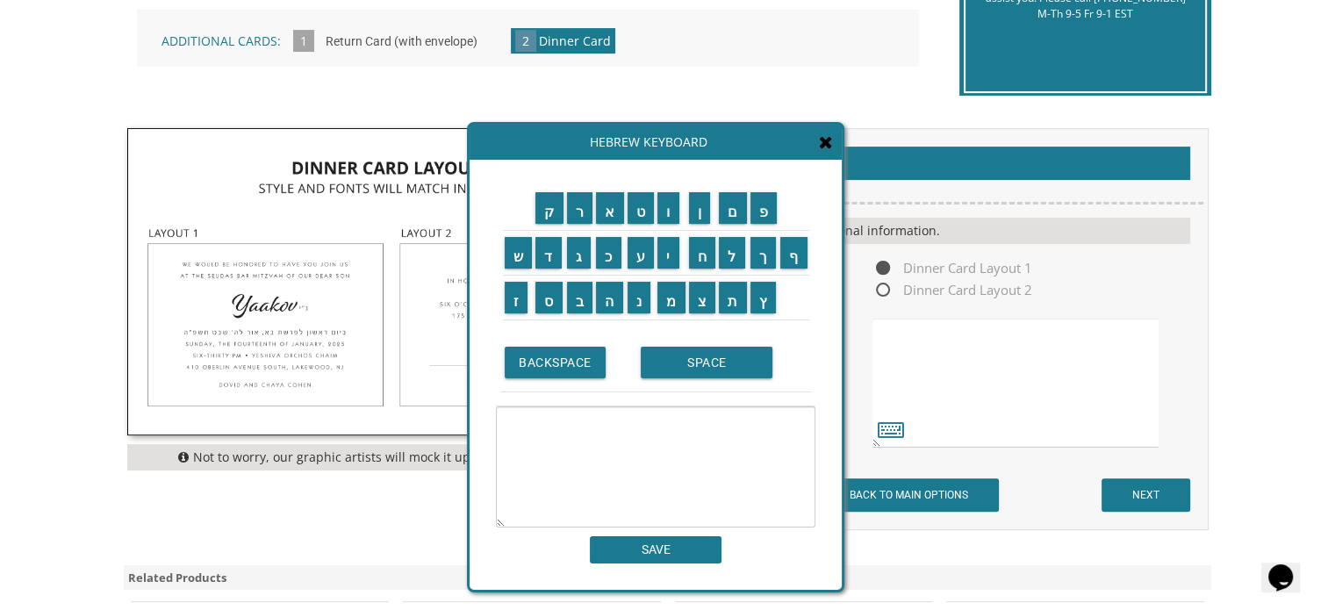
click at [822, 160] on div "ק ר א ט ו ן ם פ ש ד ג כ ע י ח ל" at bounding box center [656, 375] width 372 height 430
click at [825, 148] on icon at bounding box center [826, 142] width 14 height 18
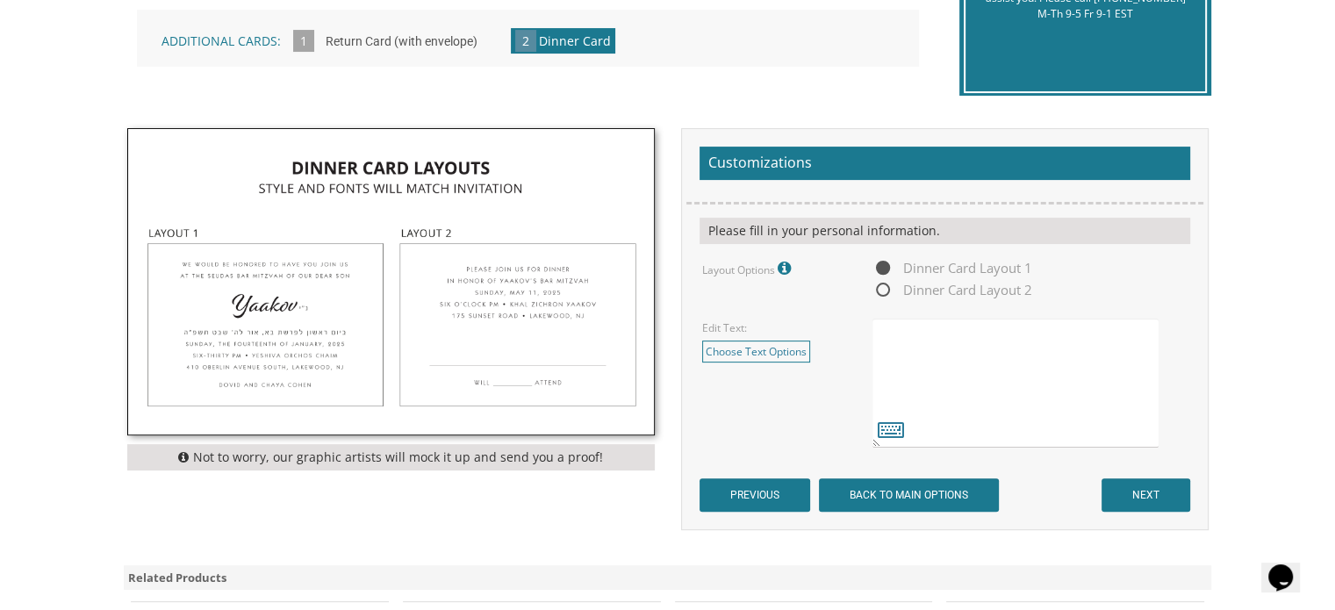
click at [890, 331] on textarea "We would be honored to have you join us at the seudas bar mitzvah of our dear s…" at bounding box center [1014, 383] width 285 height 129
click at [885, 273] on span "Dinner Card Layout 1" at bounding box center [952, 268] width 160 height 22
click at [884, 273] on input "Dinner Card Layout 1" at bounding box center [877, 268] width 11 height 11
click at [1039, 370] on textarea "We would be honored to have you join us at the seudas bar mitzvah of our dear s…" at bounding box center [1014, 383] width 285 height 129
click at [1151, 371] on textarea "We would be honored to have you join us at the seudas bar mitzvah of our dear s…" at bounding box center [1014, 383] width 285 height 129
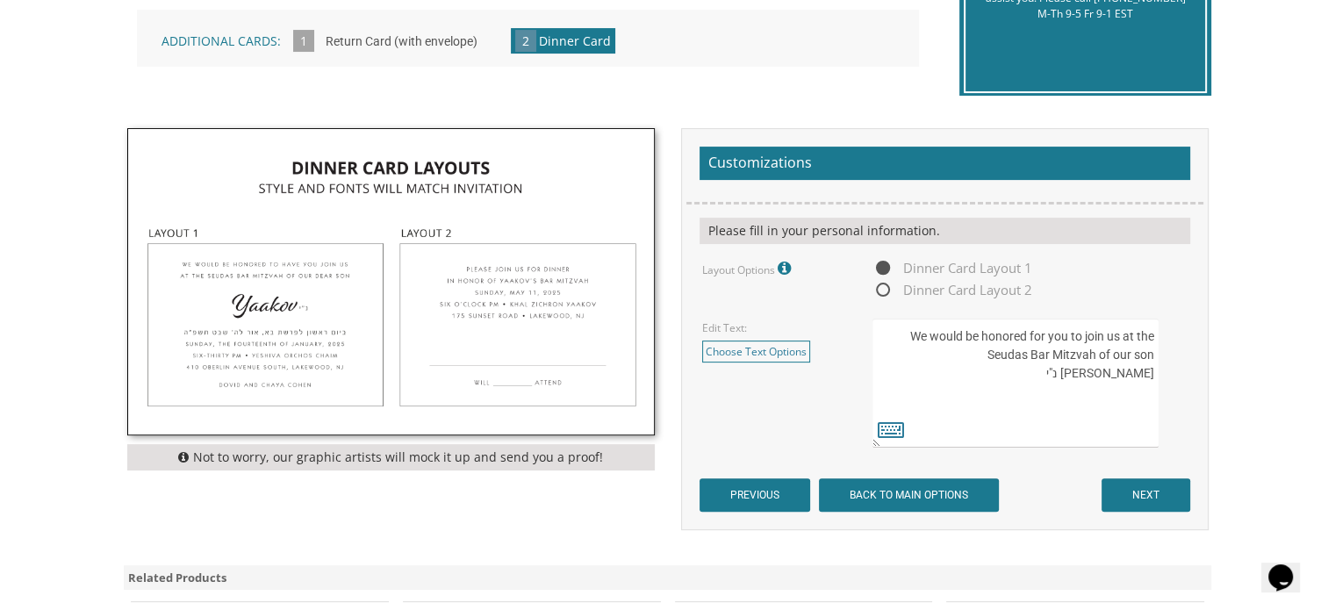
click at [1202, 371] on div "Customizations Please fill in your personal information. Layout Options Fonts /…" at bounding box center [945, 329] width 528 height 402
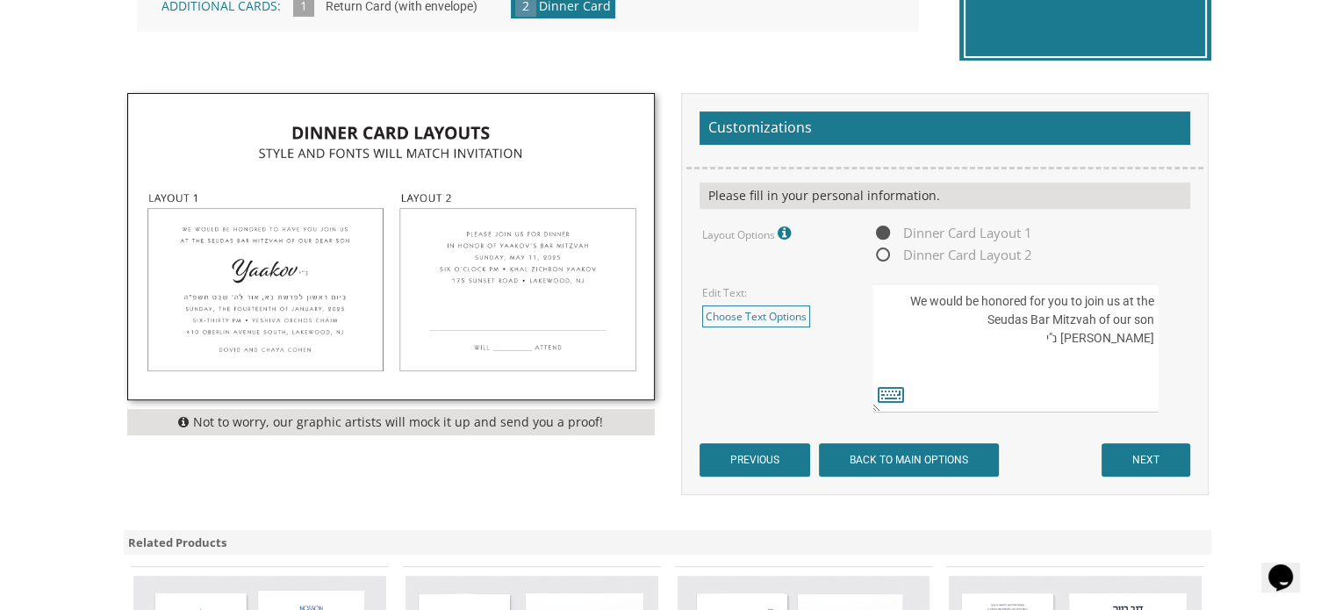
scroll to position [500, 0]
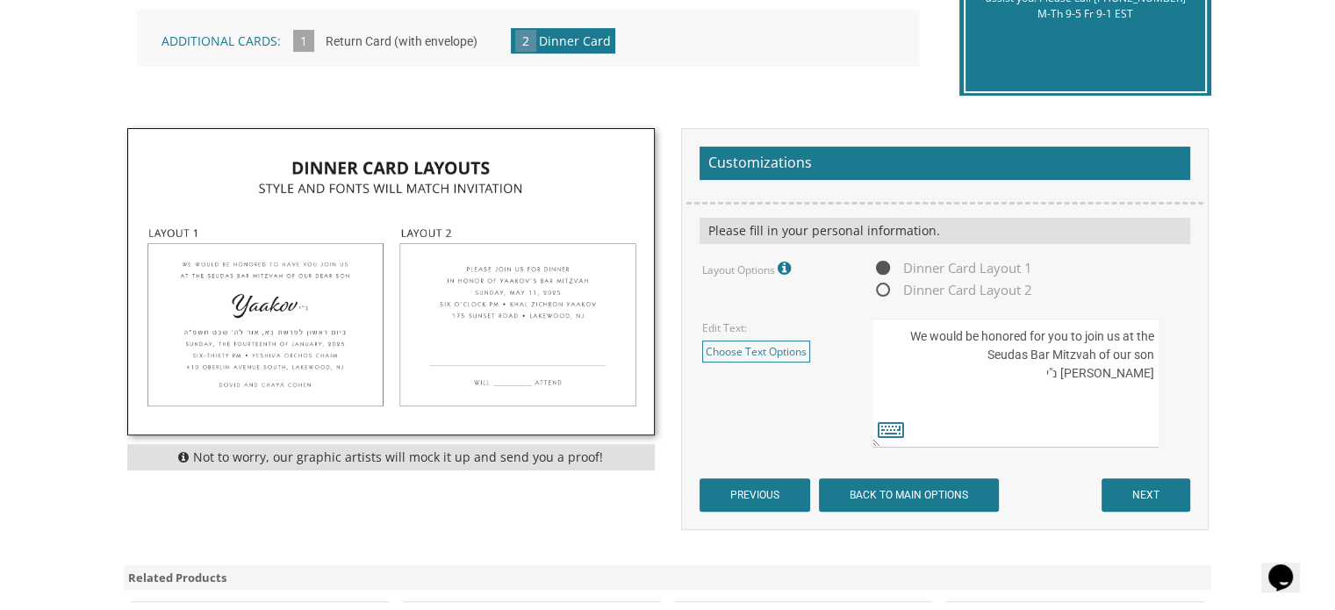
click at [1044, 376] on textarea "We would be honored to have you join us at the seudas bar mitzvah of our dear s…" at bounding box center [1014, 383] width 285 height 129
click at [1155, 341] on textarea "We would be honored to have you join us at the seudas bar mitzvah of our dear s…" at bounding box center [1014, 383] width 285 height 129
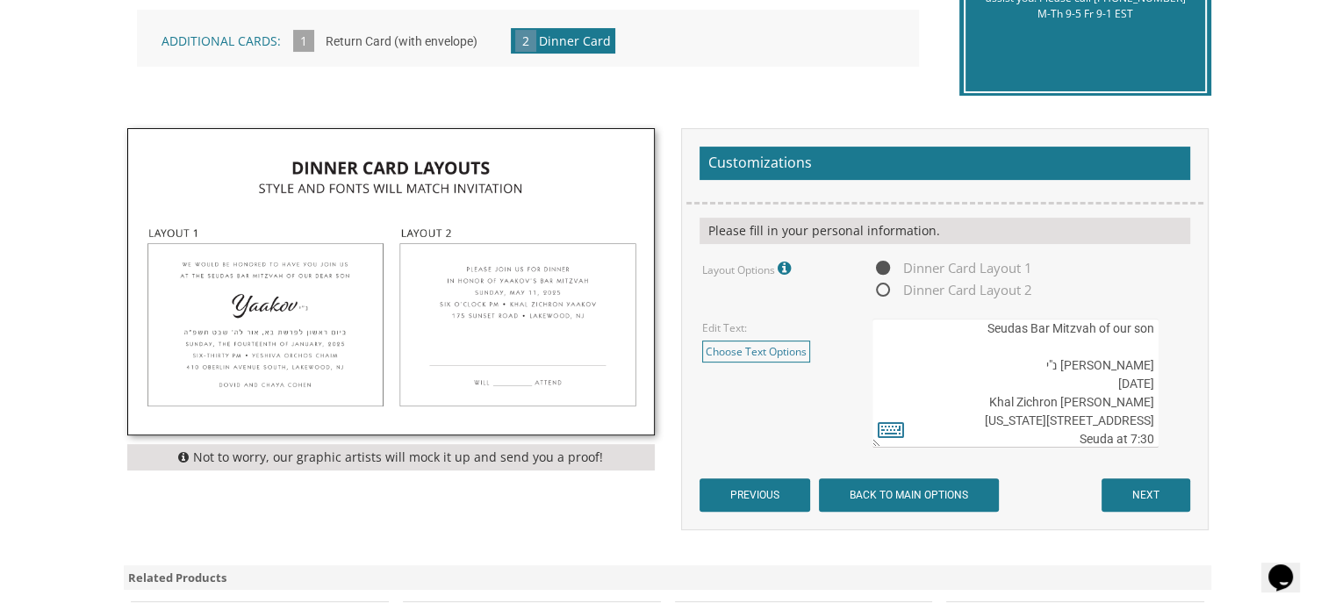
drag, startPoint x: 1155, startPoint y: 341, endPoint x: 1135, endPoint y: 341, distance: 20.2
click at [1135, 341] on textarea "We would be honored to have you join us at the seudas bar mitzvah of our dear s…" at bounding box center [1014, 383] width 285 height 129
click at [1040, 397] on textarea "We would be honored to have you join us at the seudas bar mitzvah of our dear s…" at bounding box center [1014, 383] width 285 height 129
paste textarea "Seven Thirty PM"
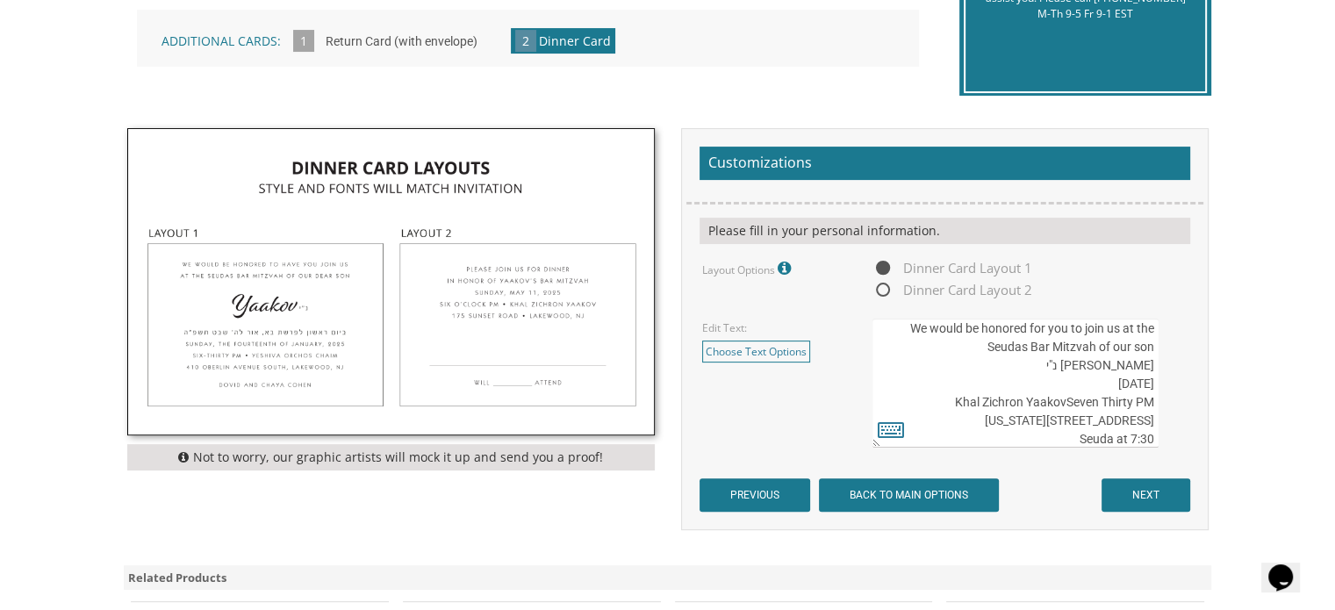
click at [1040, 397] on textarea "We would be honored to have you join us at the seudas bar mitzvah of our dear s…" at bounding box center [1014, 383] width 285 height 129
click at [1155, 402] on textarea "We would be honored to have you join us at the seudas bar mitzvah of our dear s…" at bounding box center [1014, 383] width 285 height 129
paste textarea "Seven Thirty PM"
type textarea "We would be honored for you to join us at the Seudas Bar Mitzvah of our son Cha…"
click at [1149, 492] on input "NEXT" at bounding box center [1146, 494] width 89 height 33
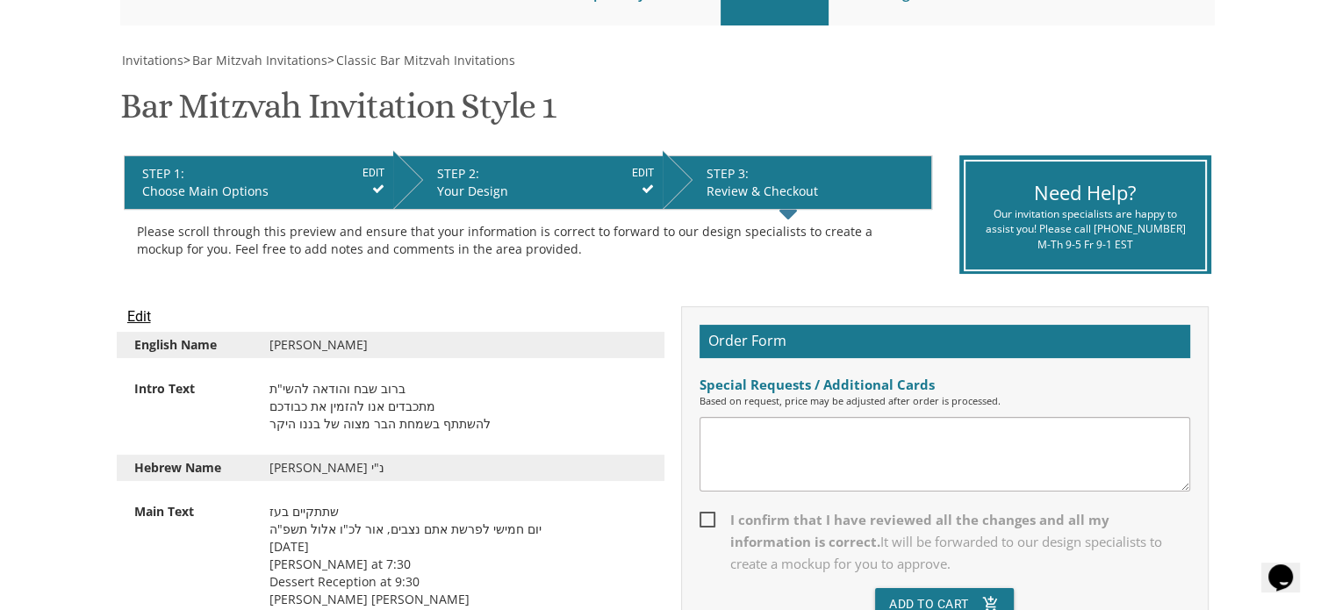
scroll to position [341, 0]
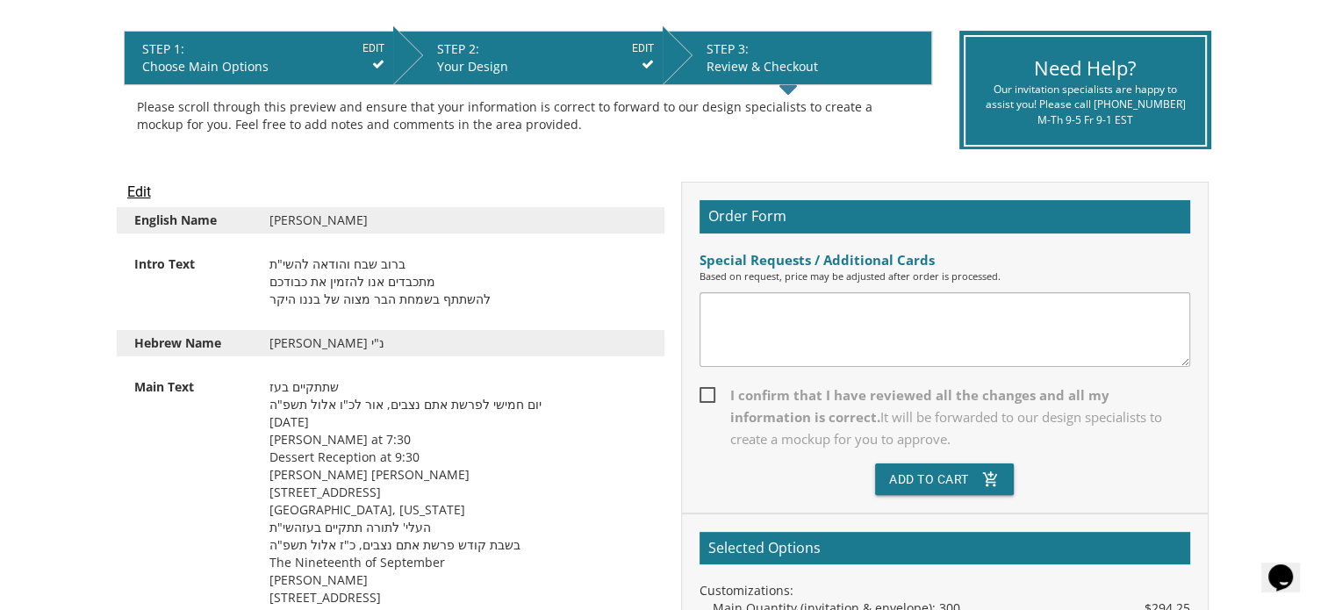
click at [797, 328] on textarea at bounding box center [945, 329] width 491 height 75
type textarea "p"
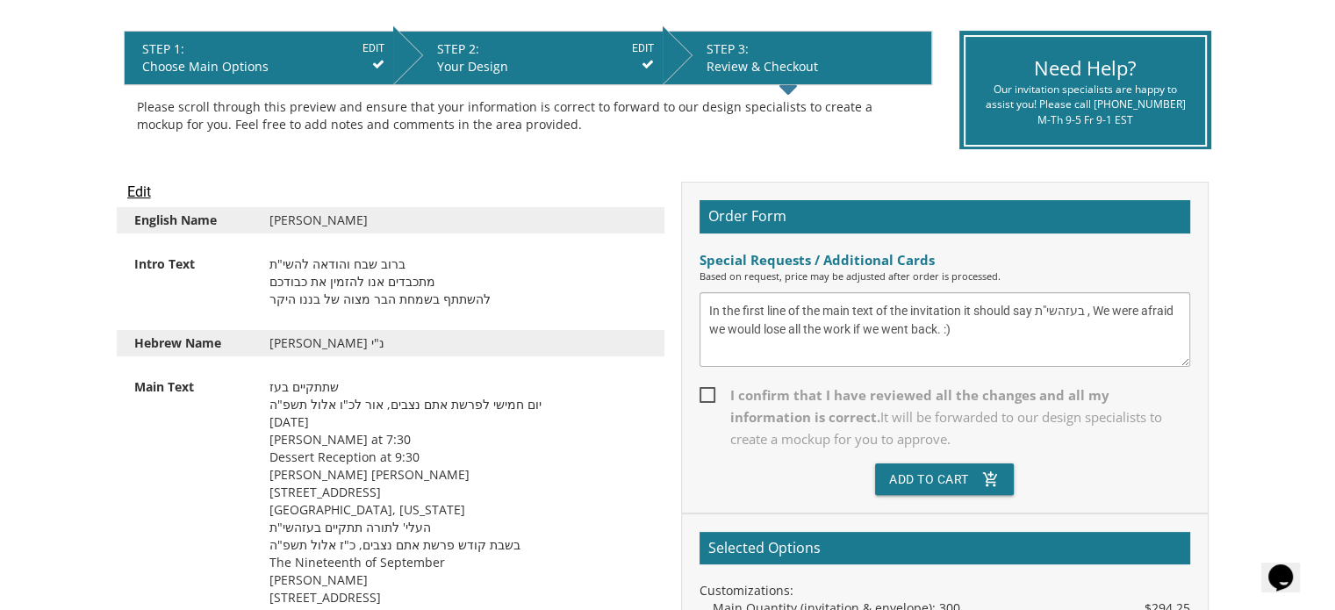
type textarea "In the first line of the main text of the invitation it should say בעזהשי"ת , W…"
click at [709, 398] on span "I confirm that I have reviewed all the changes and all my information is correc…" at bounding box center [945, 417] width 491 height 66
click at [709, 398] on input "I confirm that I have reviewed all the changes and all my information is correc…" at bounding box center [705, 393] width 11 height 11
checkbox input "true"
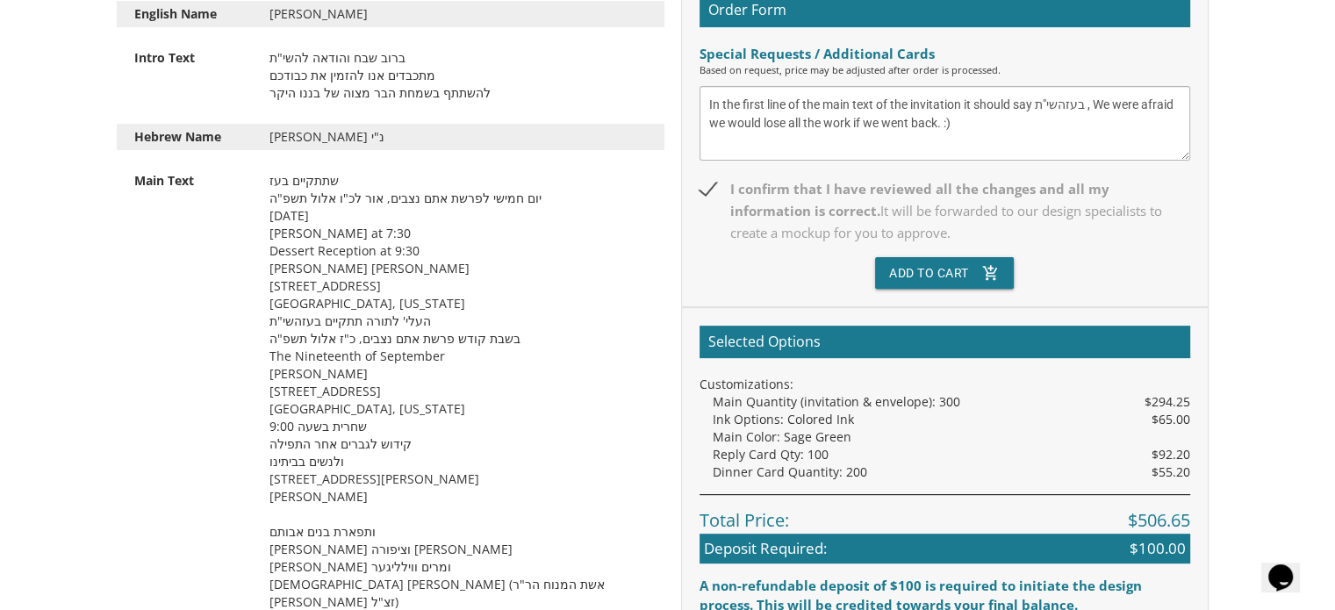
scroll to position [507, 0]
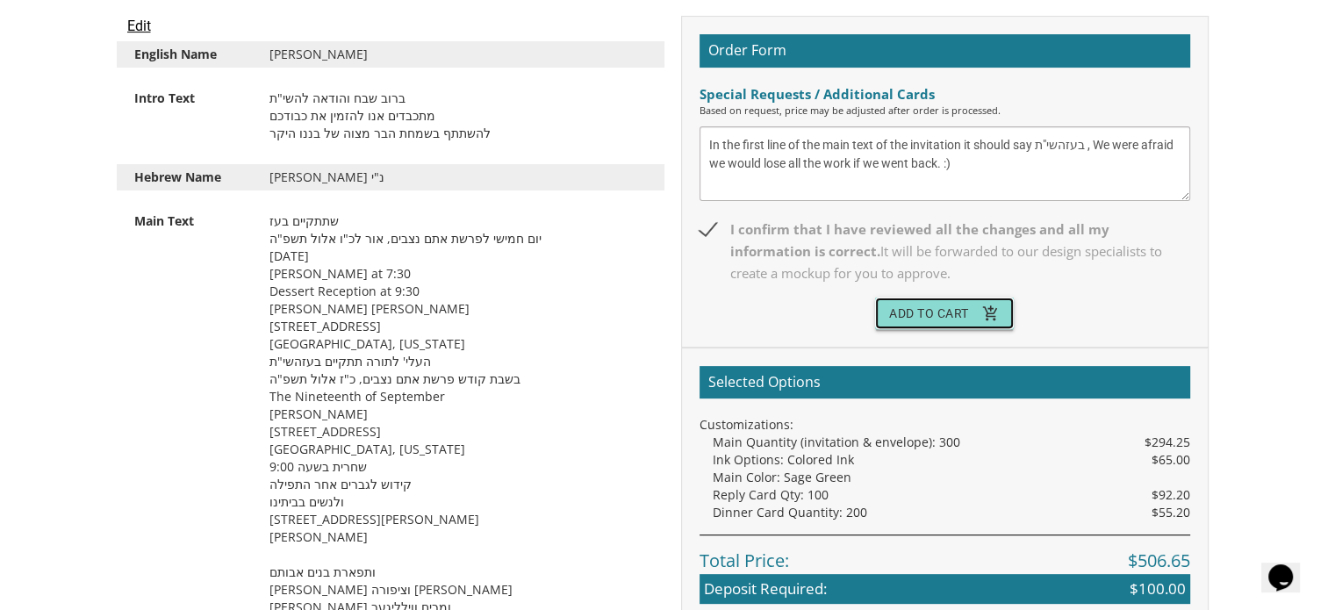
click at [982, 312] on icon "add_shopping_cart" at bounding box center [991, 314] width 18 height 32
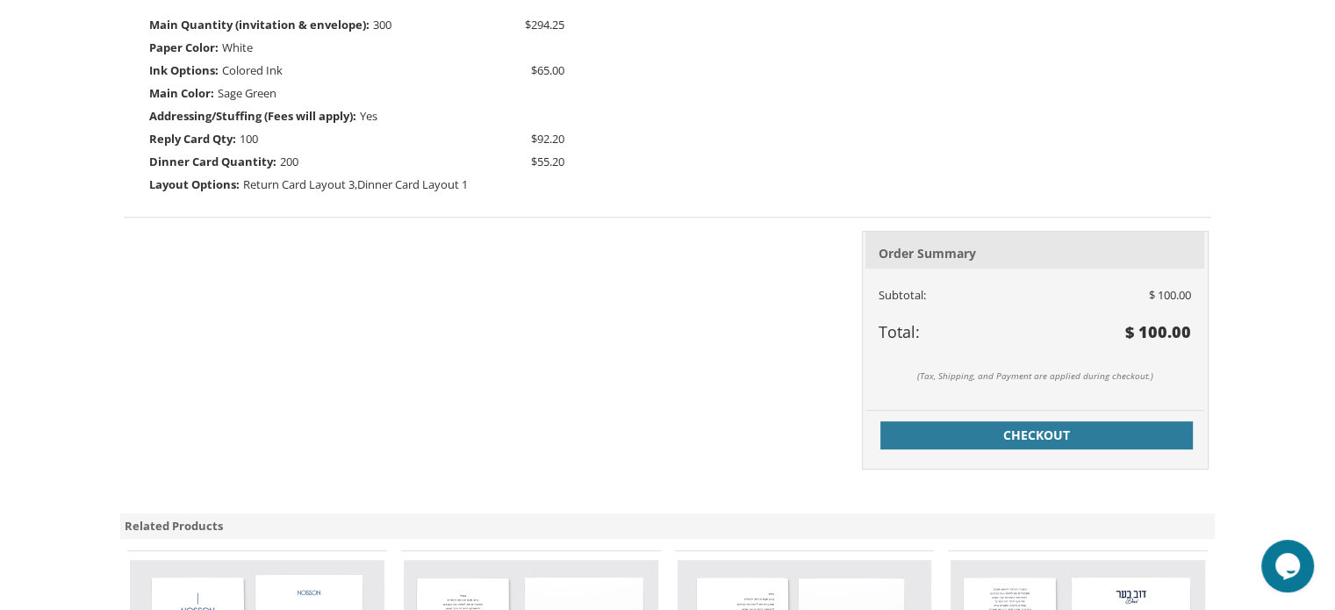
scroll to position [642, 0]
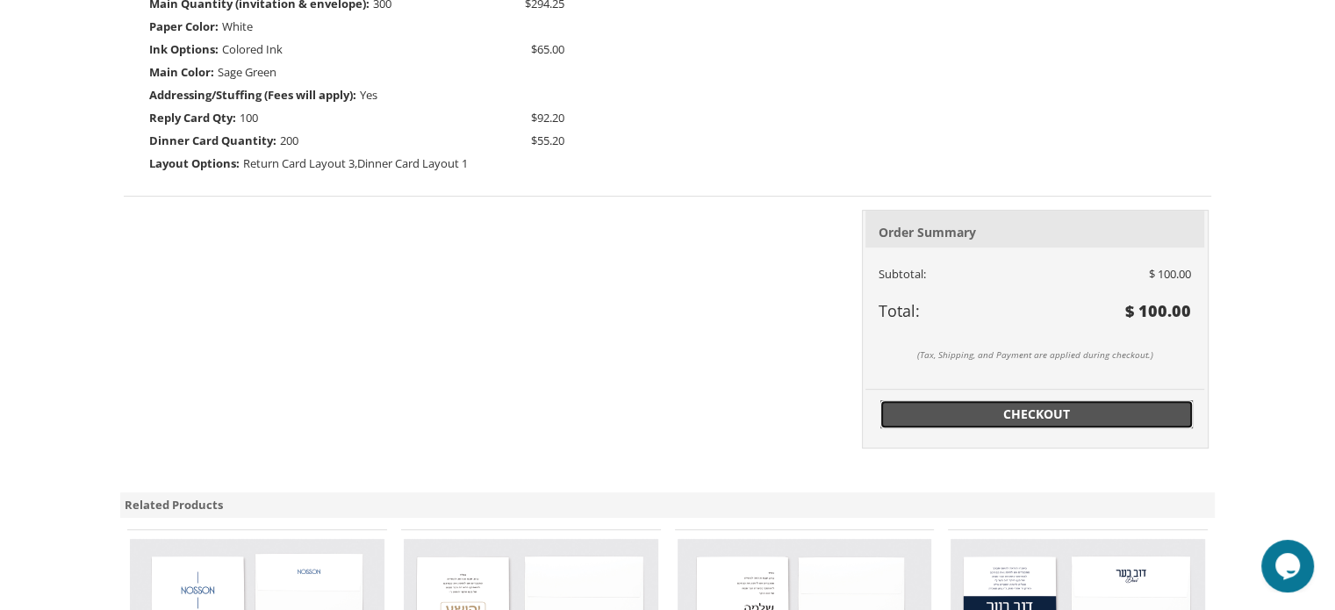
click at [1109, 418] on span "Checkout" at bounding box center [1036, 415] width 291 height 18
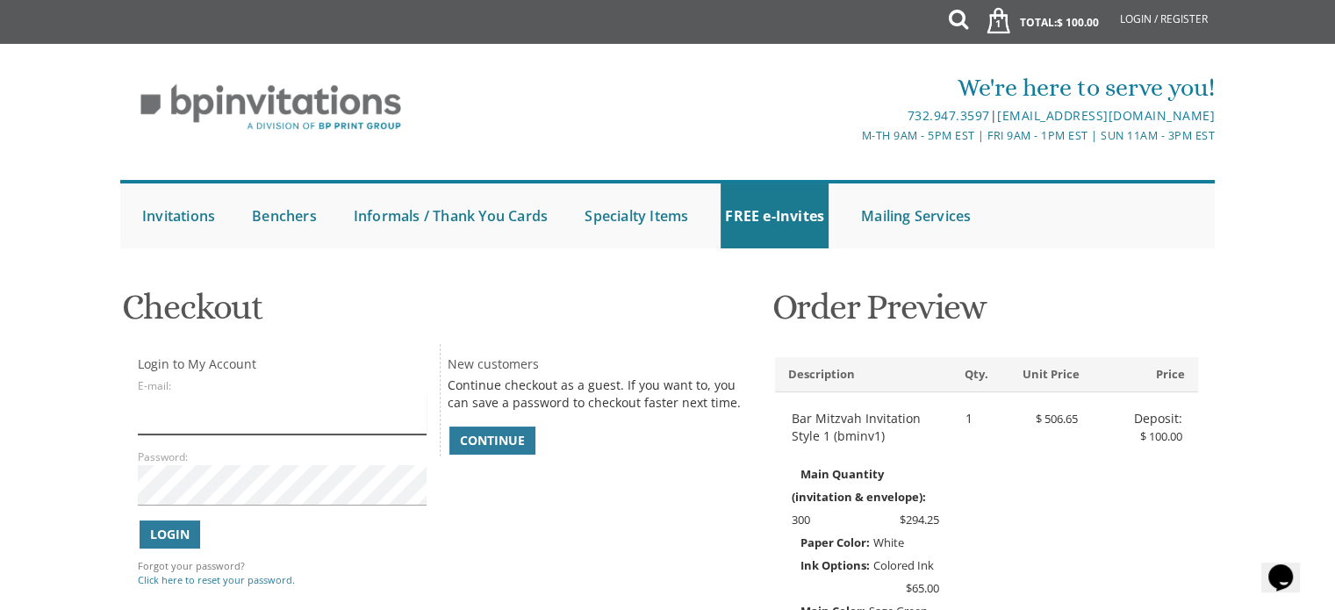
drag, startPoint x: 1343, startPoint y: 67, endPoint x: 321, endPoint y: 410, distance: 1077.8
click at [321, 410] on input "E-mail:" at bounding box center [282, 414] width 288 height 40
type input "[EMAIL_ADDRESS][DOMAIN_NAME]"
click at [175, 530] on span "Login" at bounding box center [169, 535] width 39 height 18
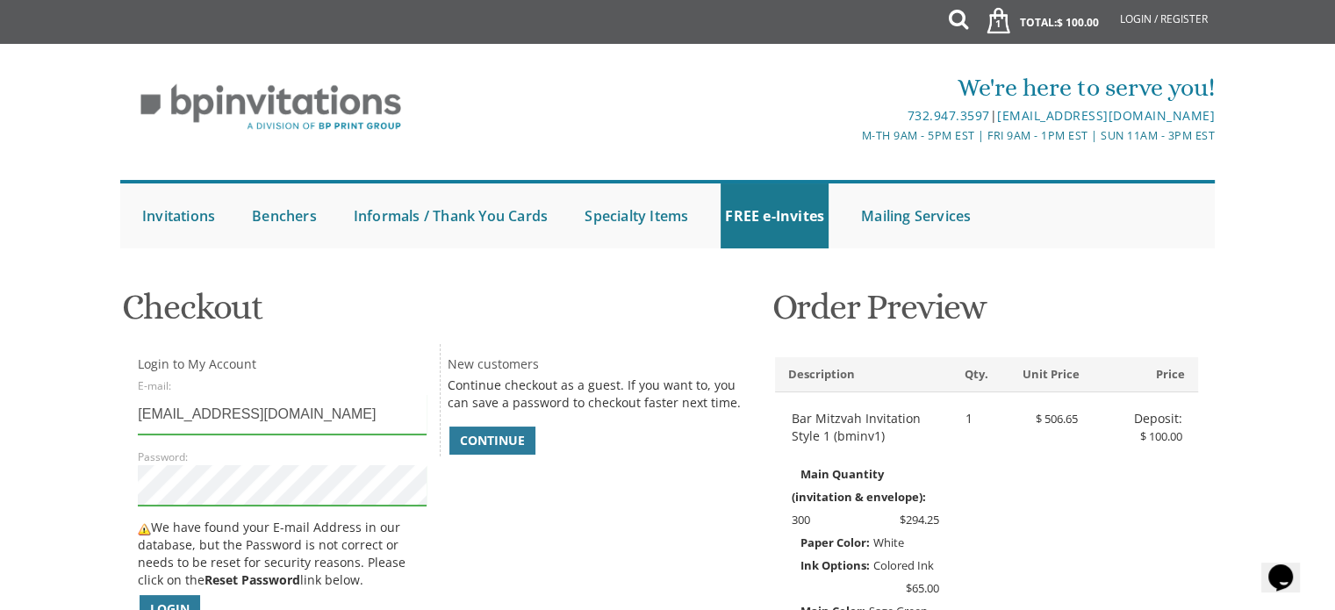
click at [575, 448] on div "Continue" at bounding box center [597, 441] width 299 height 32
click at [597, 327] on h1 "Checkout" at bounding box center [439, 314] width 635 height 52
click at [172, 606] on span "Login" at bounding box center [169, 609] width 39 height 18
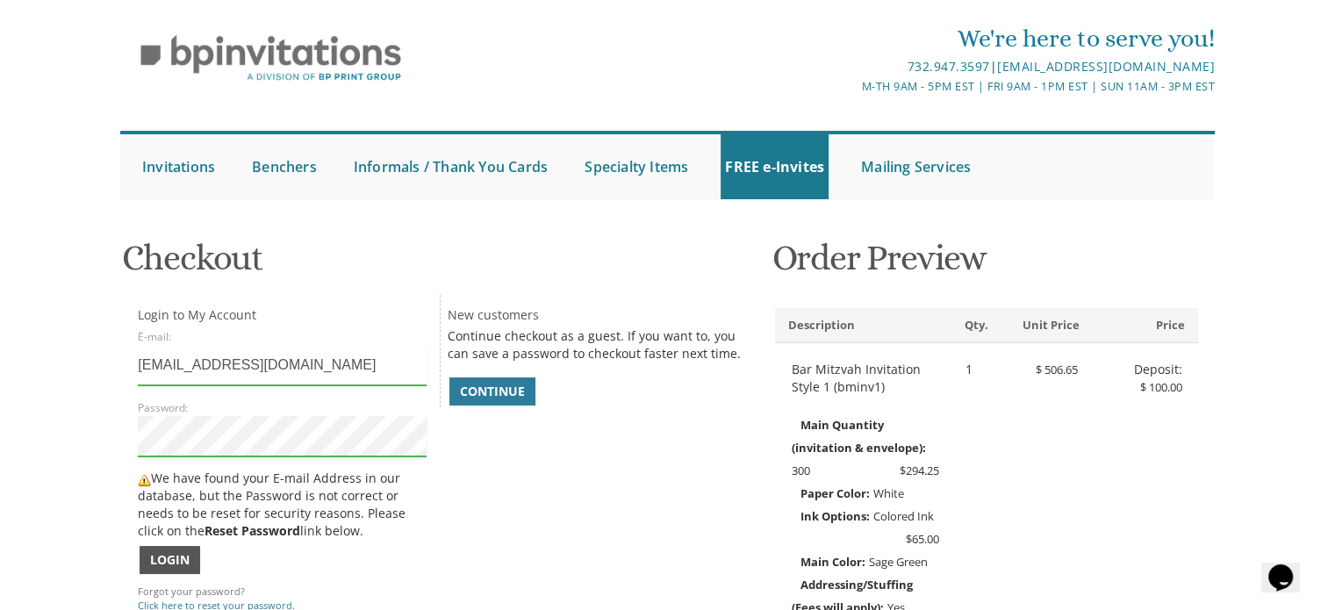
scroll to position [169, 0]
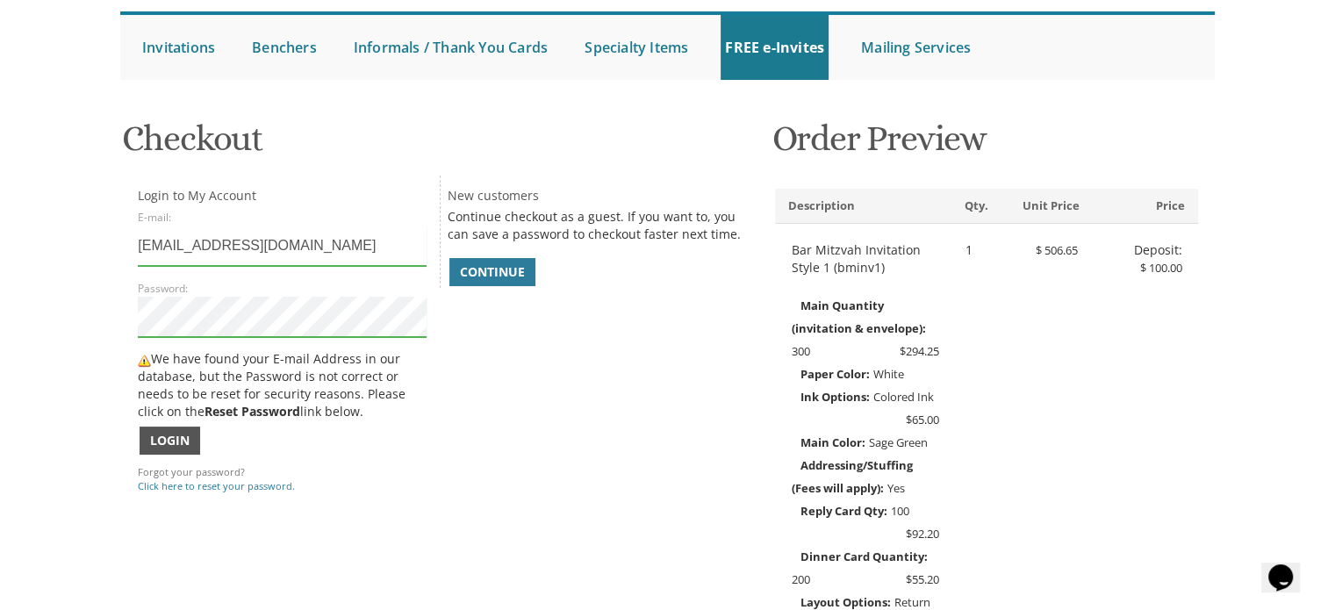
click at [159, 439] on span "Login" at bounding box center [169, 441] width 39 height 18
click at [182, 435] on span "Login" at bounding box center [169, 441] width 39 height 18
click at [519, 269] on span "Continue" at bounding box center [492, 272] width 65 height 18
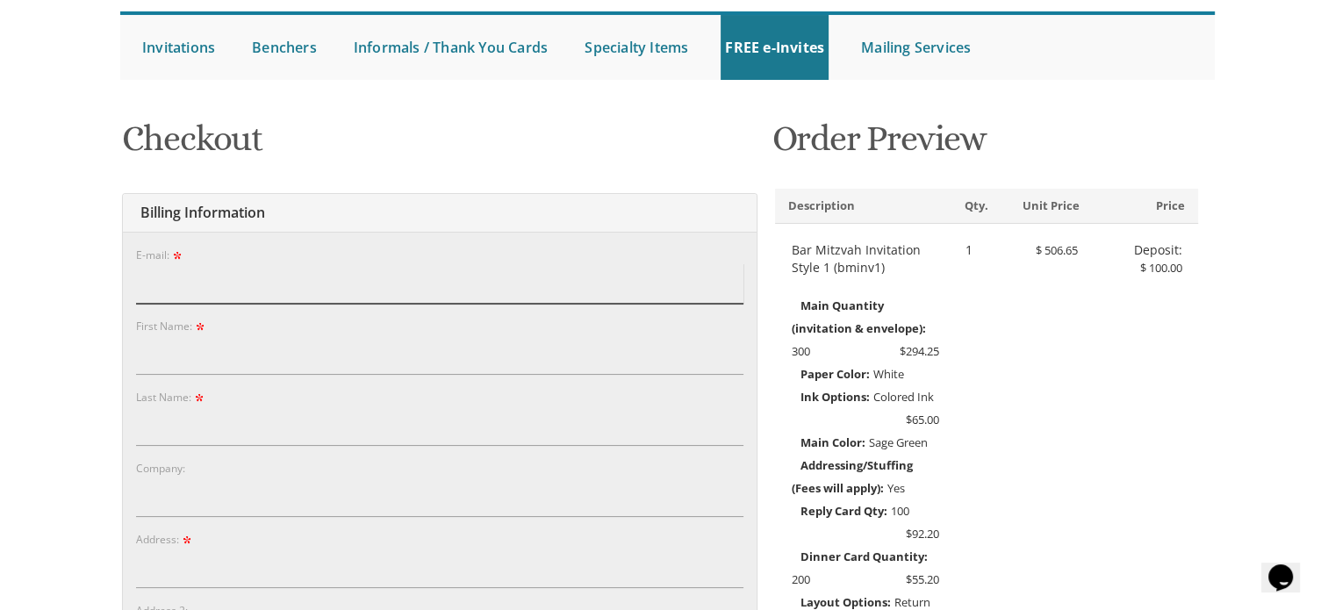
click at [397, 297] on input "E-mail:" at bounding box center [439, 283] width 607 height 40
type input "daniellebovits5454@gmail.com"
type input "our new"
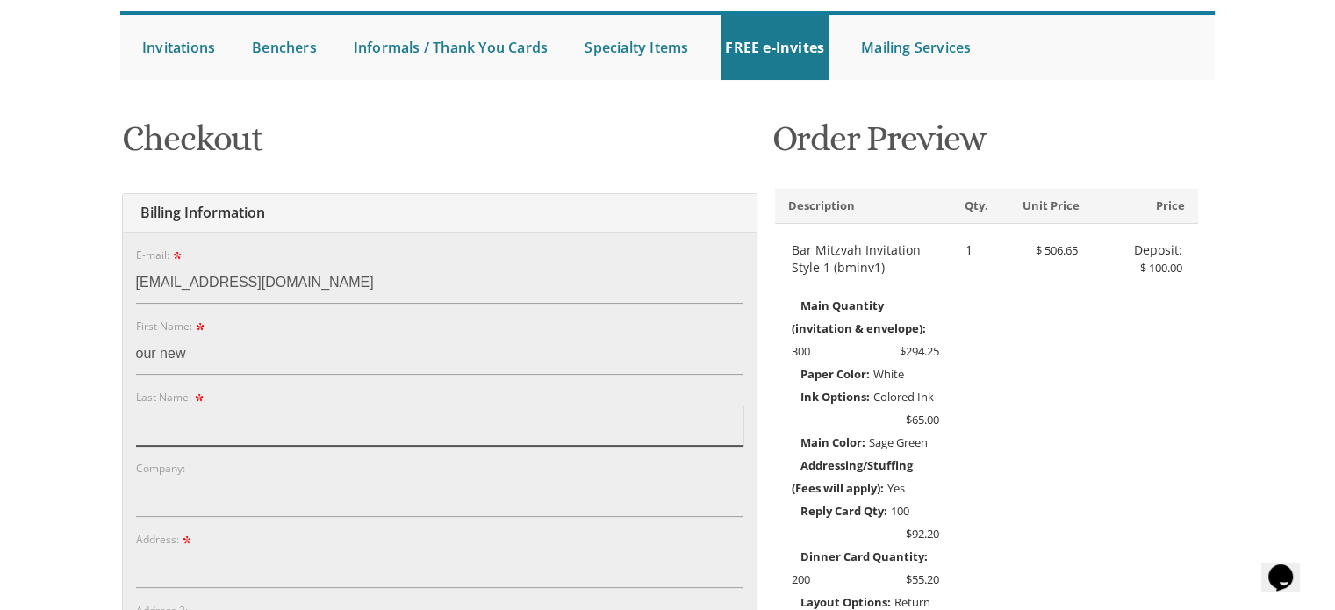
type input "Shimi!!"
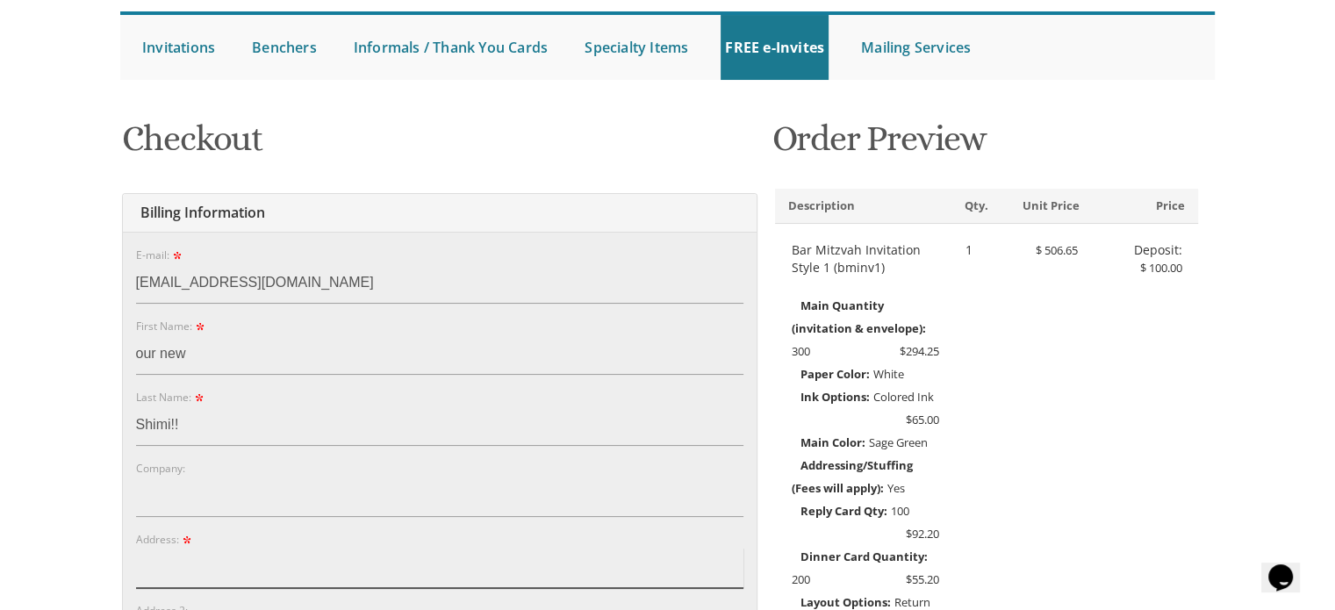
type input "98 Buckingham Dr"
type input "Jackson"
type input "08527"
select select "NJ"
type input "7325613127"
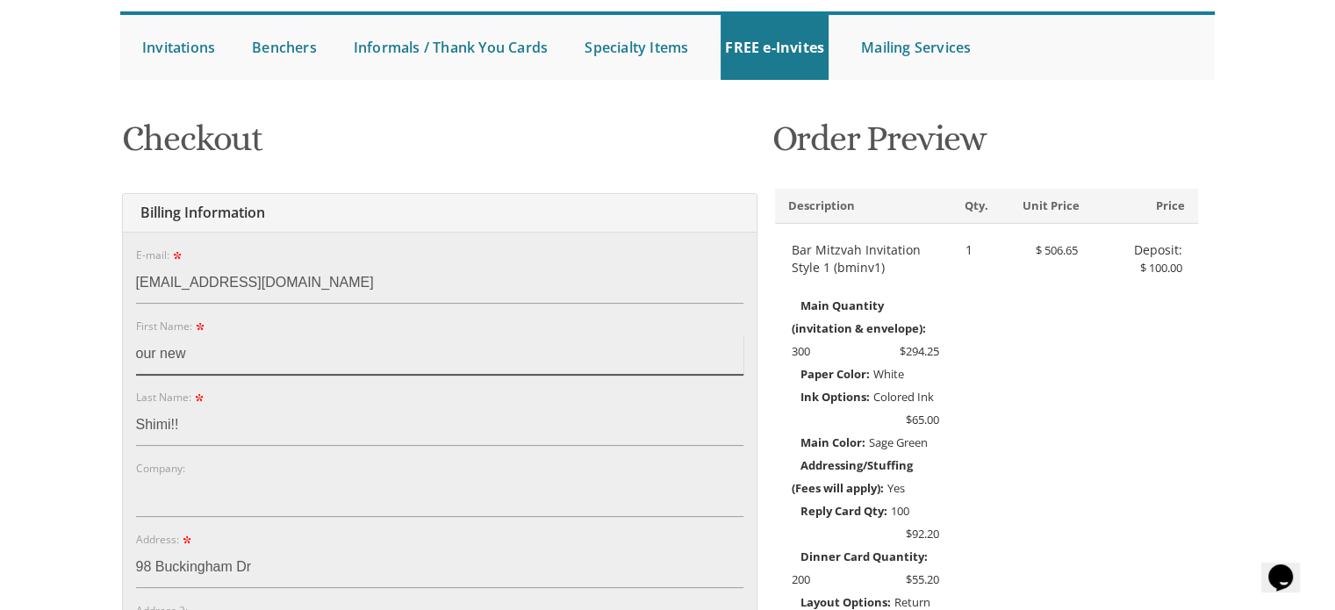
drag, startPoint x: 222, startPoint y: 359, endPoint x: 106, endPoint y: 370, distance: 116.4
type input "Rochie"
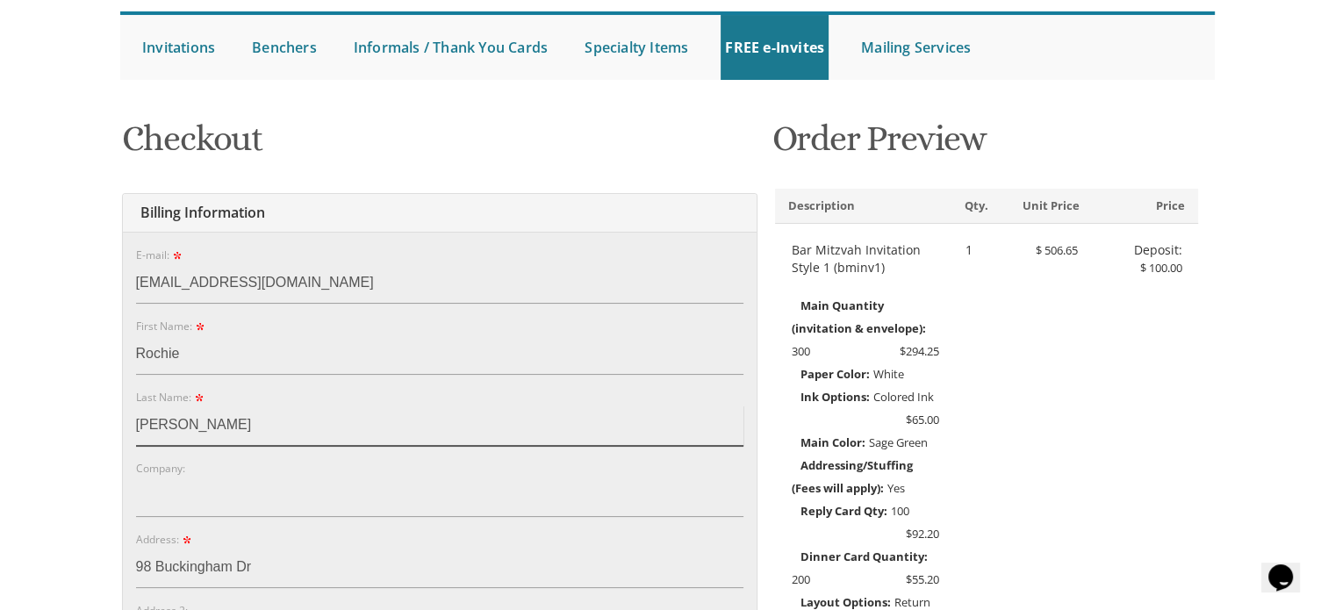
type input "Lebovits"
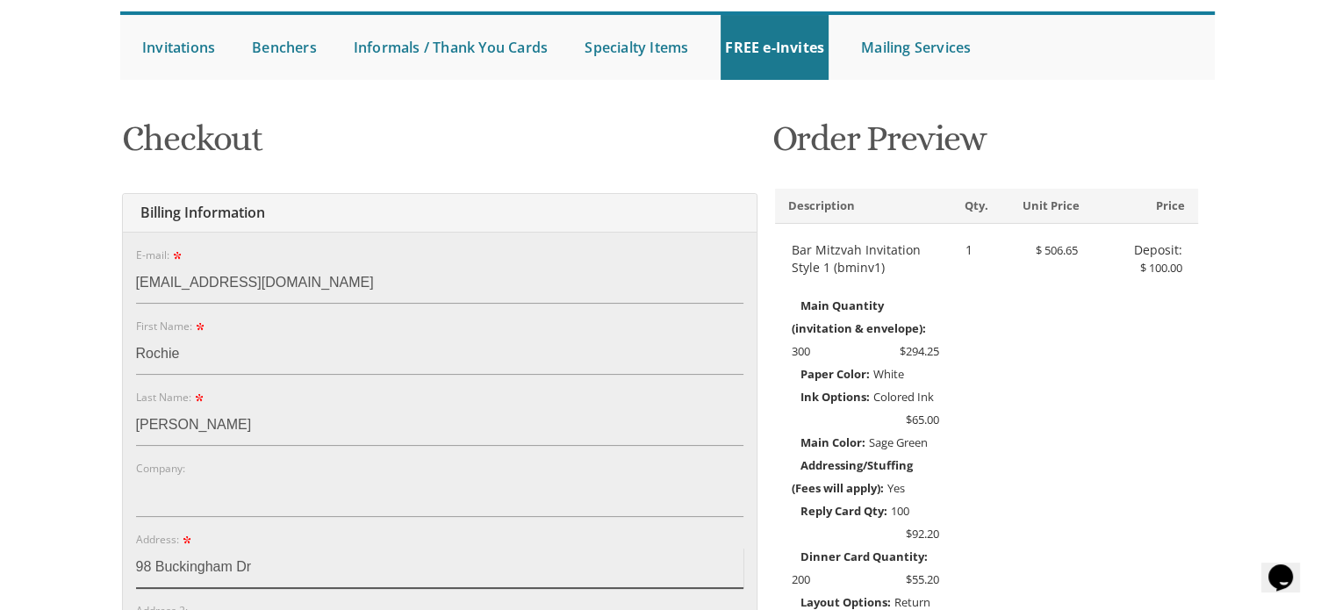
drag, startPoint x: 278, startPoint y: 563, endPoint x: 118, endPoint y: 571, distance: 159.9
type input "[STREET_ADDRESS]"
click at [804, 414] on div "Ink Options: Colored Ink $65.00" at bounding box center [866, 408] width 174 height 46
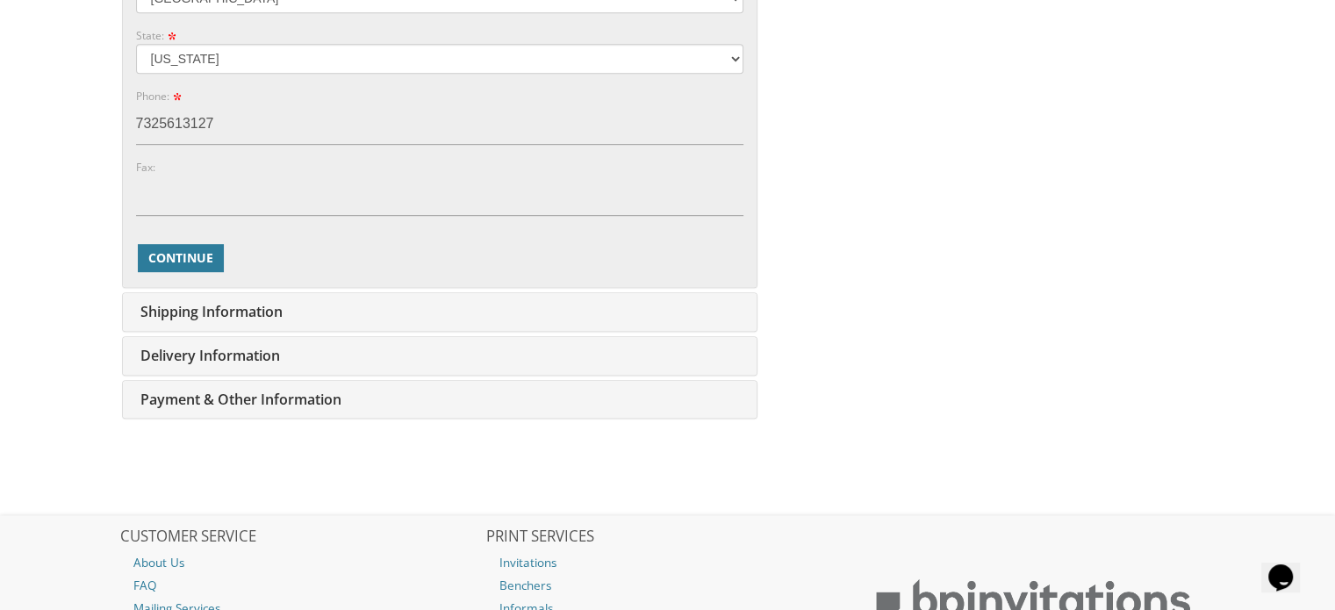
scroll to position [1018, 0]
click at [457, 117] on input "7325613127" at bounding box center [439, 124] width 607 height 40
type input "7"
type input "9176487132"
click at [211, 265] on button "Continue" at bounding box center [181, 257] width 86 height 28
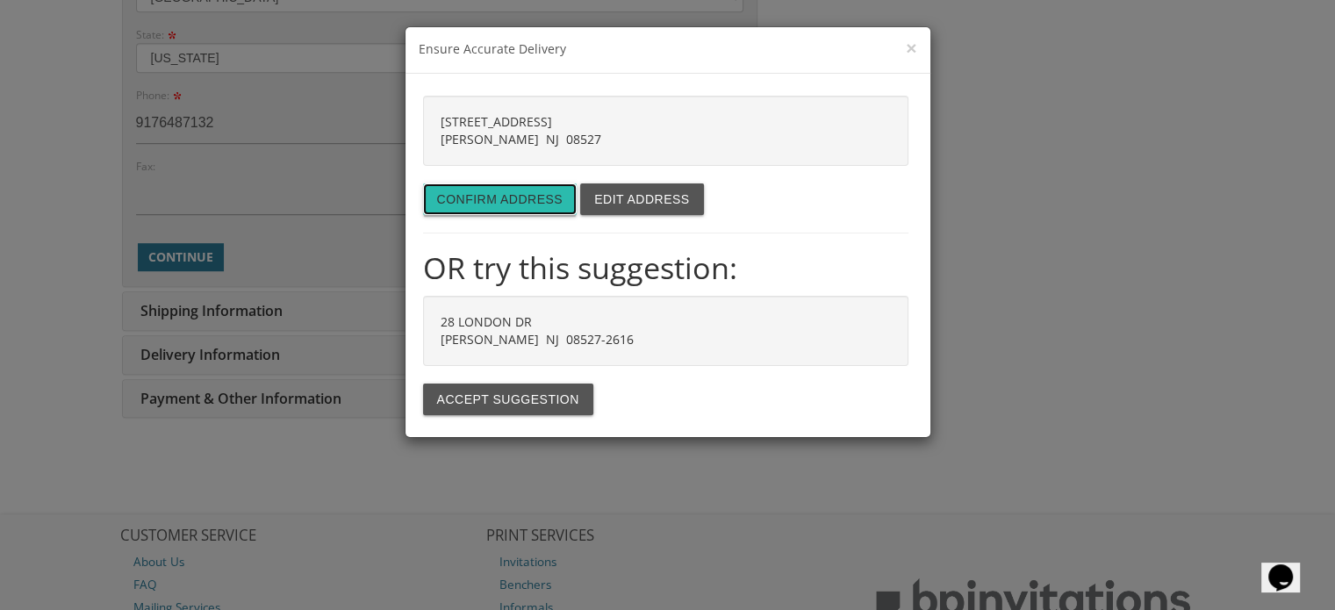
click at [520, 196] on button "Confirm address" at bounding box center [500, 199] width 154 height 32
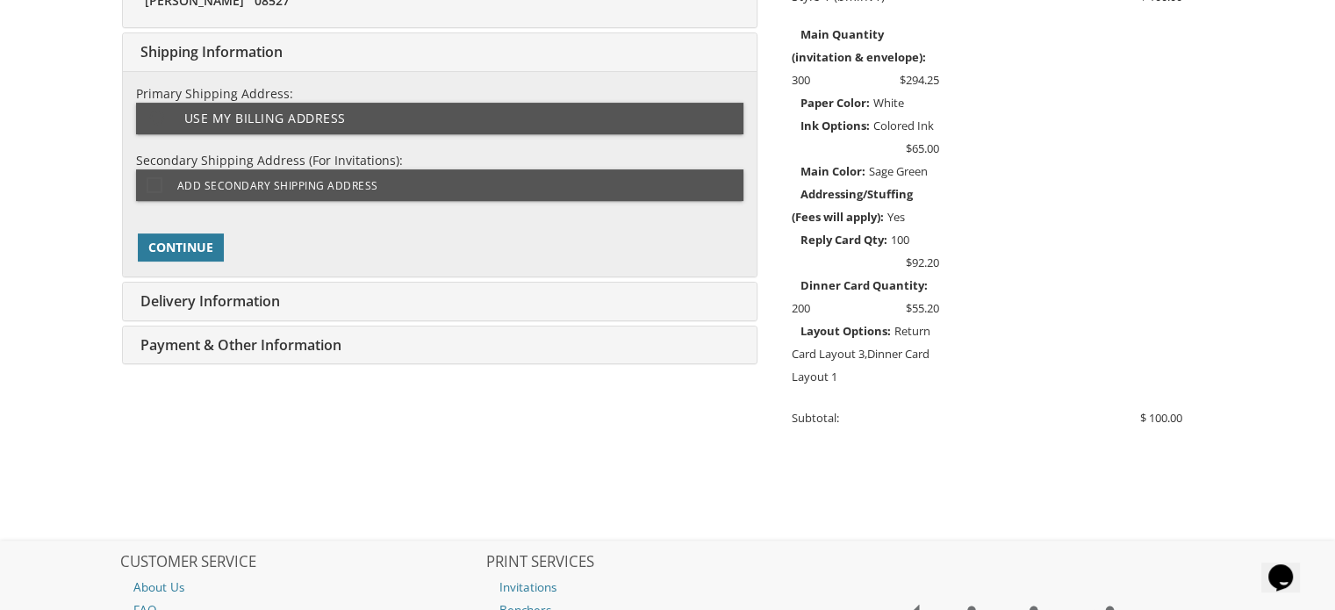
scroll to position [439, 0]
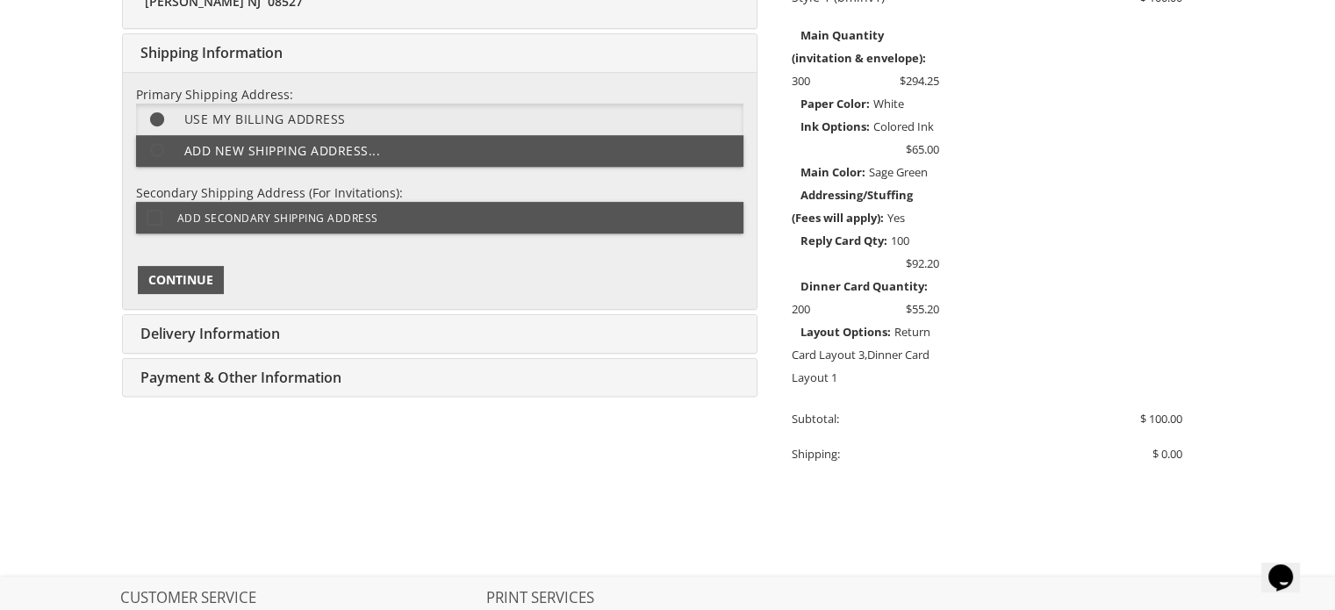
click at [204, 277] on span "Continue" at bounding box center [180, 280] width 65 height 18
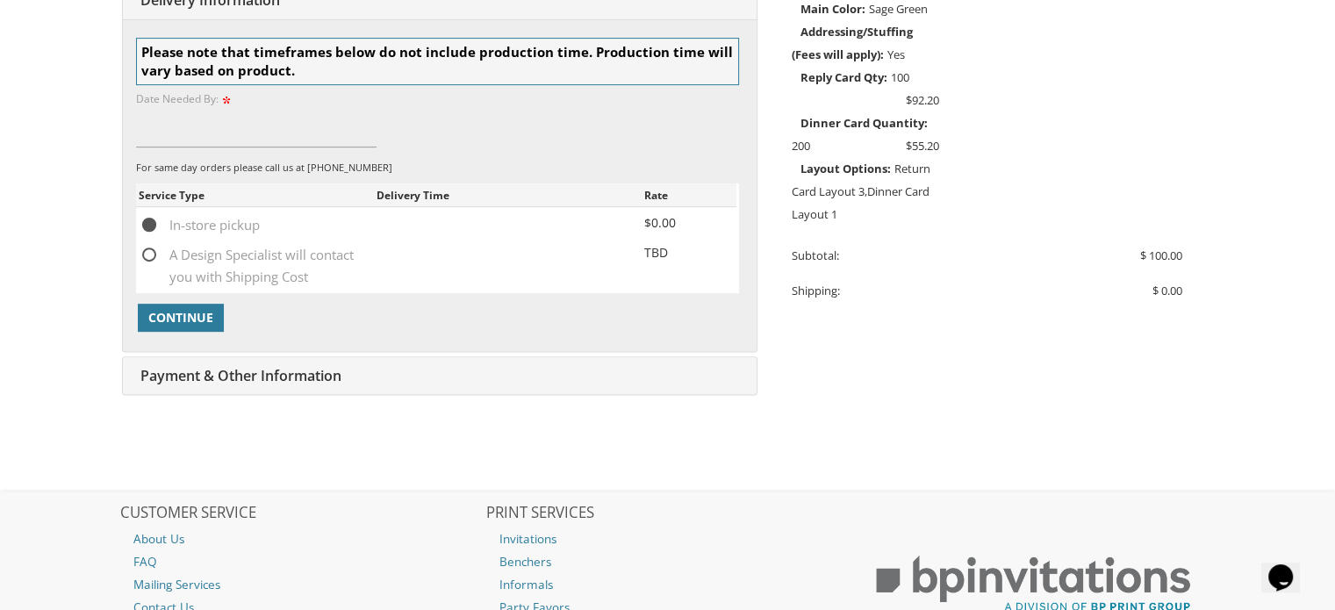
scroll to position [631, 0]
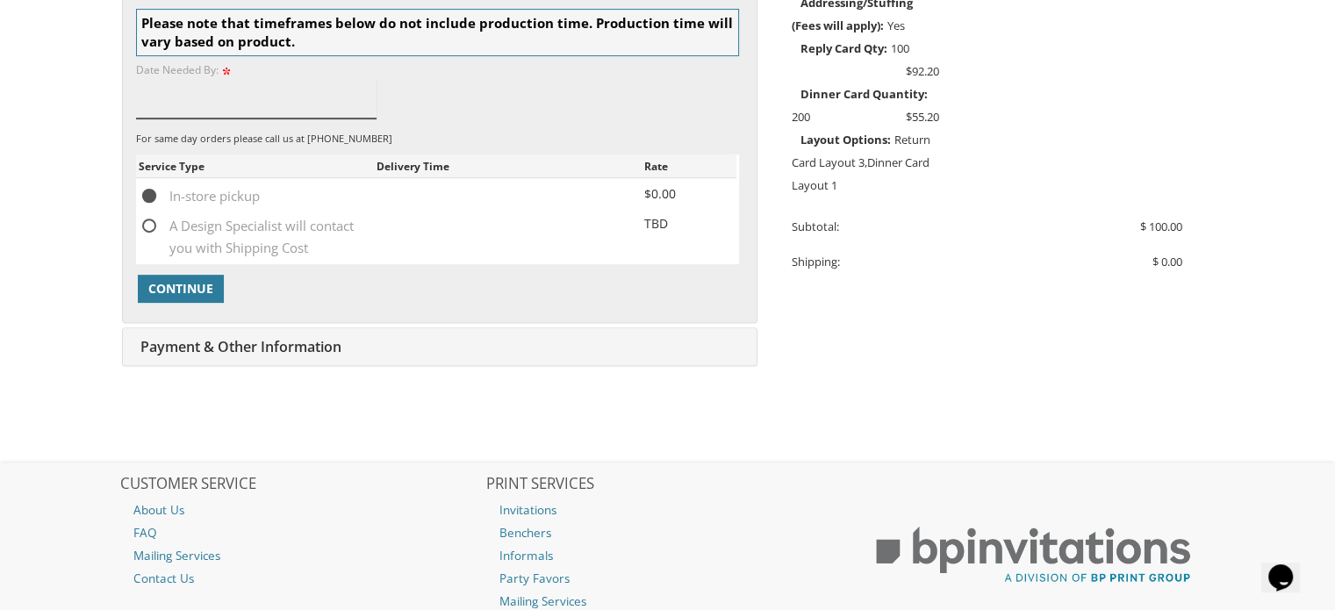
click at [306, 84] on input at bounding box center [256, 98] width 241 height 40
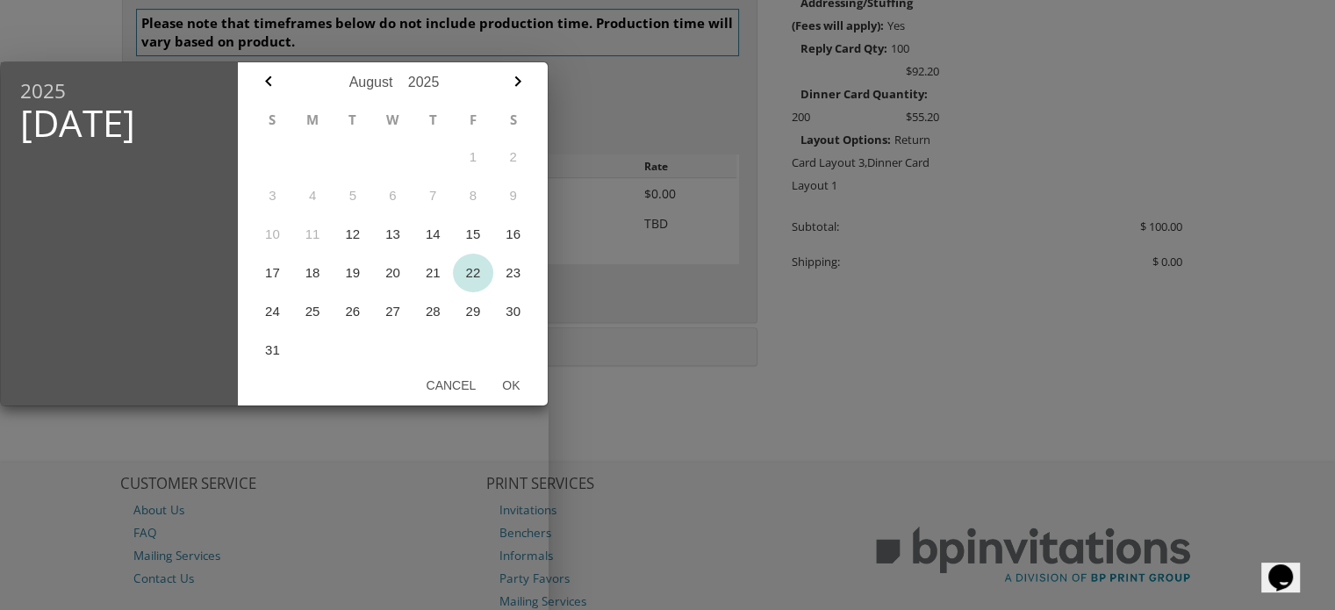
click at [470, 275] on button "22" at bounding box center [473, 273] width 40 height 39
click at [512, 392] on button "Ok" at bounding box center [511, 386] width 44 height 32
type input "Aug 22, 2025"
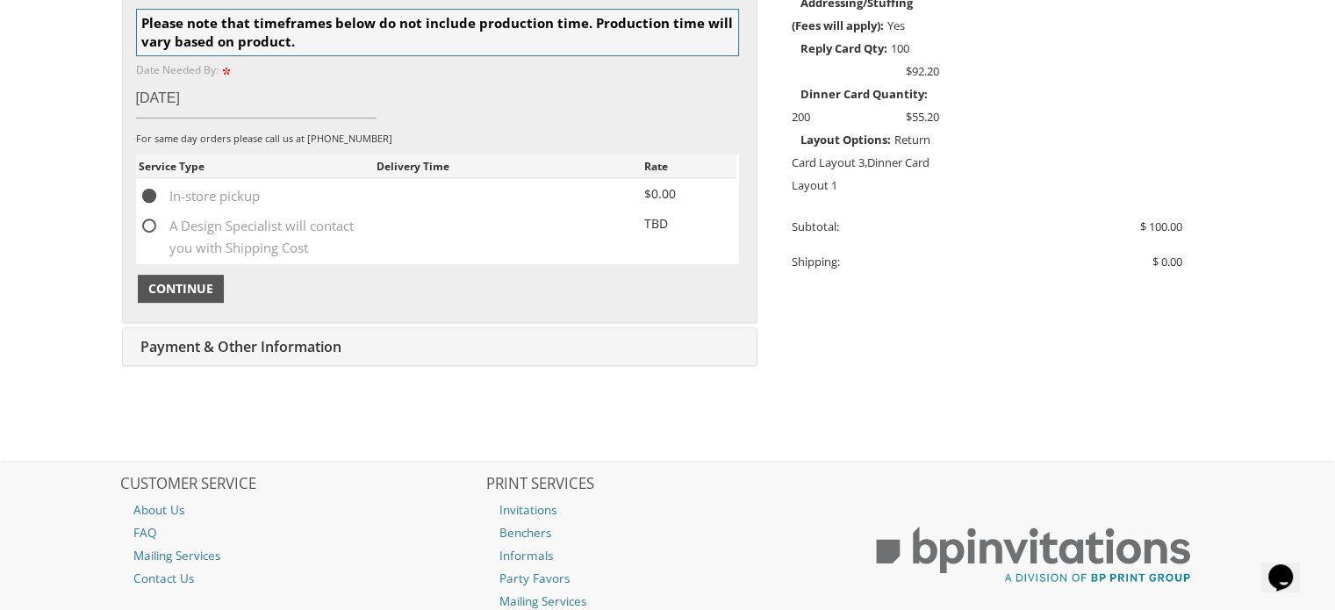
click at [200, 276] on button "Continue" at bounding box center [181, 289] width 86 height 28
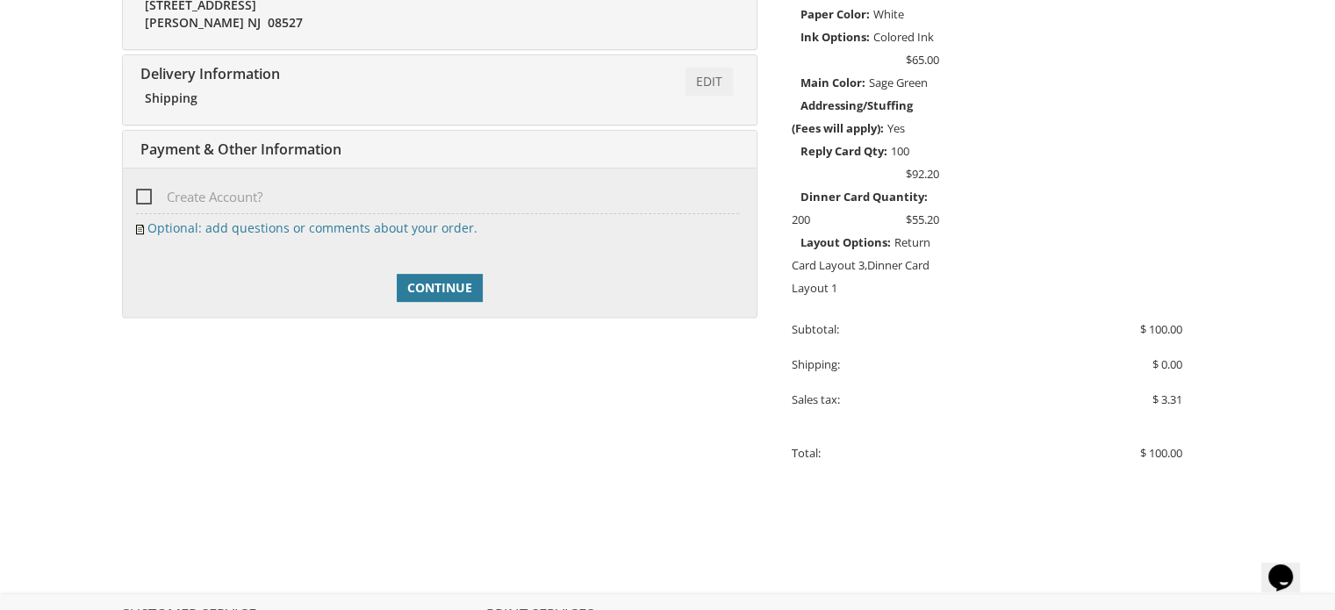
scroll to position [583, 0]
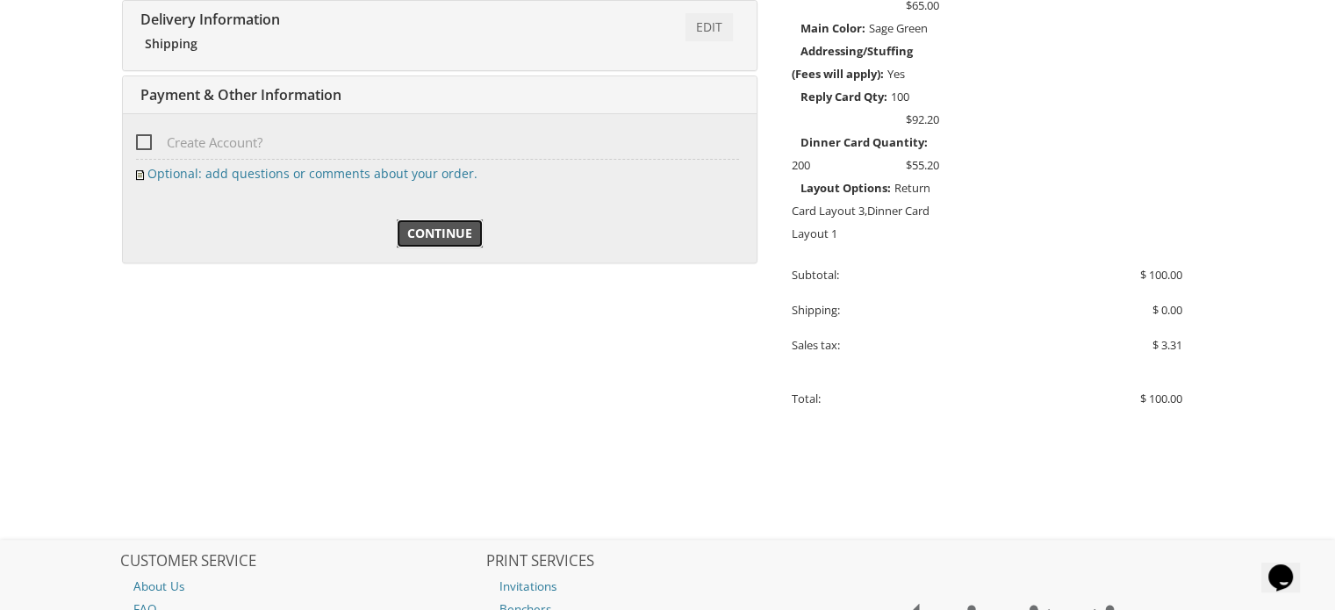
click at [440, 221] on link "Continue" at bounding box center [440, 233] width 86 height 28
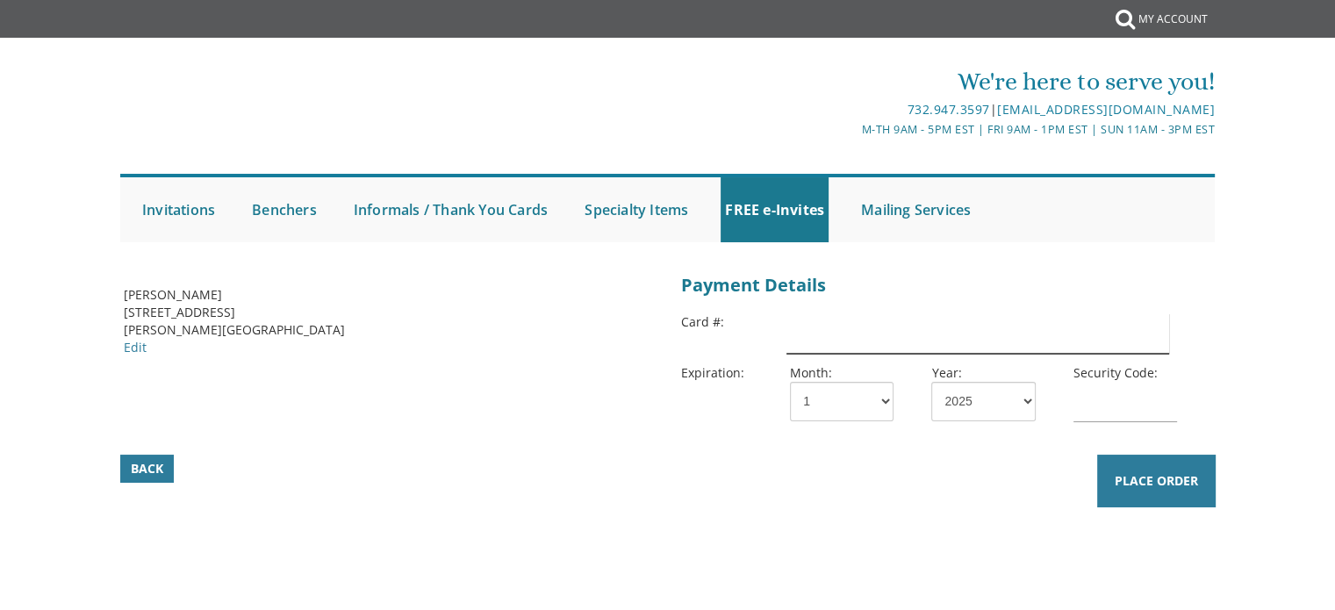
click at [927, 341] on input "text" at bounding box center [977, 333] width 382 height 40
type input "4147202503501627"
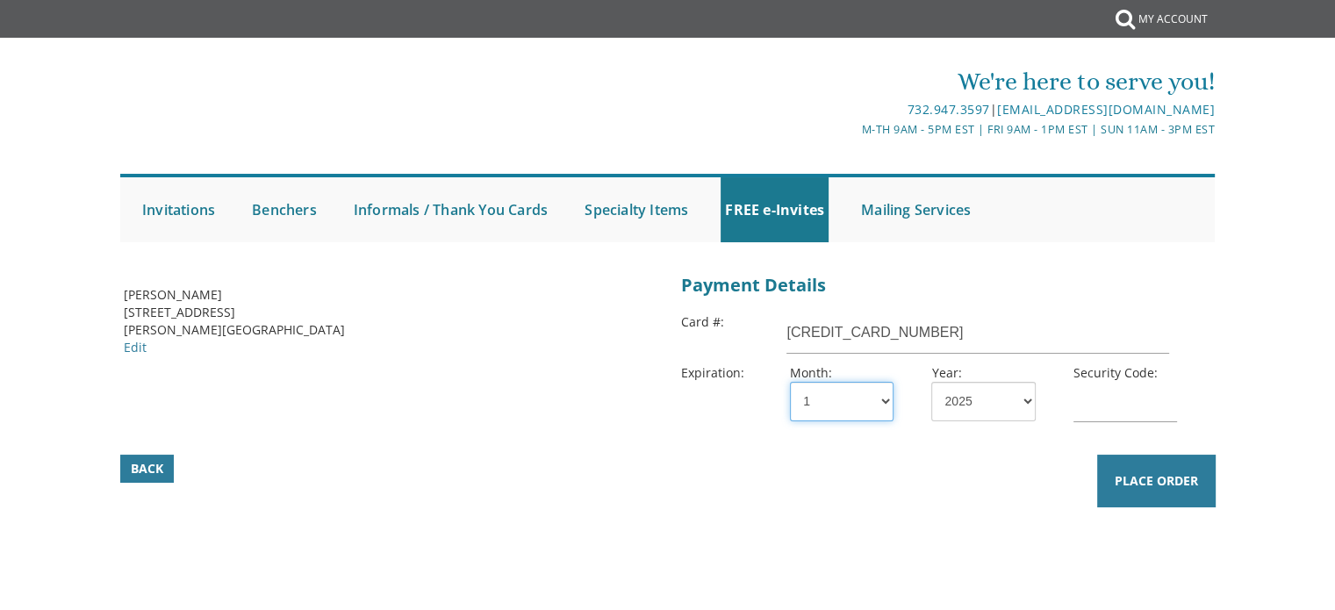
select select "08"
select select "26"
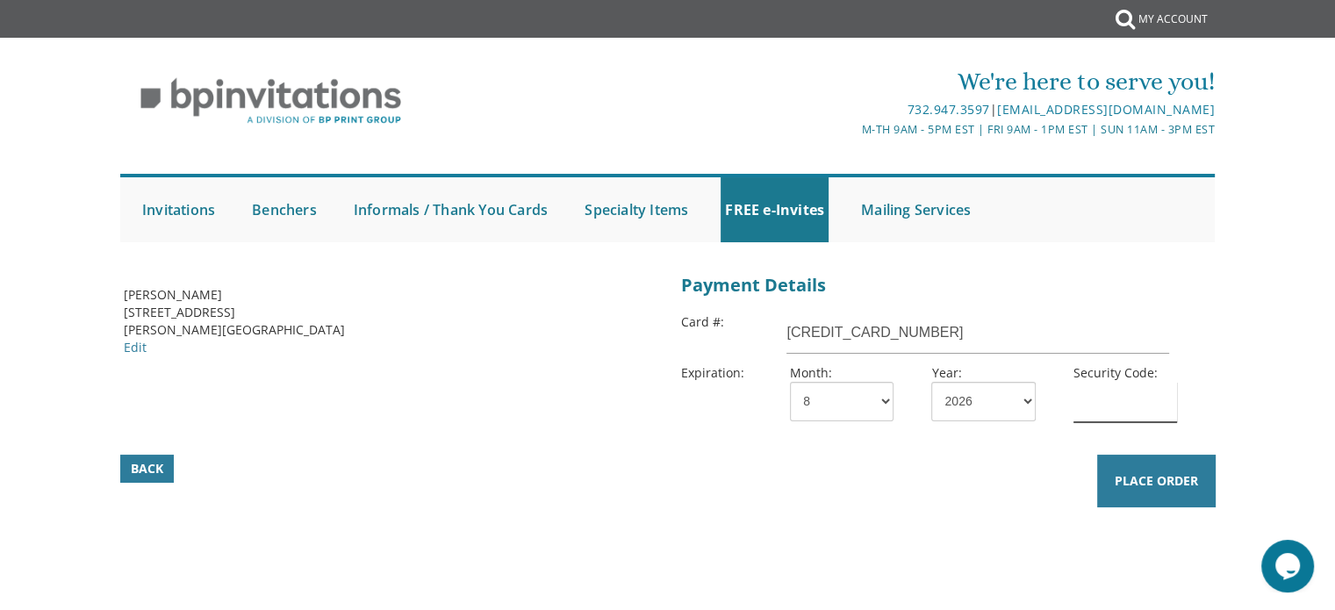
click at [1113, 405] on input "text" at bounding box center [1125, 402] width 104 height 40
type input "300"
click at [1136, 473] on span "Place Order" at bounding box center [1156, 481] width 83 height 18
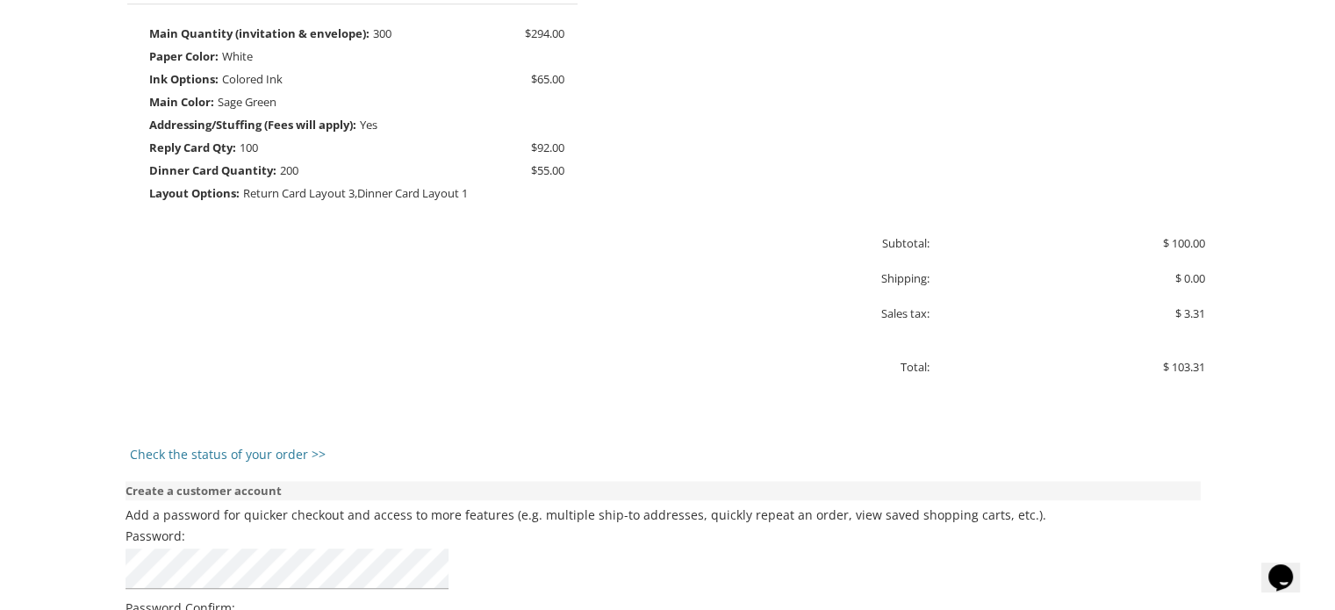
scroll to position [1106, 0]
